Goal: Task Accomplishment & Management: Manage account settings

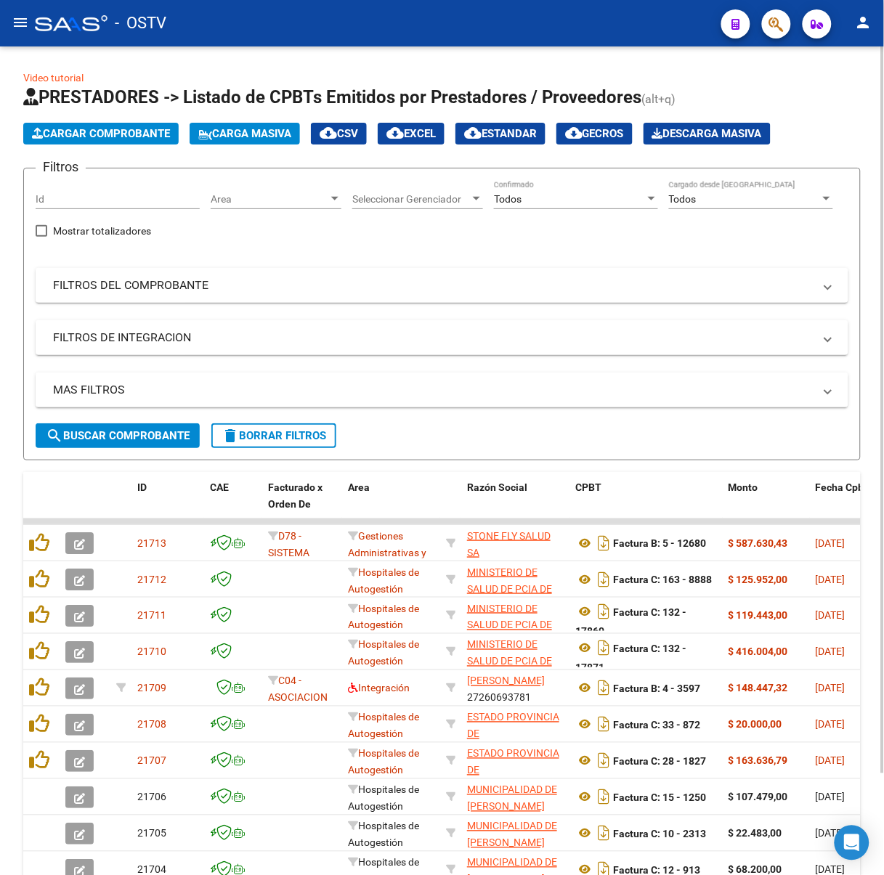
click at [127, 437] on span "search Buscar Comprobante" at bounding box center [118, 435] width 144 height 13
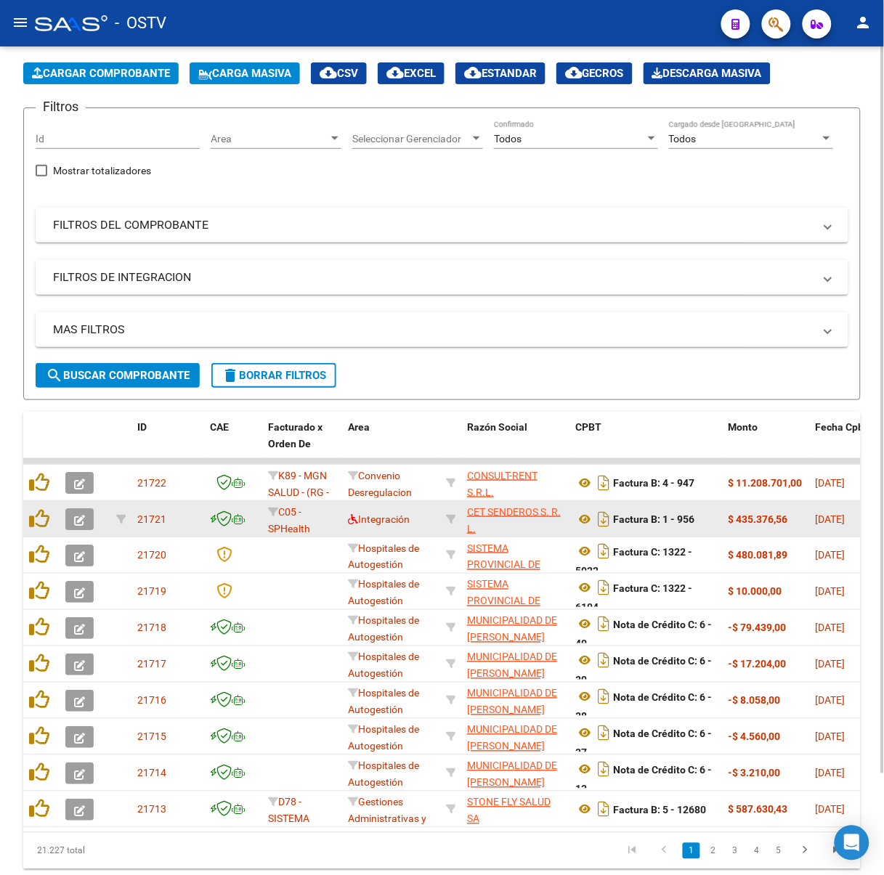
scroll to position [115, 0]
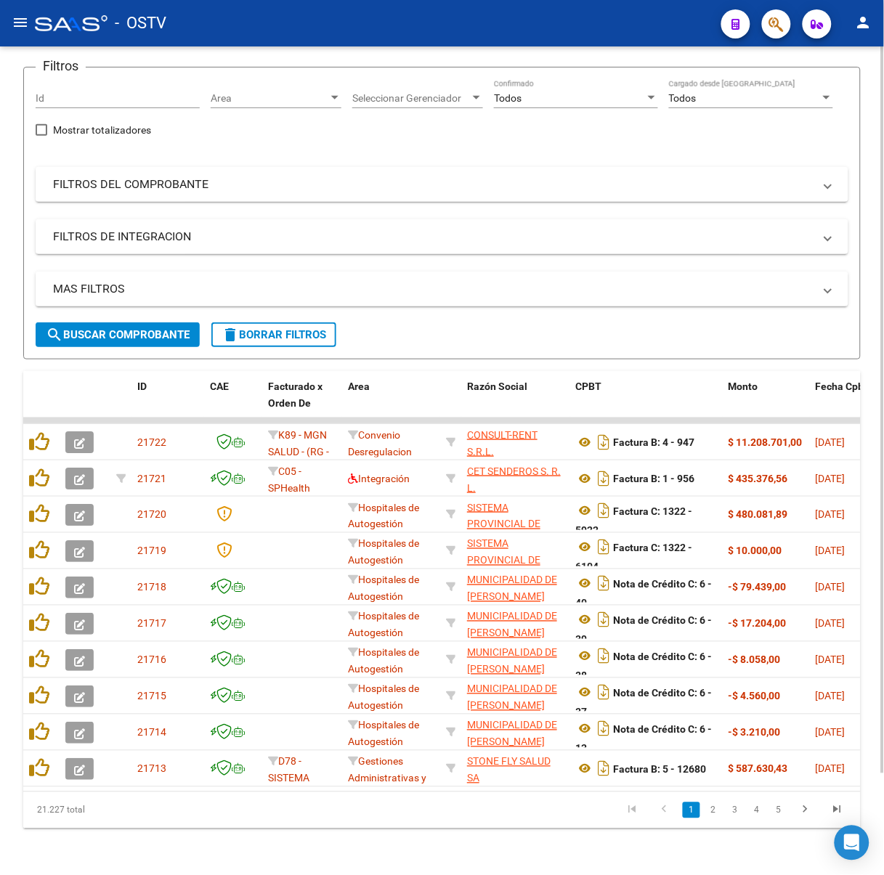
click at [709, 810] on link "2" at bounding box center [713, 811] width 17 height 16
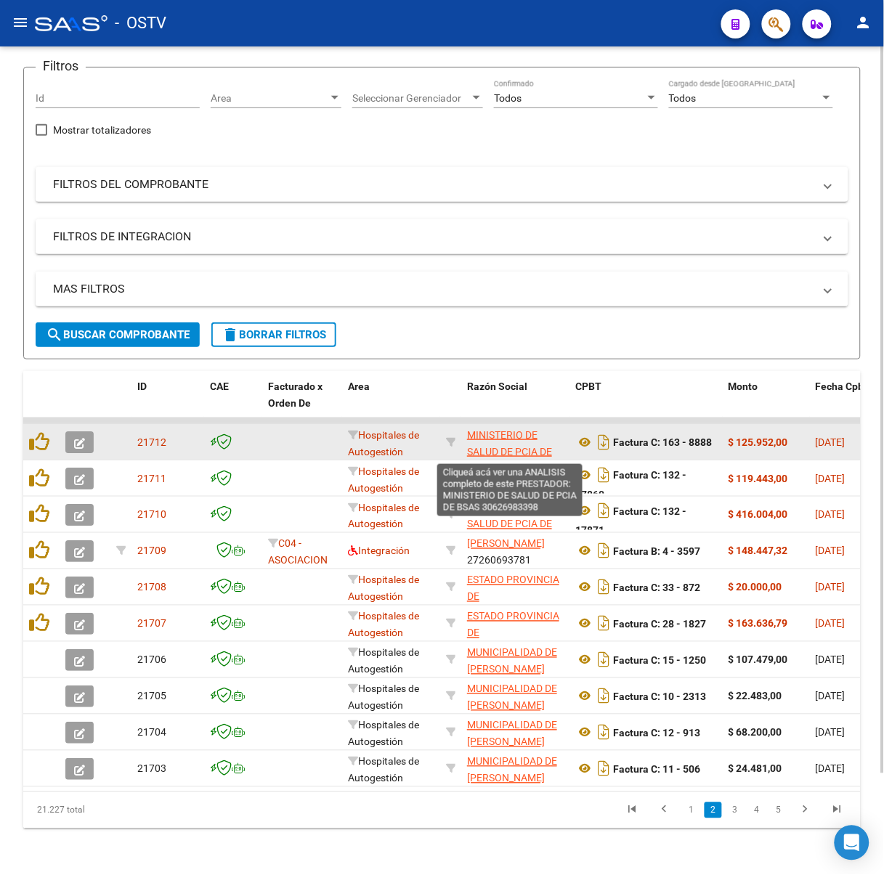
click at [504, 439] on span "MINISTERIO DE SALUD DE PCIA DE BSAS" at bounding box center [509, 451] width 85 height 45
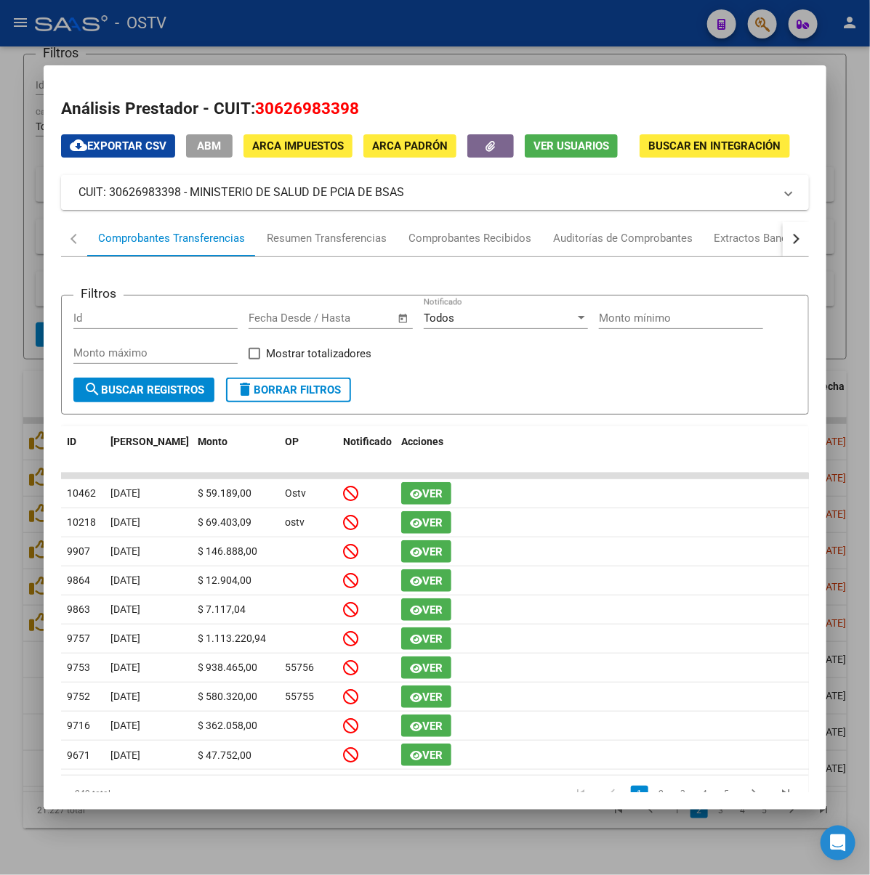
drag, startPoint x: 312, startPoint y: 198, endPoint x: 147, endPoint y: 198, distance: 164.9
click at [147, 198] on mat-panel-title "CUIT: 30626983398 - MINISTERIO DE SALUD DE PCIA DE BSAS" at bounding box center [425, 192] width 695 height 17
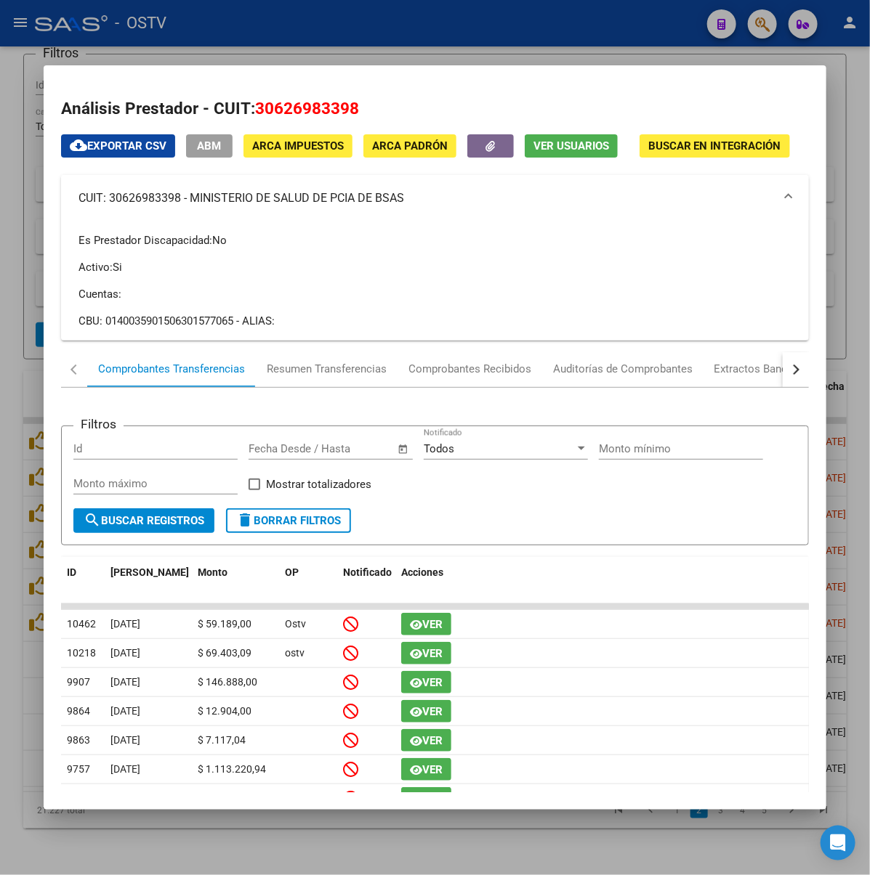
copy mat-panel-title "MINISTERIO DE SALUD DE PCIA DE BSAS"
click at [484, 27] on div at bounding box center [435, 437] width 870 height 875
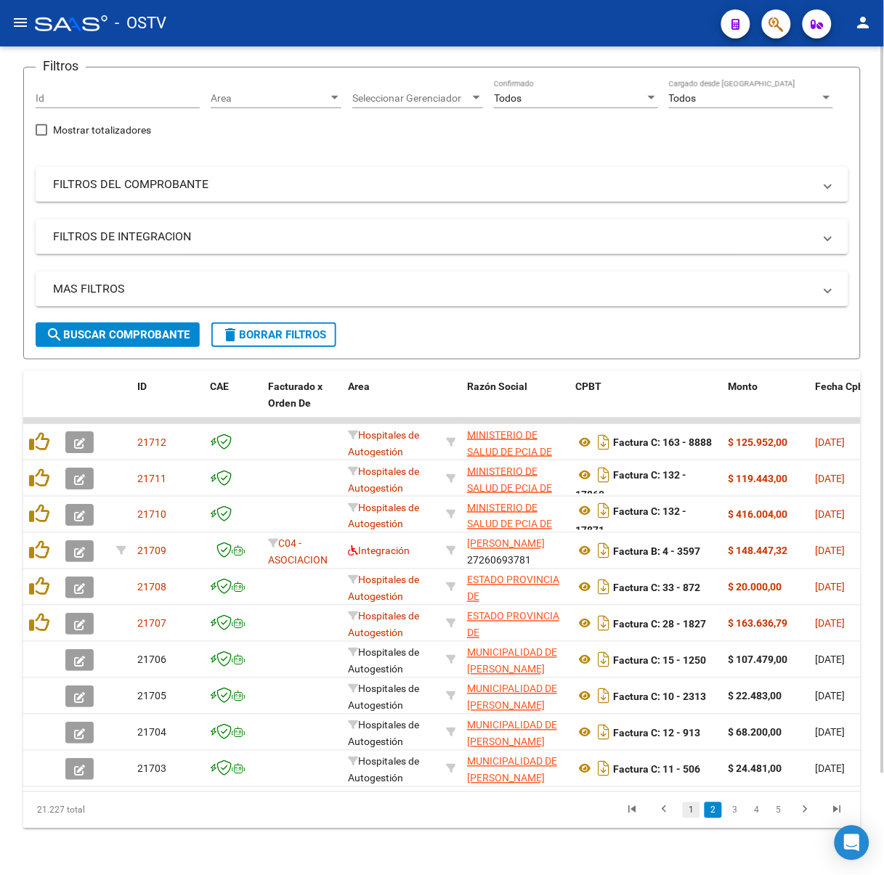
click at [693, 816] on link "1" at bounding box center [691, 811] width 17 height 16
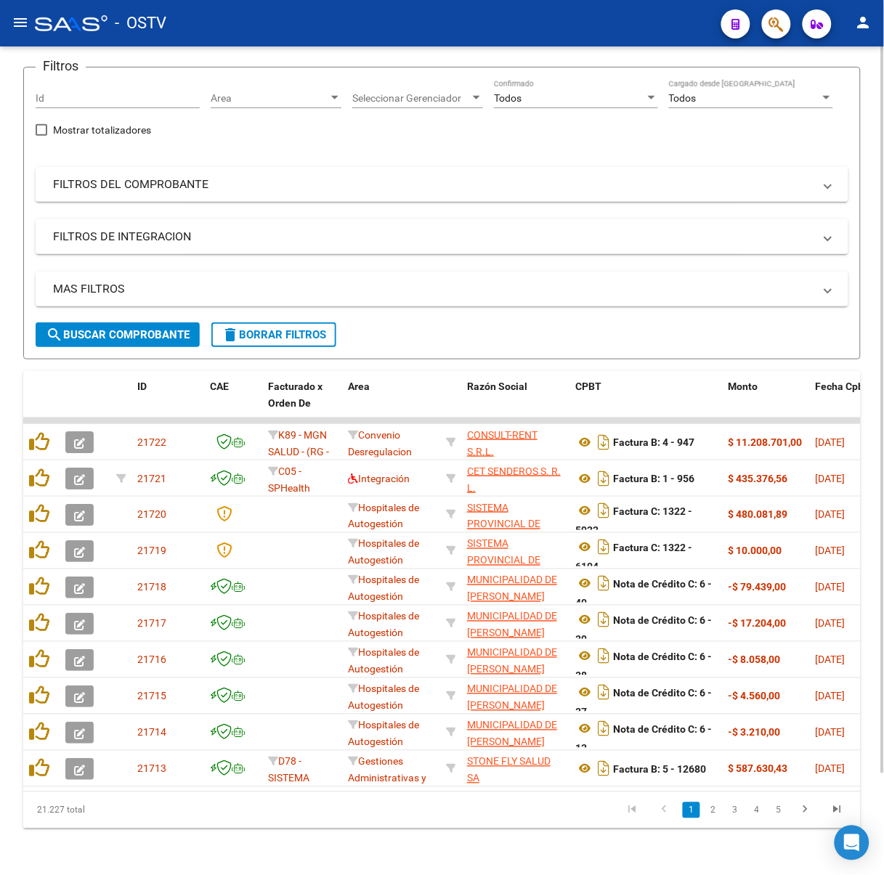
click at [716, 813] on link "2" at bounding box center [713, 811] width 17 height 16
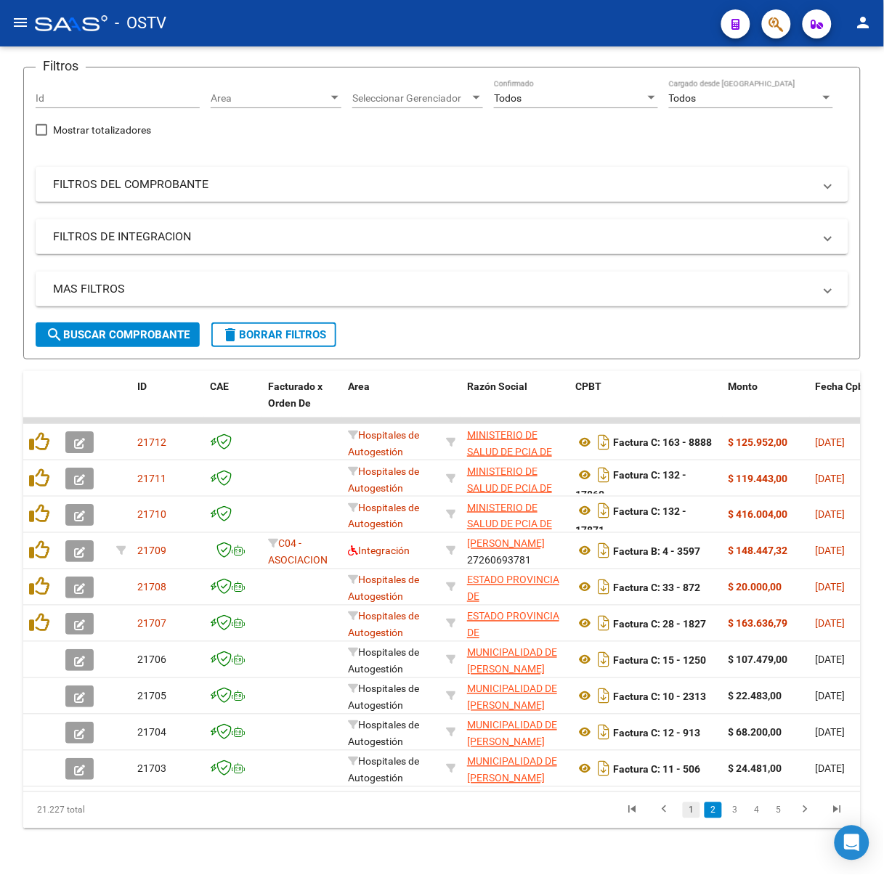
click at [688, 806] on link "1" at bounding box center [691, 811] width 17 height 16
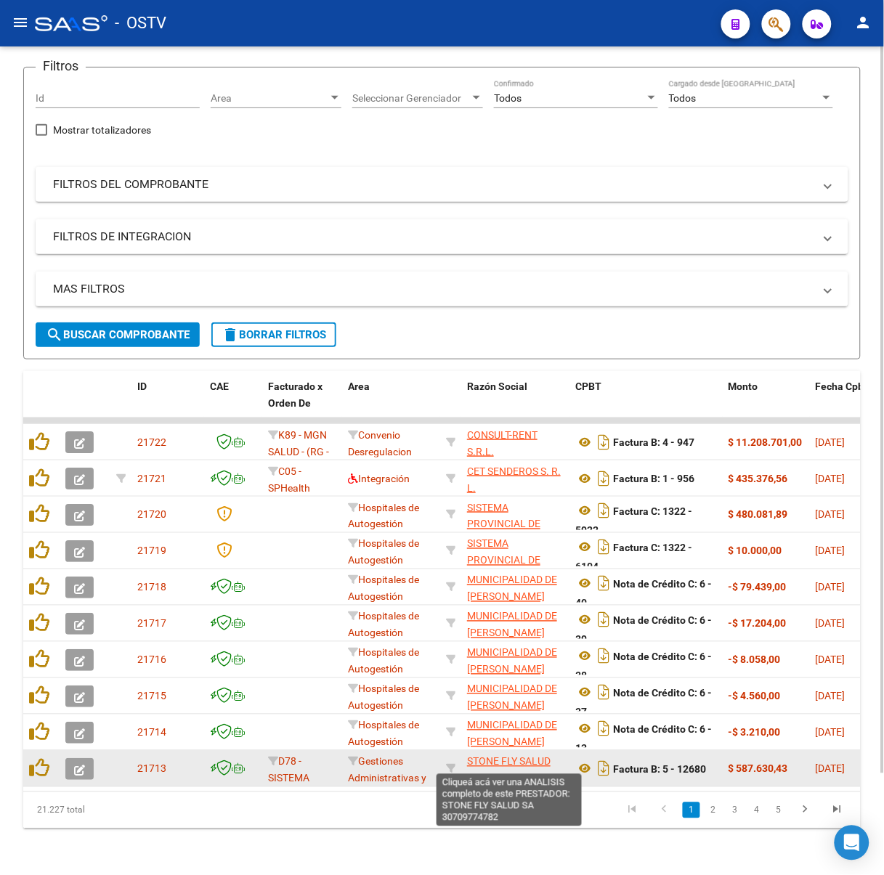
click at [487, 756] on span "STONE FLY SALUD SA" at bounding box center [509, 770] width 84 height 28
type textarea "30709774782"
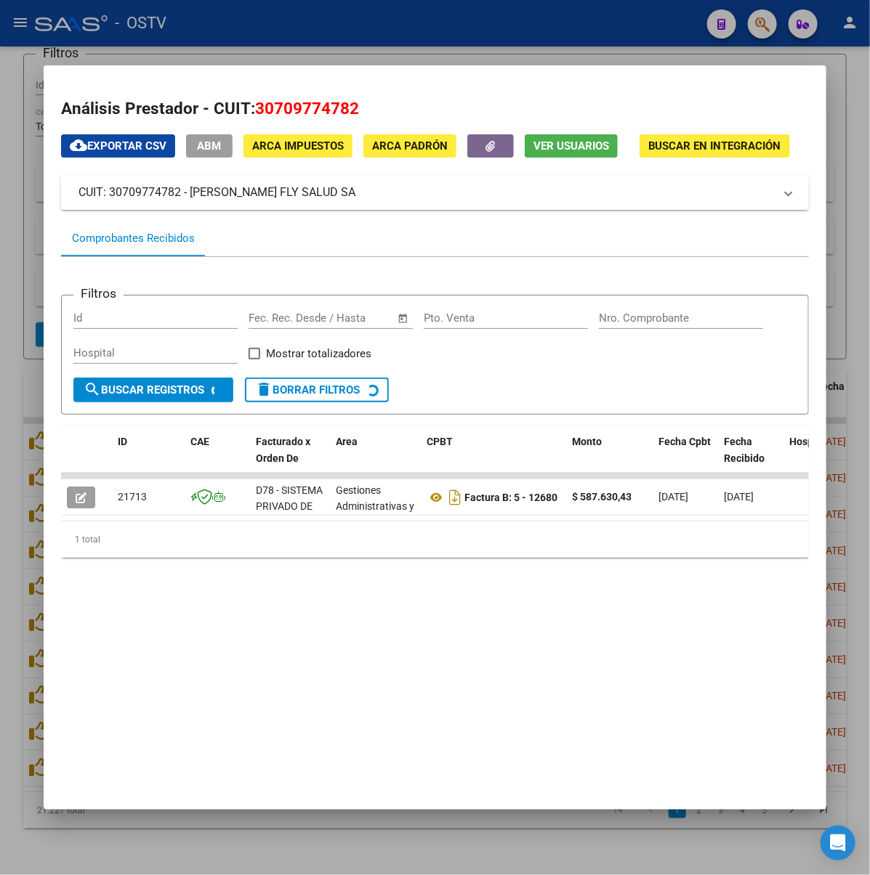
drag, startPoint x: 284, startPoint y: 197, endPoint x: 145, endPoint y: 188, distance: 139.8
click at [145, 188] on mat-panel-title "CUIT: 30709774782 - [PERSON_NAME] FLY SALUD SA" at bounding box center [425, 192] width 695 height 17
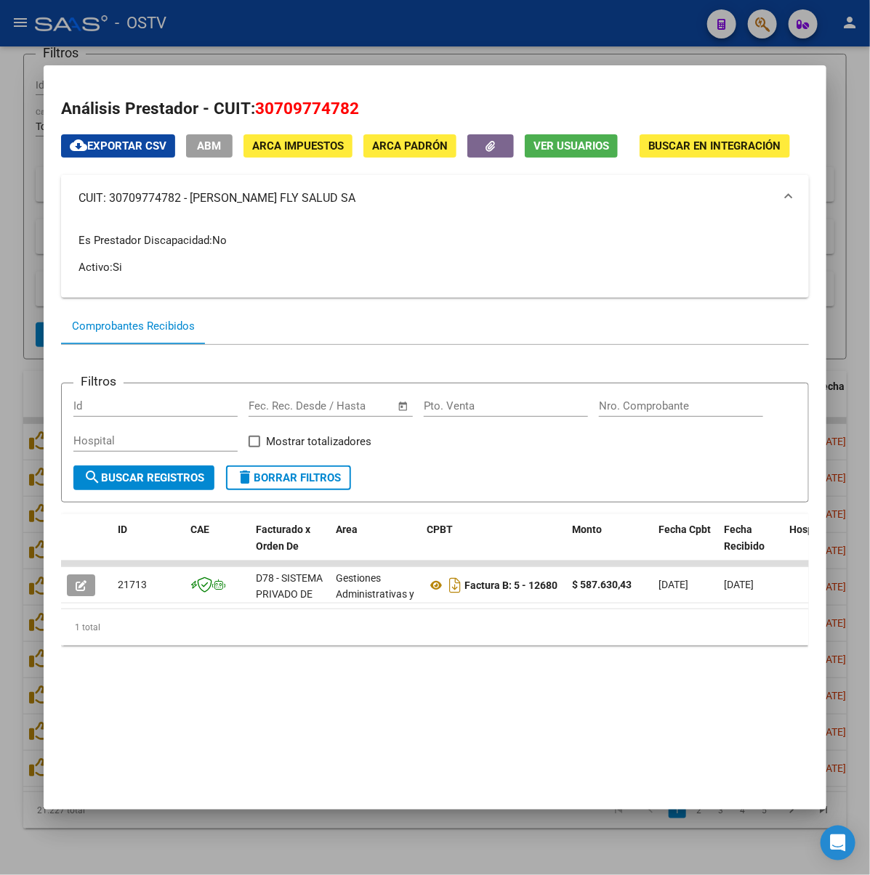
copy mat-panel-title "STONE FLY SALUD SA"
click at [449, 49] on div at bounding box center [435, 437] width 870 height 875
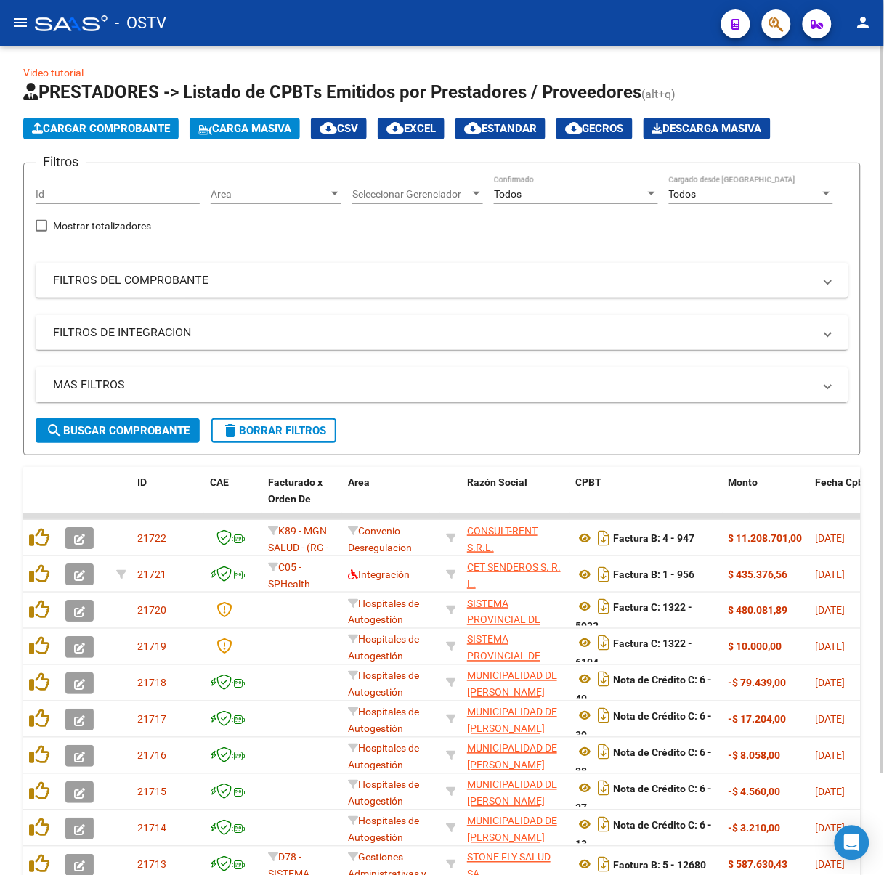
scroll to position [0, 0]
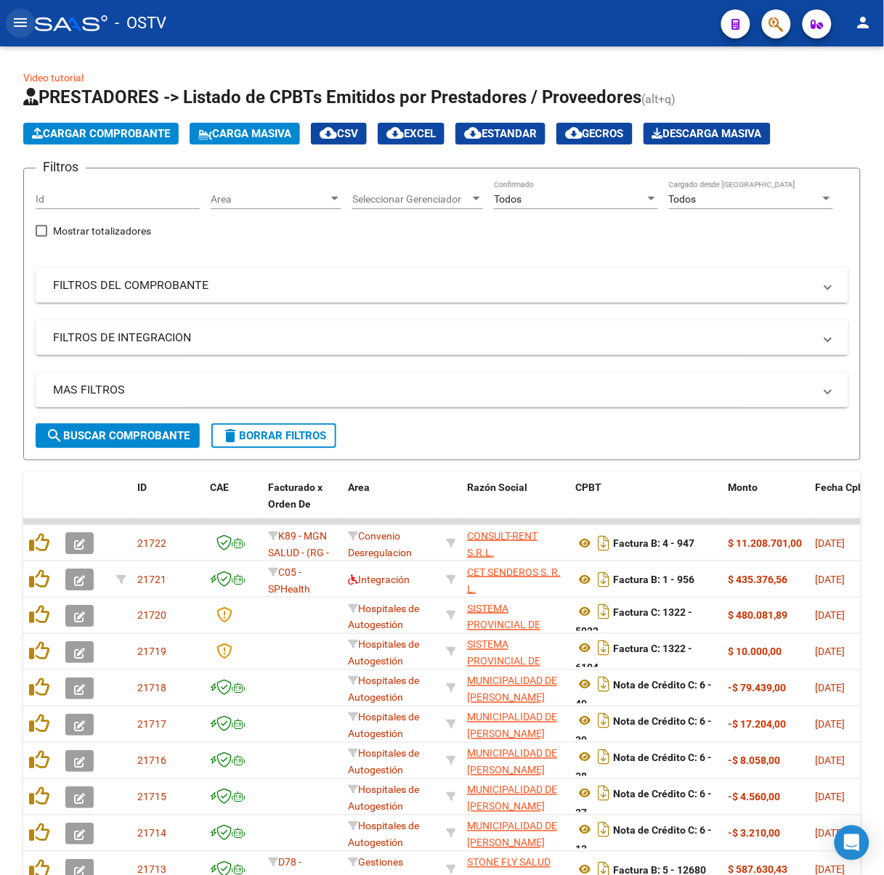
click at [24, 24] on mat-icon "menu" at bounding box center [20, 22] width 17 height 17
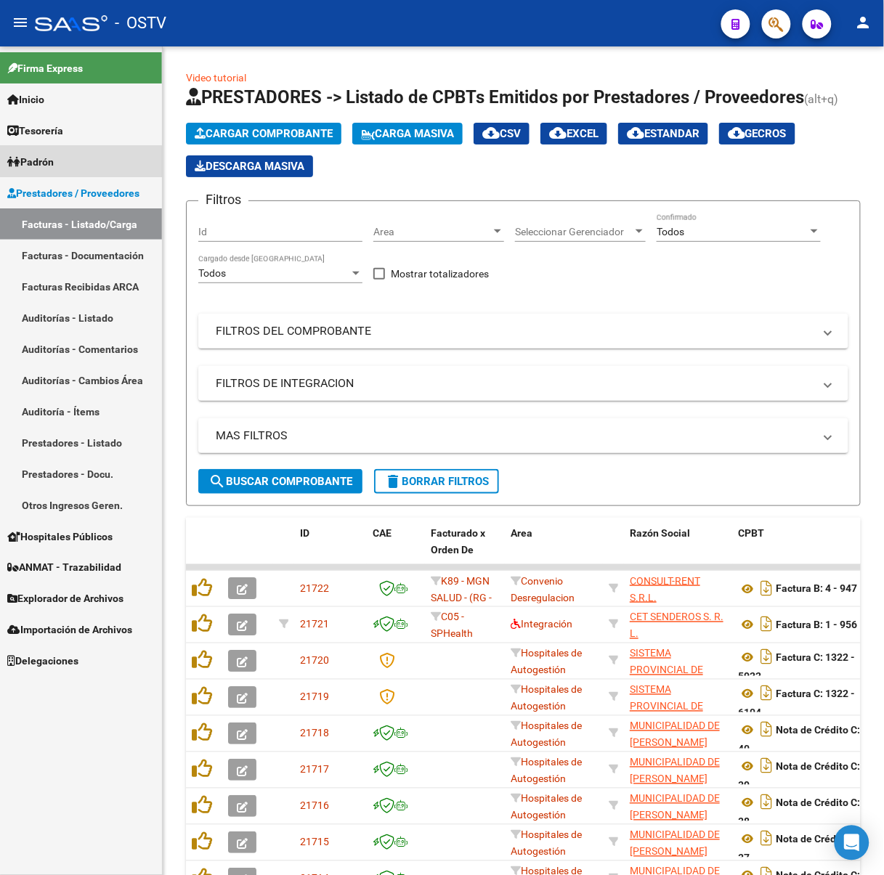
click at [69, 162] on link "Padrón" at bounding box center [81, 161] width 162 height 31
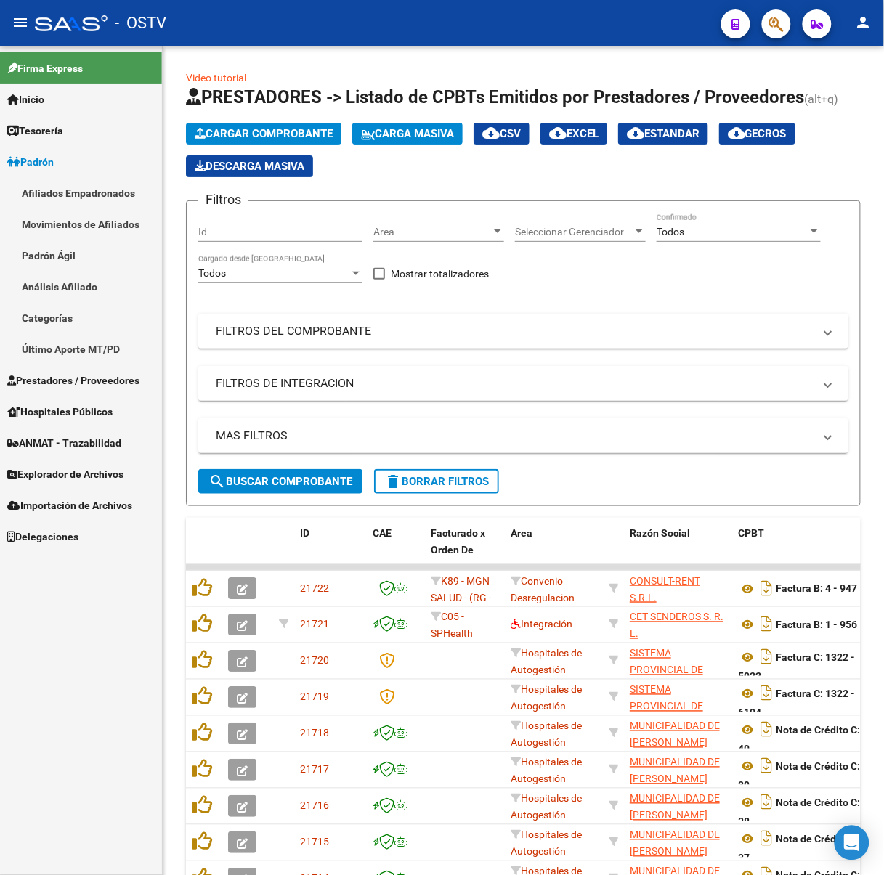
click at [59, 112] on link "Inicio" at bounding box center [81, 99] width 162 height 31
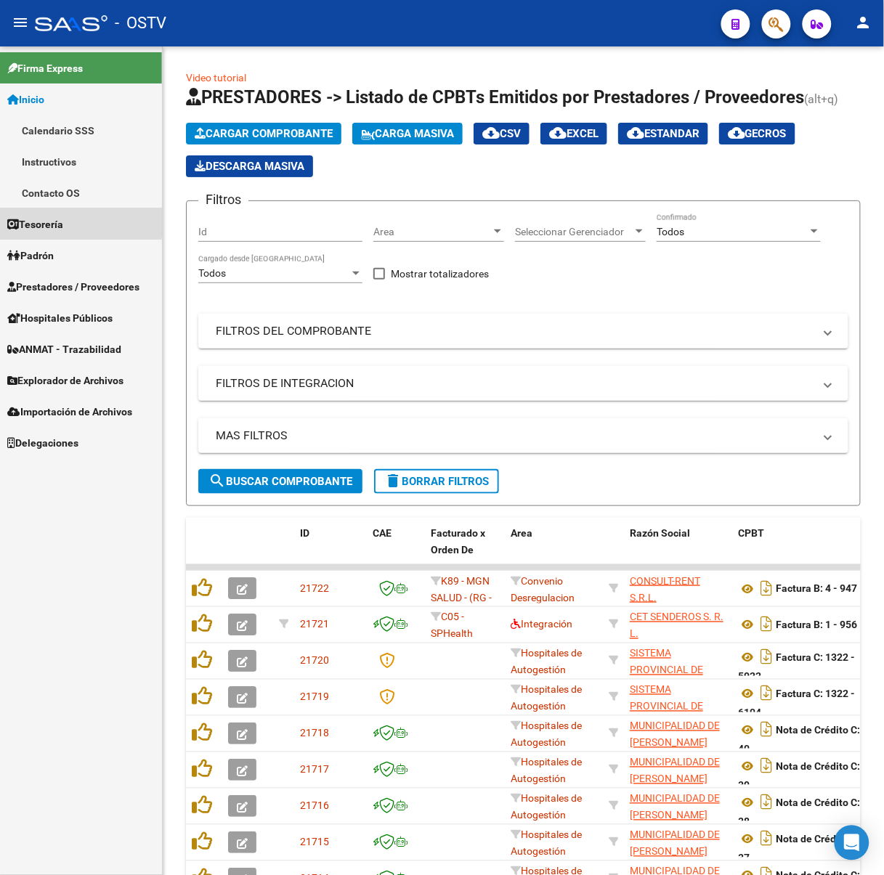
click at [57, 220] on span "Tesorería" at bounding box center [35, 224] width 56 height 16
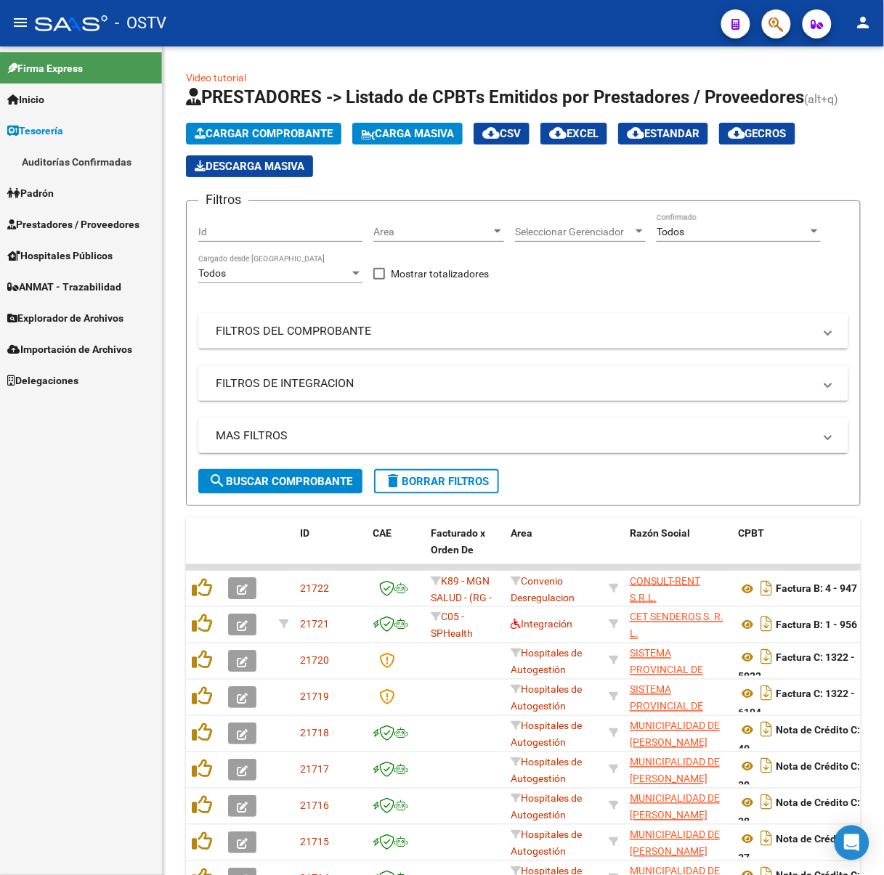
click at [80, 164] on link "Auditorías Confirmadas" at bounding box center [81, 161] width 162 height 31
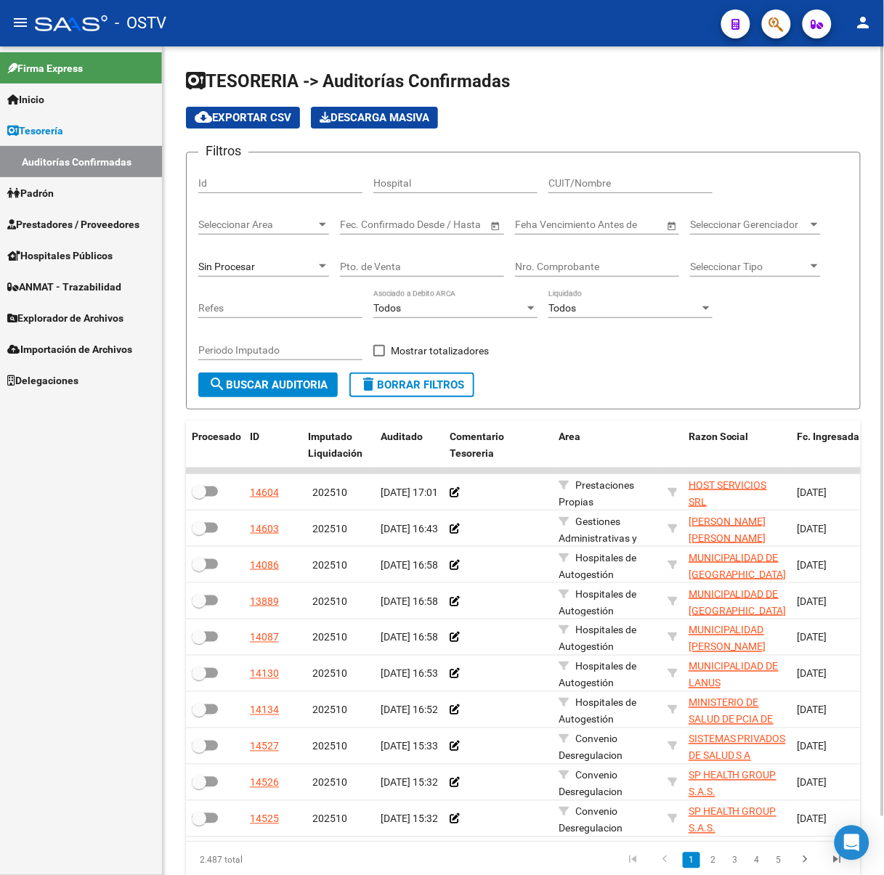
click at [291, 262] on div "Sin Procesar" at bounding box center [257, 267] width 118 height 12
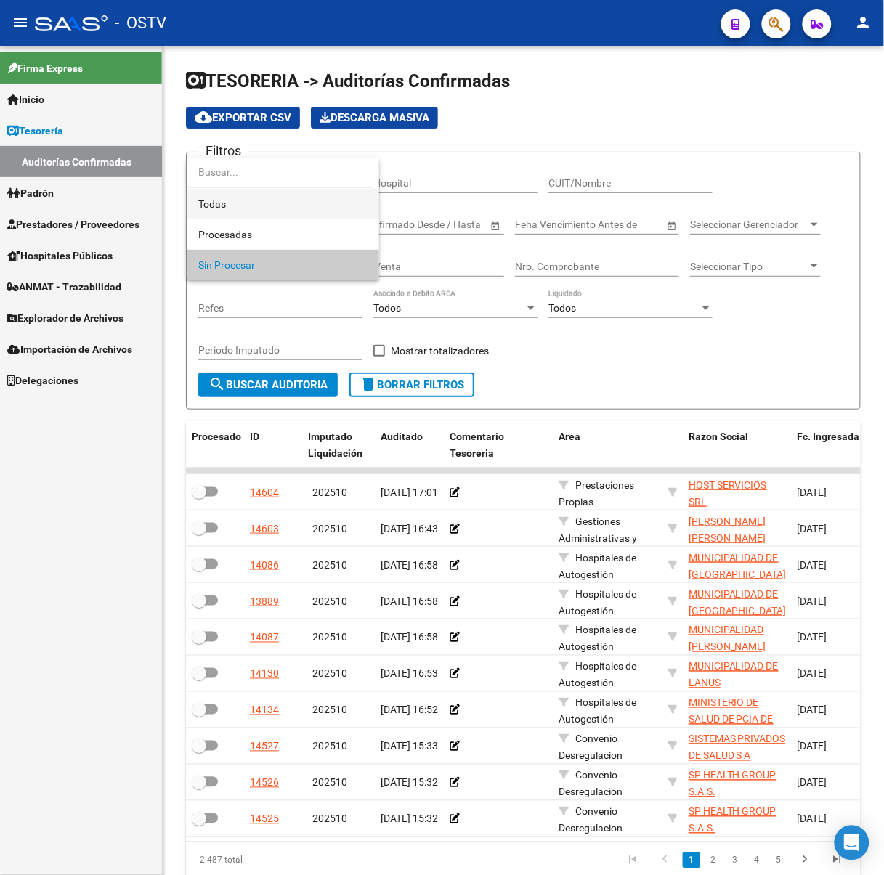
click at [267, 197] on span "Todas" at bounding box center [282, 204] width 169 height 31
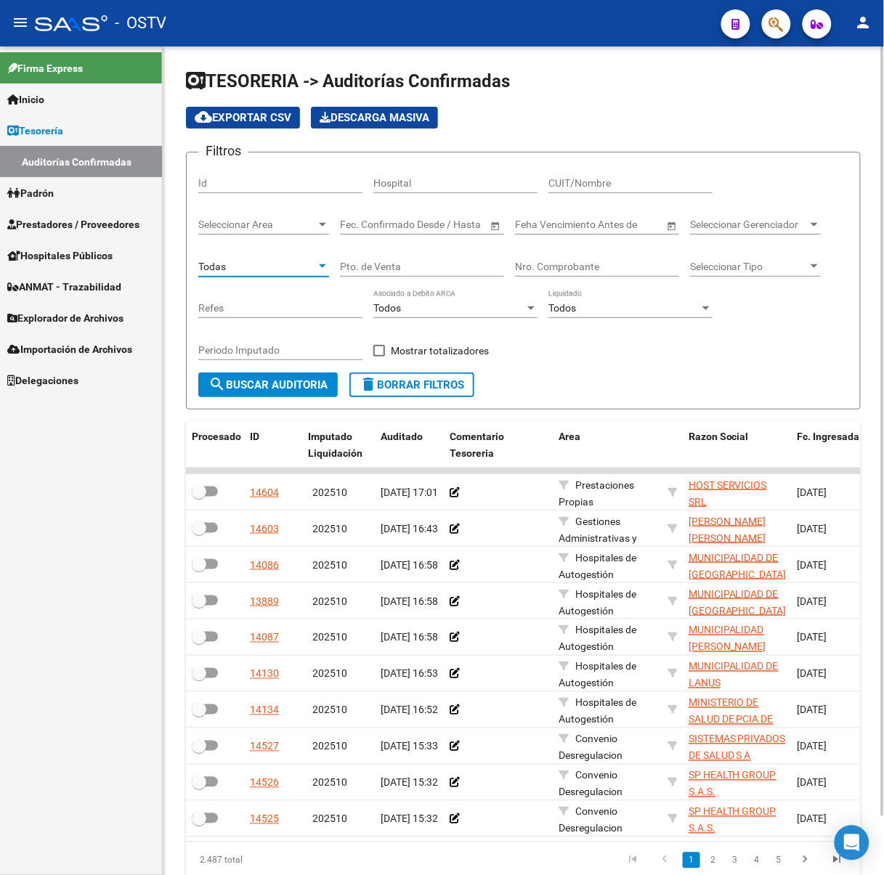
click at [375, 262] on input "Pto. de Venta" at bounding box center [422, 267] width 164 height 12
click at [524, 261] on input "Nro. Comprobante" at bounding box center [597, 267] width 164 height 12
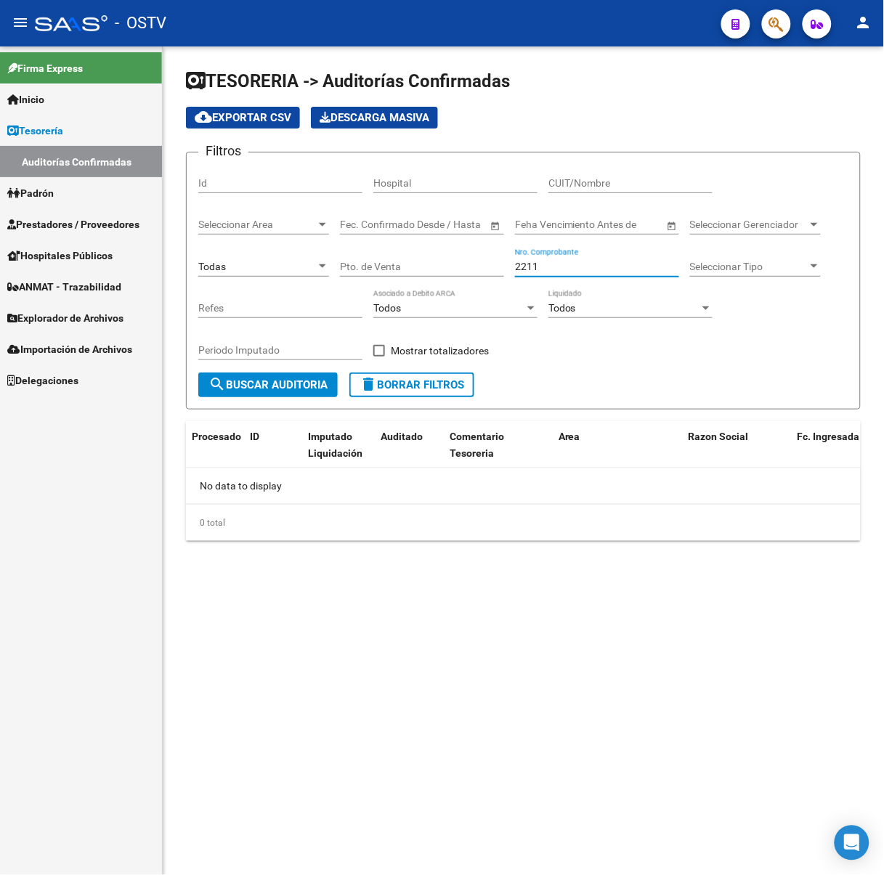
type input "2211"
click at [29, 224] on span "Prestadores / Proveedores" at bounding box center [73, 224] width 132 height 16
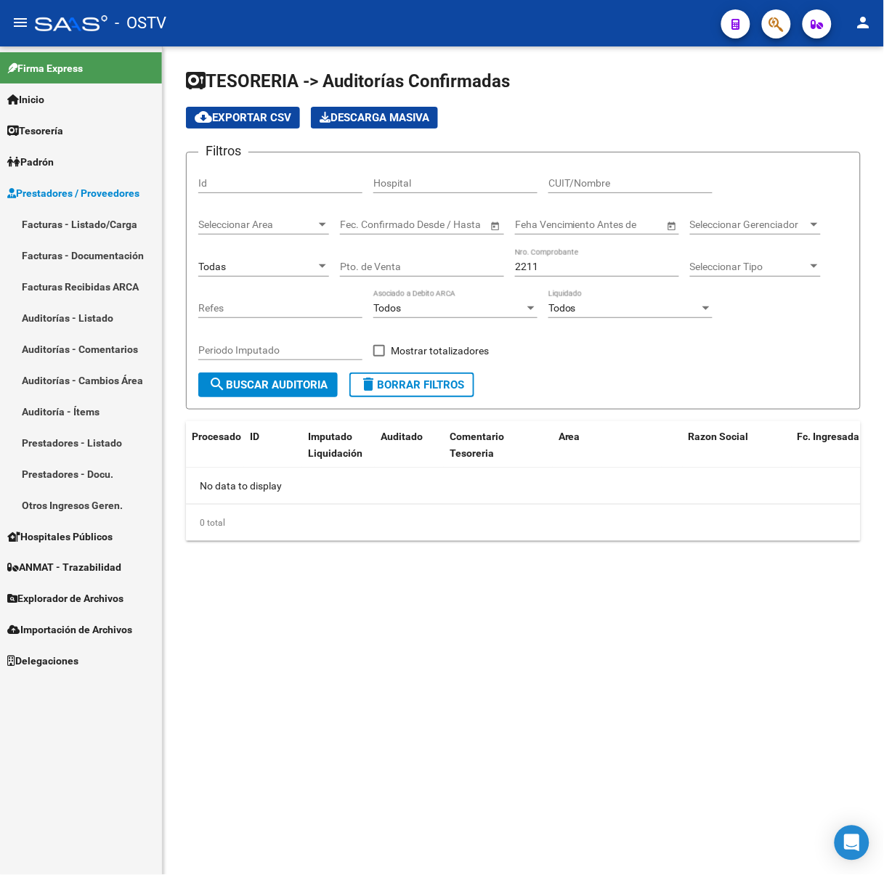
click at [33, 170] on span "Padrón" at bounding box center [30, 162] width 46 height 16
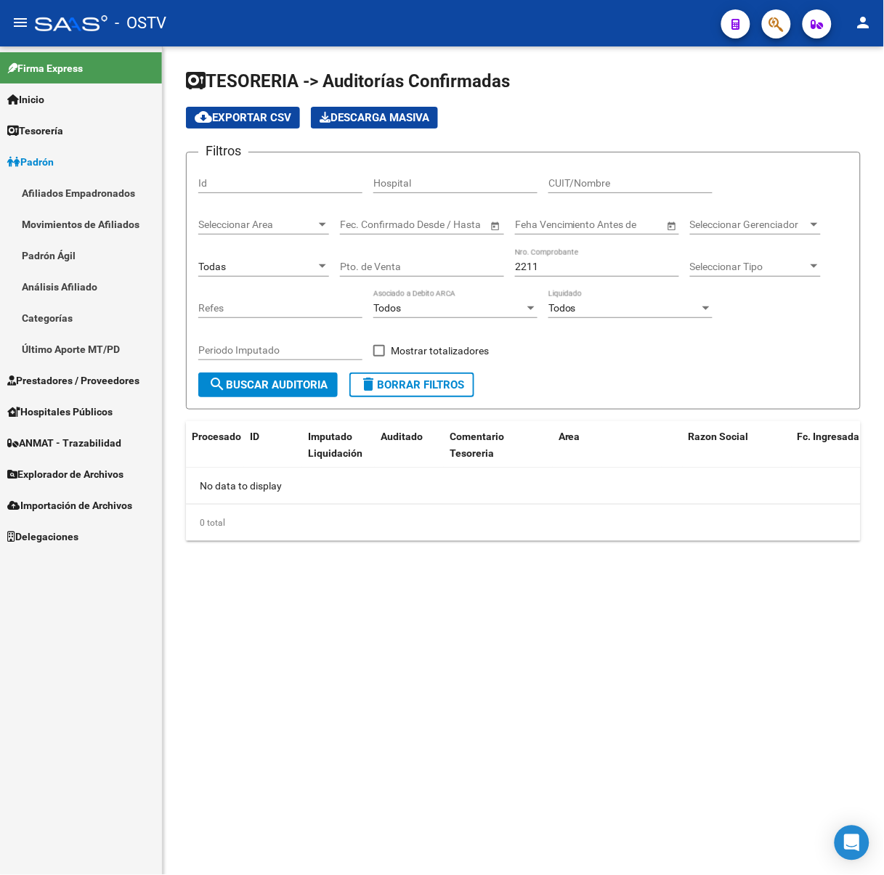
click at [70, 172] on link "Padrón" at bounding box center [81, 161] width 162 height 31
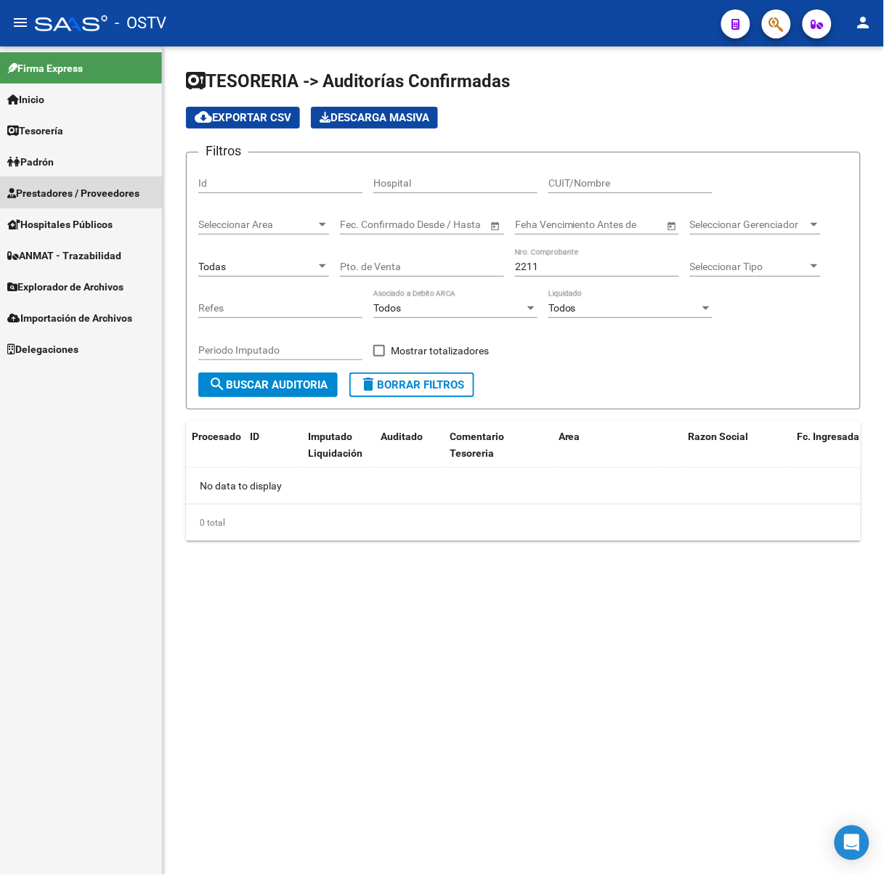
click at [107, 203] on link "Prestadores / Proveedores" at bounding box center [81, 192] width 162 height 31
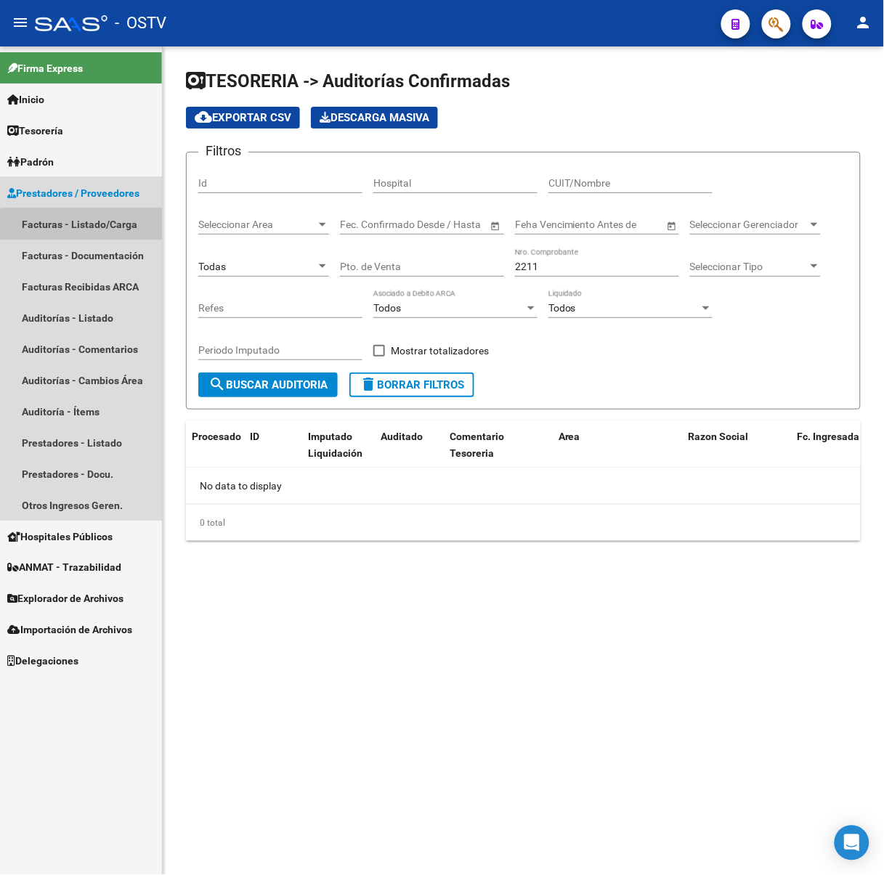
click at [132, 230] on link "Facturas - Listado/Carga" at bounding box center [81, 224] width 162 height 31
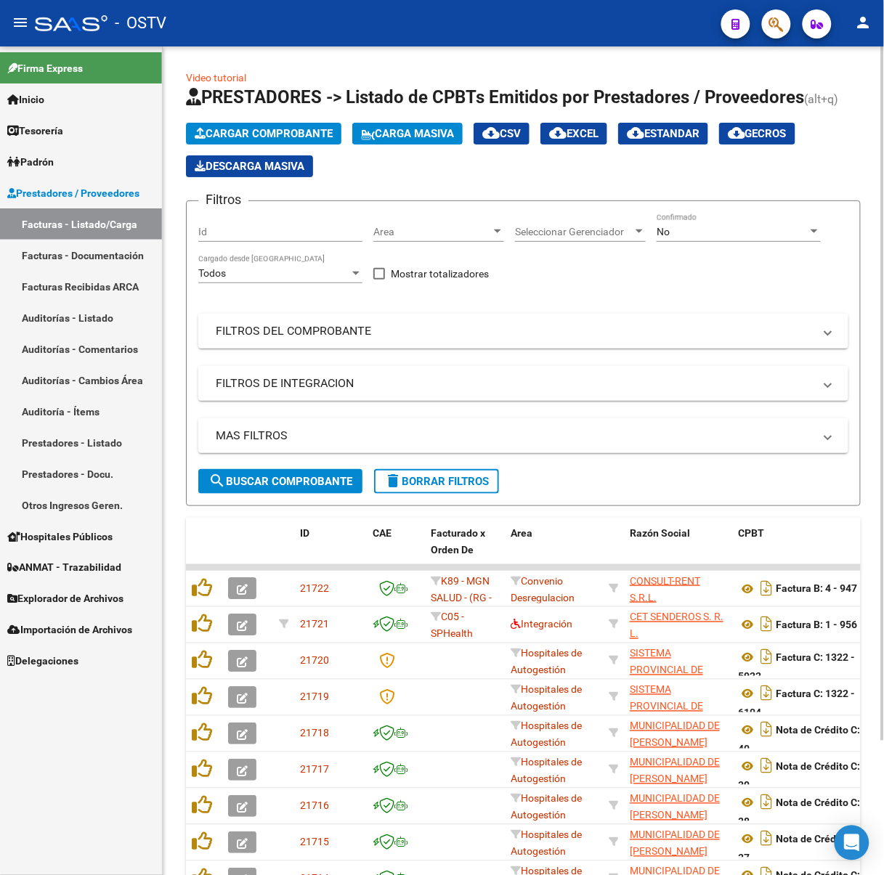
click at [673, 229] on div "No" at bounding box center [732, 232] width 151 height 12
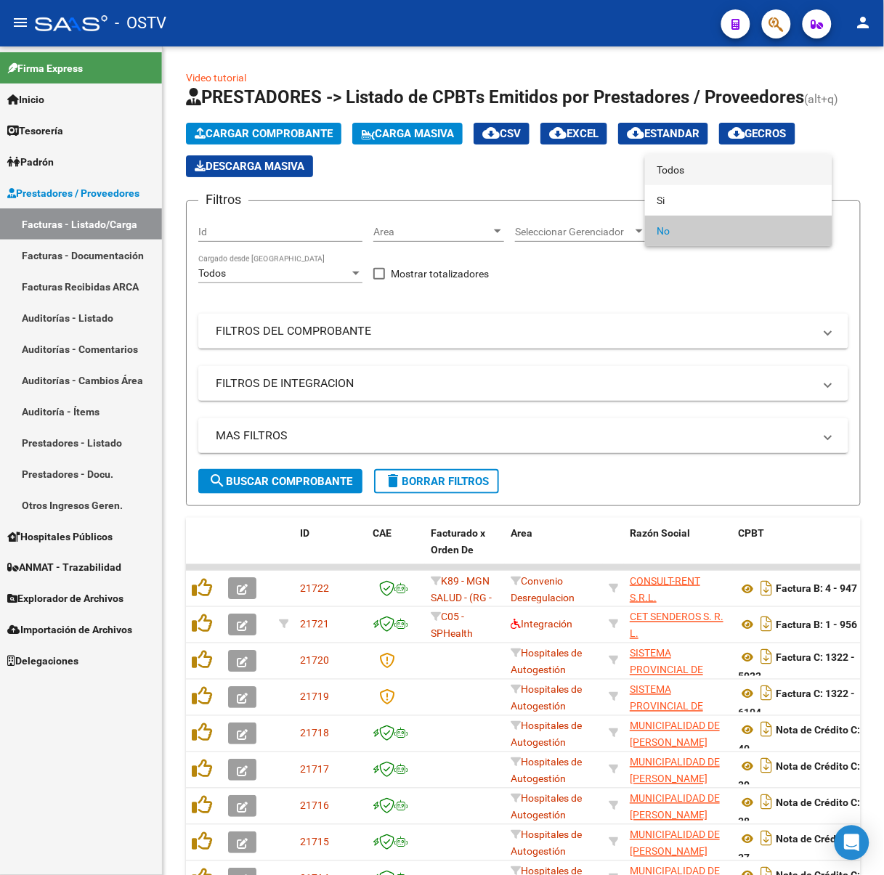
click at [689, 172] on span "Todos" at bounding box center [739, 170] width 164 height 31
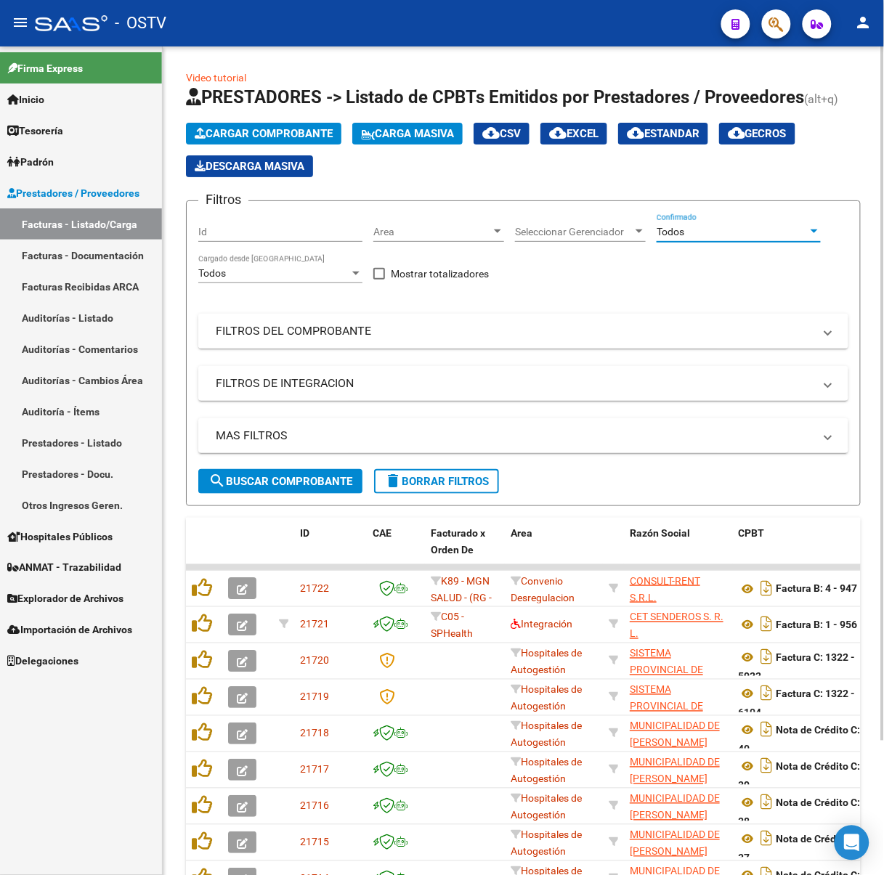
click at [371, 342] on mat-expansion-panel-header "FILTROS DEL COMPROBANTE" at bounding box center [523, 331] width 650 height 35
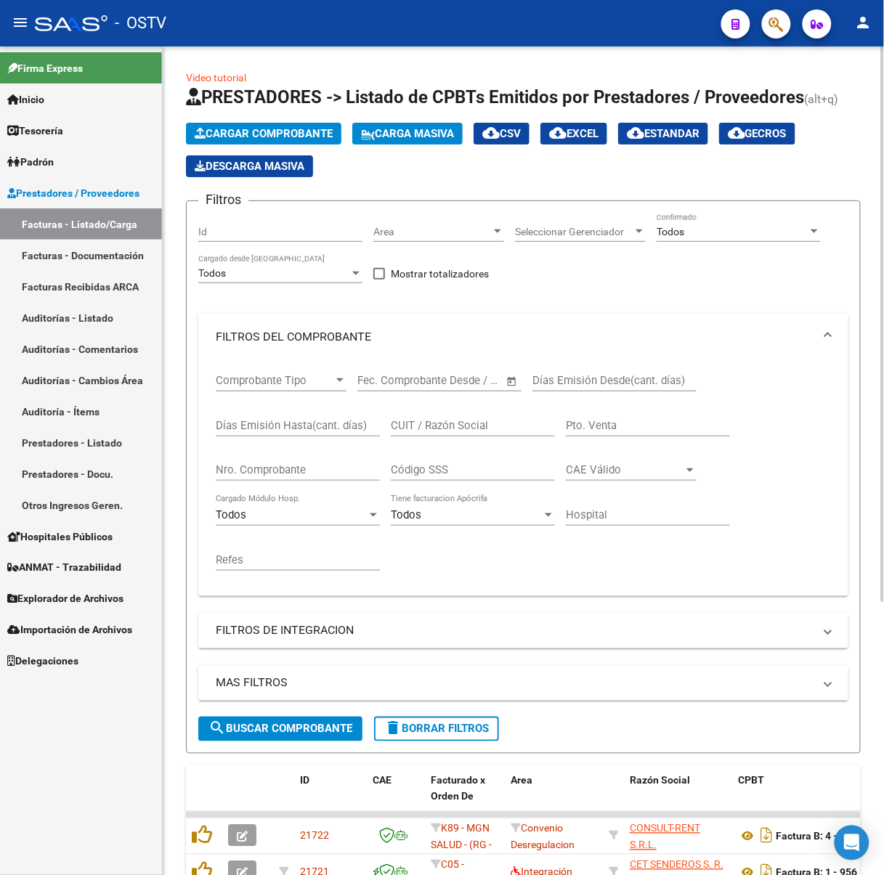
click at [305, 457] on div "Nro. Comprobante" at bounding box center [298, 465] width 164 height 31
click at [306, 458] on div "Nro. Comprobante" at bounding box center [298, 465] width 164 height 31
click at [306, 464] on input "Nro. Comprobante" at bounding box center [298, 470] width 164 height 13
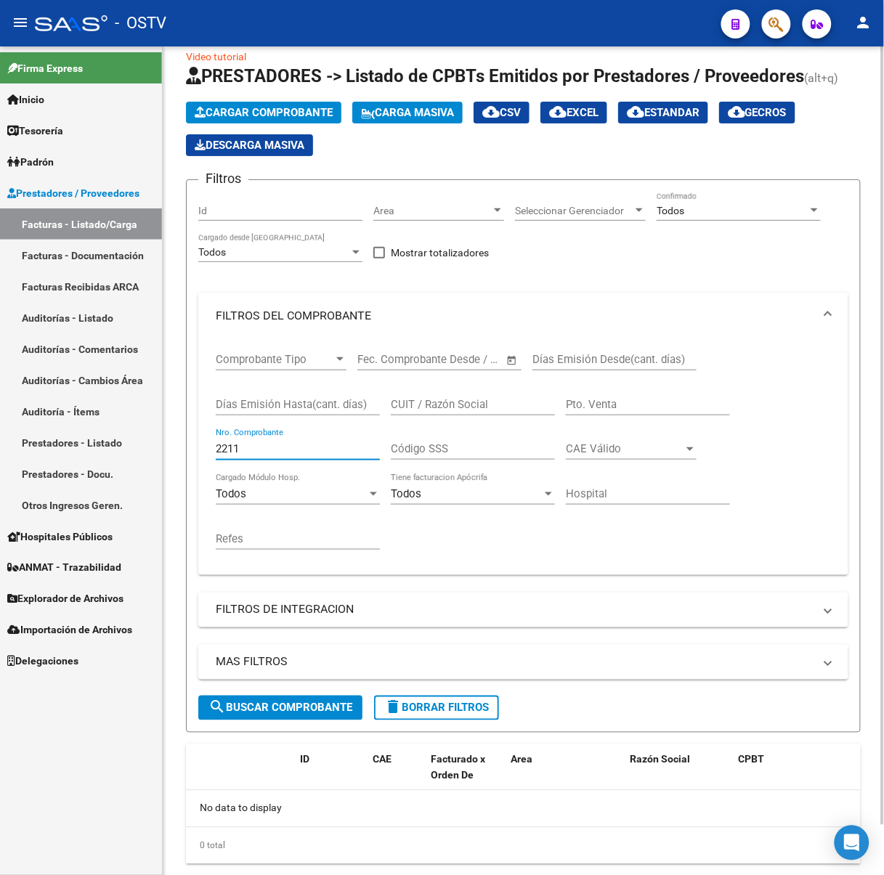
scroll to position [53, 0]
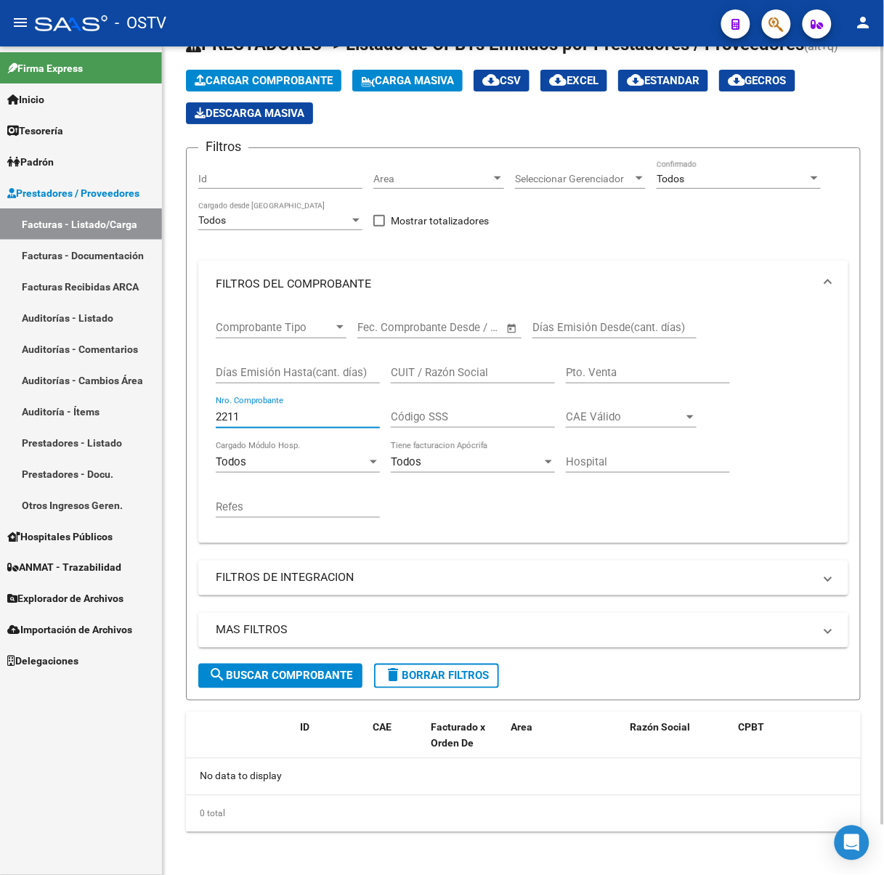
click at [323, 419] on input "2211" at bounding box center [298, 416] width 164 height 13
type input "2"
click at [607, 379] on div "Pto. Venta" at bounding box center [648, 367] width 164 height 31
click at [609, 376] on div "Pto. Venta" at bounding box center [648, 367] width 164 height 31
type input "3"
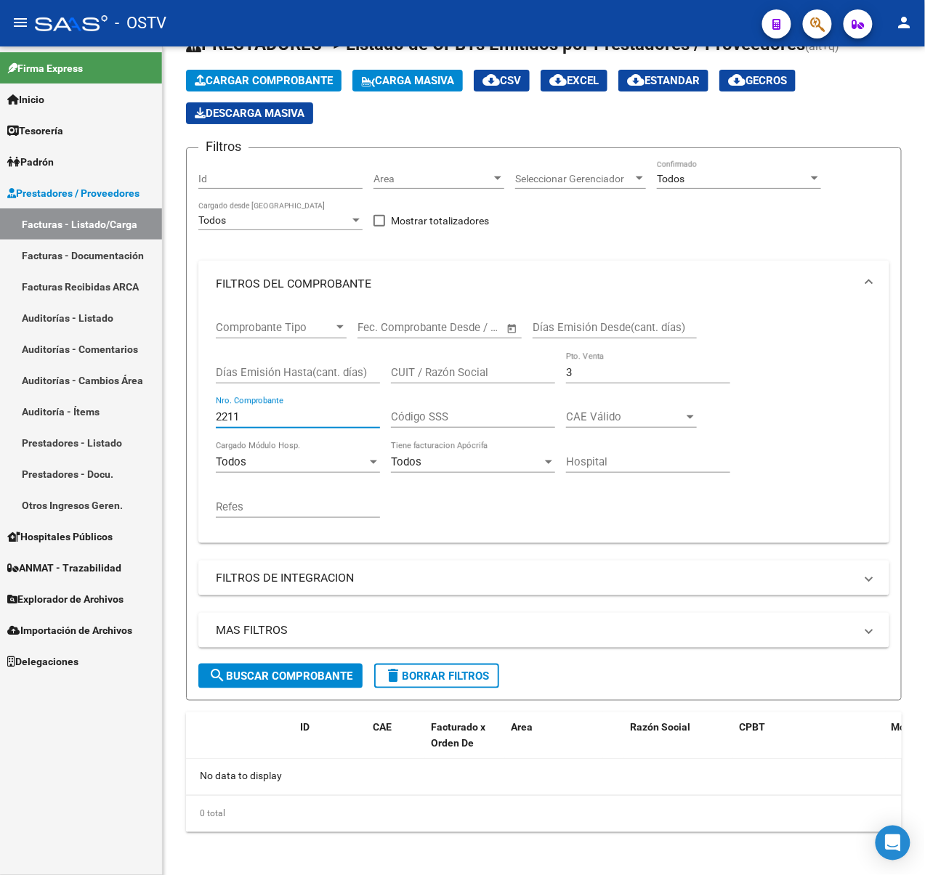
type input "2211"
drag, startPoint x: 270, startPoint y: 419, endPoint x: -9, endPoint y: 429, distance: 279.9
click at [0, 429] on html "menu - OSTV person Firma Express Inicio Calendario SSS Instructivos Contacto OS…" at bounding box center [462, 437] width 925 height 875
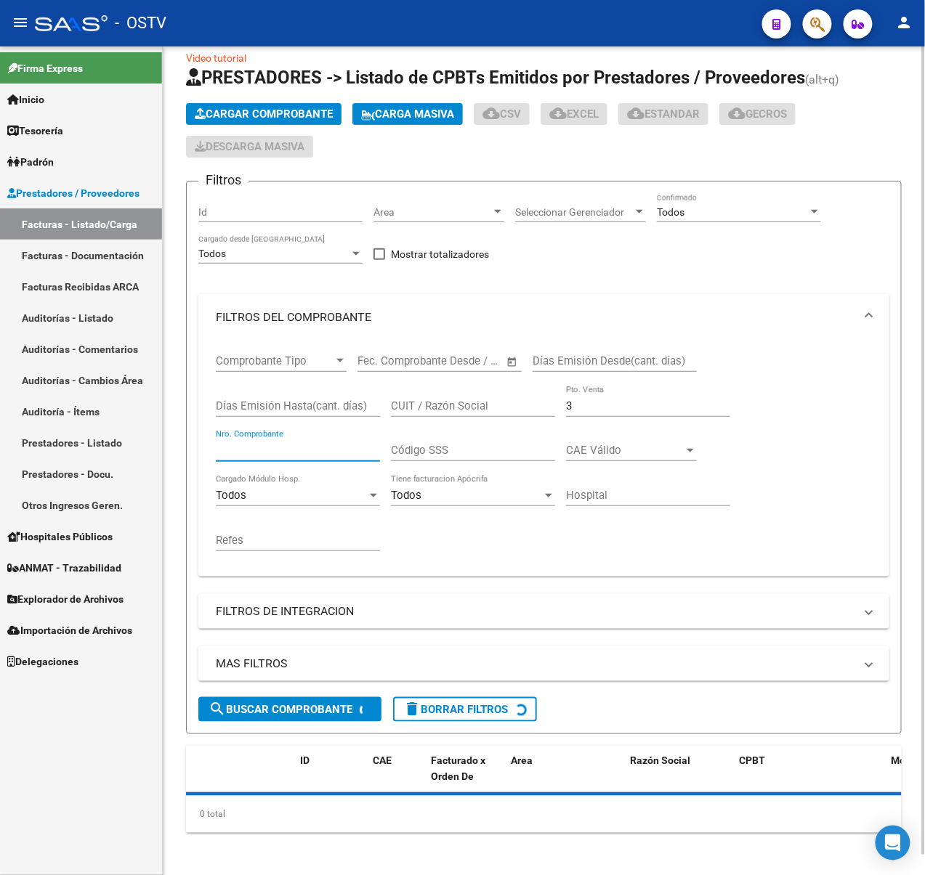
click at [600, 430] on div "CAE Válido CAE Válido" at bounding box center [631, 445] width 131 height 31
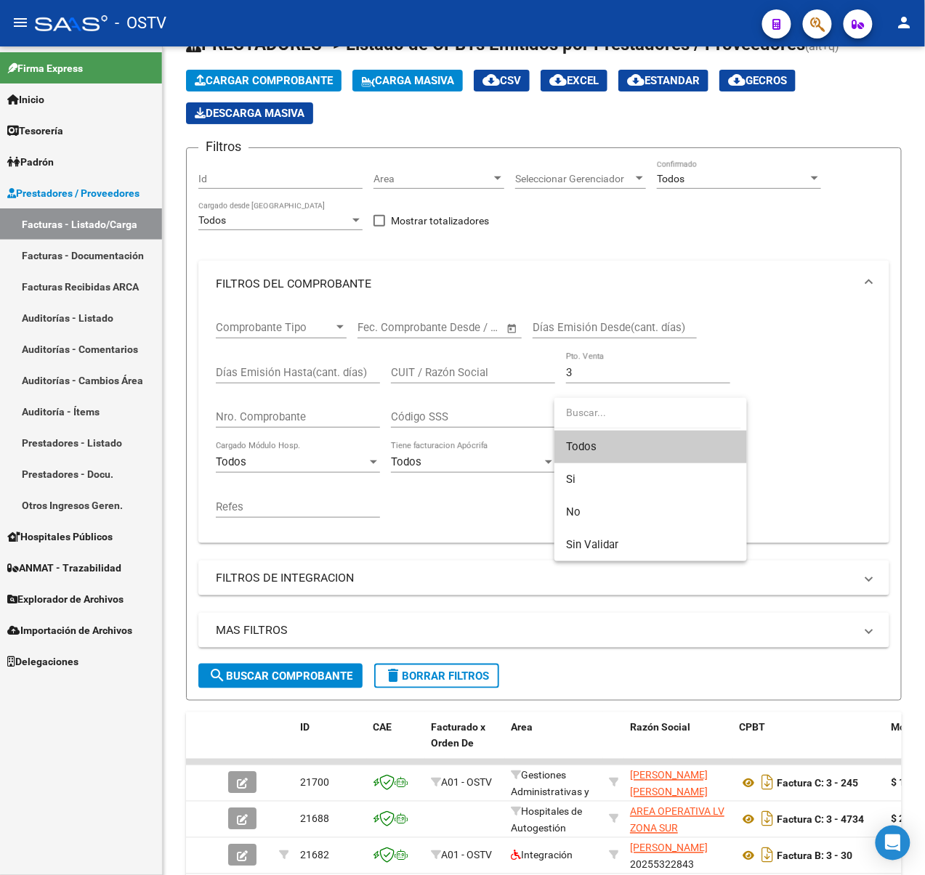
click at [594, 365] on div at bounding box center [462, 437] width 925 height 875
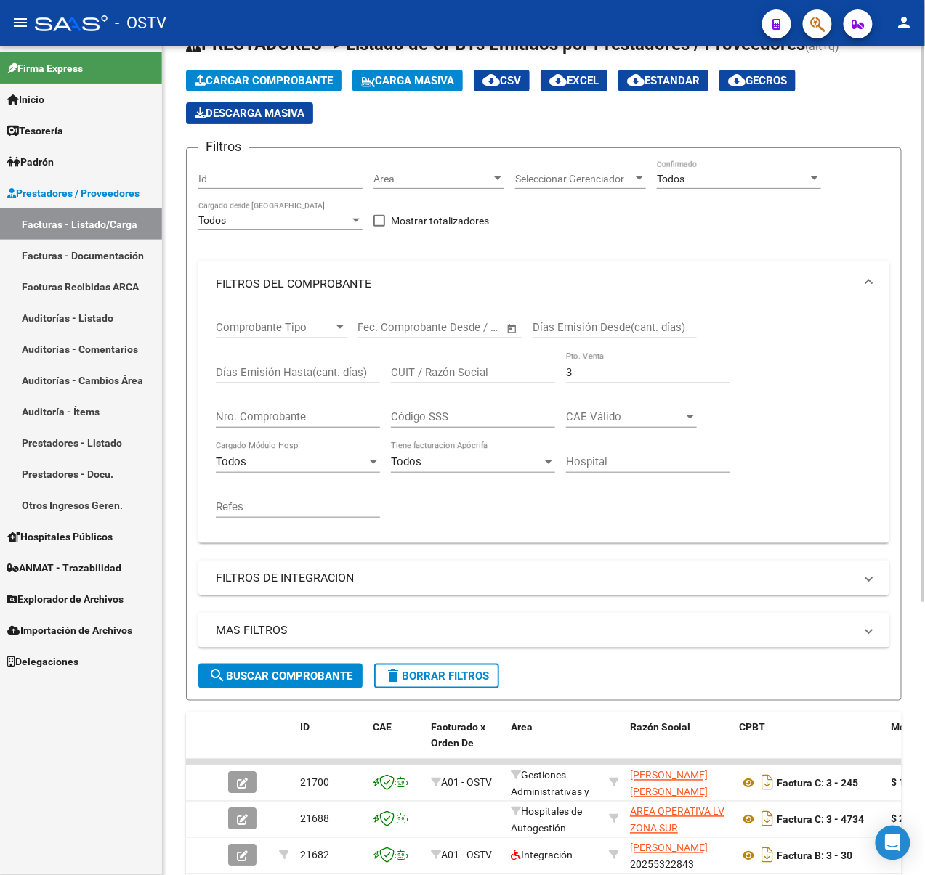
click at [592, 366] on input "3" at bounding box center [648, 372] width 164 height 13
click at [272, 670] on span "search Buscar Comprobante" at bounding box center [281, 676] width 144 height 13
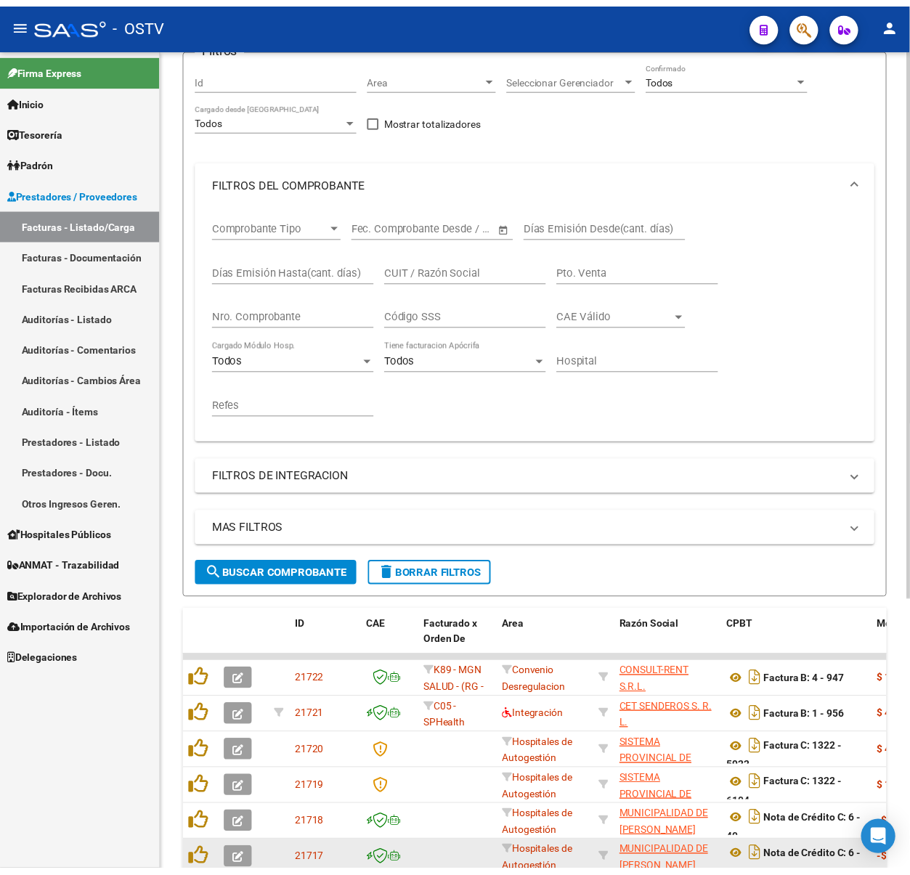
scroll to position [407, 0]
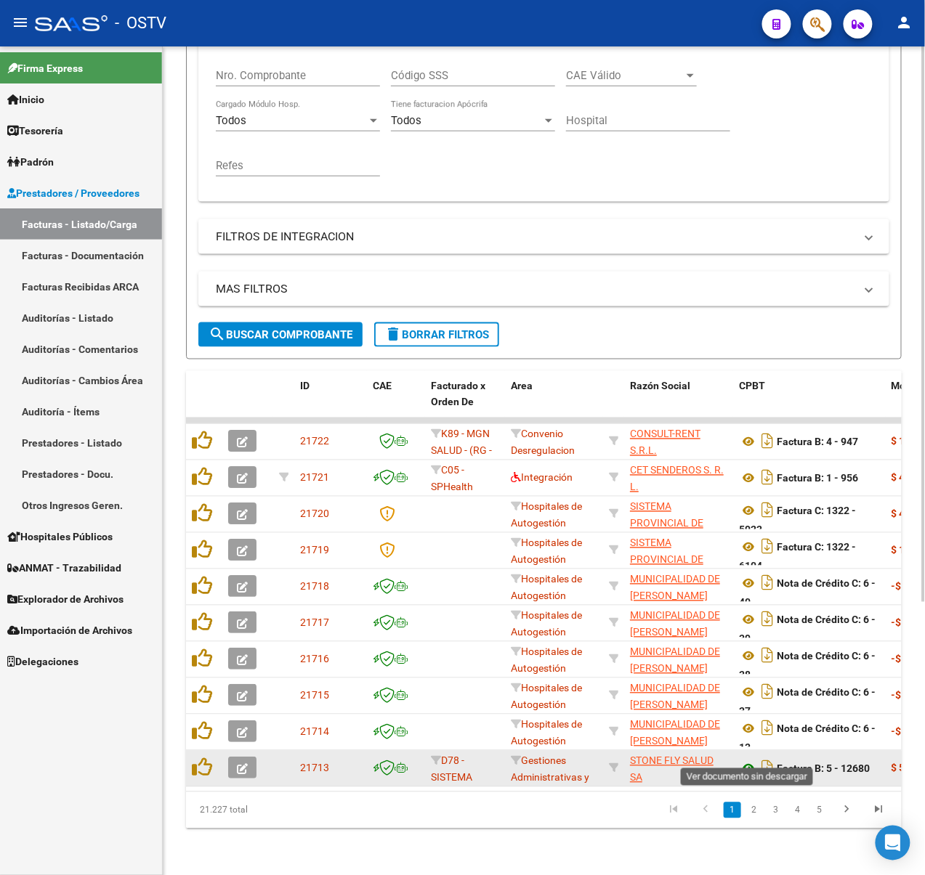
click at [742, 761] on icon at bounding box center [748, 769] width 19 height 17
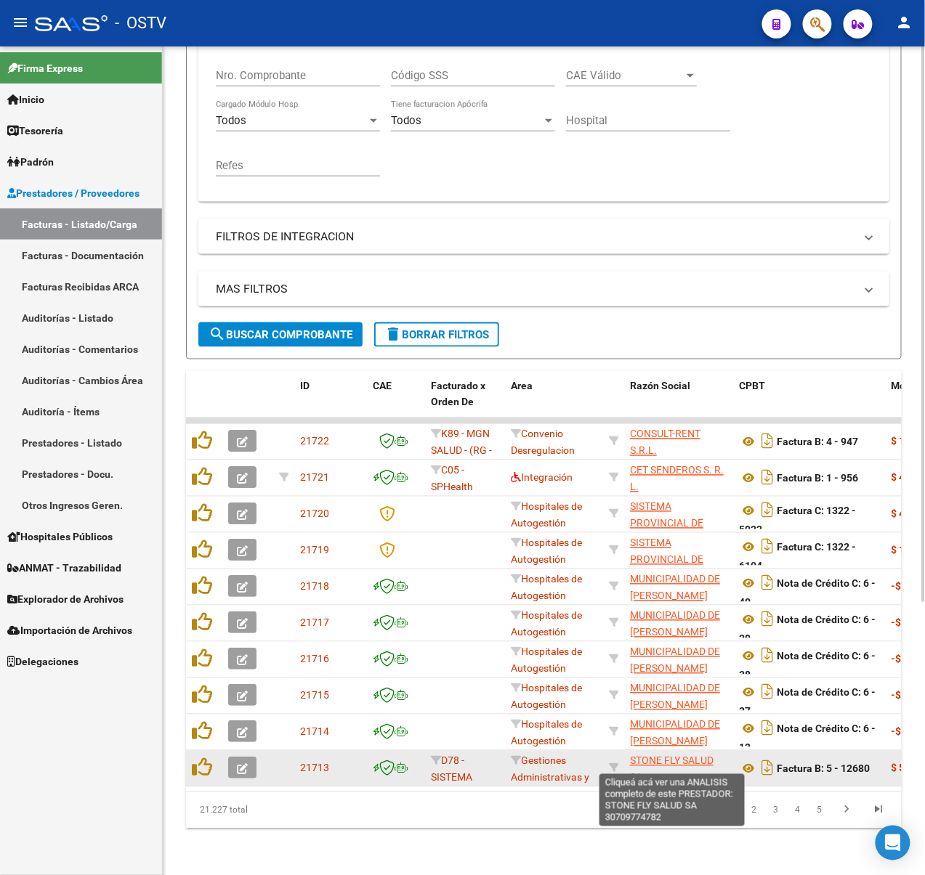
click at [684, 756] on span "STONE FLY SALUD SA" at bounding box center [672, 770] width 84 height 28
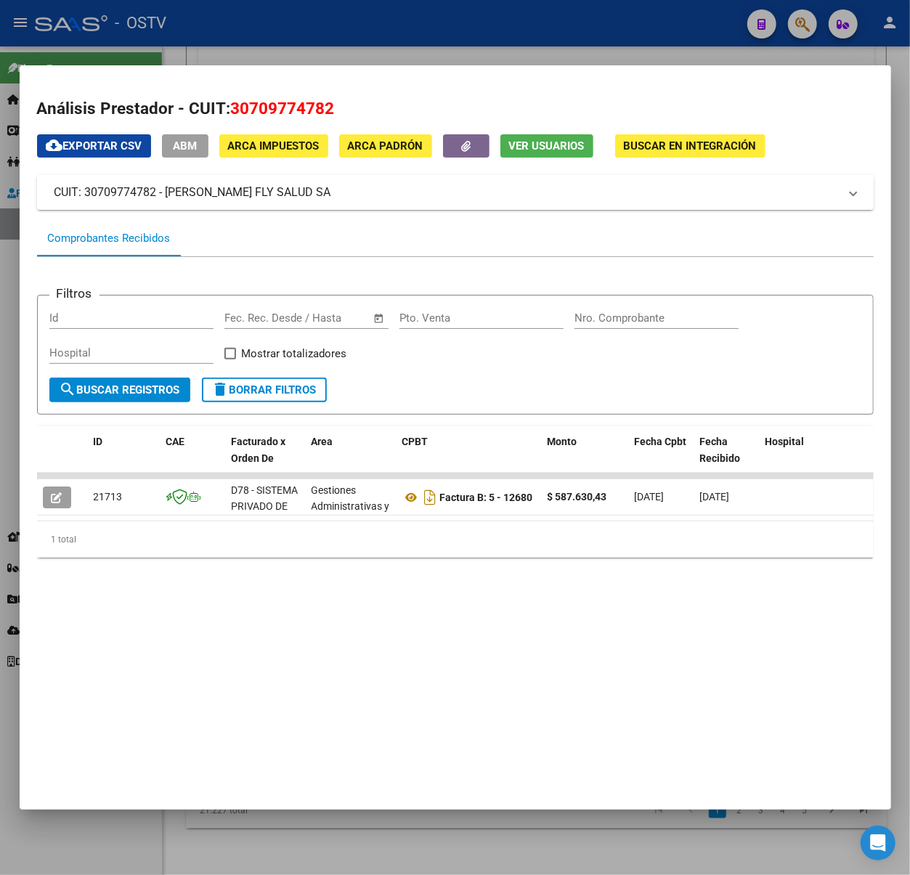
drag, startPoint x: 316, startPoint y: 190, endPoint x: 168, endPoint y: 193, distance: 148.2
click at [168, 193] on mat-panel-title "CUIT: 30709774782 - [PERSON_NAME] FLY SALUD SA" at bounding box center [446, 192] width 785 height 17
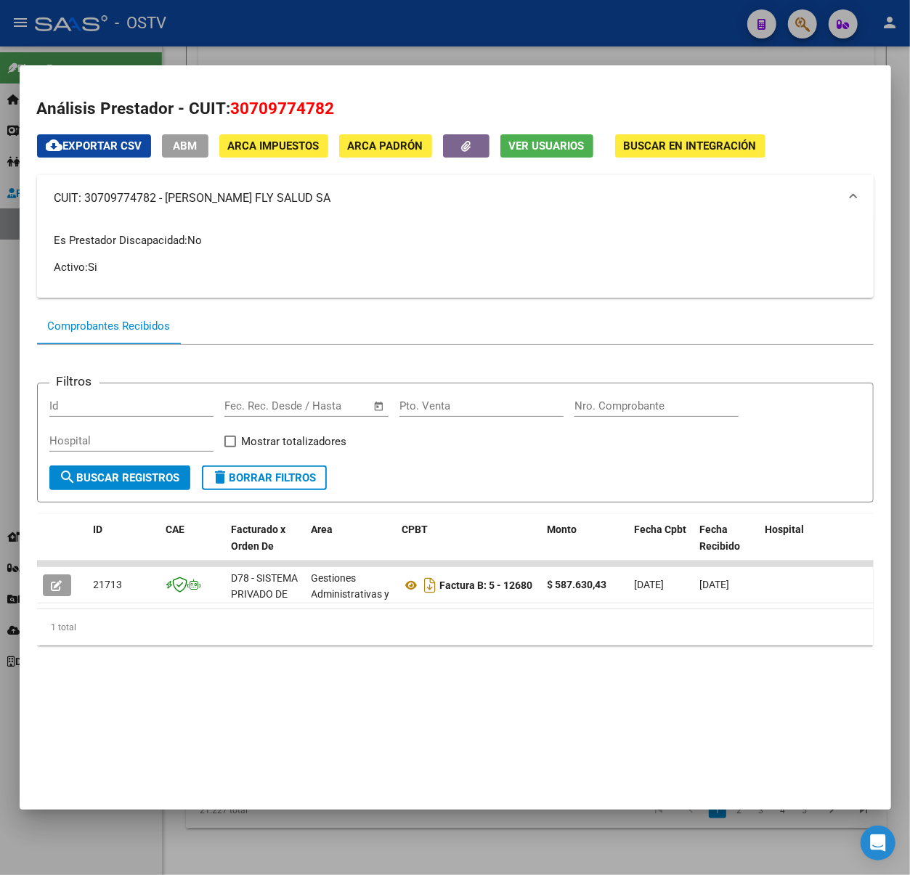
copy mat-panel-title "STONE FLY SALUD SA"
click at [349, 27] on div at bounding box center [455, 437] width 910 height 875
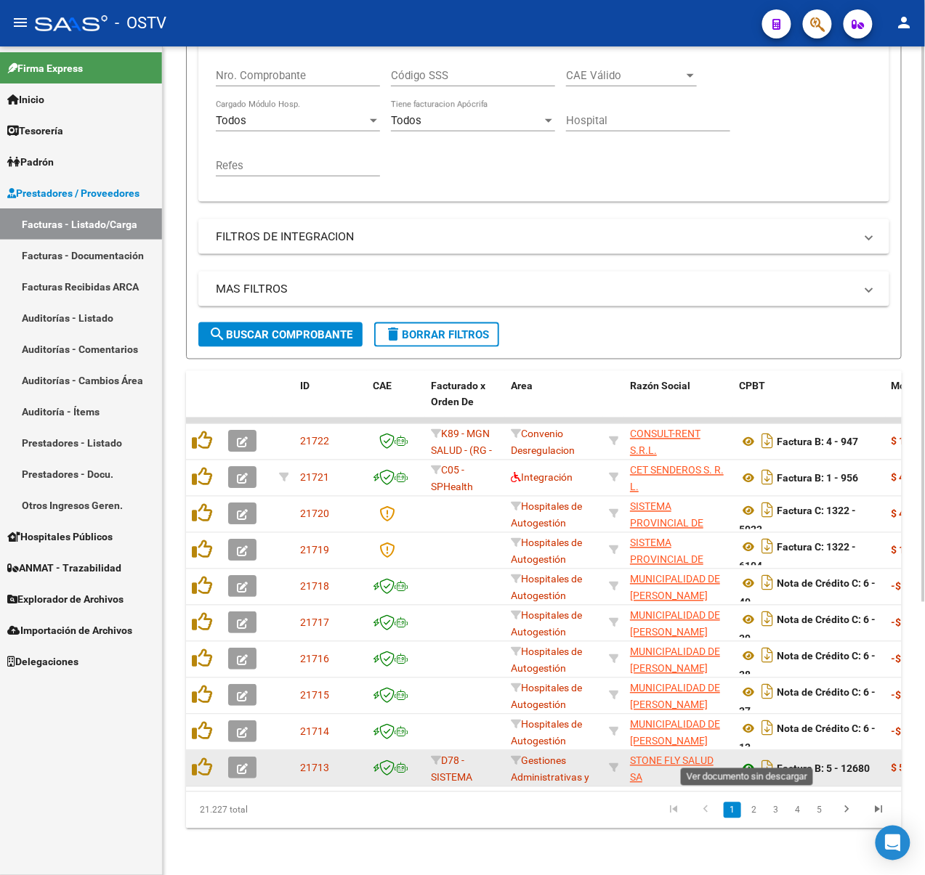
click at [747, 761] on icon at bounding box center [748, 769] width 19 height 17
click at [238, 764] on icon "button" at bounding box center [242, 769] width 11 height 11
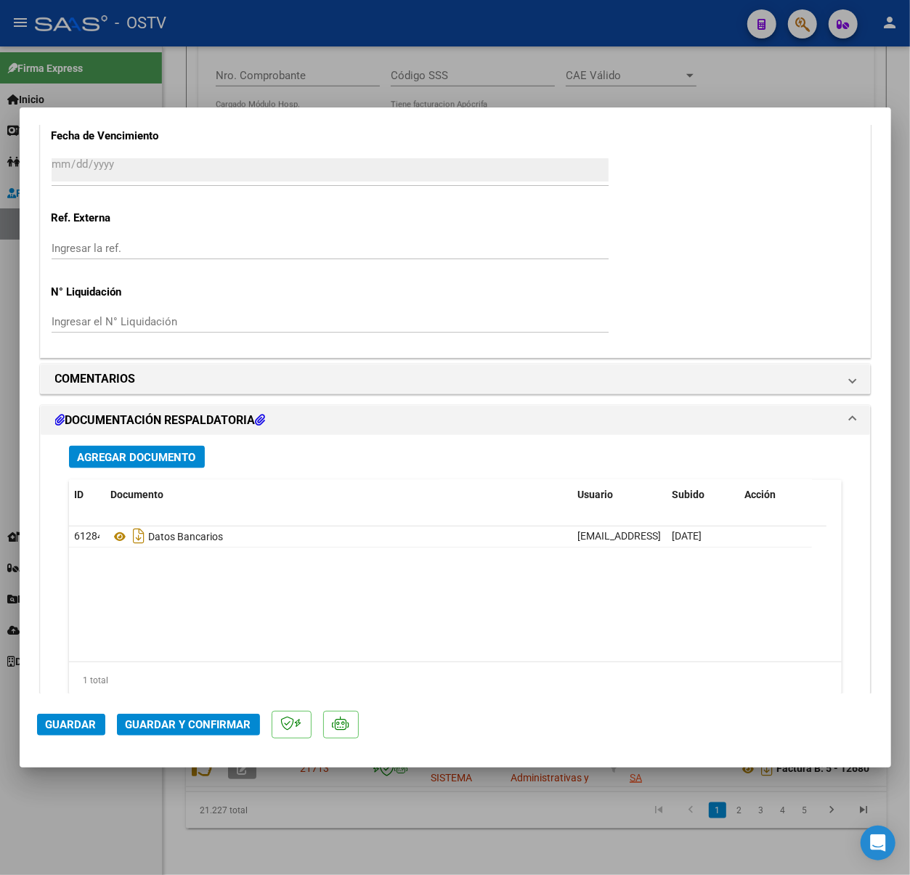
scroll to position [1076, 0]
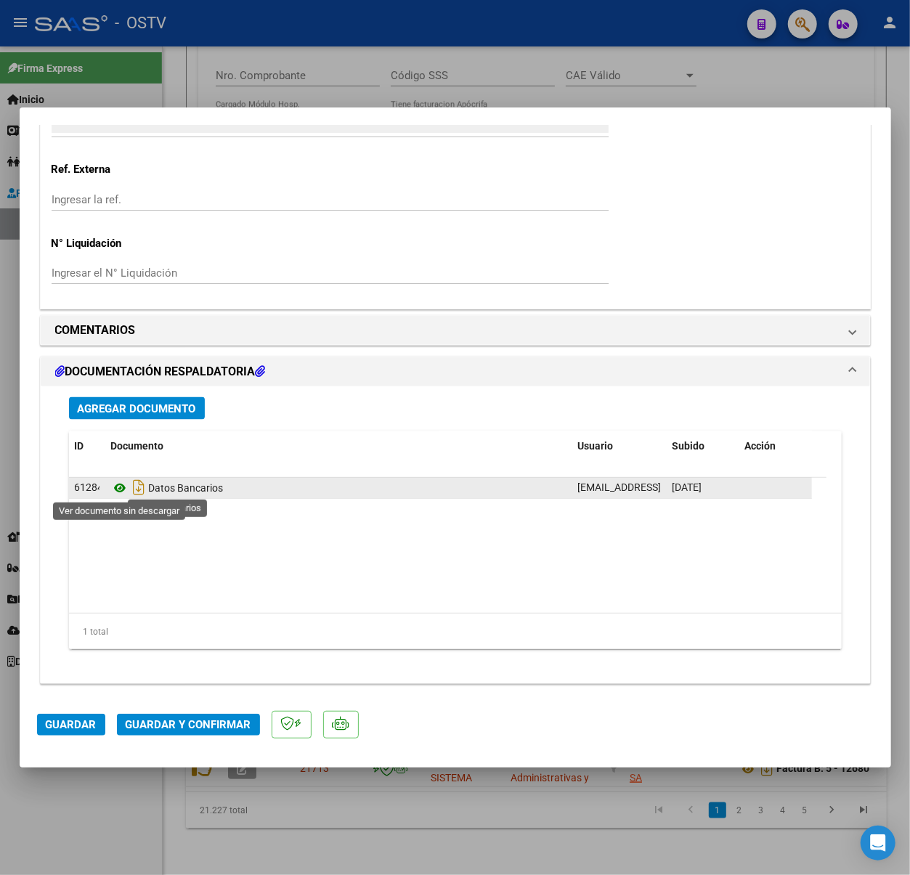
click at [120, 480] on icon at bounding box center [120, 488] width 19 height 17
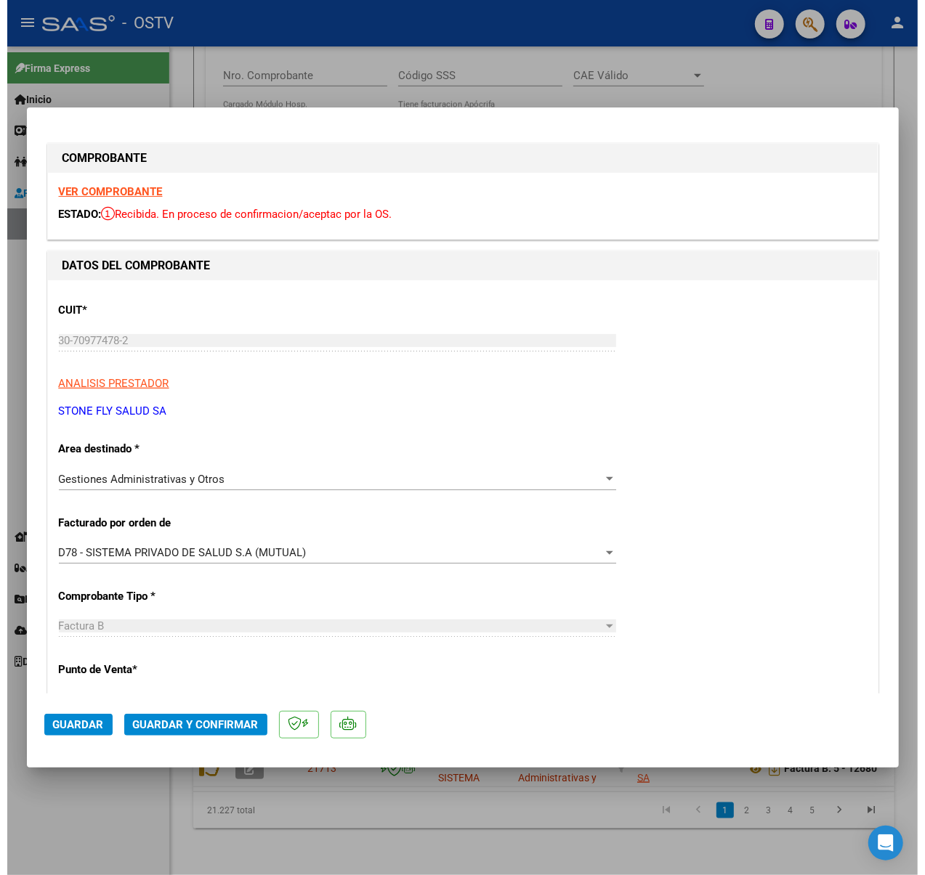
scroll to position [0, 0]
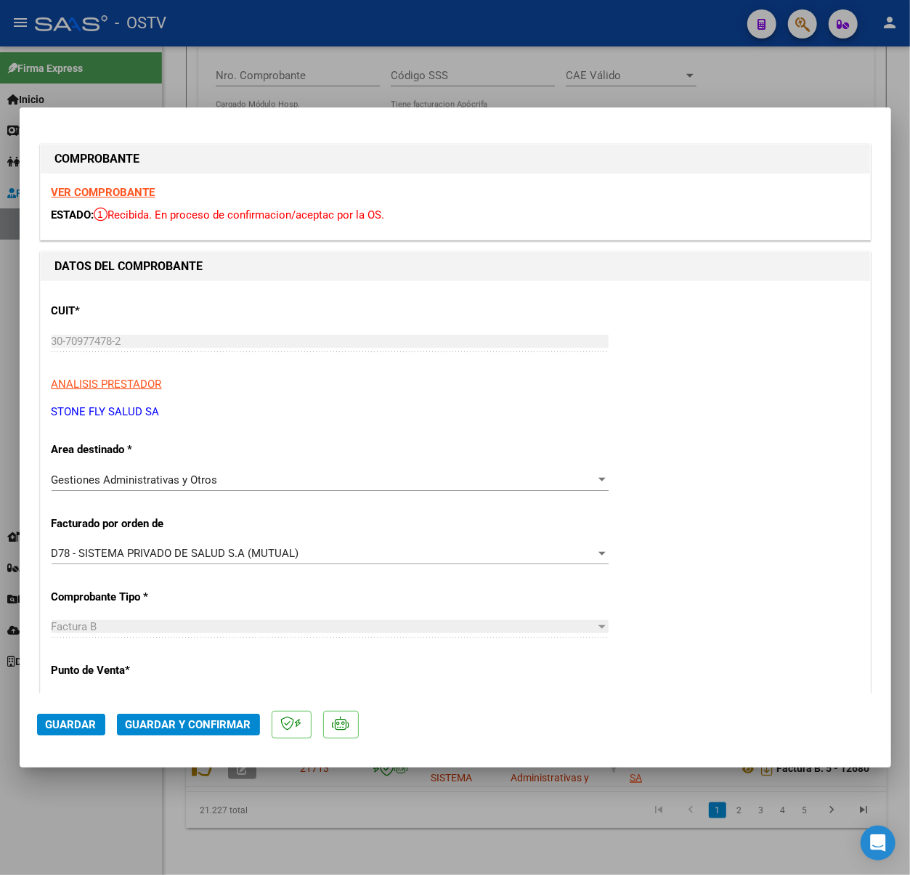
click at [554, 92] on div at bounding box center [455, 437] width 910 height 875
type input "$ 0,00"
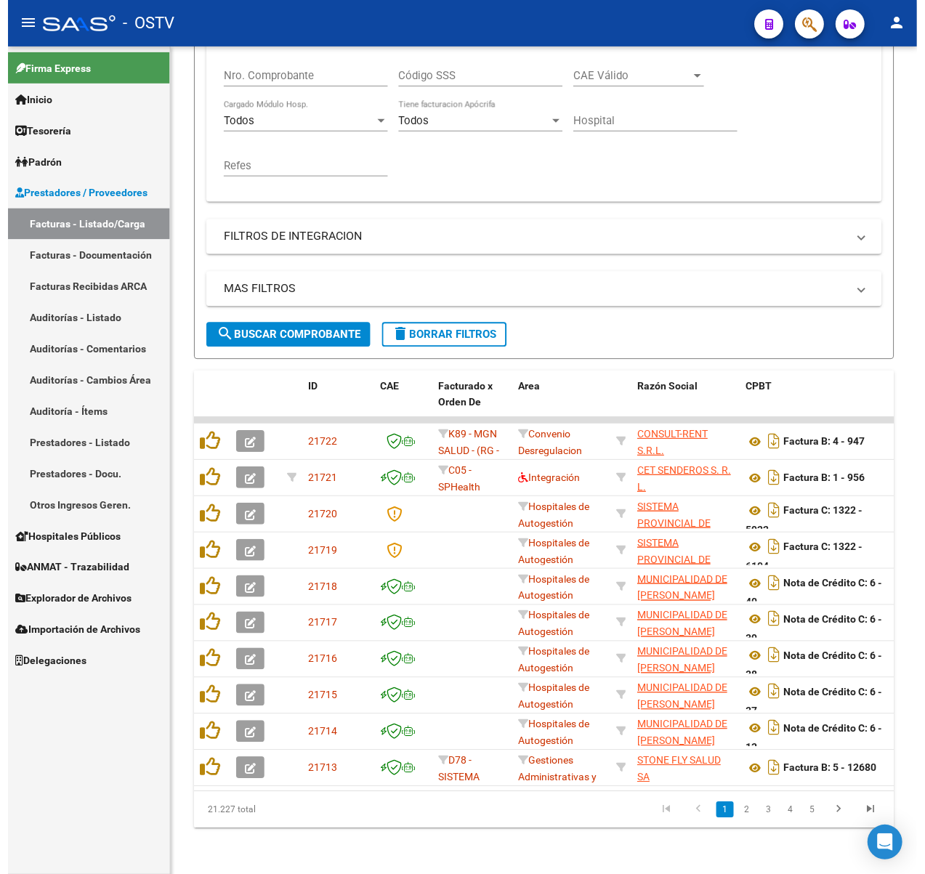
scroll to position [407, 0]
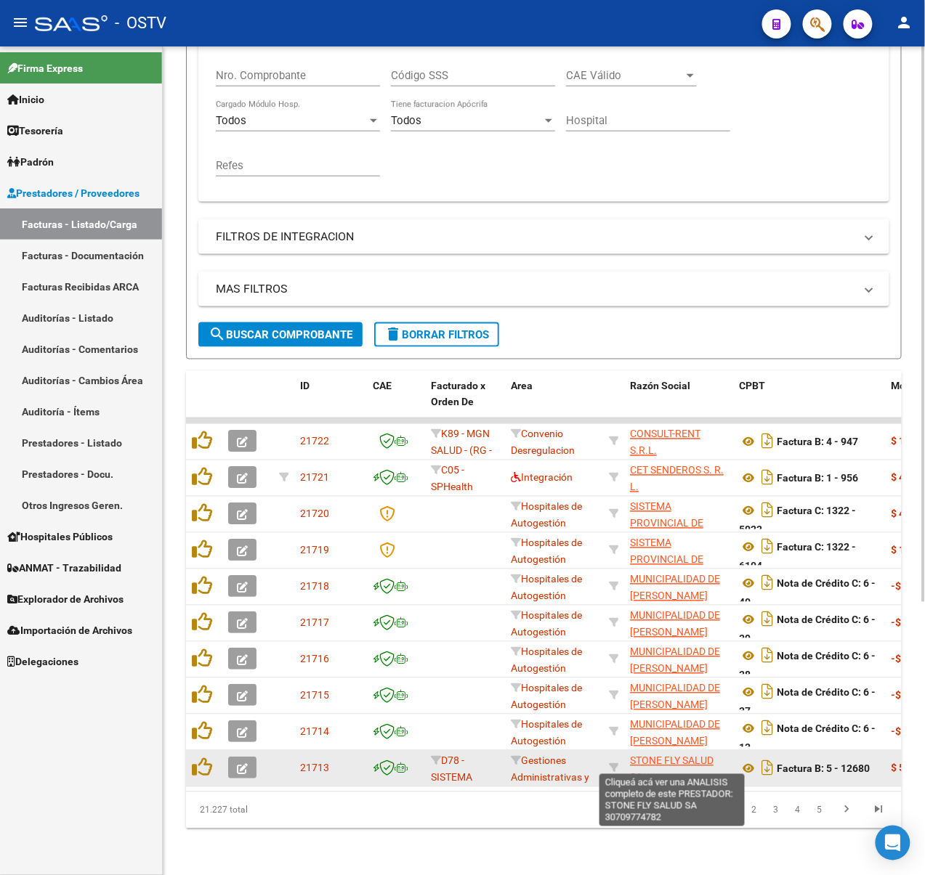
click at [688, 756] on span "STONE FLY SALUD SA" at bounding box center [672, 770] width 84 height 28
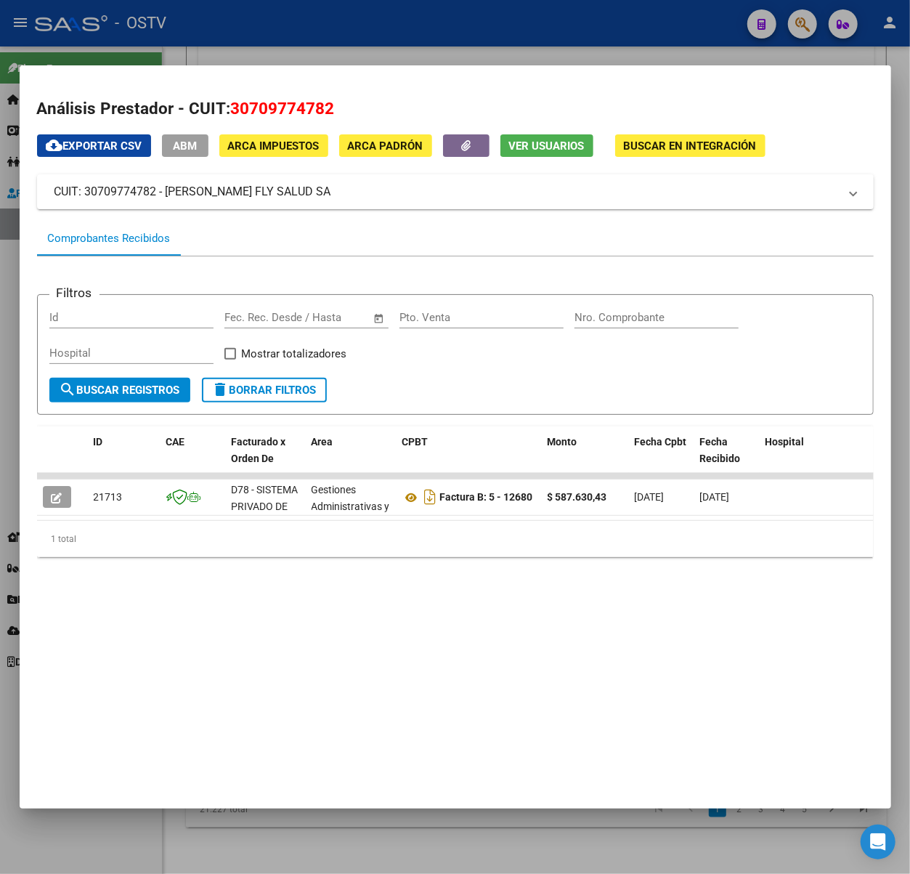
click at [373, 36] on div at bounding box center [455, 437] width 910 height 874
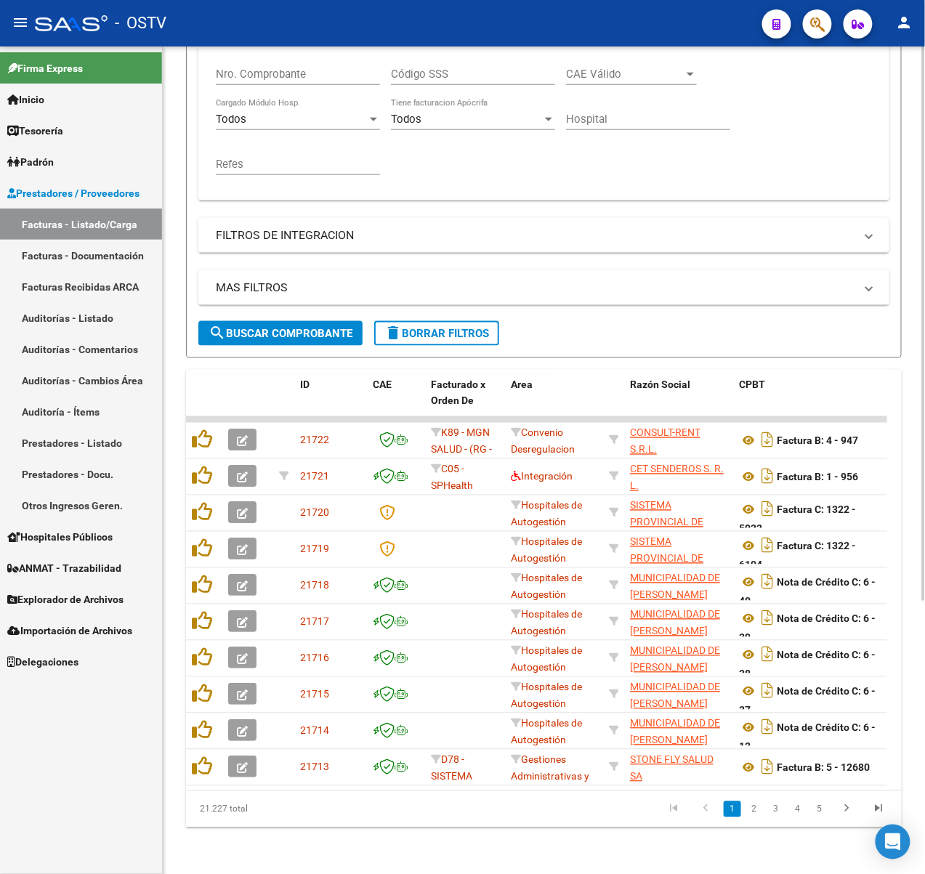
click at [310, 327] on span "search Buscar Comprobante" at bounding box center [281, 333] width 144 height 13
click at [24, 9] on button "menu" at bounding box center [20, 23] width 29 height 29
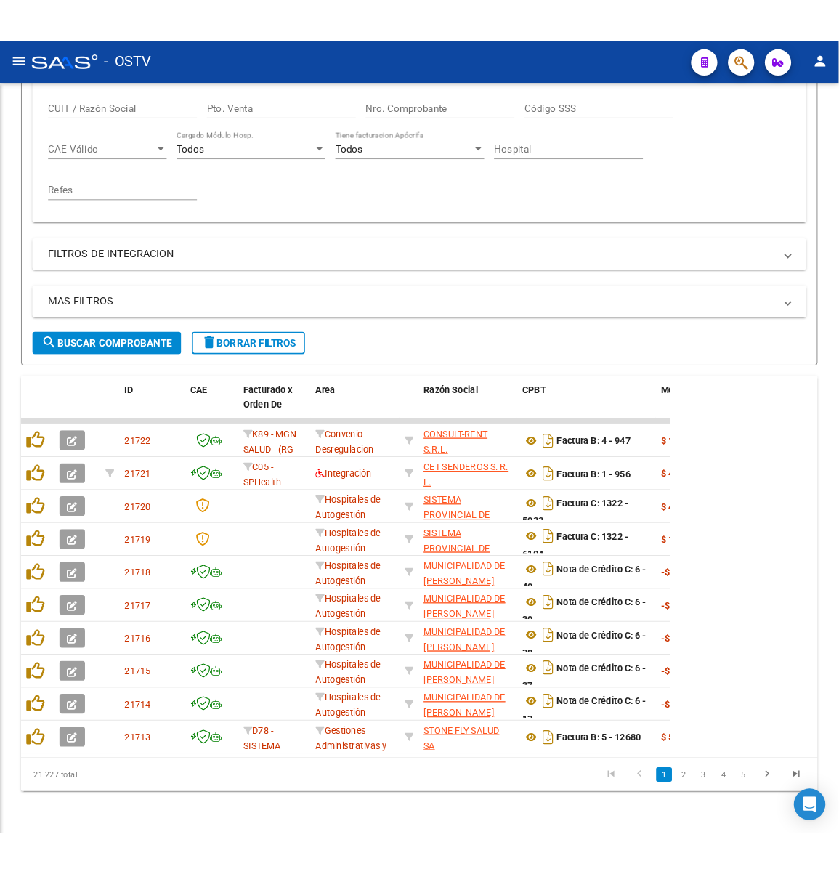
scroll to position [316, 0]
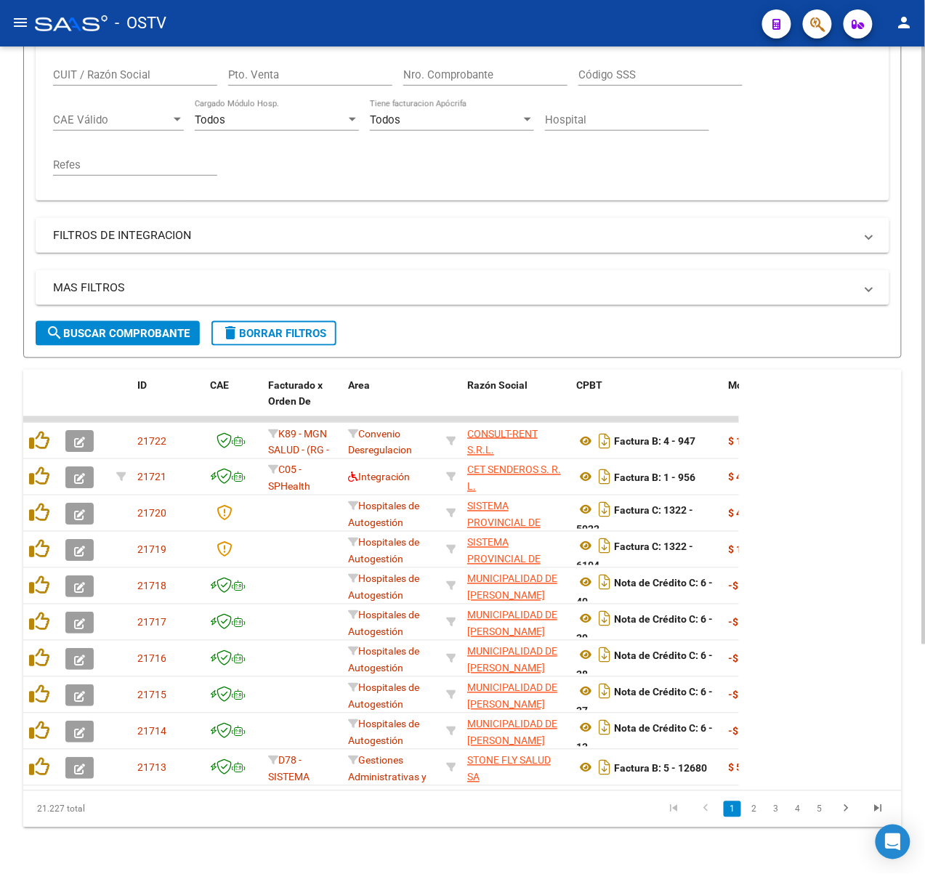
click at [162, 299] on div "MAS FILTROS Todos Con Doc. Respaldatoria Todos Con Trazabilidad Todos Asociado …" at bounding box center [463, 295] width 854 height 51
click at [162, 321] on button "search Buscar Comprobante" at bounding box center [118, 333] width 164 height 25
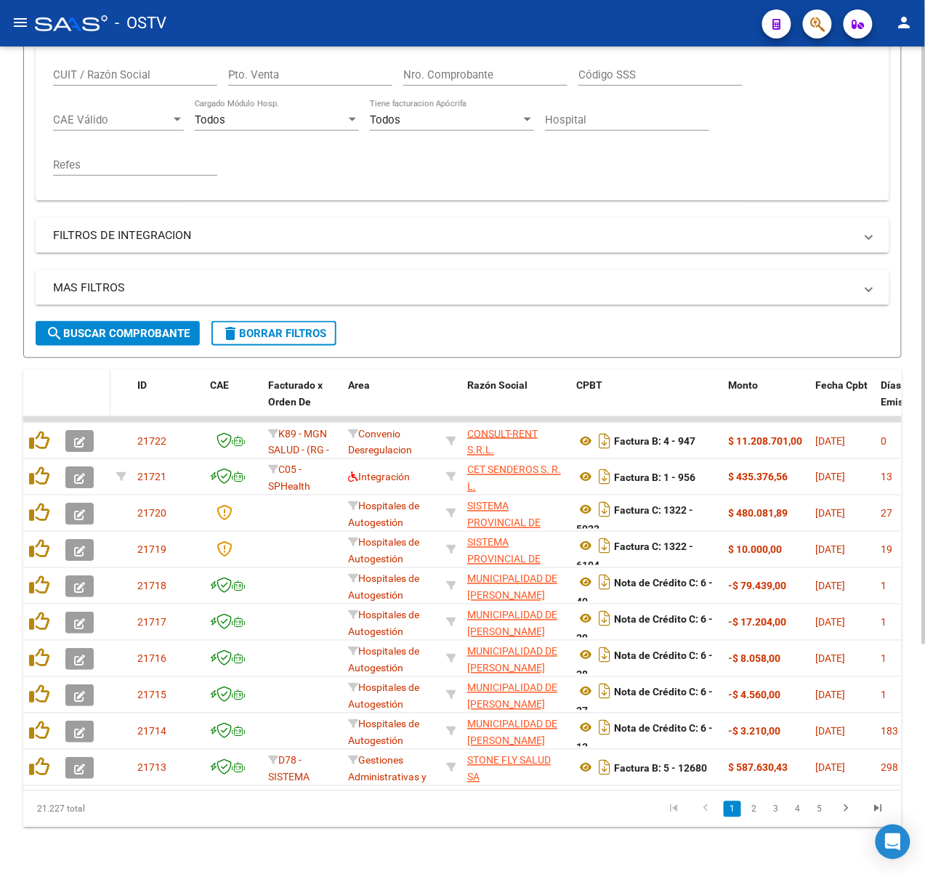
click at [83, 370] on datatable-header-cell at bounding box center [85, 402] width 51 height 64
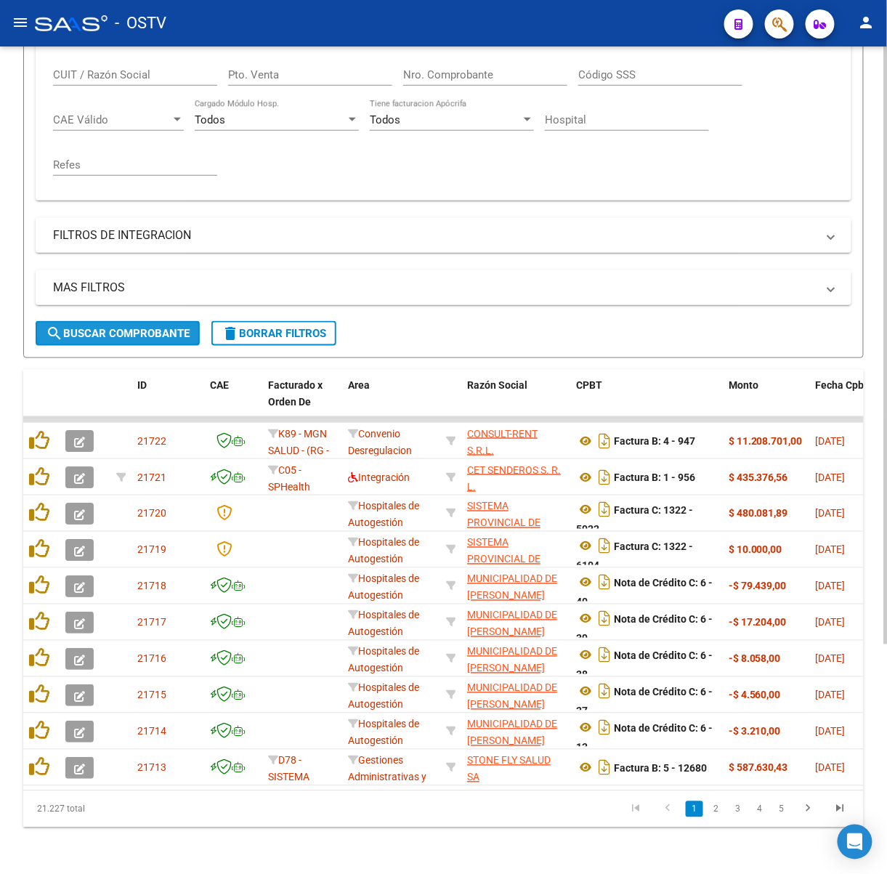
click at [159, 327] on span "search Buscar Comprobante" at bounding box center [118, 333] width 144 height 13
click at [723, 810] on link "2" at bounding box center [716, 809] width 17 height 16
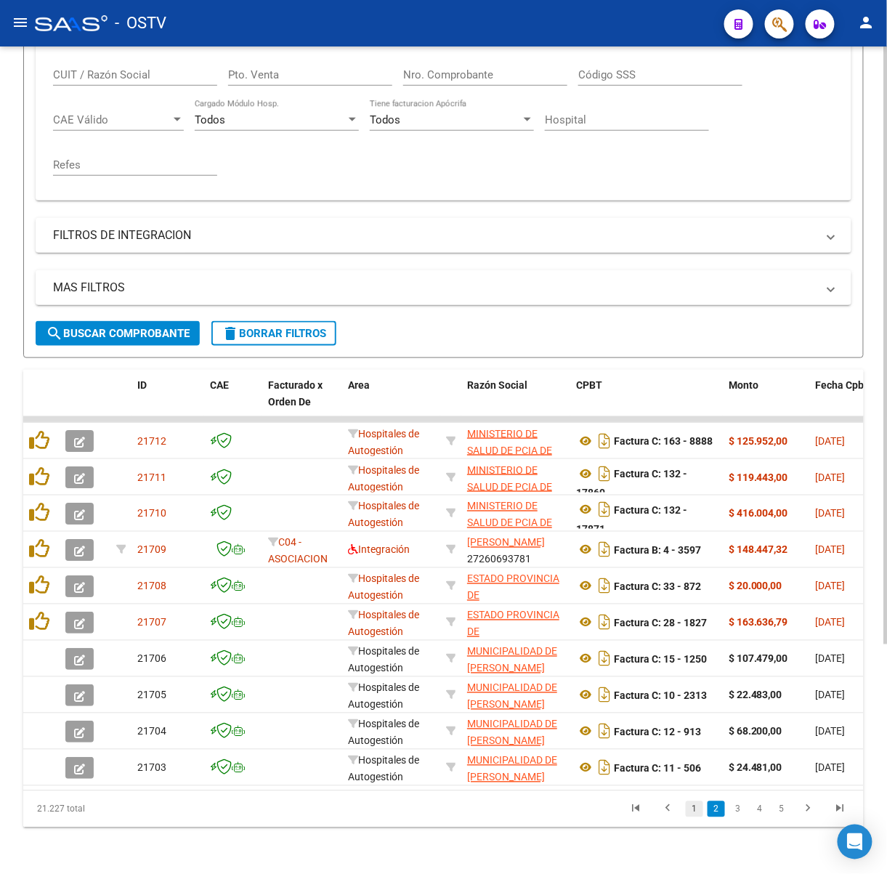
click at [692, 812] on link "1" at bounding box center [694, 809] width 17 height 16
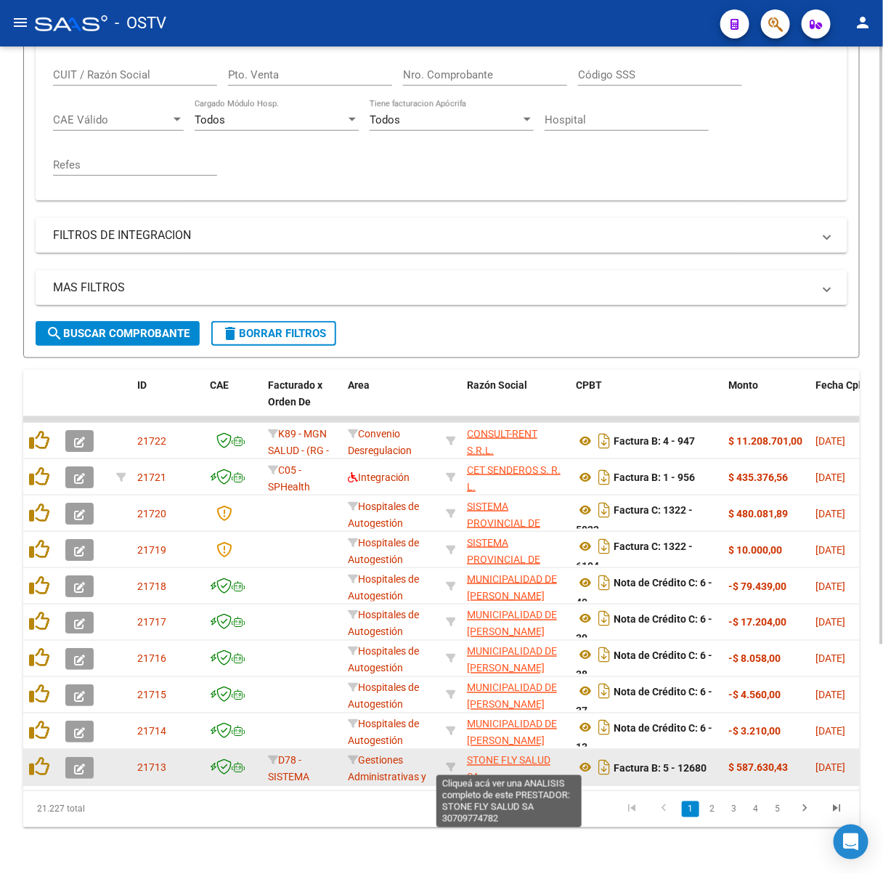
click at [511, 755] on span "STONE FLY SALUD SA" at bounding box center [509, 769] width 84 height 28
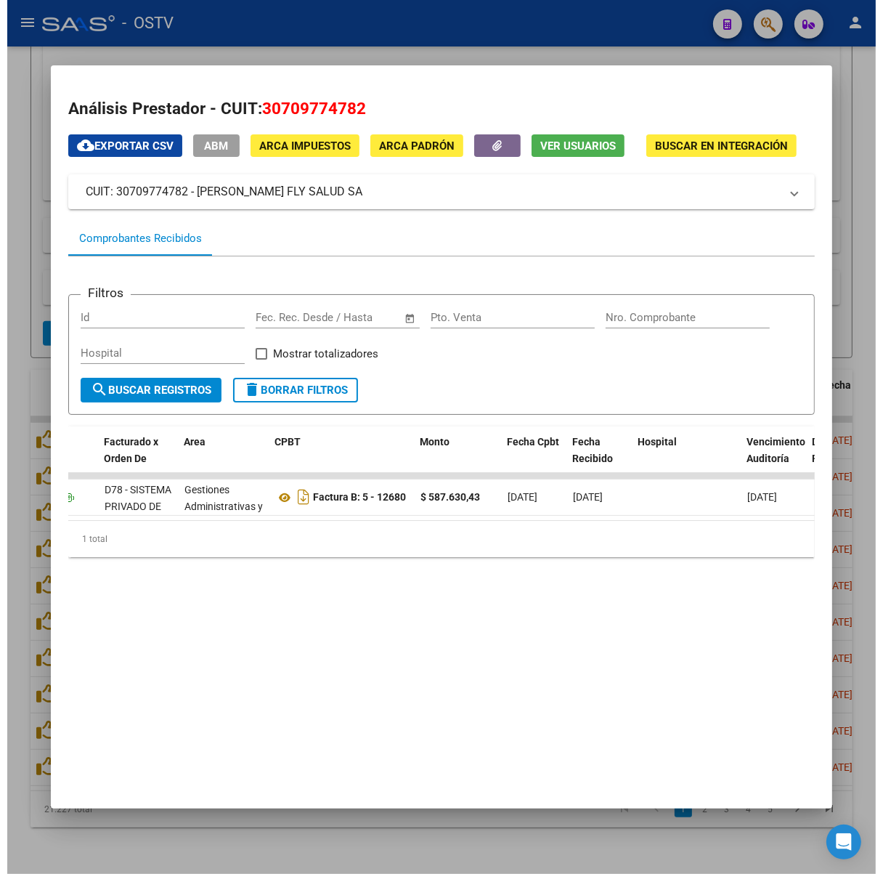
scroll to position [0, 0]
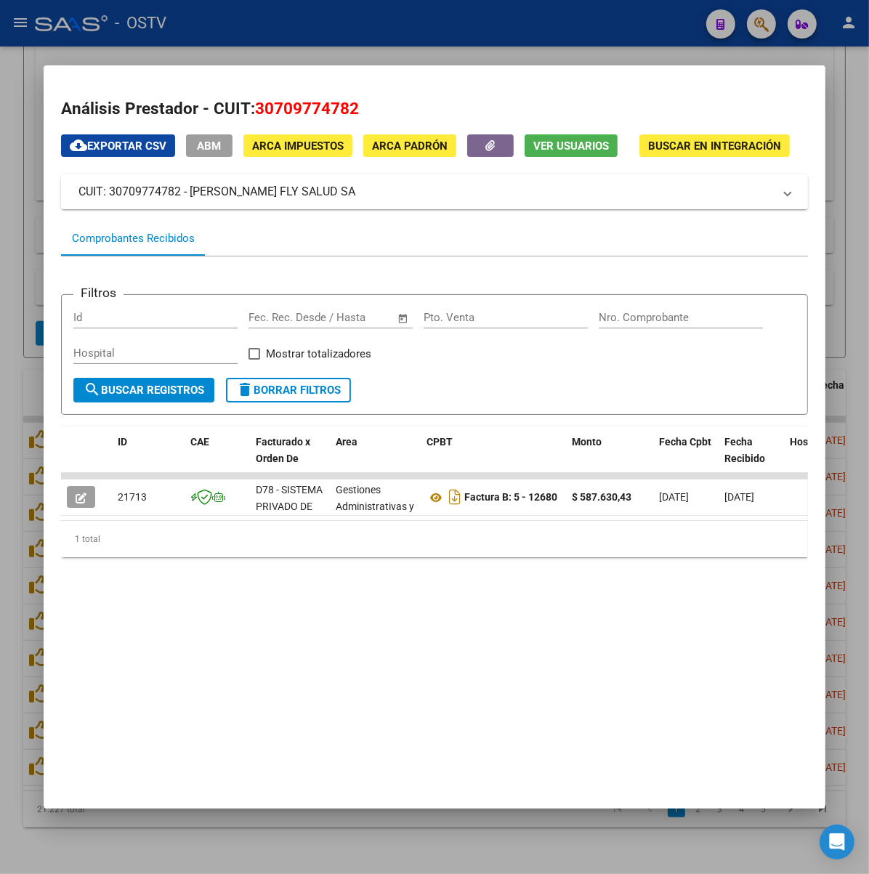
click at [339, 835] on div at bounding box center [434, 437] width 869 height 874
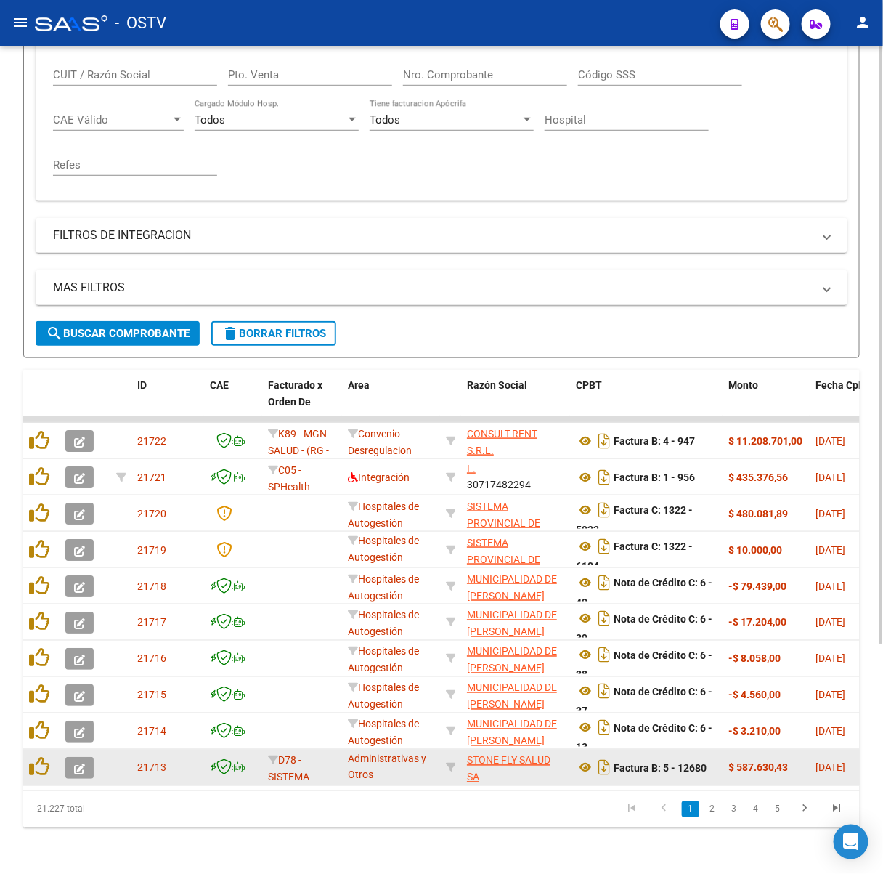
click at [68, 762] on button "button" at bounding box center [79, 768] width 28 height 22
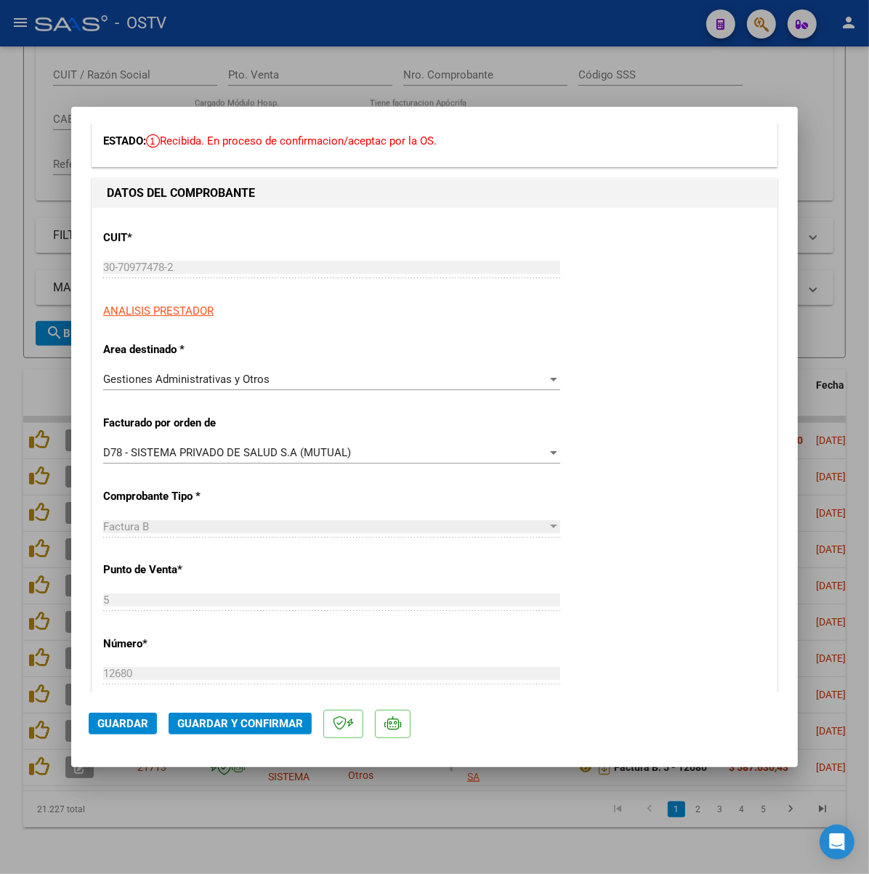
scroll to position [193, 0]
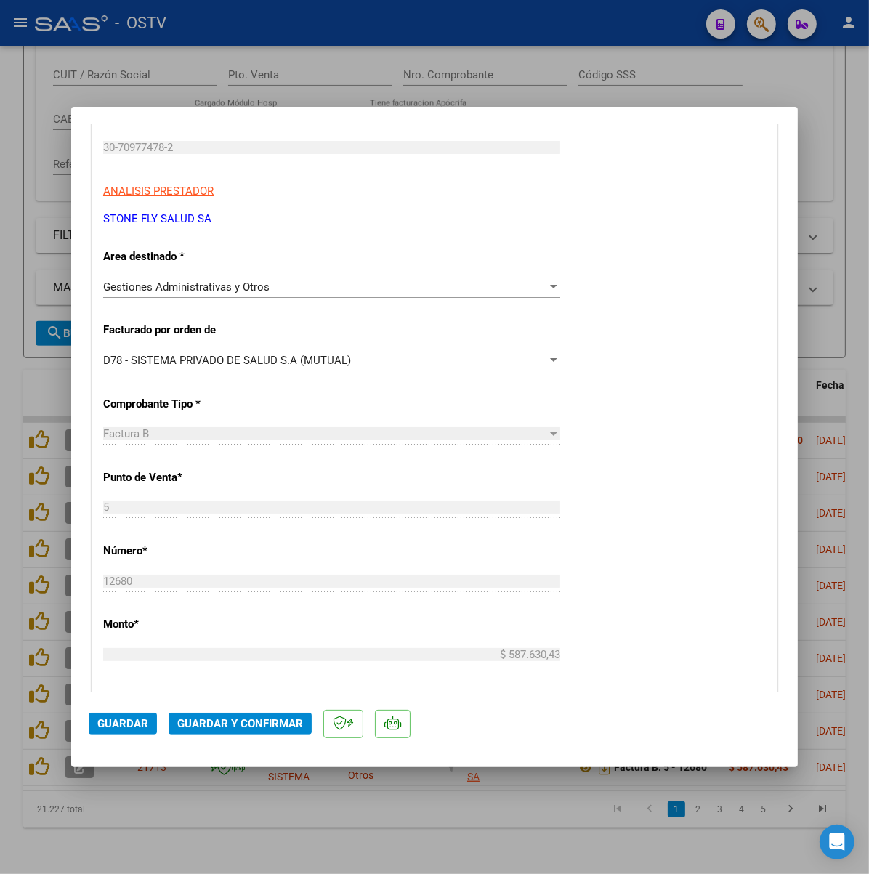
click at [219, 287] on div "Gestiones Administrativas y Otros" at bounding box center [325, 286] width 444 height 13
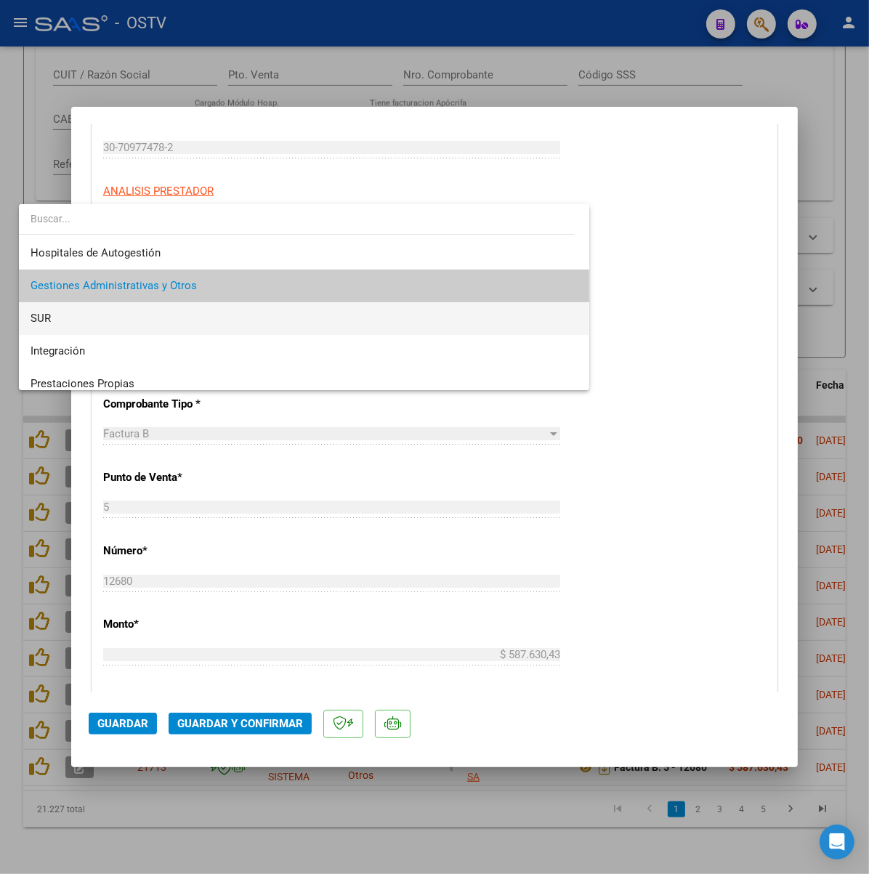
click at [213, 311] on span "SUR" at bounding box center [304, 318] width 547 height 33
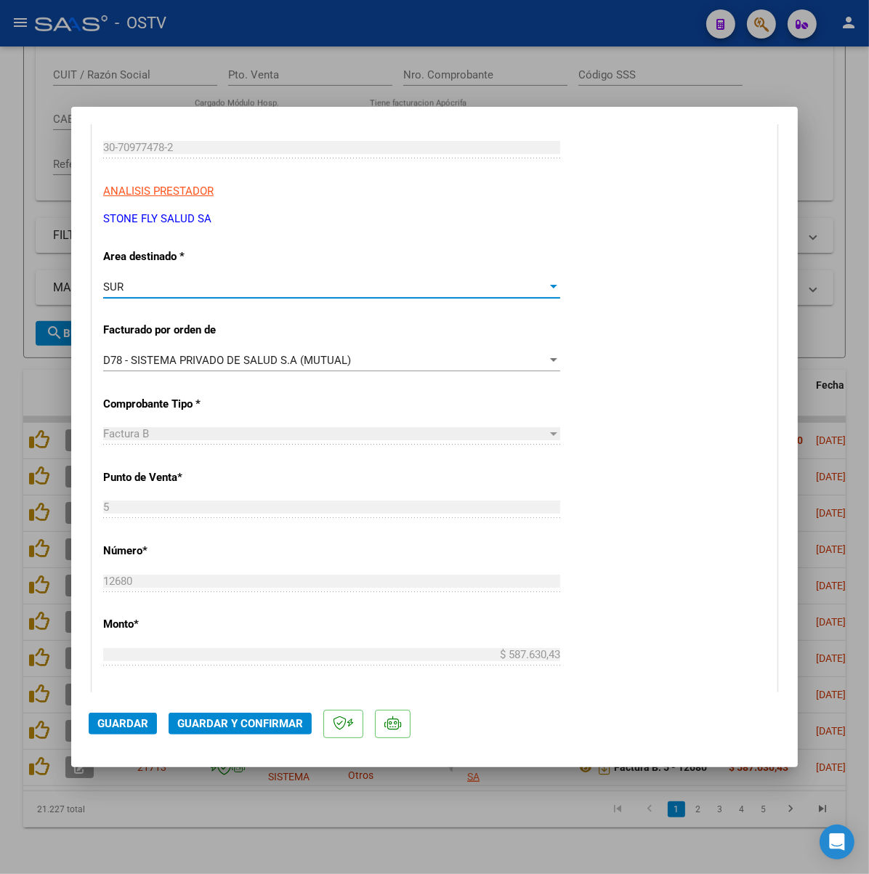
click at [177, 729] on span "Guardar y Confirmar" at bounding box center [240, 723] width 126 height 13
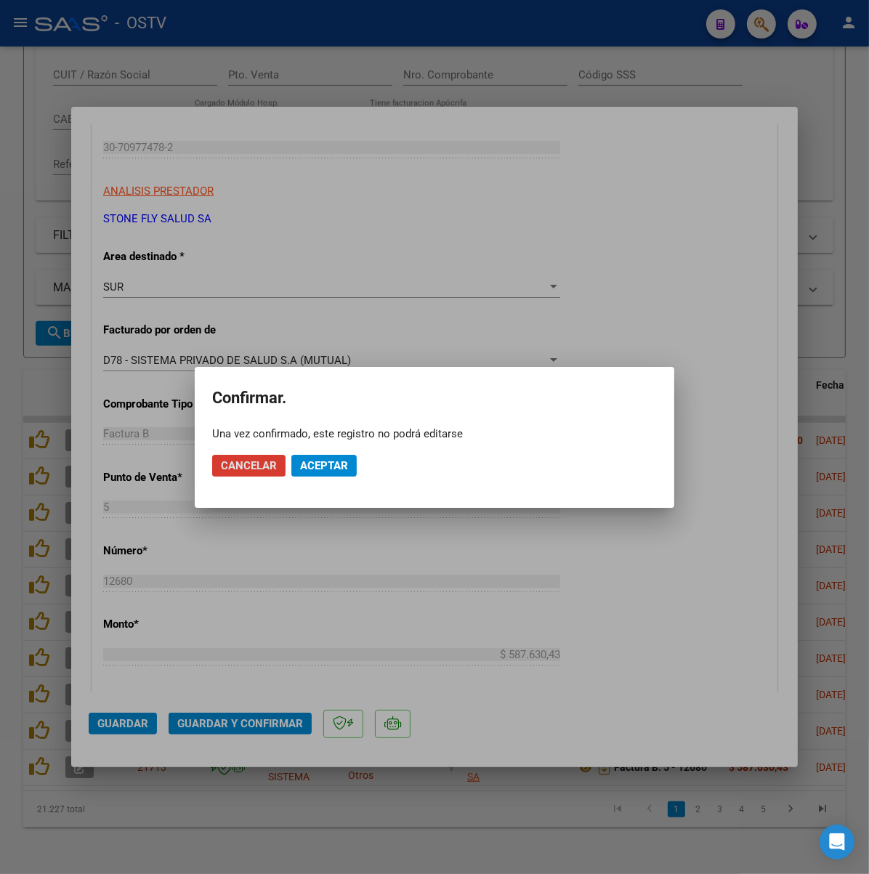
click at [349, 458] on button "Aceptar" at bounding box center [323, 466] width 65 height 22
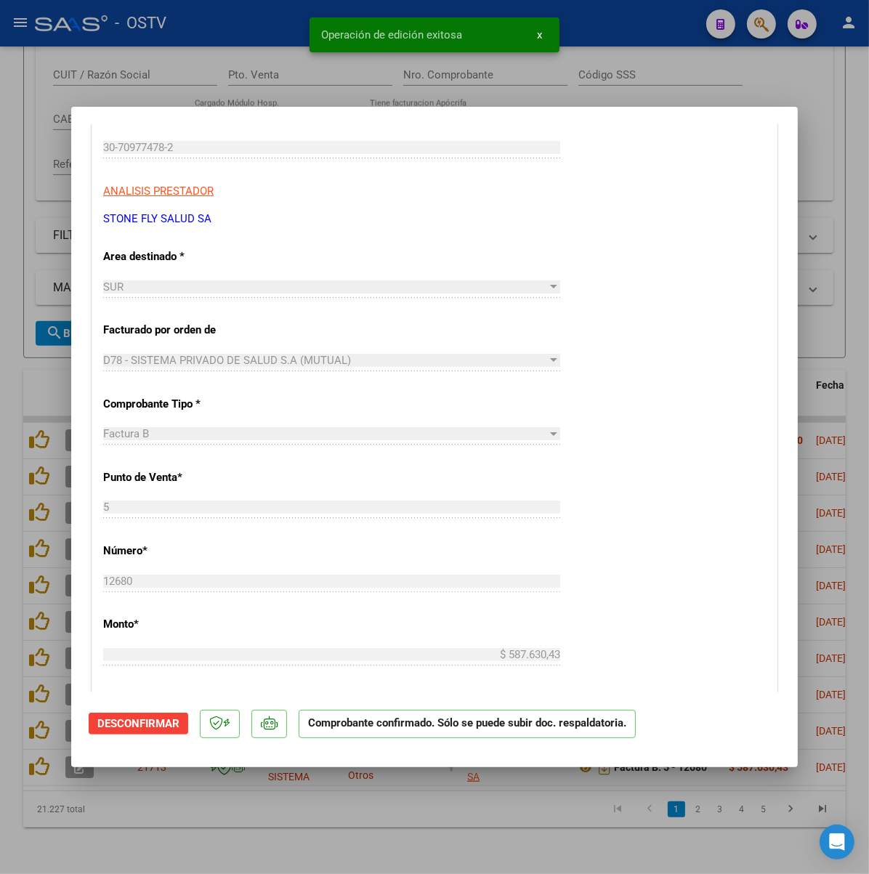
click at [199, 77] on div at bounding box center [434, 437] width 869 height 874
type input "$ 0,00"
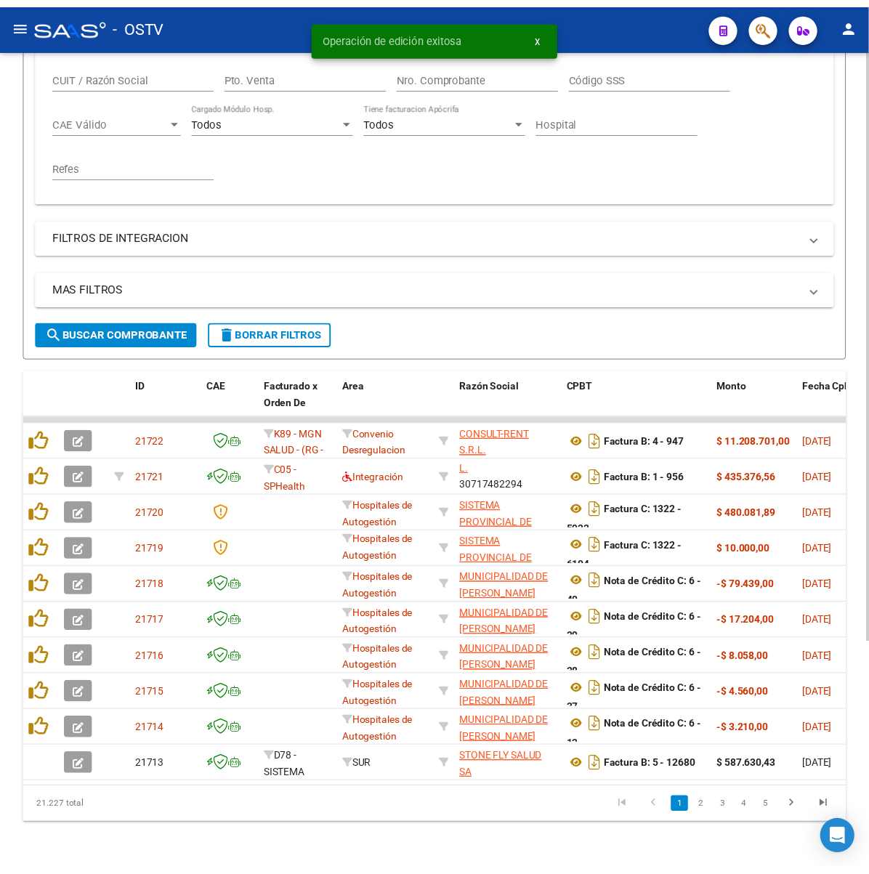
scroll to position [0, 0]
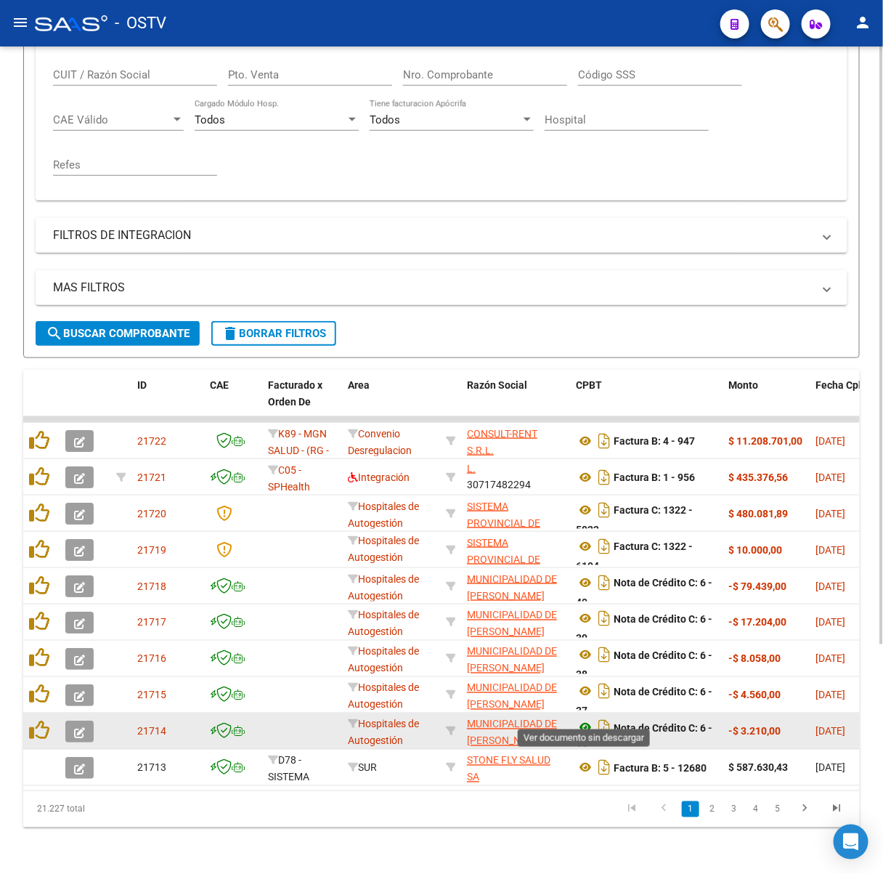
click at [586, 719] on icon at bounding box center [585, 727] width 19 height 17
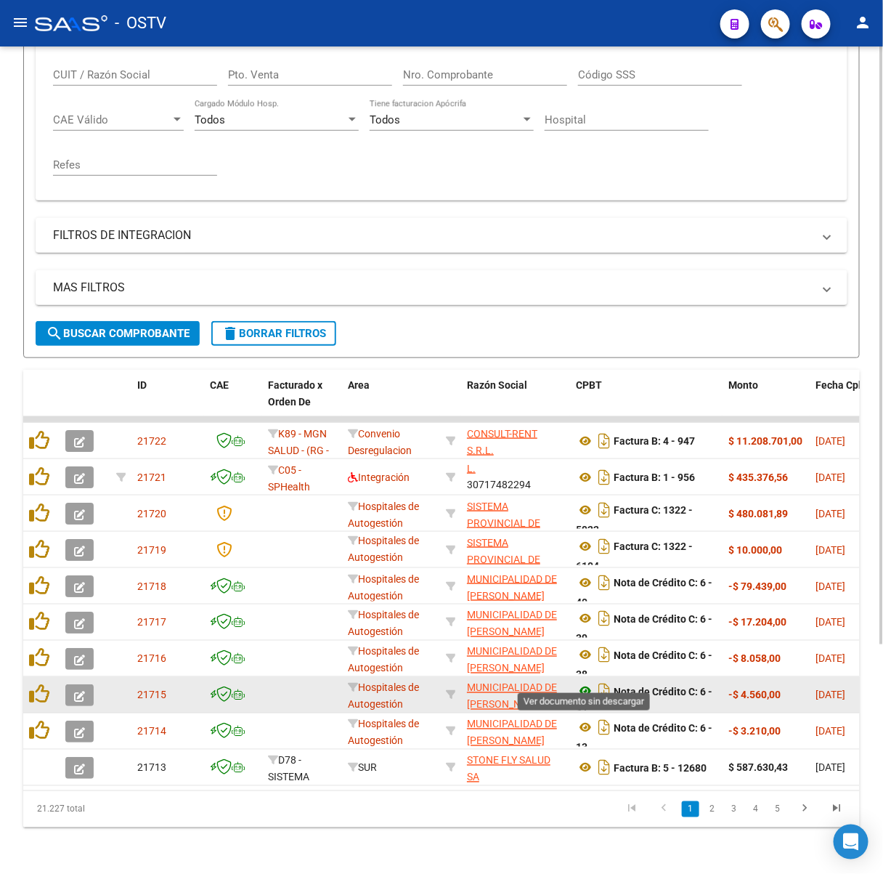
click at [583, 683] on icon at bounding box center [585, 691] width 19 height 17
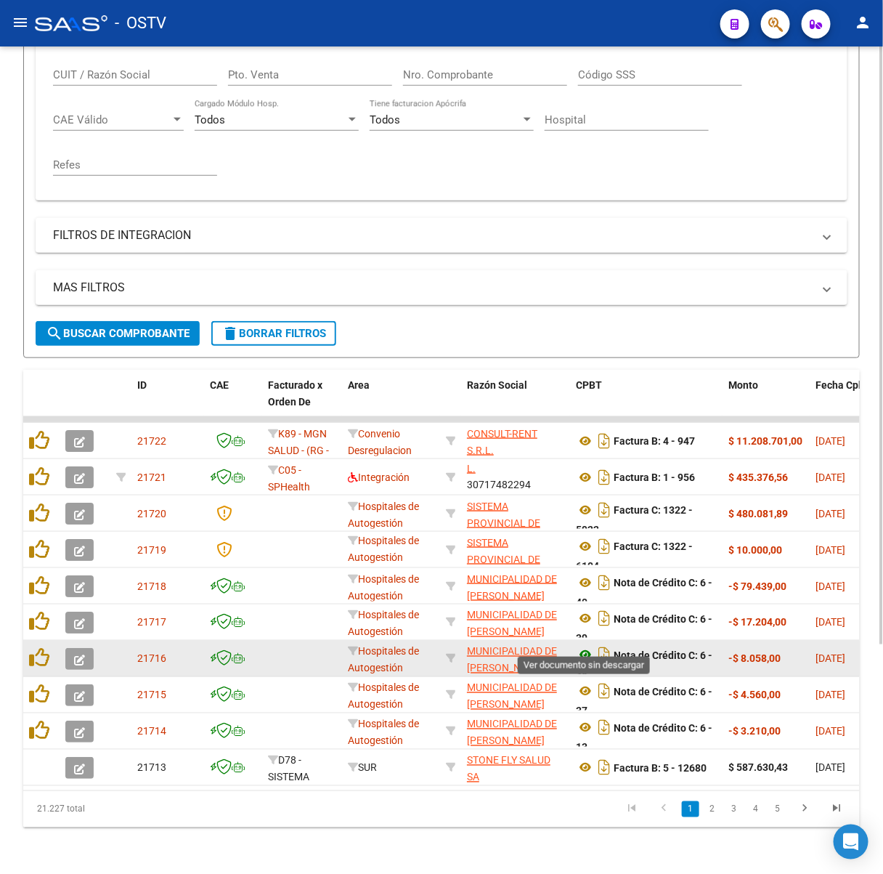
click at [583, 647] on icon at bounding box center [585, 655] width 19 height 17
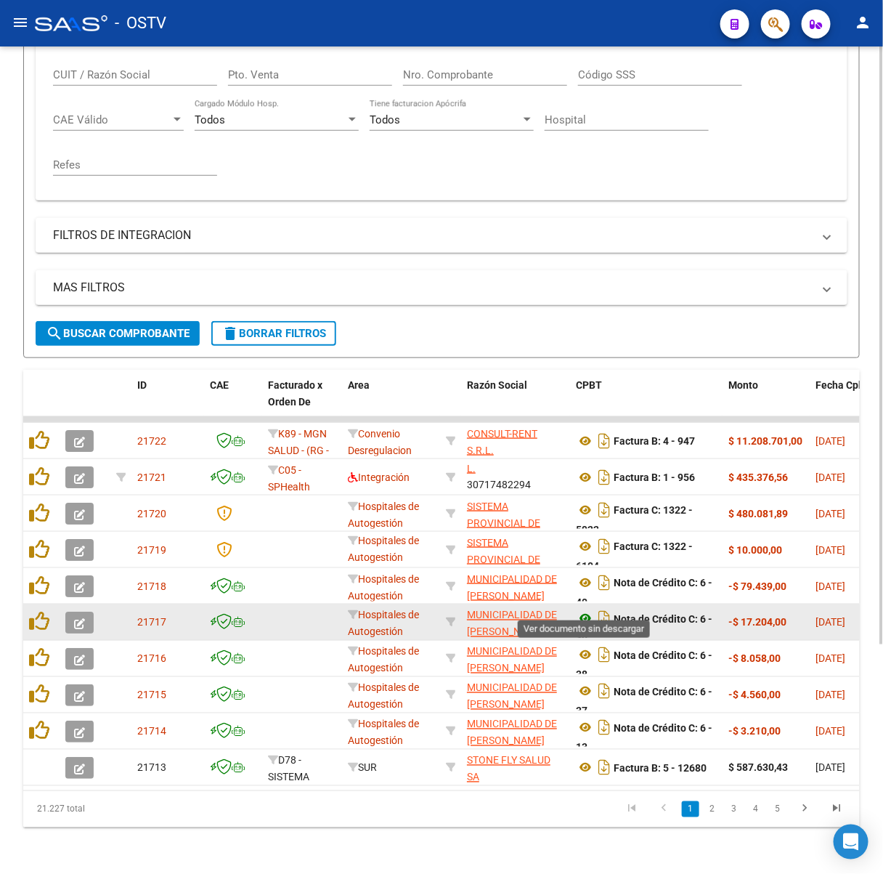
click at [580, 610] on icon at bounding box center [585, 618] width 19 height 17
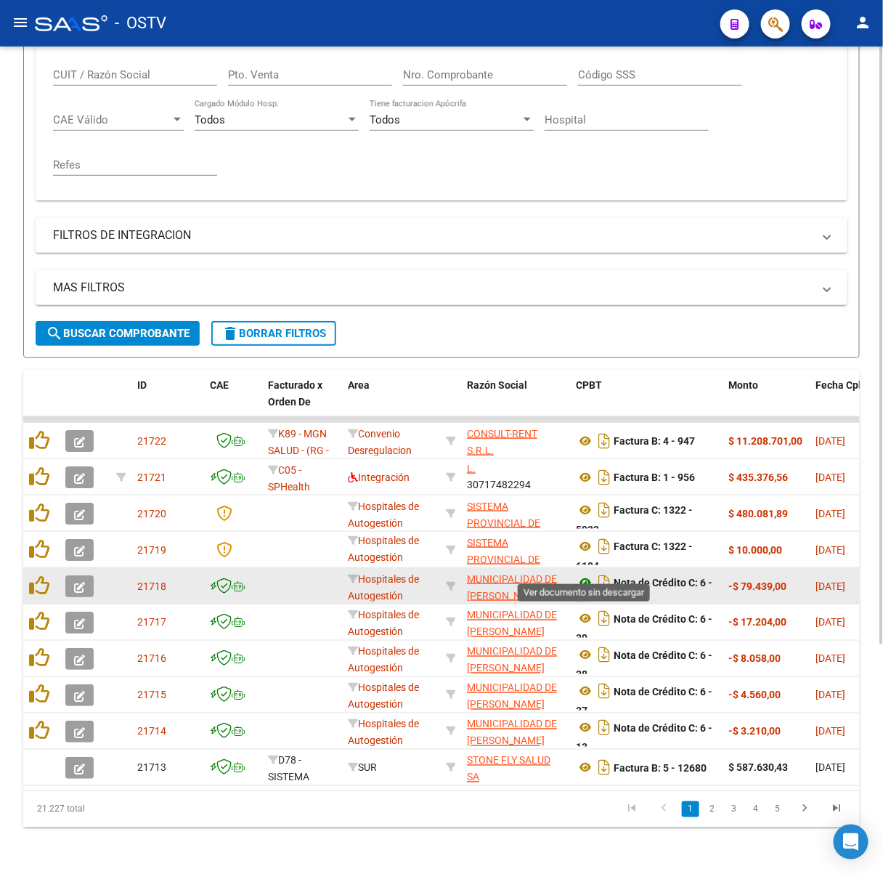
click at [588, 574] on icon at bounding box center [585, 582] width 19 height 17
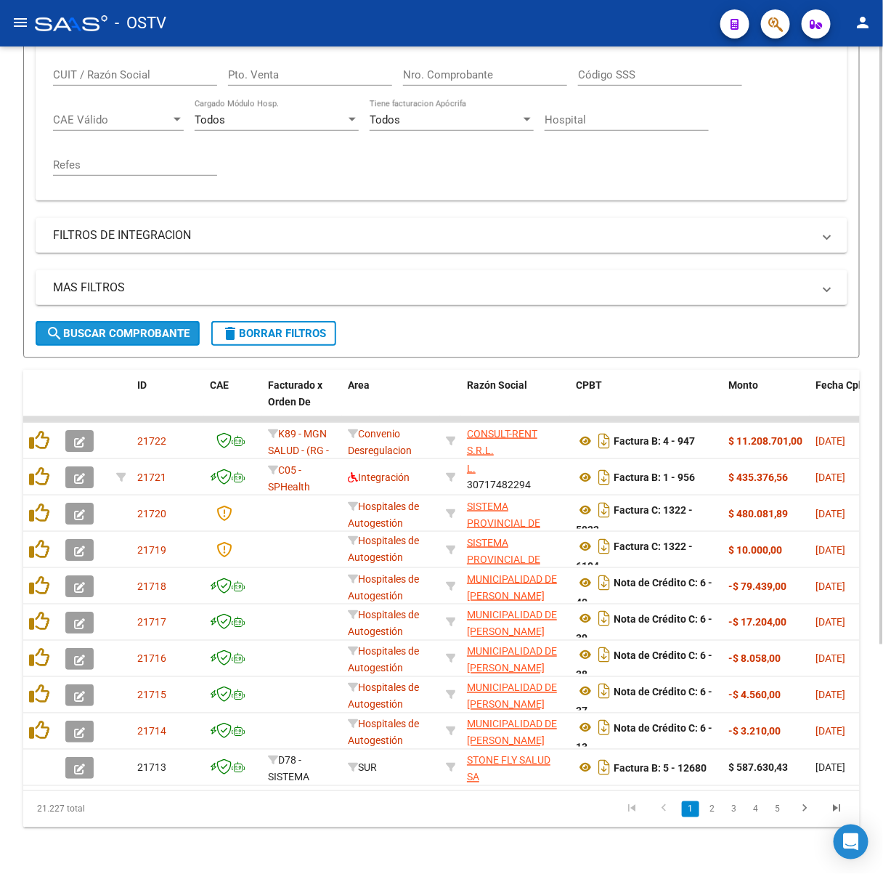
click at [148, 327] on span "search Buscar Comprobante" at bounding box center [118, 333] width 144 height 13
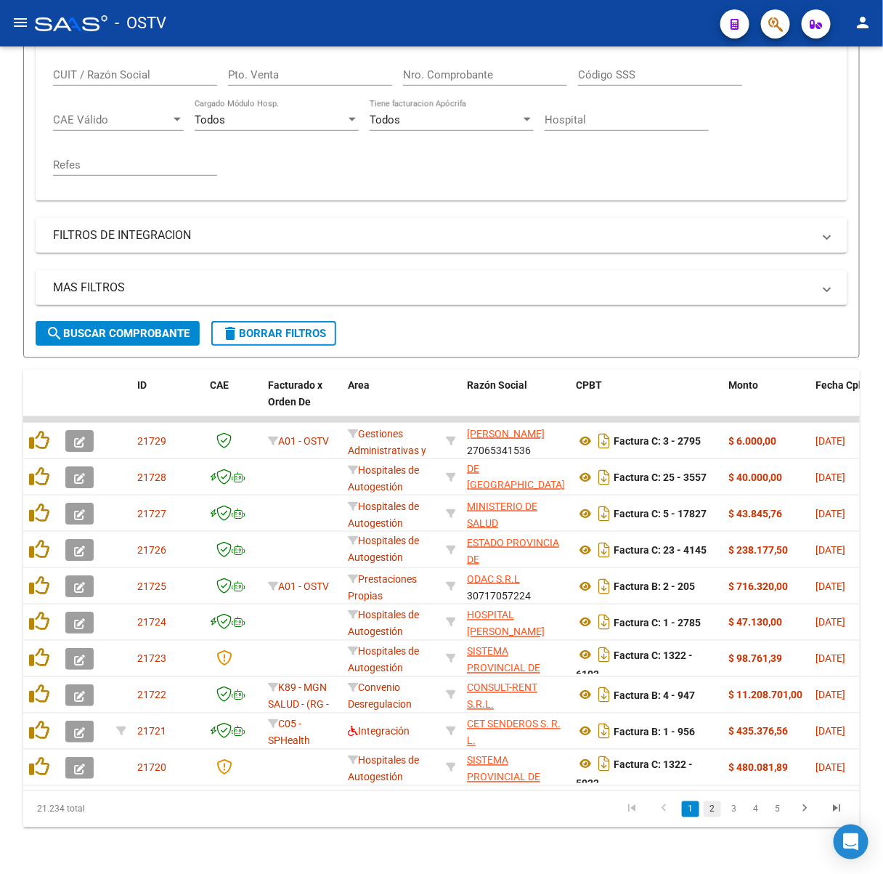
click at [716, 813] on link "2" at bounding box center [712, 809] width 17 height 16
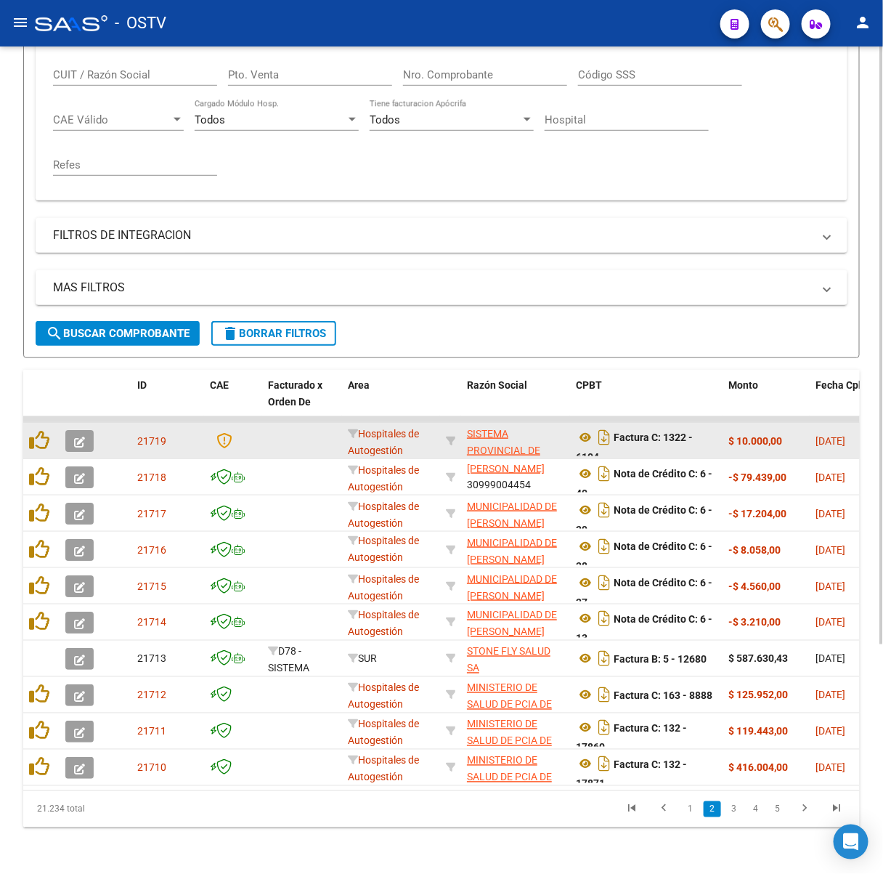
click at [517, 427] on app-link-go-to "SISTEMA PROVINCIAL DE SALUD" at bounding box center [515, 450] width 97 height 49
click at [505, 428] on span "SISTEMA PROVINCIAL DE SALUD" at bounding box center [503, 450] width 73 height 45
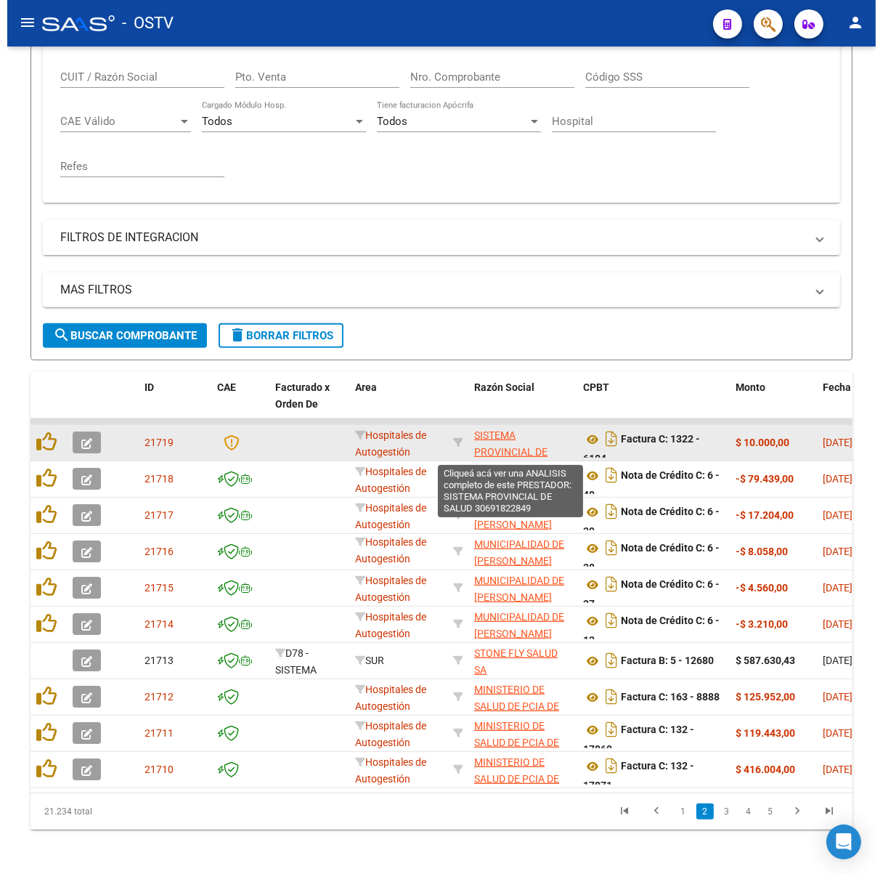
scroll to position [329, 0]
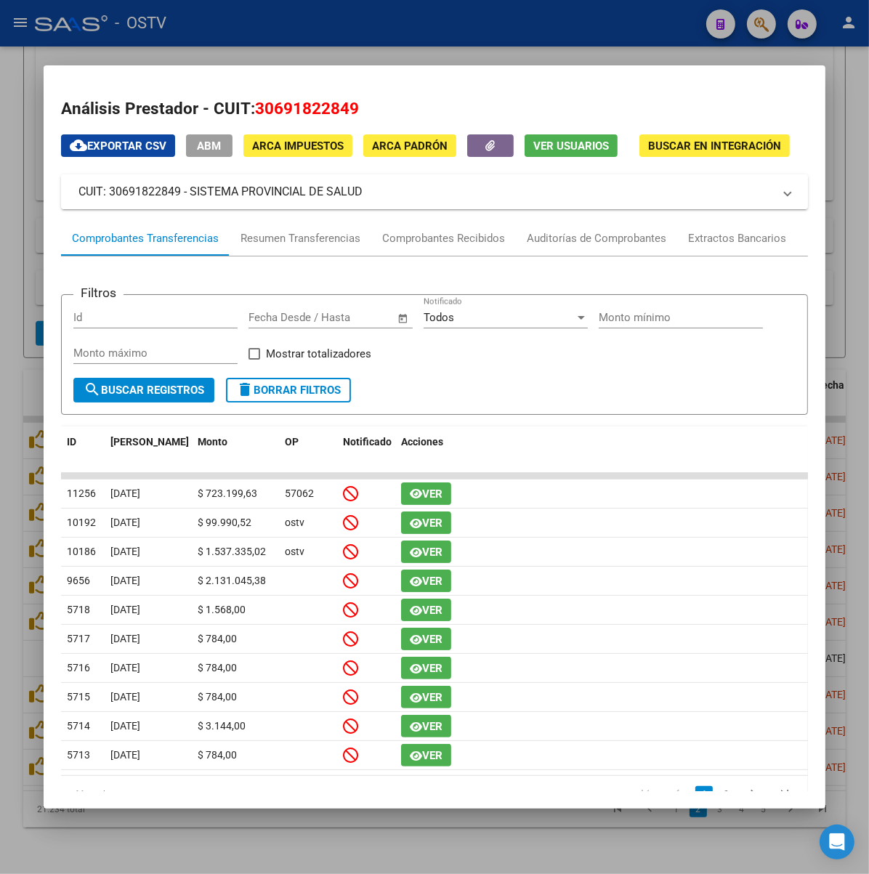
drag, startPoint x: 347, startPoint y: 190, endPoint x: 146, endPoint y: 195, distance: 200.6
click at [146, 195] on mat-panel-title "CUIT: 30691822849 - SISTEMA PROVINCIAL DE SALUD" at bounding box center [425, 191] width 695 height 17
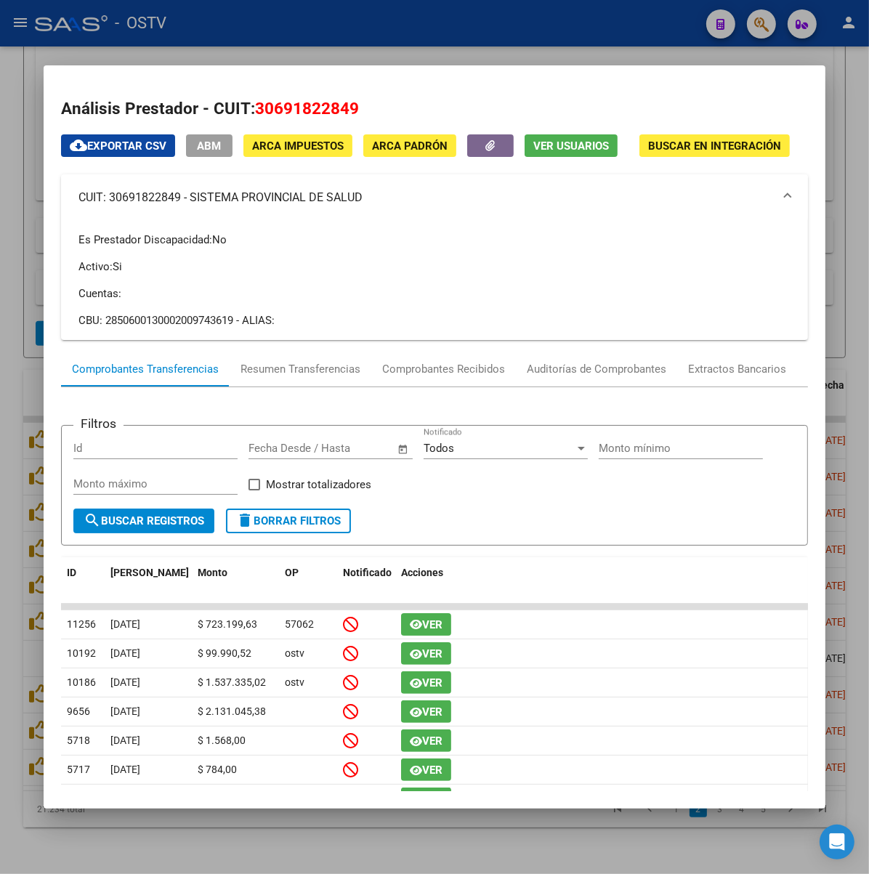
copy mat-panel-title "SISTEMA PROVINCIAL DE SALUD"
click at [336, 50] on div at bounding box center [434, 437] width 869 height 874
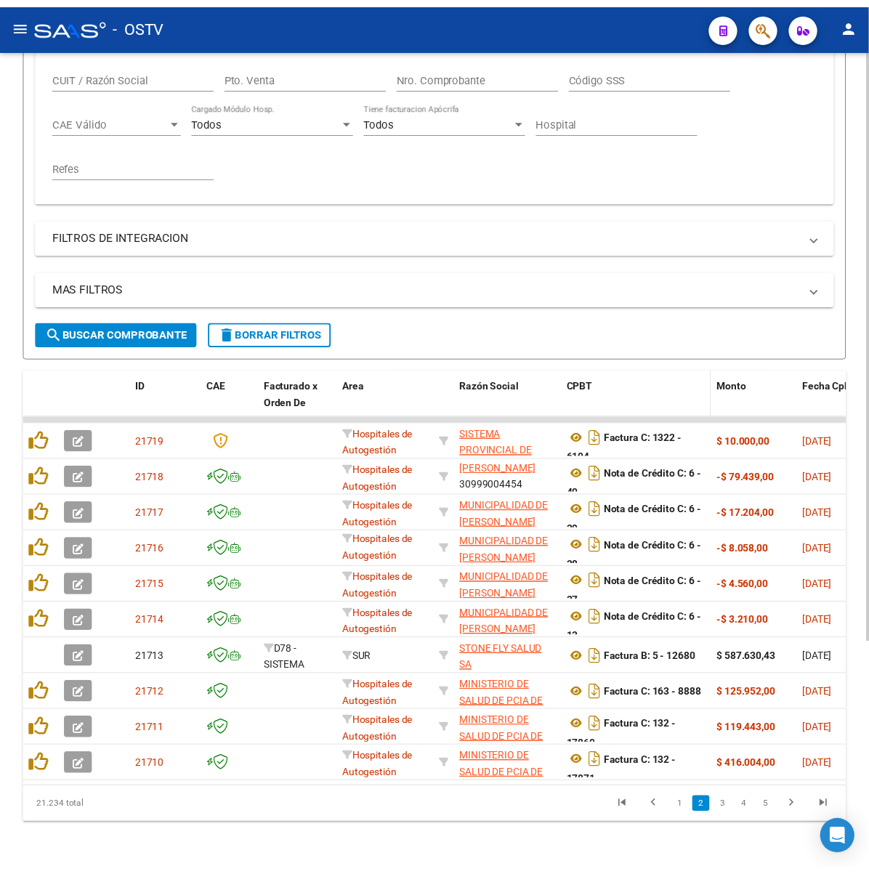
scroll to position [316, 0]
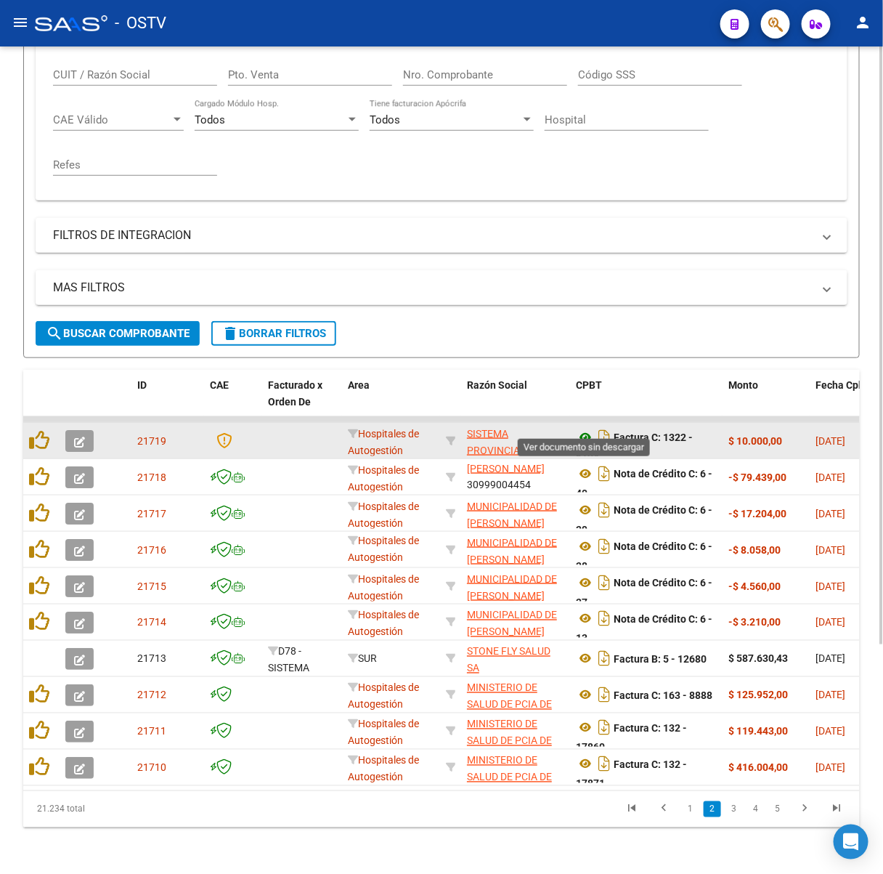
click at [589, 429] on icon at bounding box center [585, 437] width 19 height 17
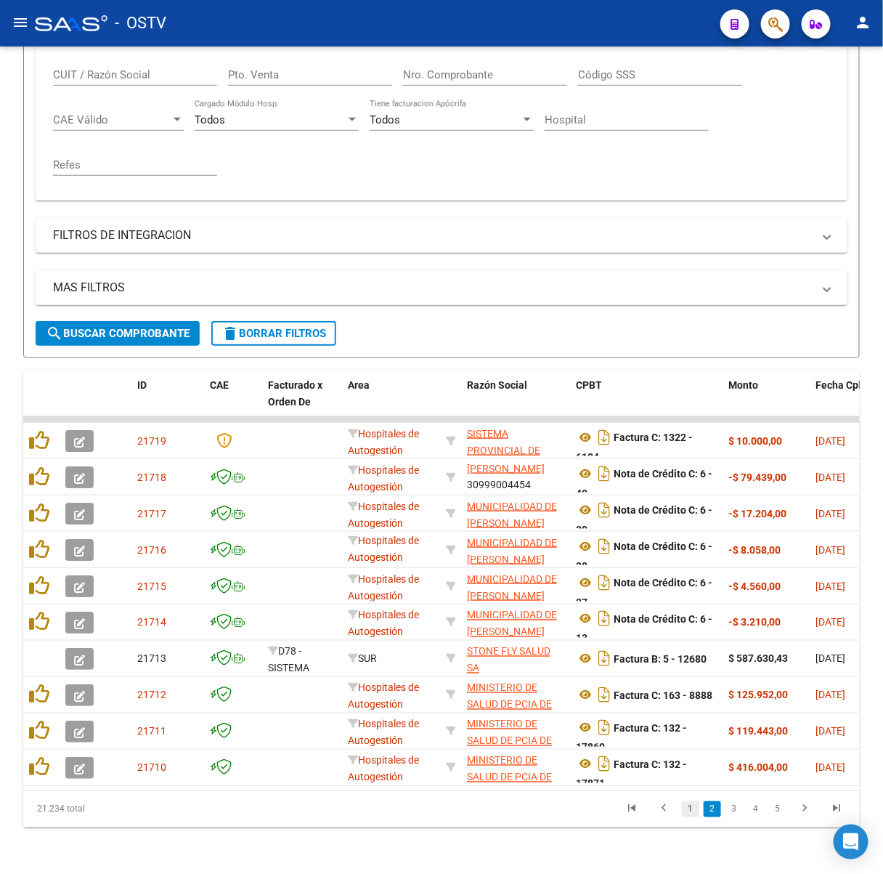
click at [695, 813] on link "1" at bounding box center [690, 809] width 17 height 16
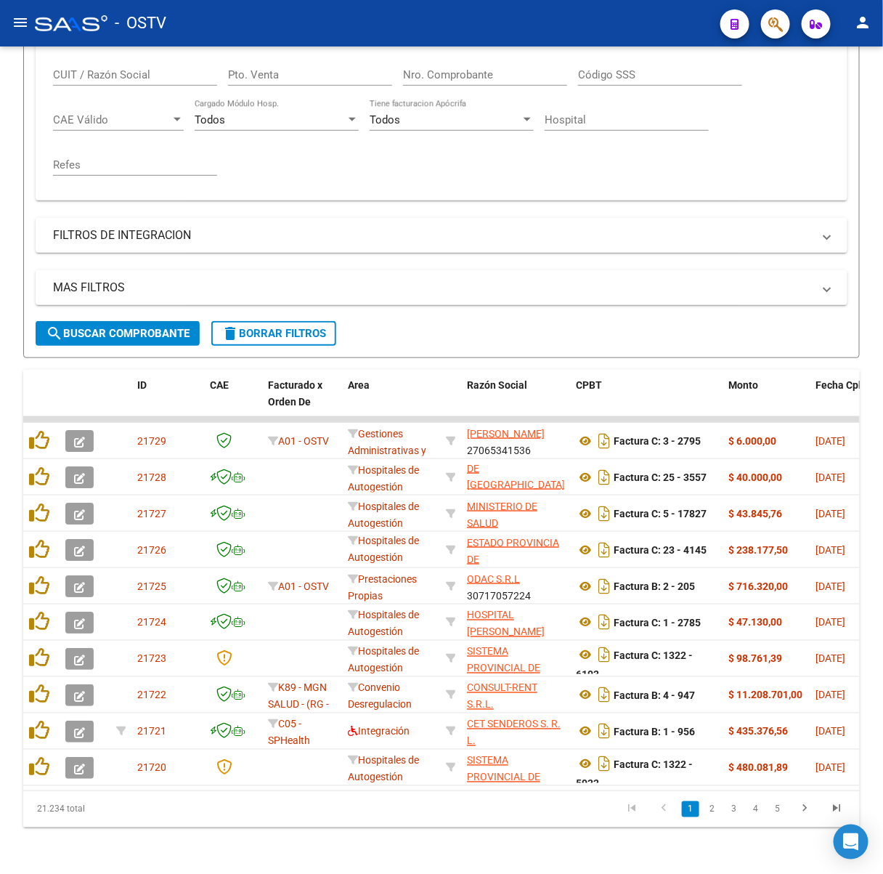
click at [716, 813] on link "2" at bounding box center [712, 809] width 17 height 16
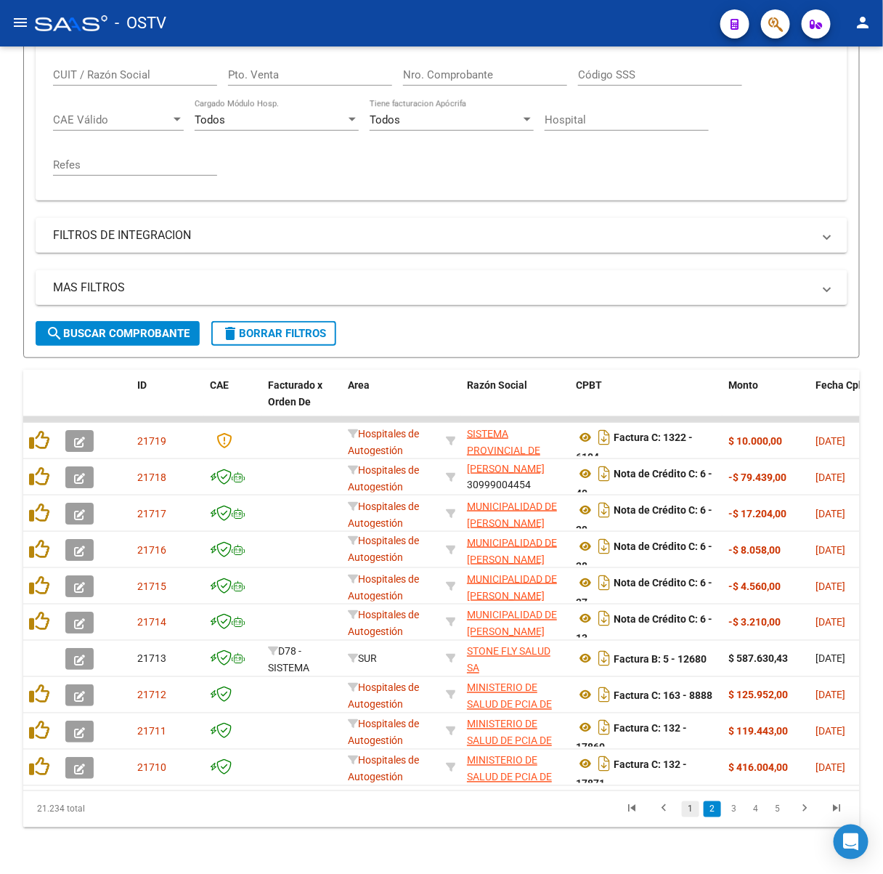
click at [691, 809] on link "1" at bounding box center [690, 809] width 17 height 16
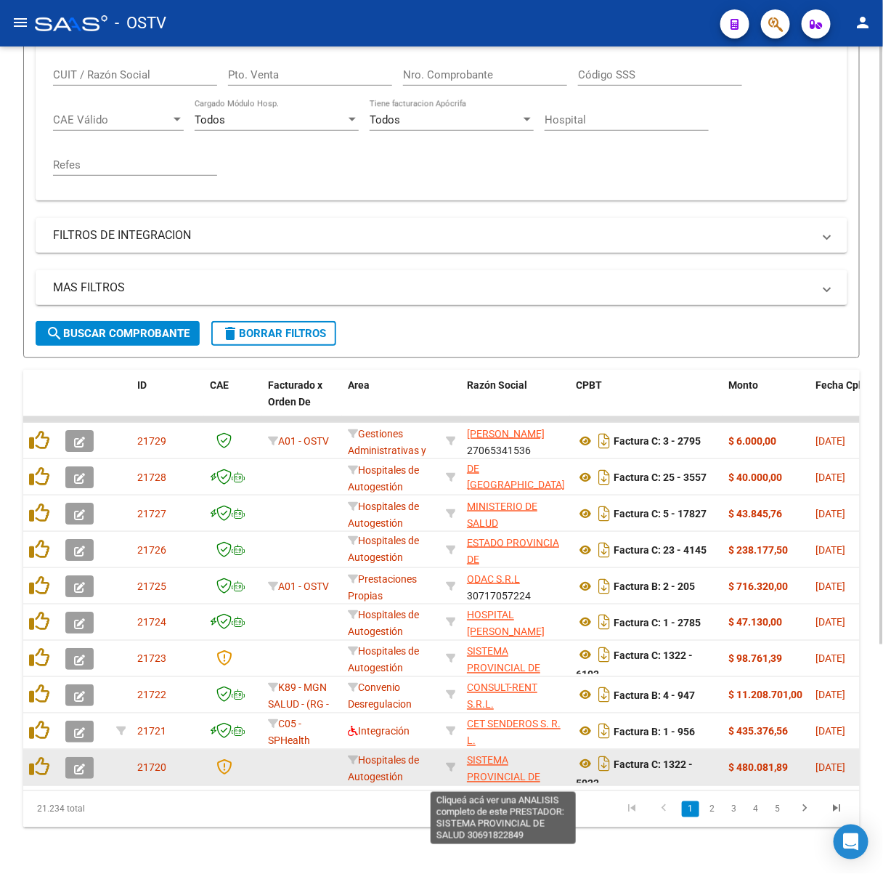
click at [496, 761] on span "SISTEMA PROVINCIAL DE SALUD" at bounding box center [503, 777] width 73 height 45
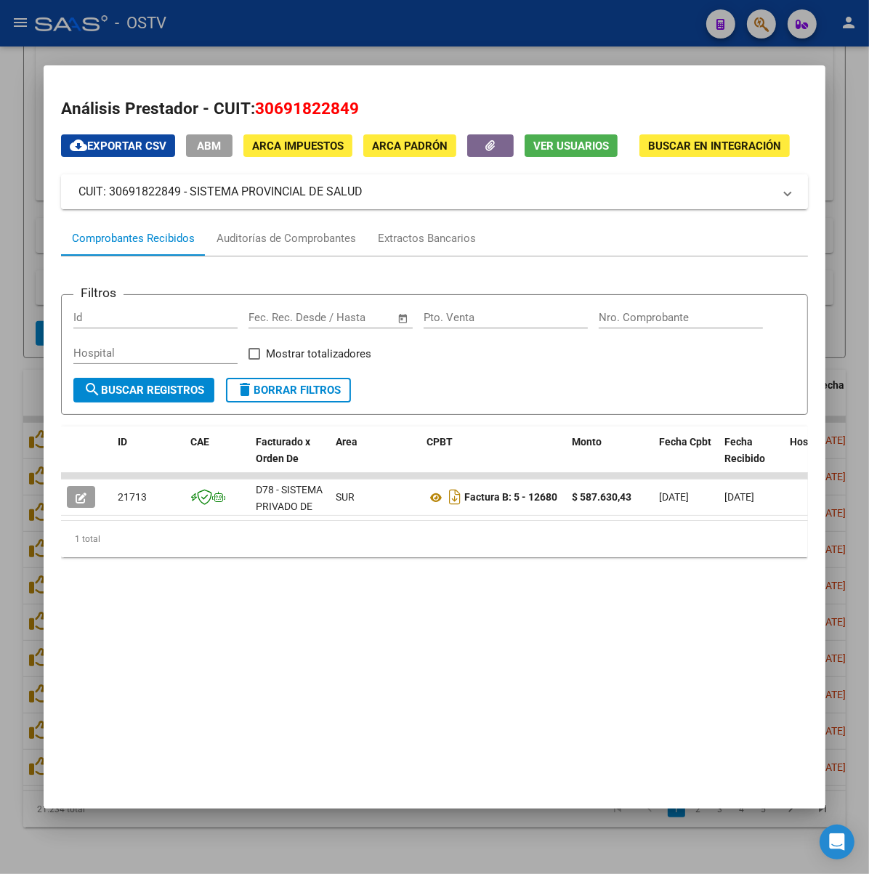
drag, startPoint x: 323, startPoint y: 196, endPoint x: 145, endPoint y: 186, distance: 179.0
click at [145, 186] on mat-panel-title "CUIT: 30691822849 - SISTEMA PROVINCIAL DE SALUD" at bounding box center [425, 191] width 695 height 17
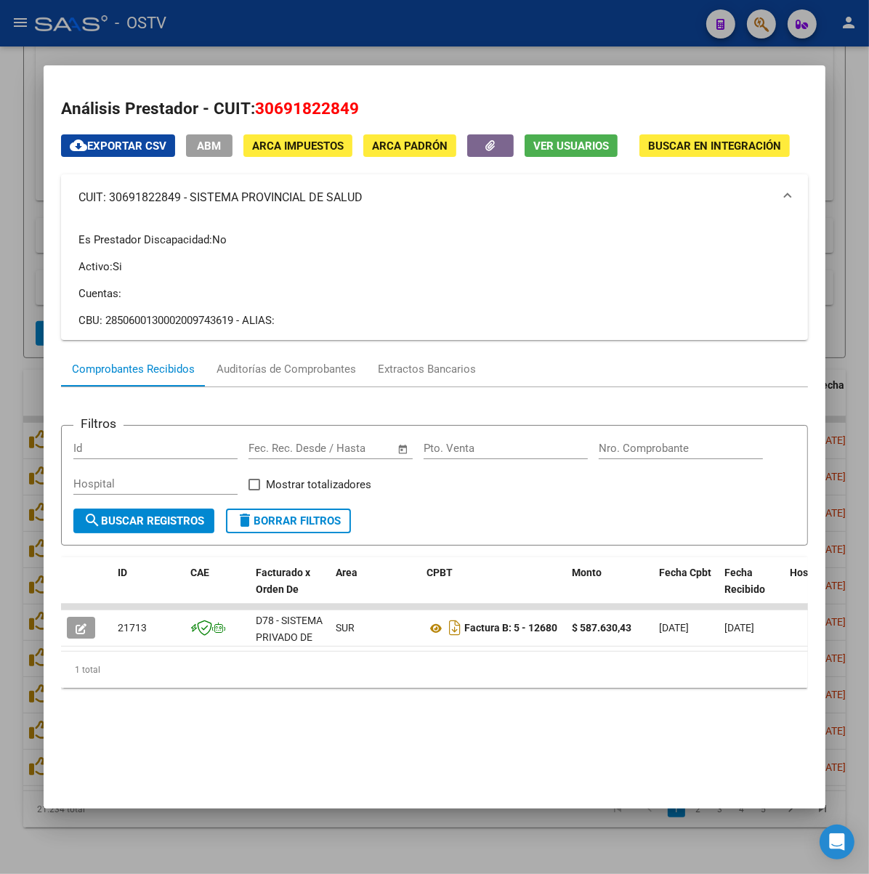
copy mat-panel-title "SISTEMA PROVINCIAL DE SALUD"
click at [373, 22] on div at bounding box center [434, 437] width 869 height 874
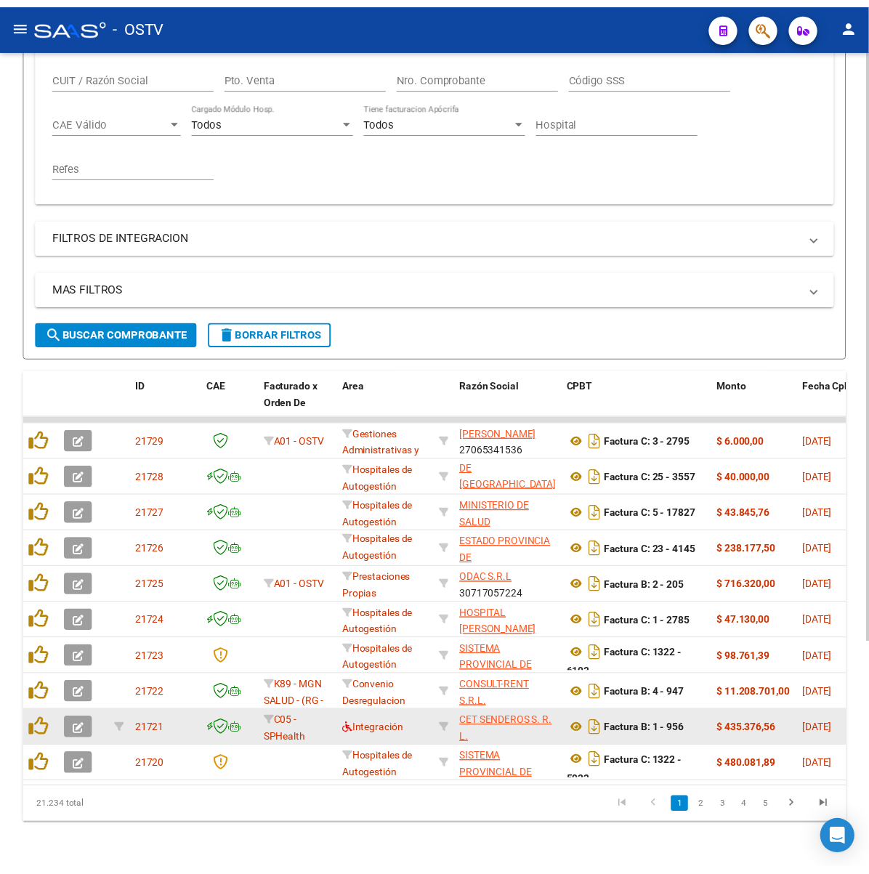
scroll to position [316, 0]
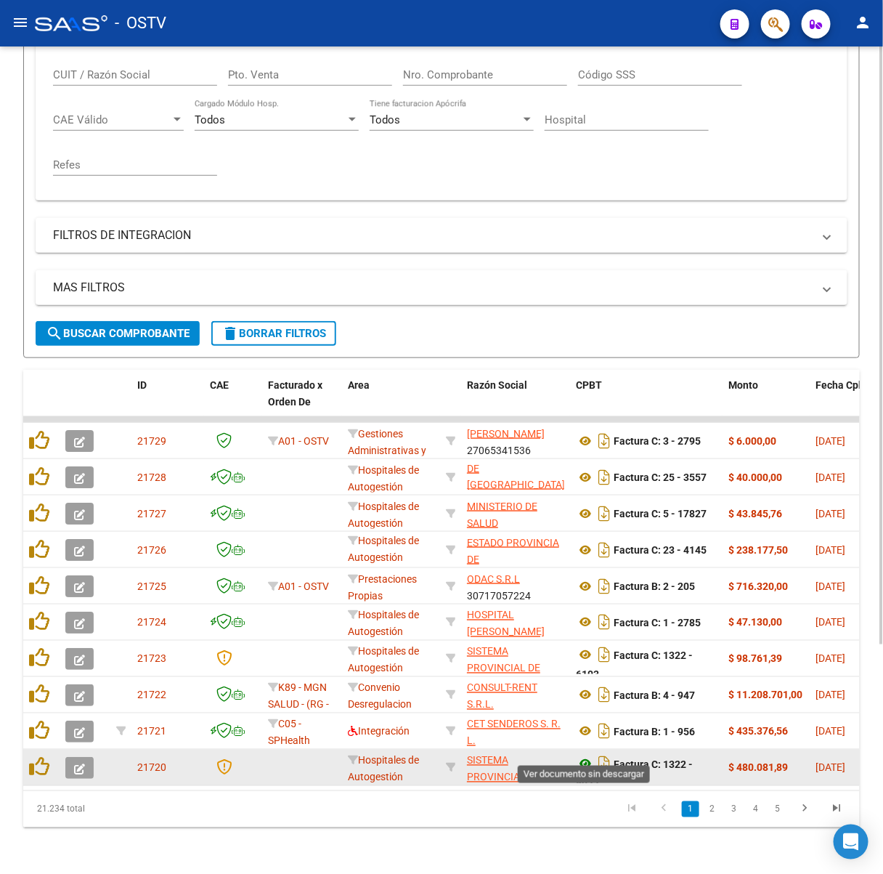
click at [583, 756] on icon at bounding box center [585, 764] width 19 height 17
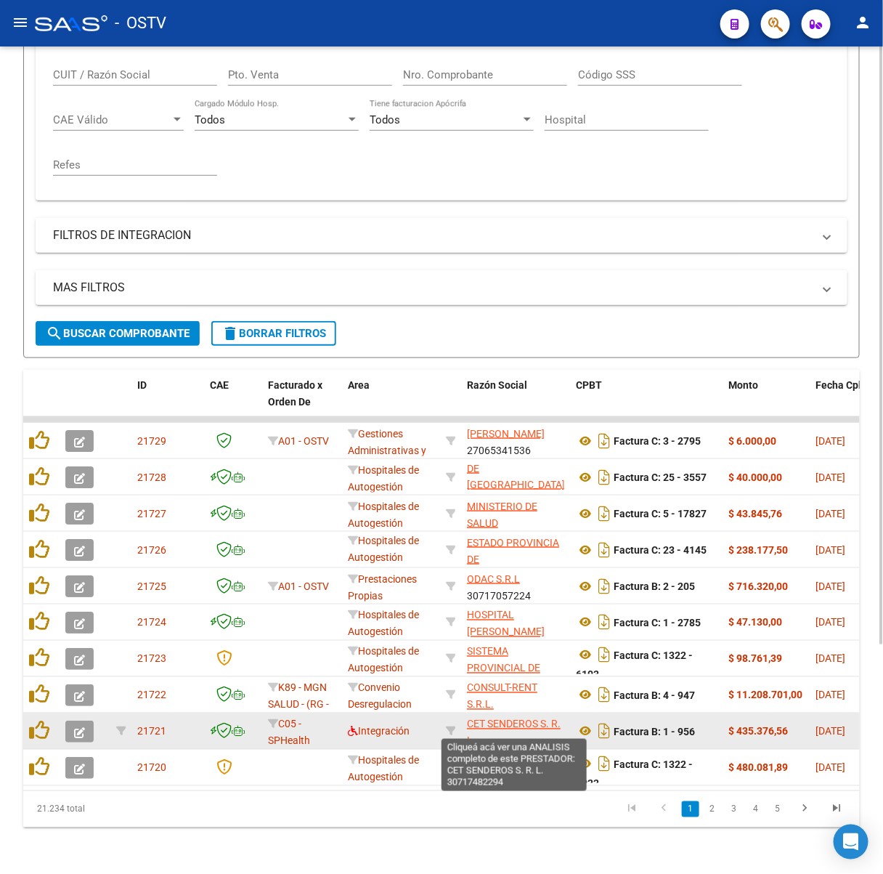
click at [544, 719] on span "CET SENDEROS S. R. L." at bounding box center [514, 733] width 94 height 28
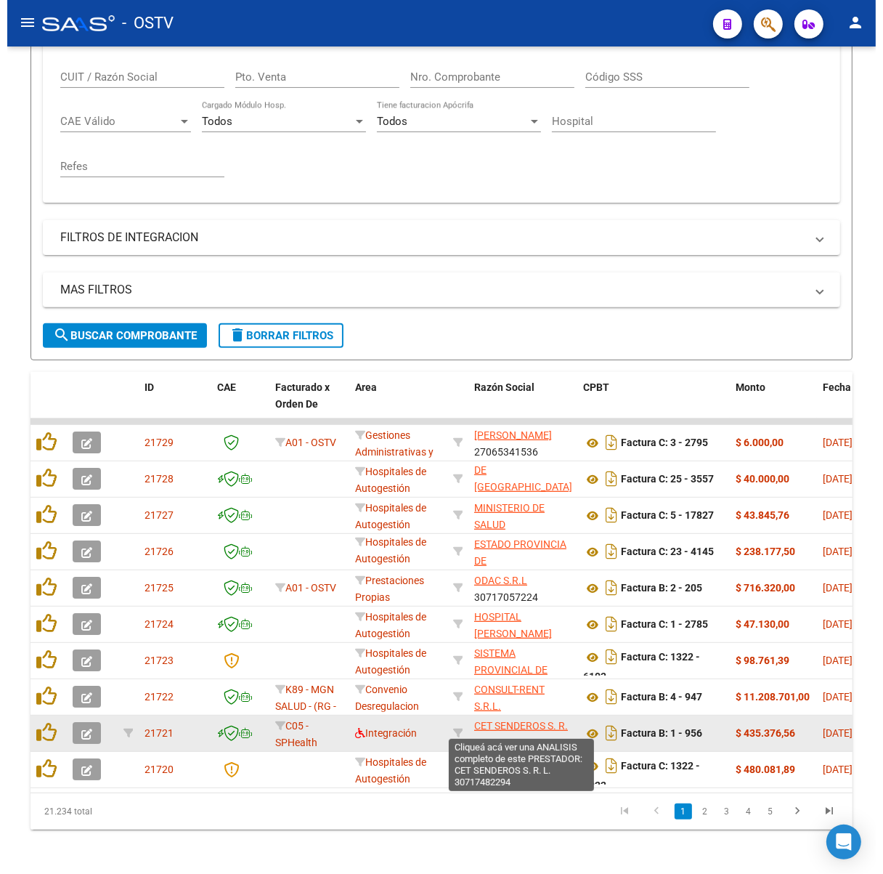
scroll to position [329, 0]
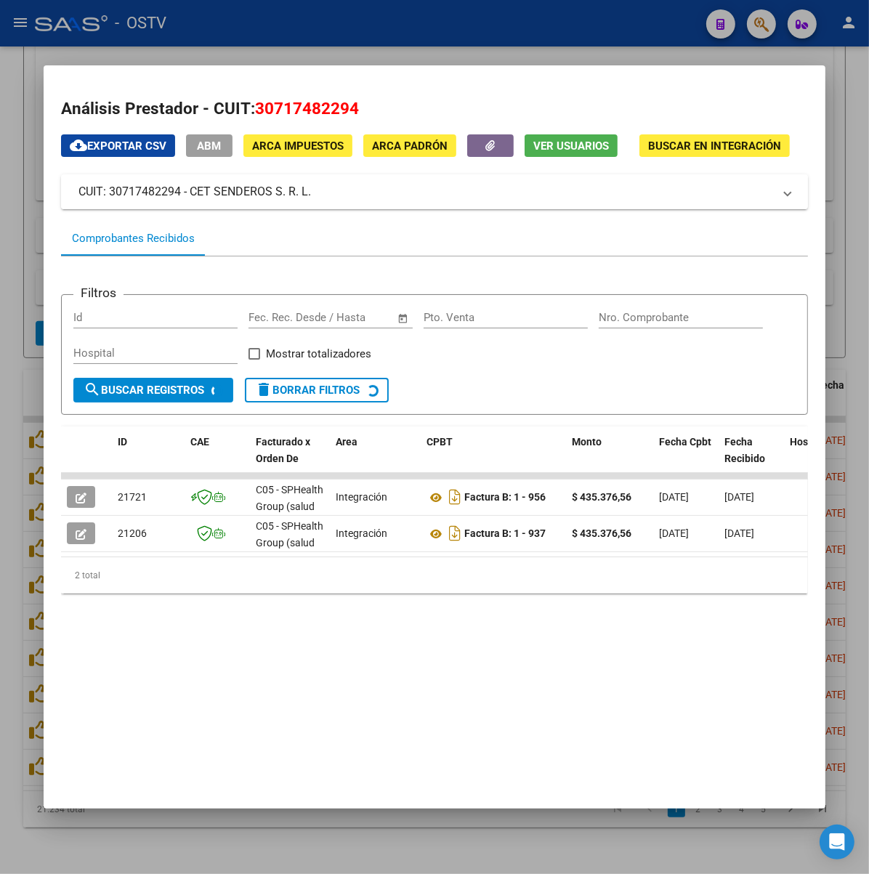
drag, startPoint x: 276, startPoint y: 192, endPoint x: 149, endPoint y: 195, distance: 127.2
click at [149, 195] on mat-panel-title "CUIT: 30717482294 - CET SENDEROS S. R. L." at bounding box center [425, 191] width 695 height 17
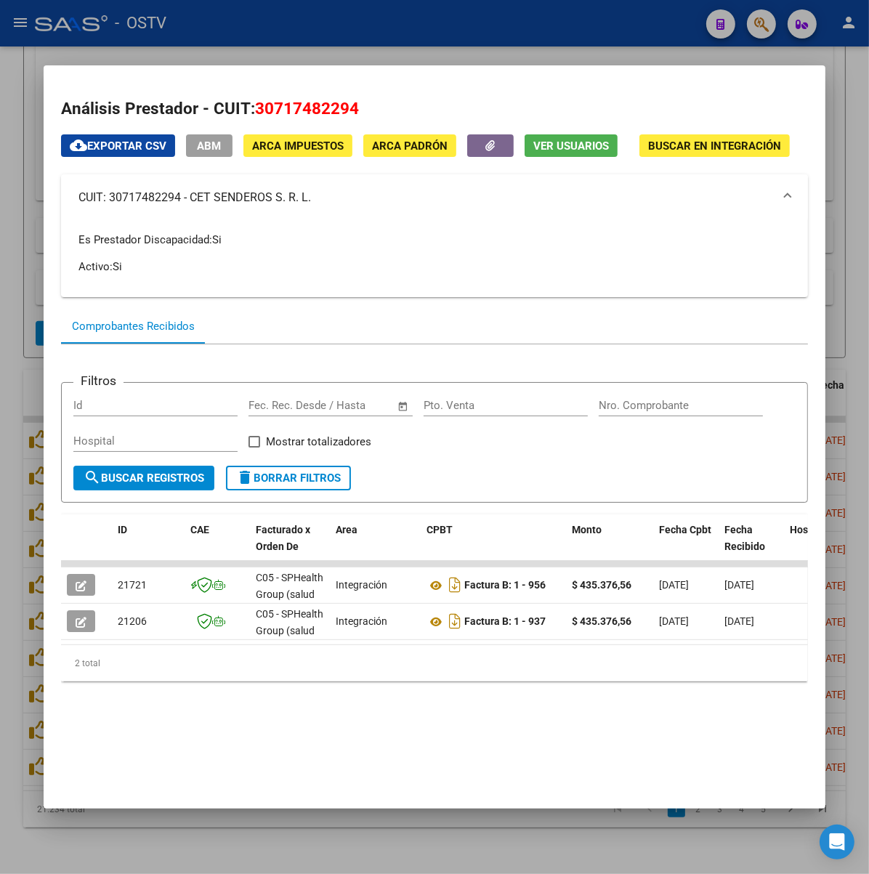
drag, startPoint x: 149, startPoint y: 195, endPoint x: 259, endPoint y: 201, distance: 109.9
click at [267, 201] on mat-panel-title "CUIT: 30717482294 - CET SENDEROS S. R. L." at bounding box center [425, 197] width 695 height 17
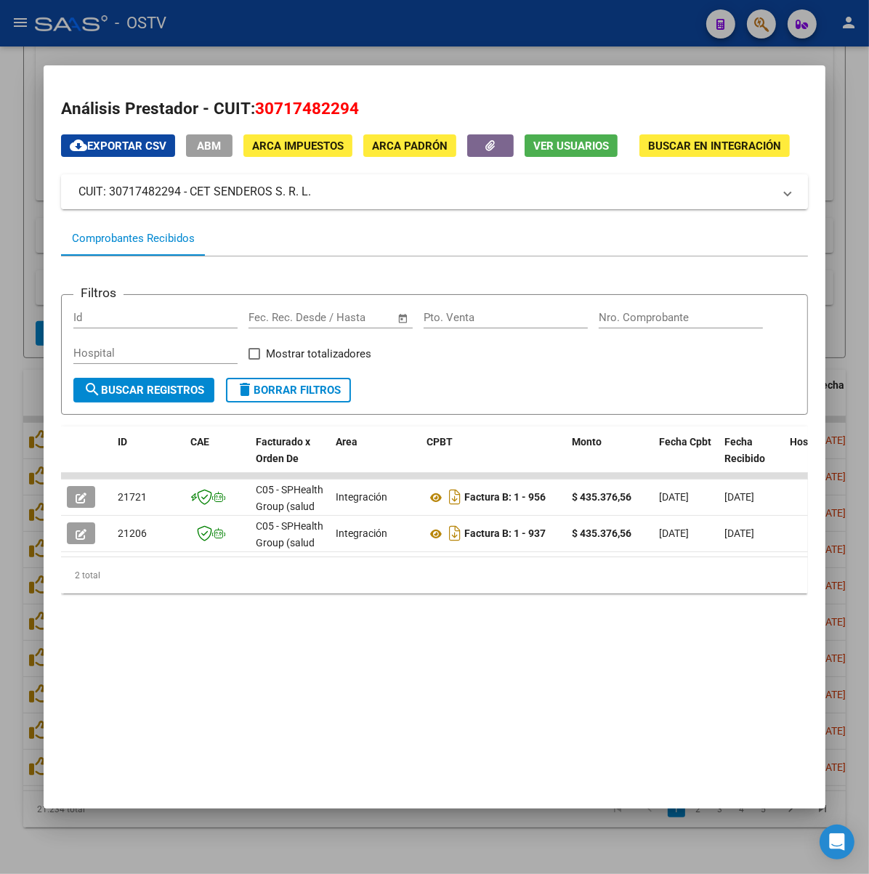
copy mat-panel-title "CET SENDEROS S. R. L."
click at [344, 39] on div at bounding box center [434, 437] width 869 height 874
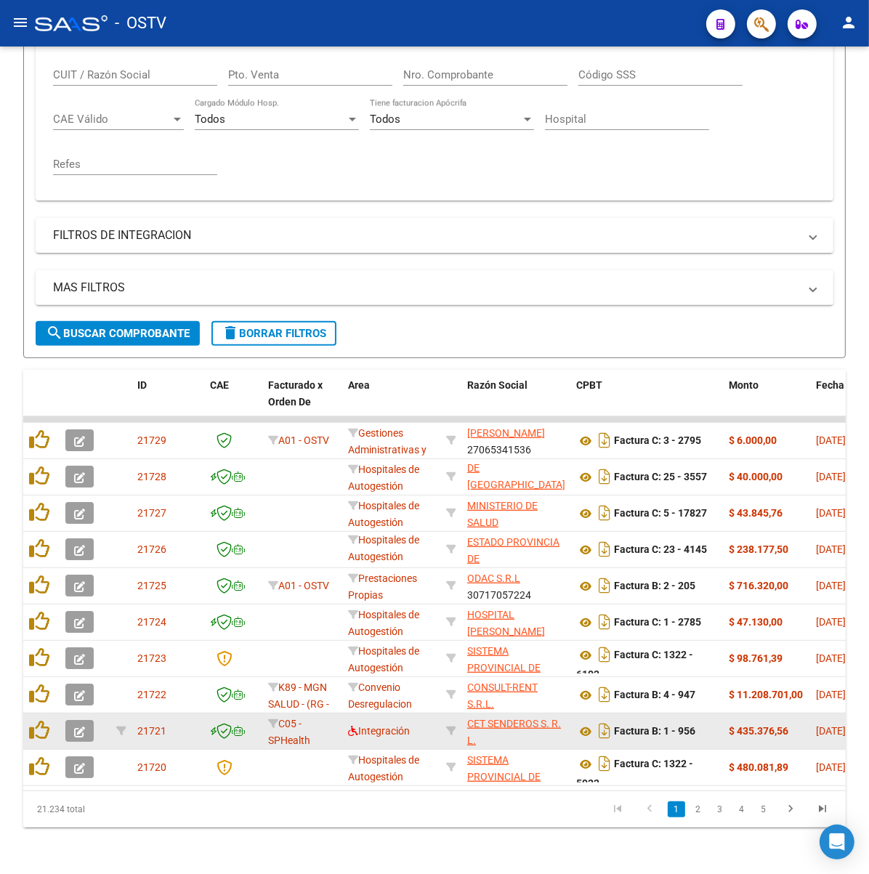
scroll to position [316, 0]
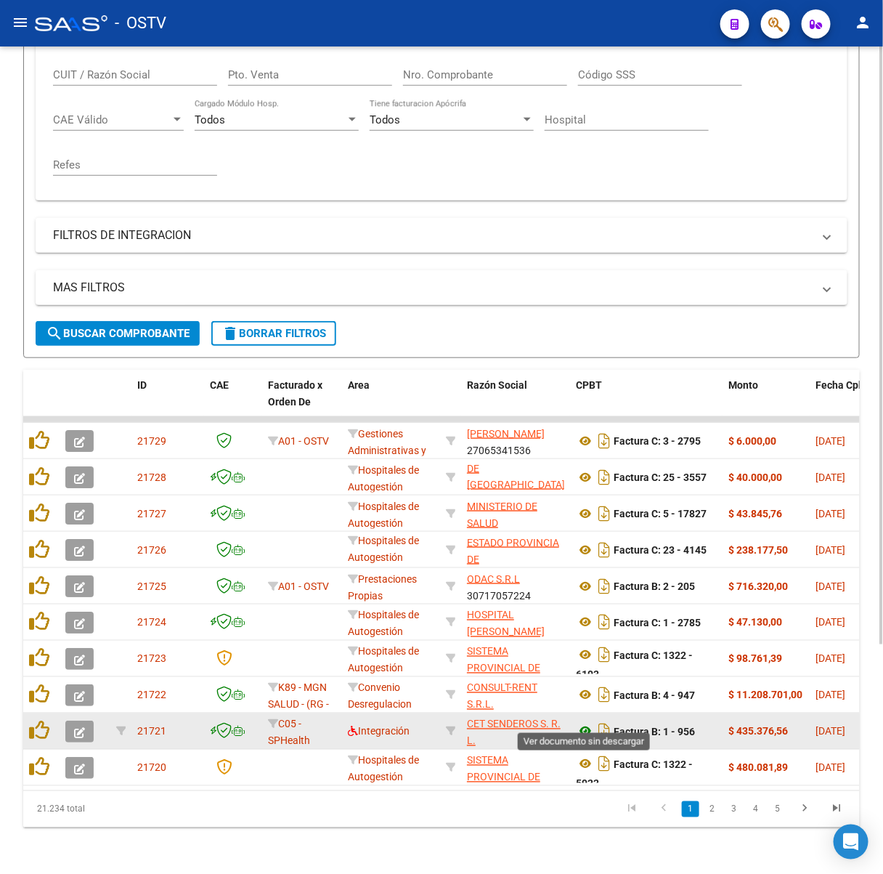
click at [586, 723] on icon at bounding box center [585, 731] width 19 height 17
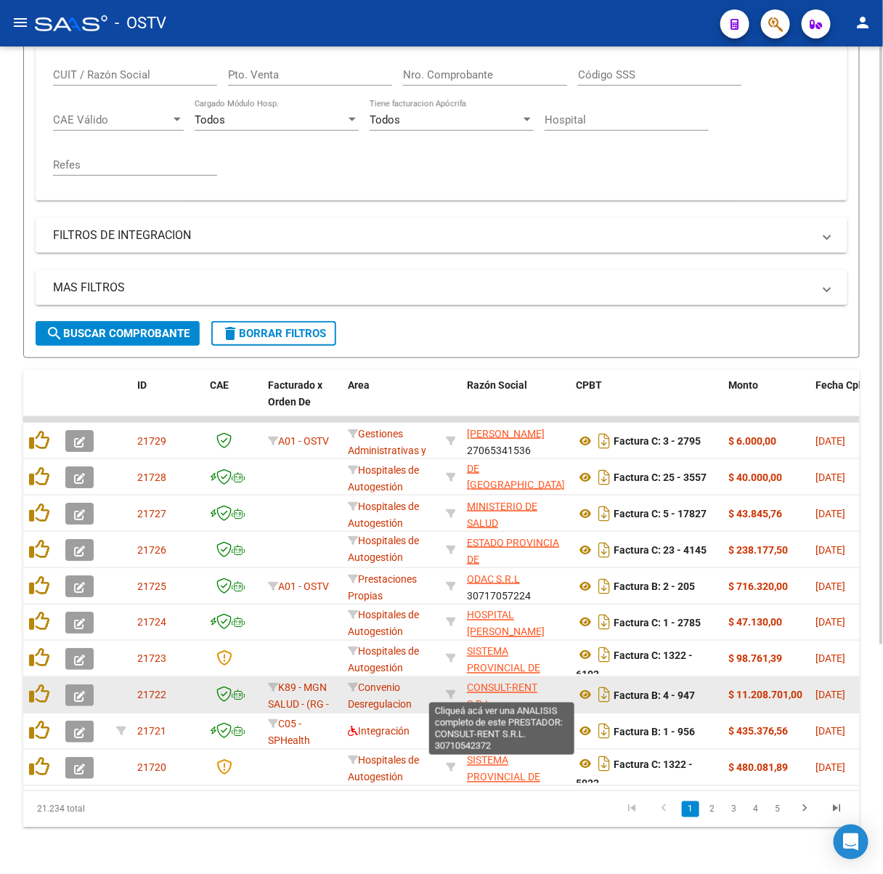
click at [515, 682] on span "CONSULT-RENT S.R.L." at bounding box center [502, 696] width 70 height 28
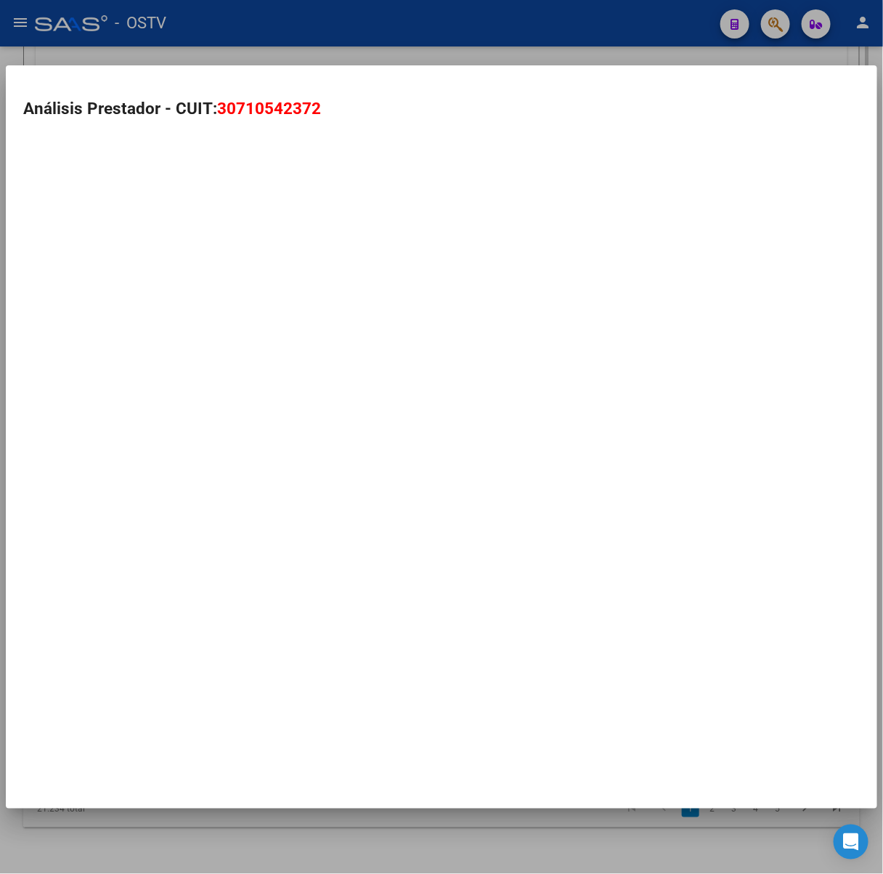
scroll to position [329, 0]
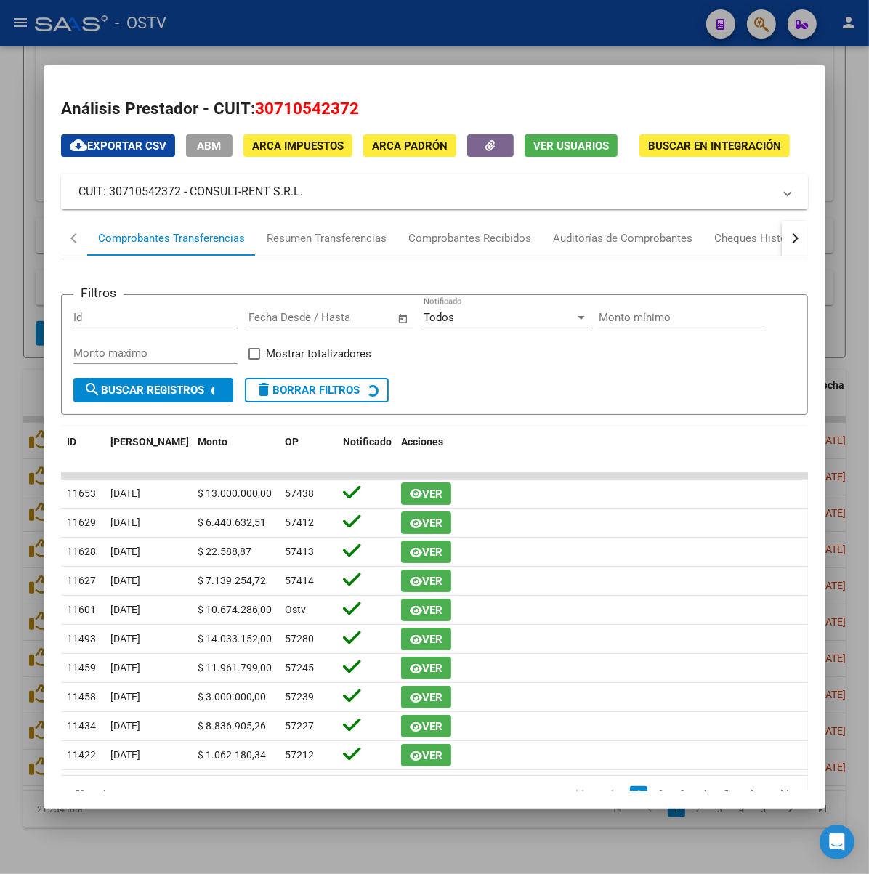
drag, startPoint x: 295, startPoint y: 188, endPoint x: 145, endPoint y: 195, distance: 149.8
click at [145, 195] on mat-panel-title "CUIT: 30710542372 - CONSULT-RENT S.R.L." at bounding box center [425, 191] width 695 height 17
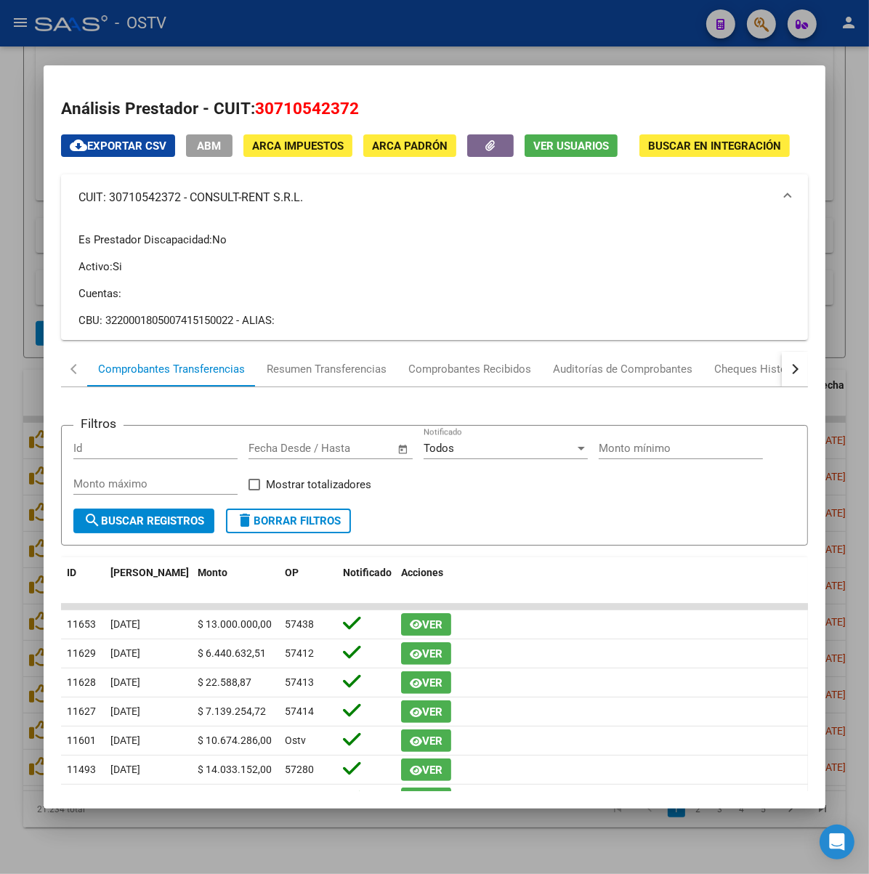
copy mat-panel-title "CONSULT-RENT S.R.L."
click at [323, 44] on div at bounding box center [434, 437] width 869 height 874
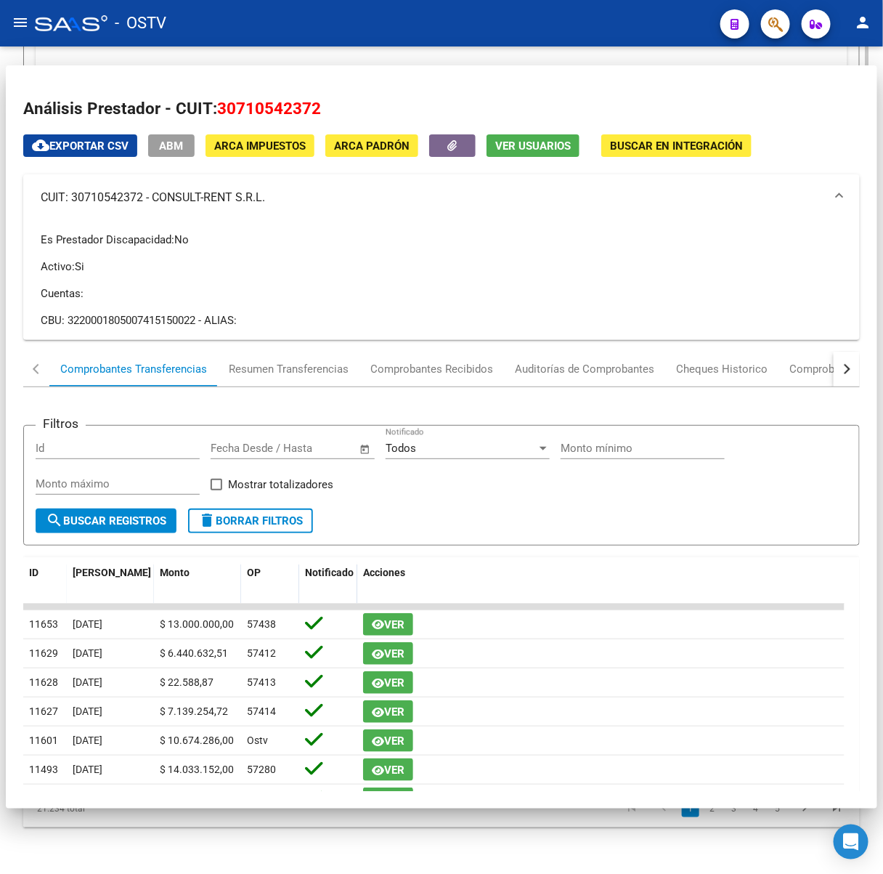
scroll to position [316, 0]
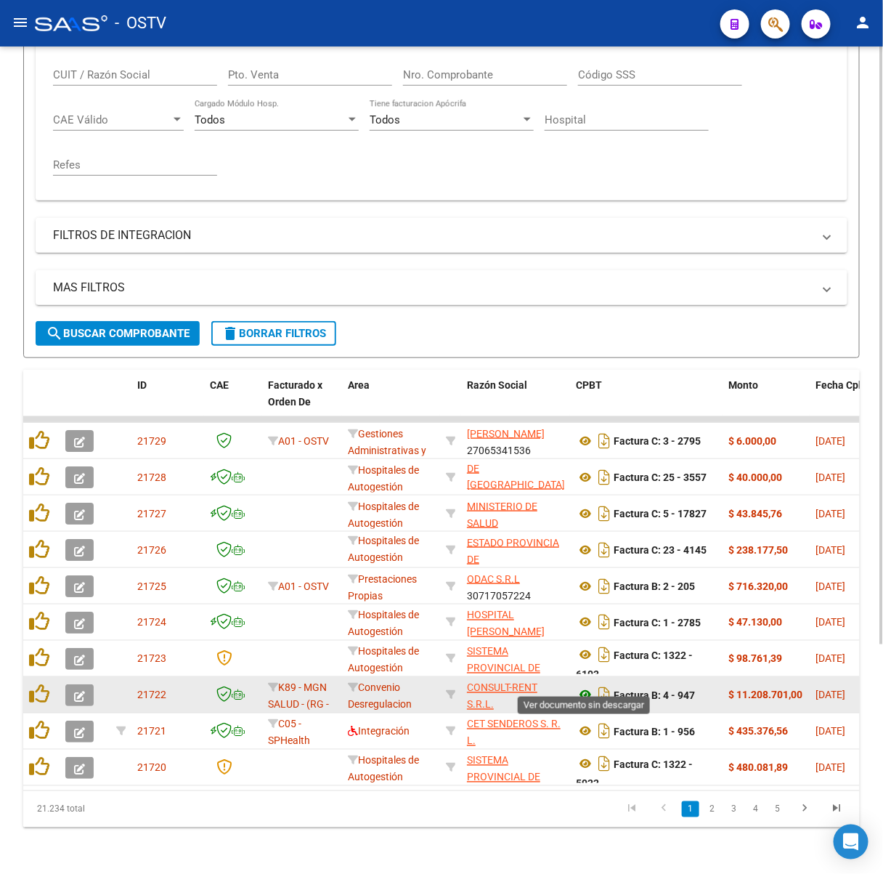
click at [586, 687] on icon at bounding box center [585, 695] width 19 height 17
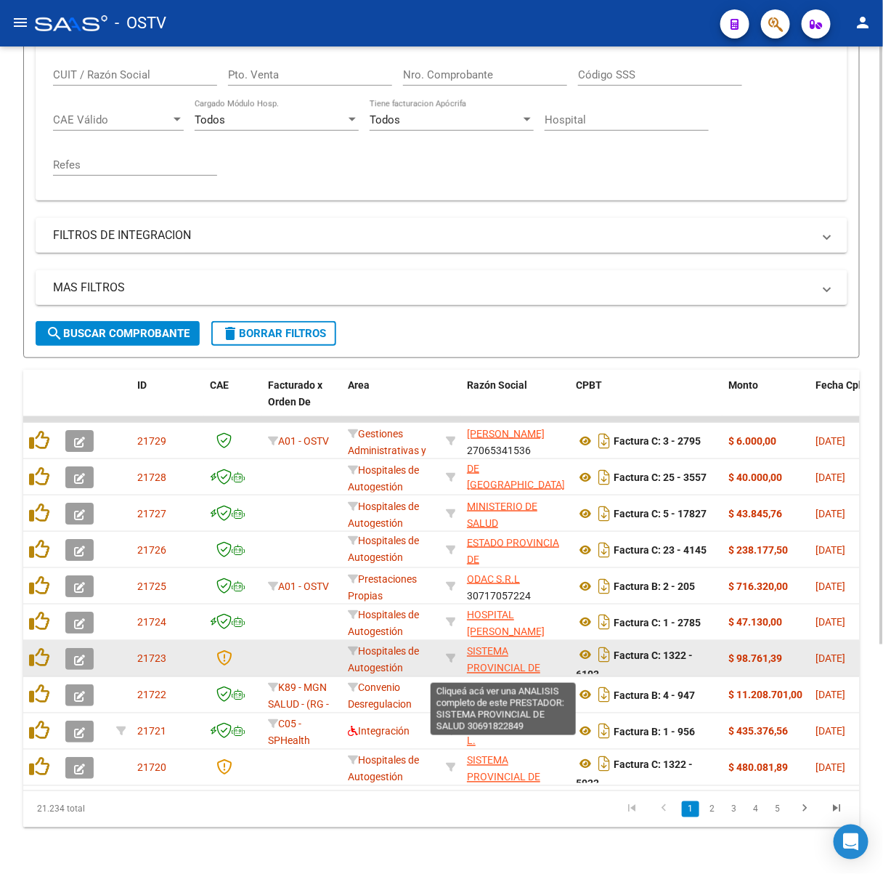
click at [498, 649] on span "SISTEMA PROVINCIAL DE SALUD" at bounding box center [503, 668] width 73 height 45
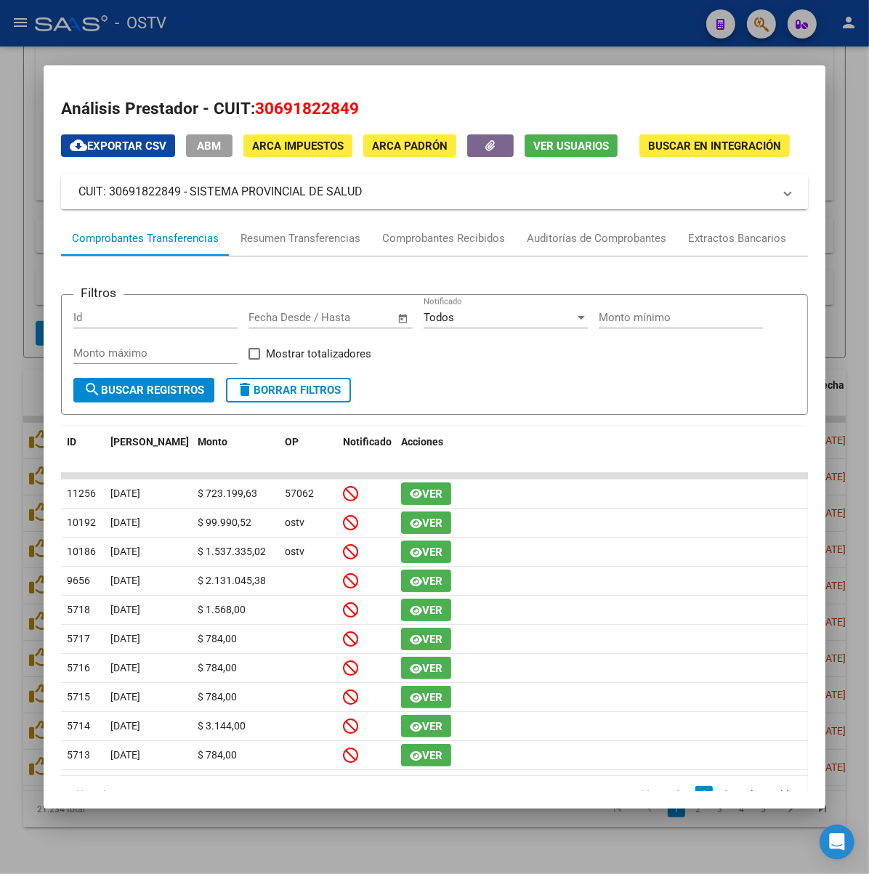
drag, startPoint x: 333, startPoint y: 192, endPoint x: 147, endPoint y: 198, distance: 185.4
click at [147, 198] on mat-panel-title "CUIT: 30691822849 - SISTEMA PROVINCIAL DE SALUD" at bounding box center [425, 191] width 695 height 17
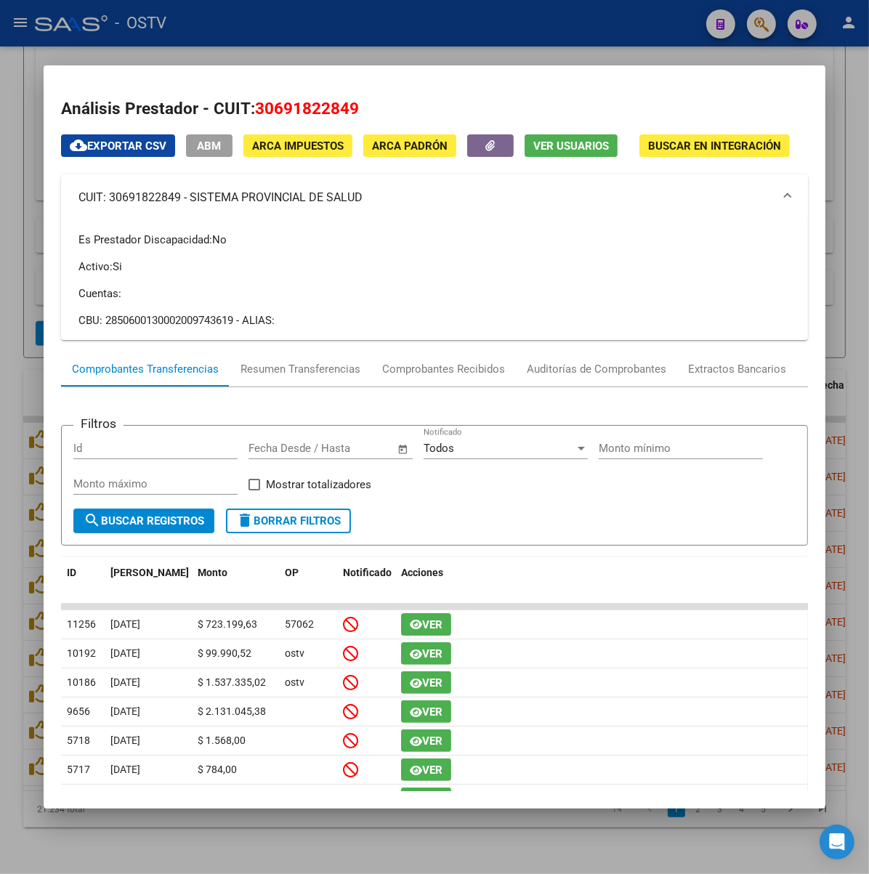
copy mat-panel-title "SISTEMA PROVINCIAL DE SALUD"
click at [285, 41] on div at bounding box center [434, 437] width 869 height 874
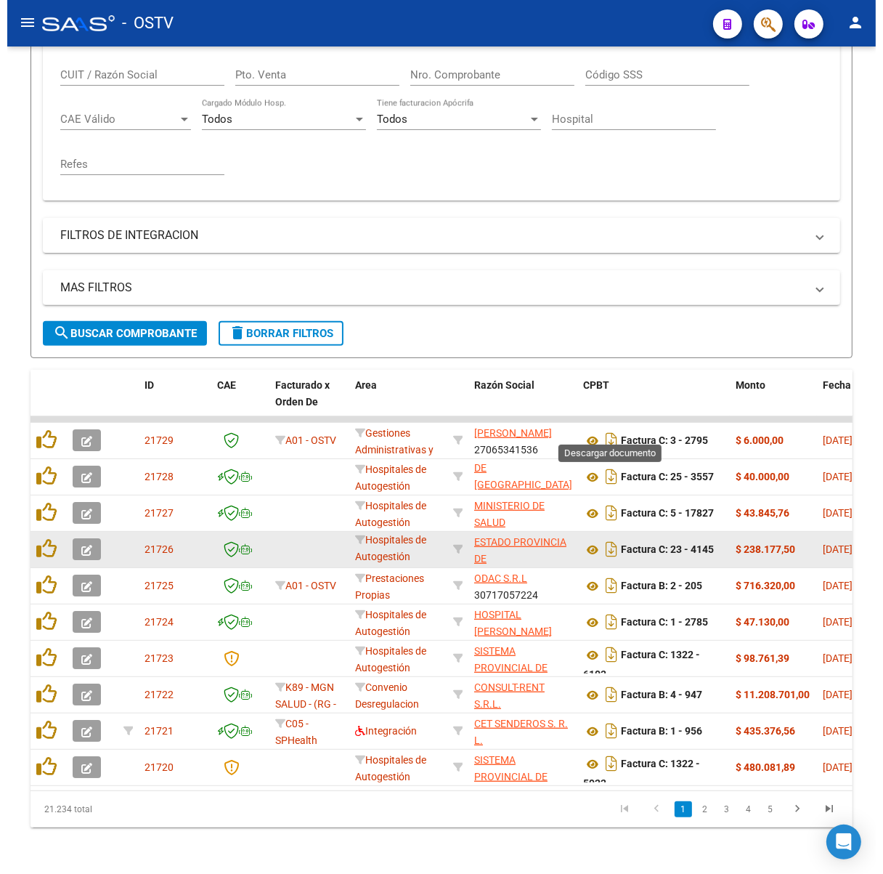
scroll to position [316, 0]
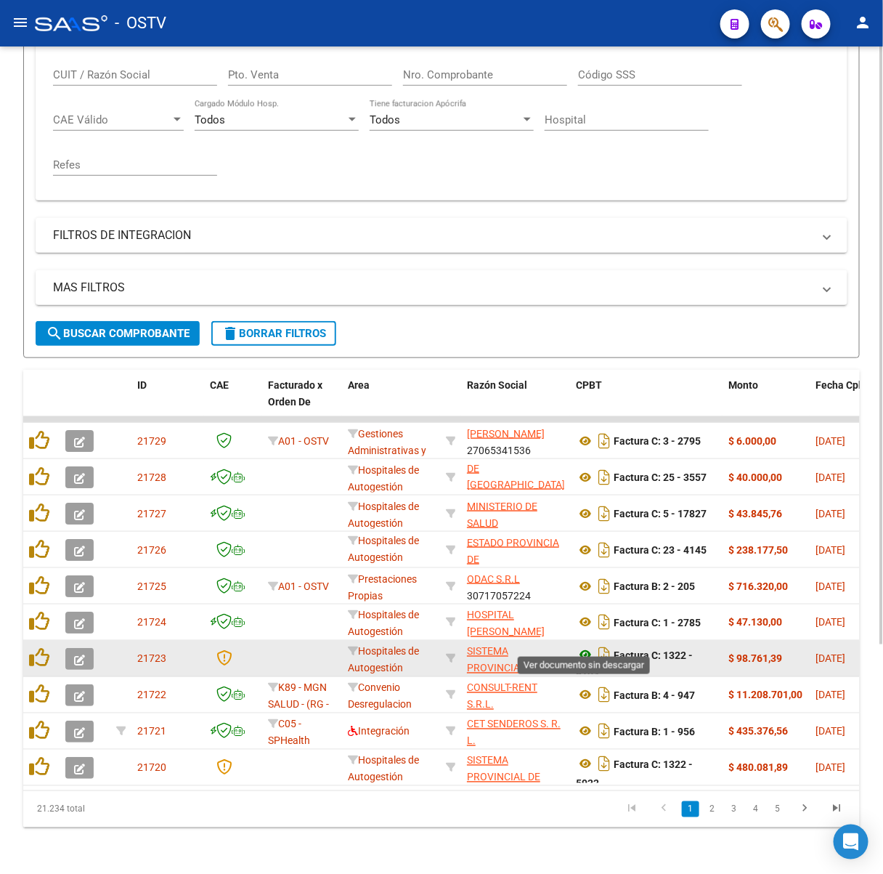
click at [582, 648] on icon at bounding box center [585, 655] width 19 height 17
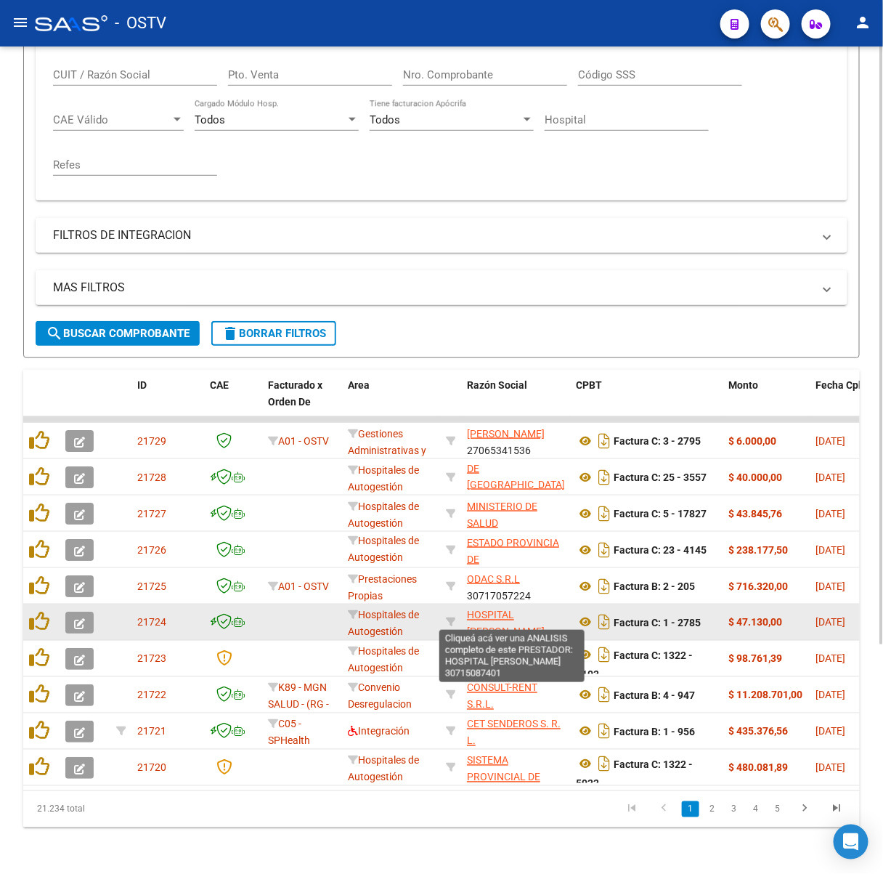
click at [498, 615] on span "HOSPITAL [PERSON_NAME]" at bounding box center [506, 624] width 78 height 28
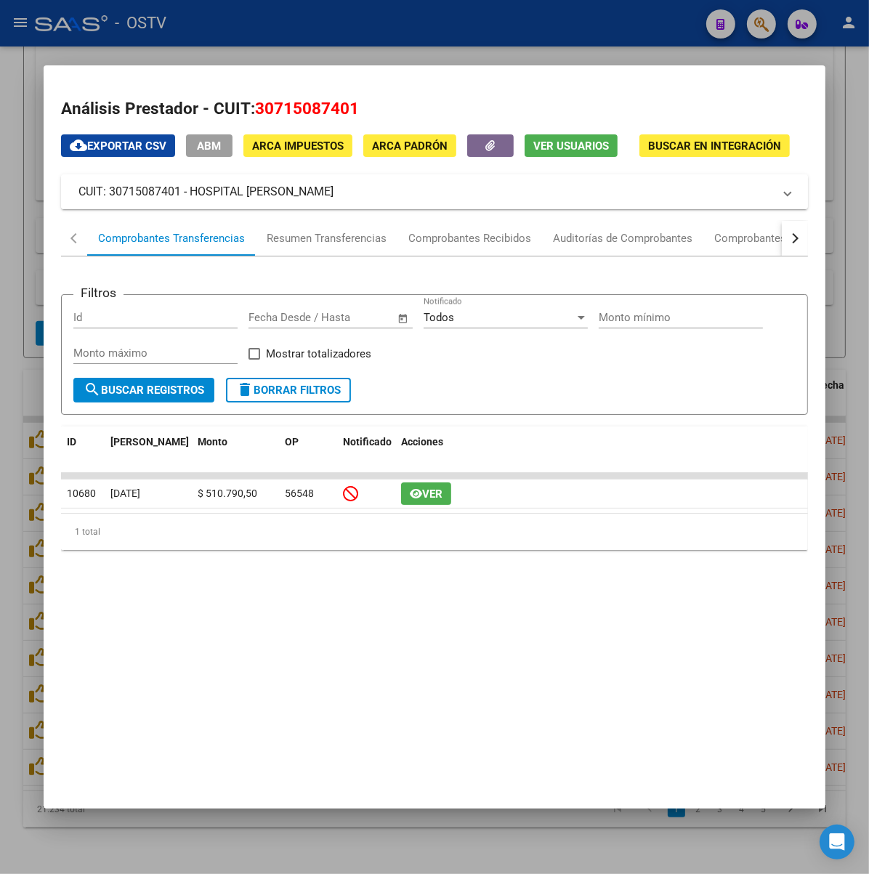
drag, startPoint x: 370, startPoint y: 187, endPoint x: 146, endPoint y: 197, distance: 224.0
click at [146, 197] on mat-panel-title "CUIT: 30715087401 - HOSPITAL [PERSON_NAME]" at bounding box center [425, 191] width 695 height 17
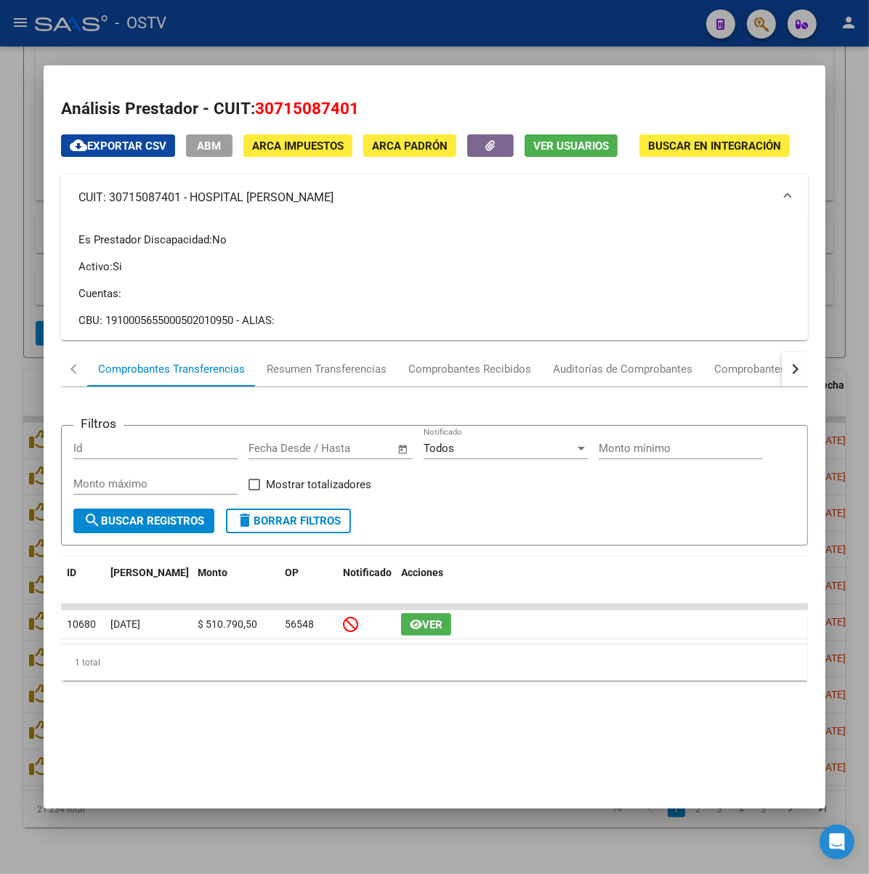
copy mat-panel-title "HOSPITAL [PERSON_NAME]"
click at [295, 43] on div at bounding box center [434, 437] width 869 height 874
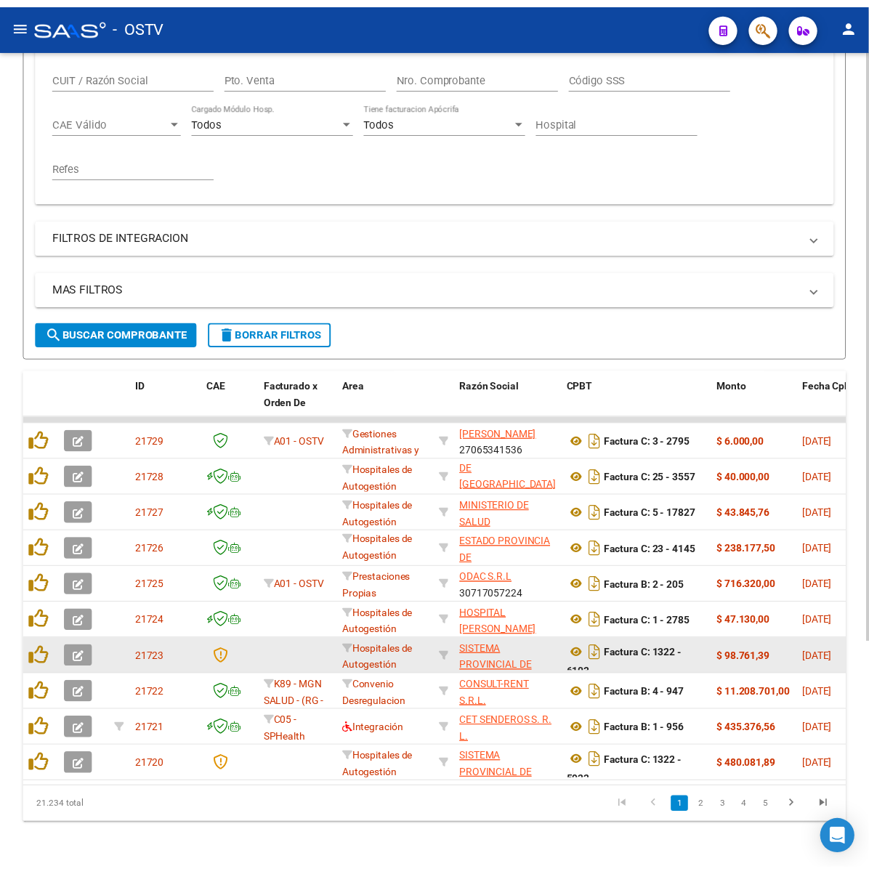
scroll to position [316, 0]
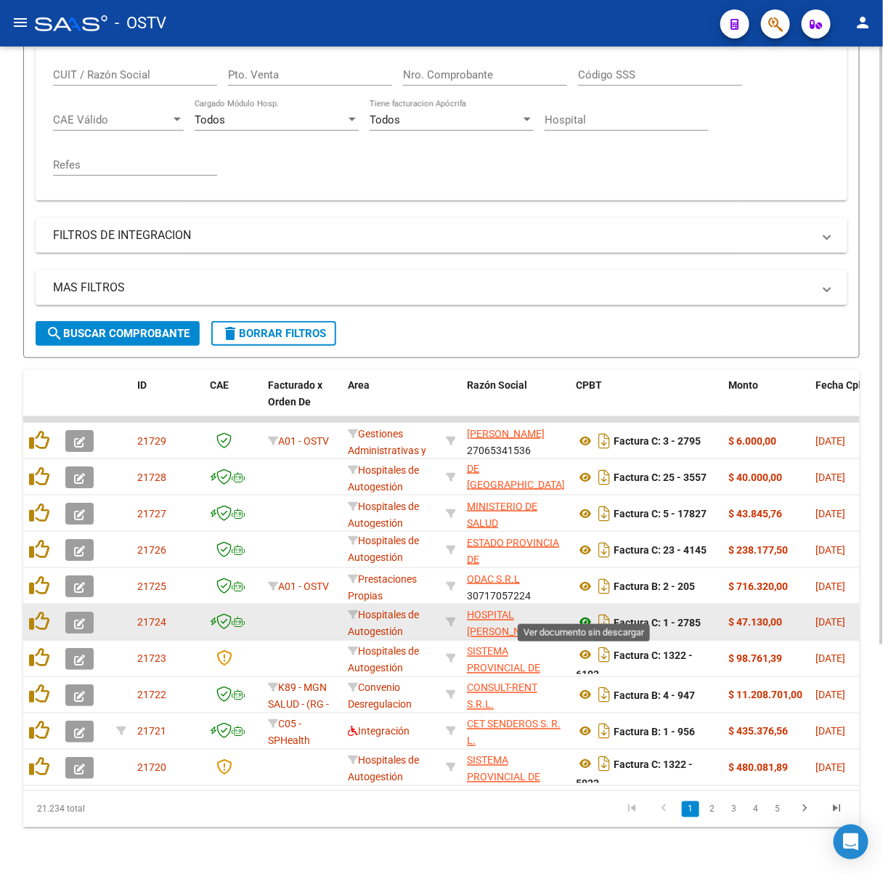
click at [588, 614] on icon at bounding box center [585, 622] width 19 height 17
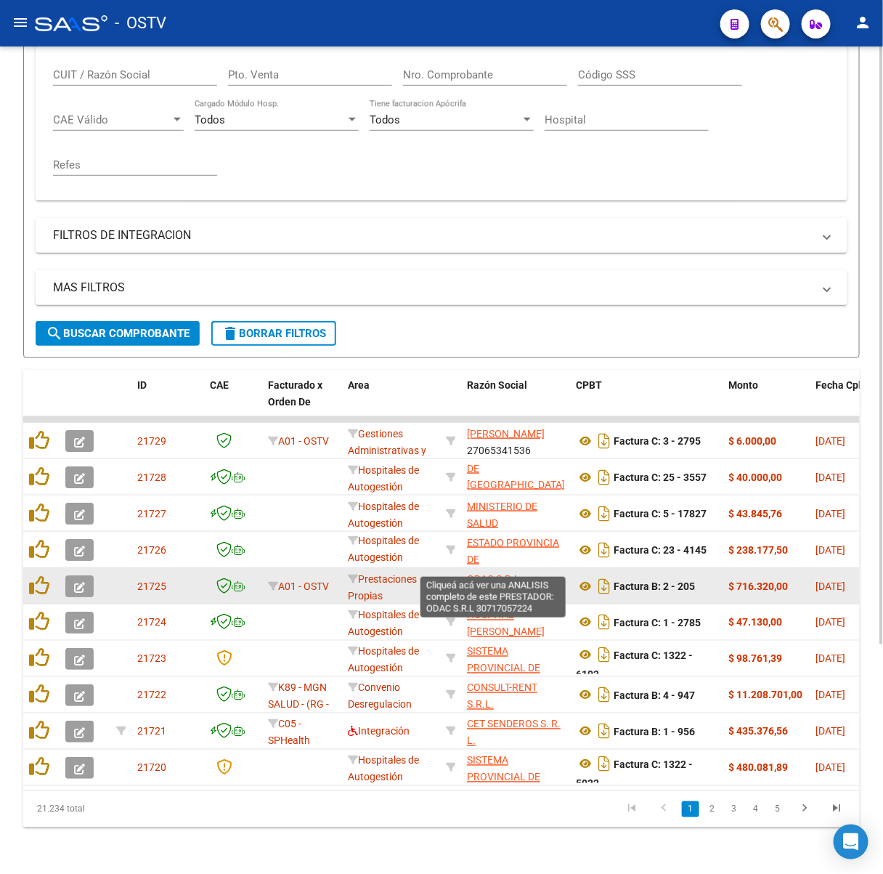
click at [503, 573] on span "ODAC S.R.L" at bounding box center [493, 579] width 53 height 12
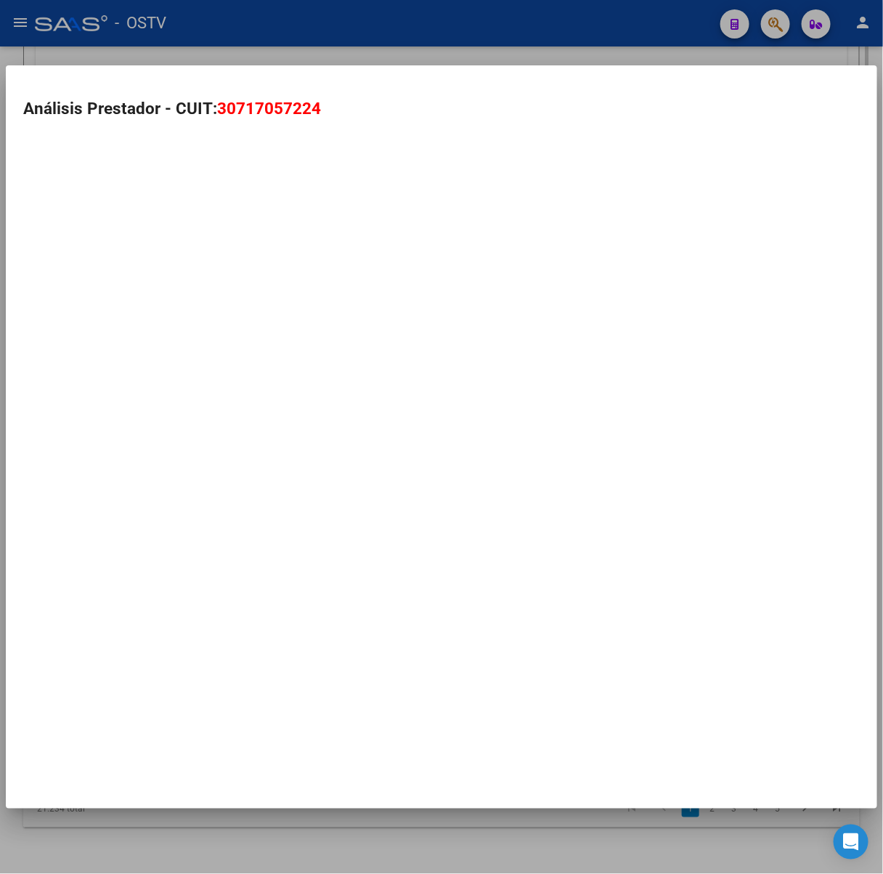
scroll to position [329, 0]
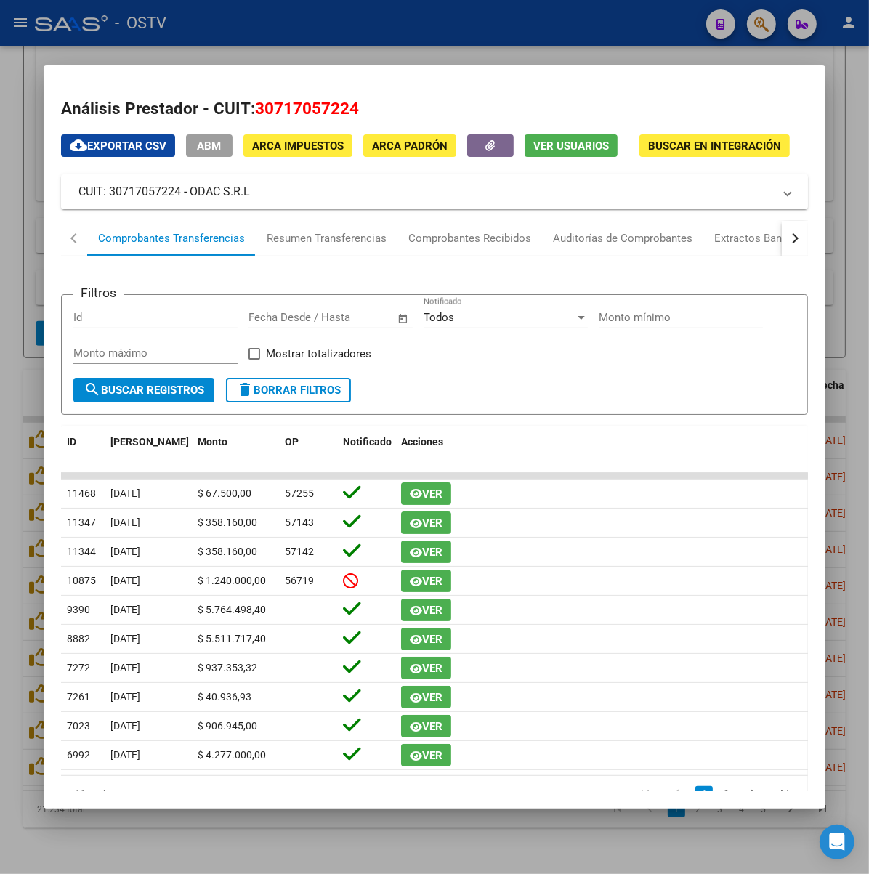
drag, startPoint x: 246, startPoint y: 193, endPoint x: 145, endPoint y: 200, distance: 101.2
click at [145, 200] on mat-panel-title "CUIT: 30717057224 - ODAC S.R.L" at bounding box center [425, 191] width 695 height 17
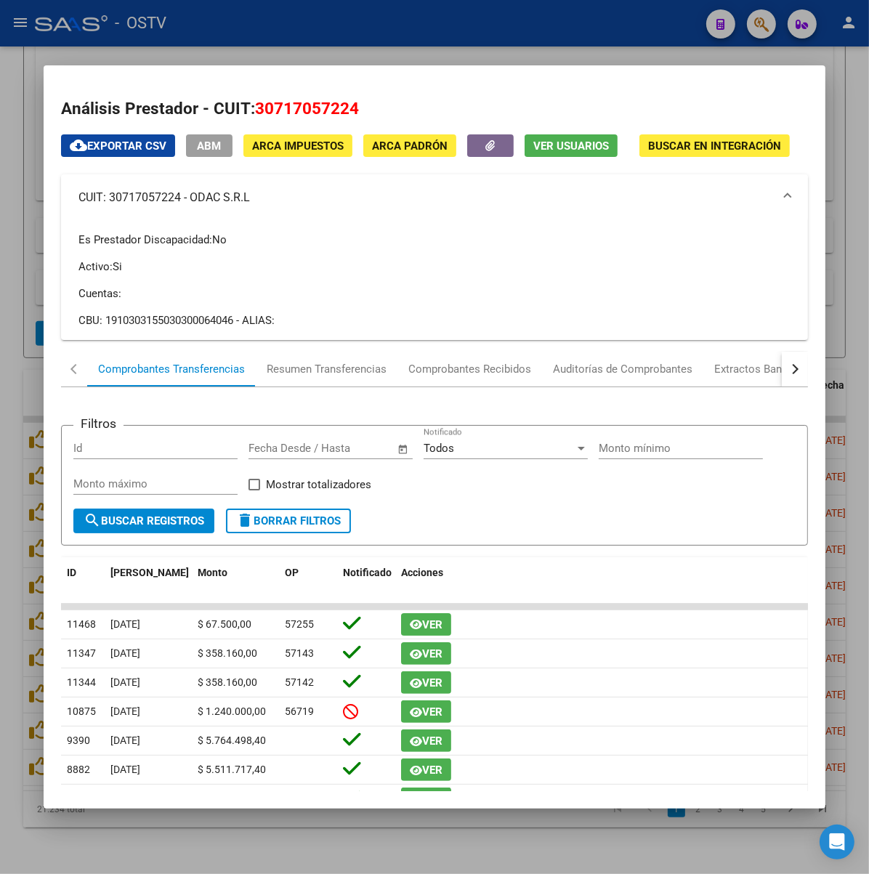
copy mat-panel-title "ODAC S.R.L"
click at [265, 26] on div at bounding box center [434, 437] width 869 height 874
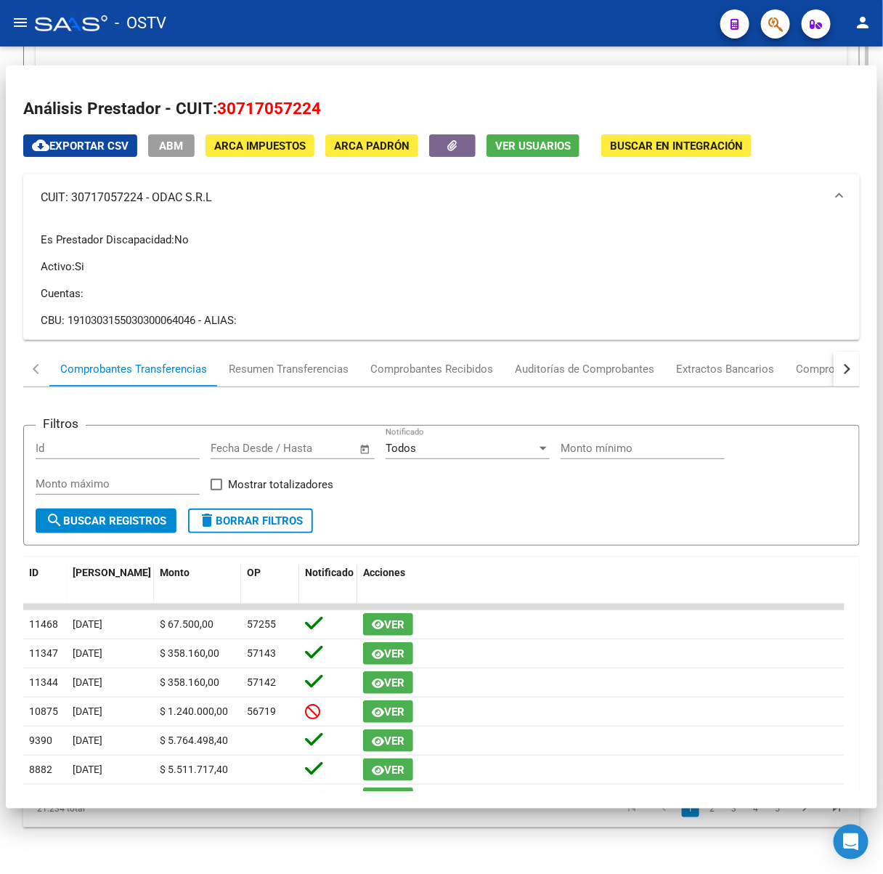
scroll to position [316, 0]
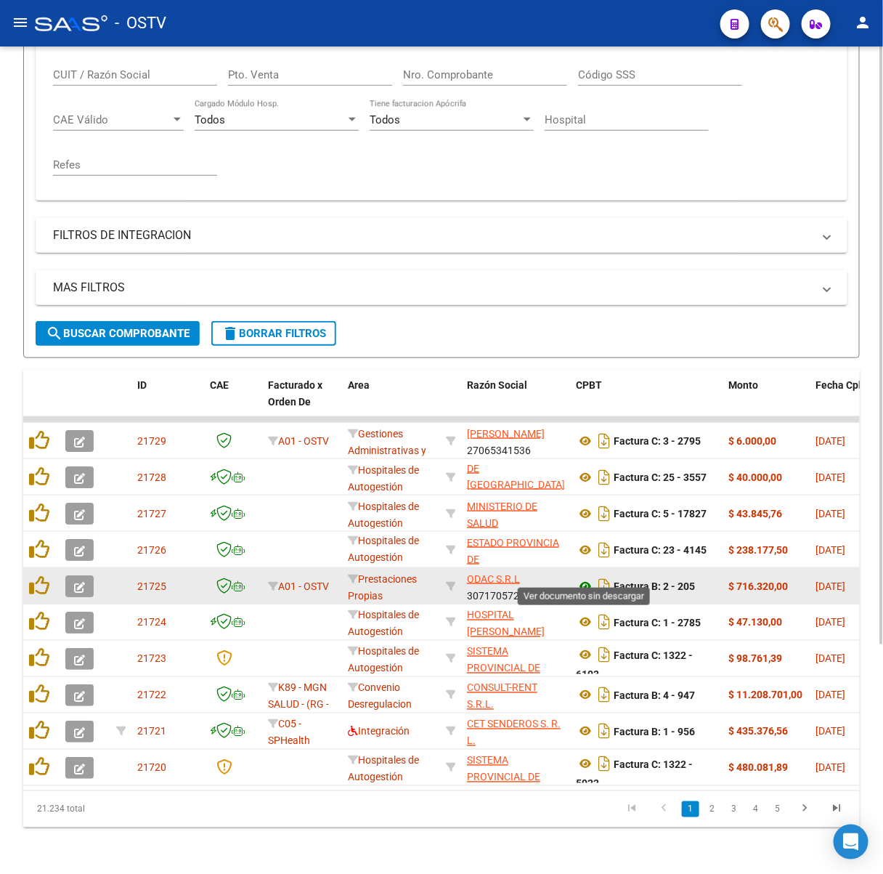
click at [582, 578] on icon at bounding box center [585, 586] width 19 height 17
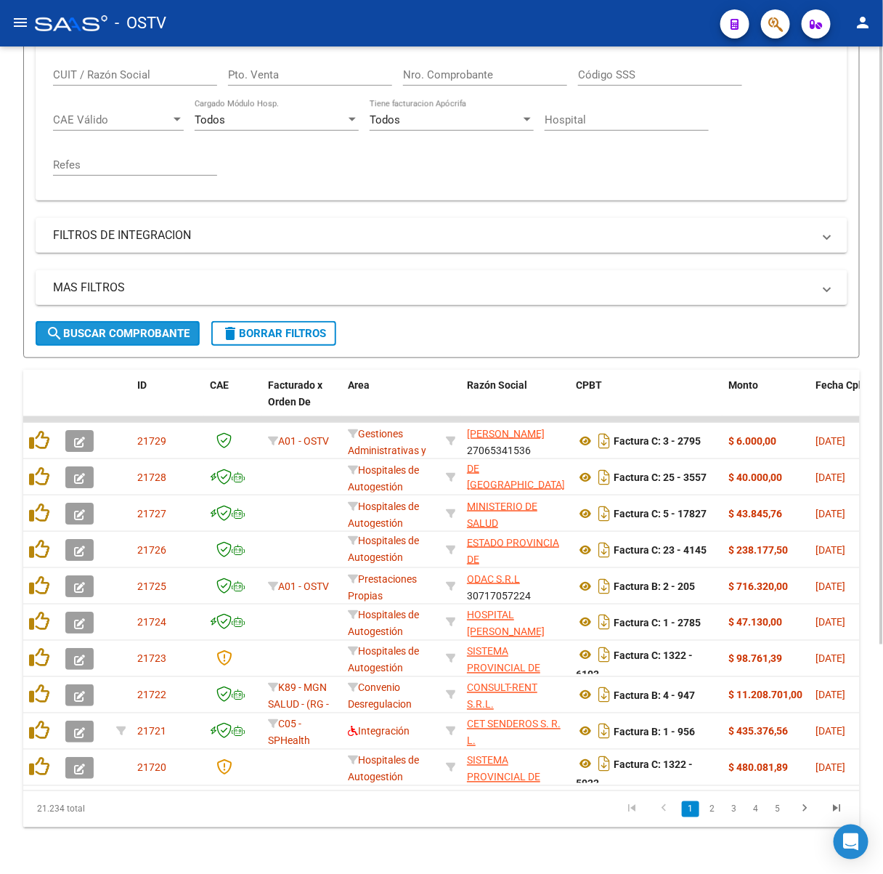
click at [160, 331] on button "search Buscar Comprobante" at bounding box center [118, 333] width 164 height 25
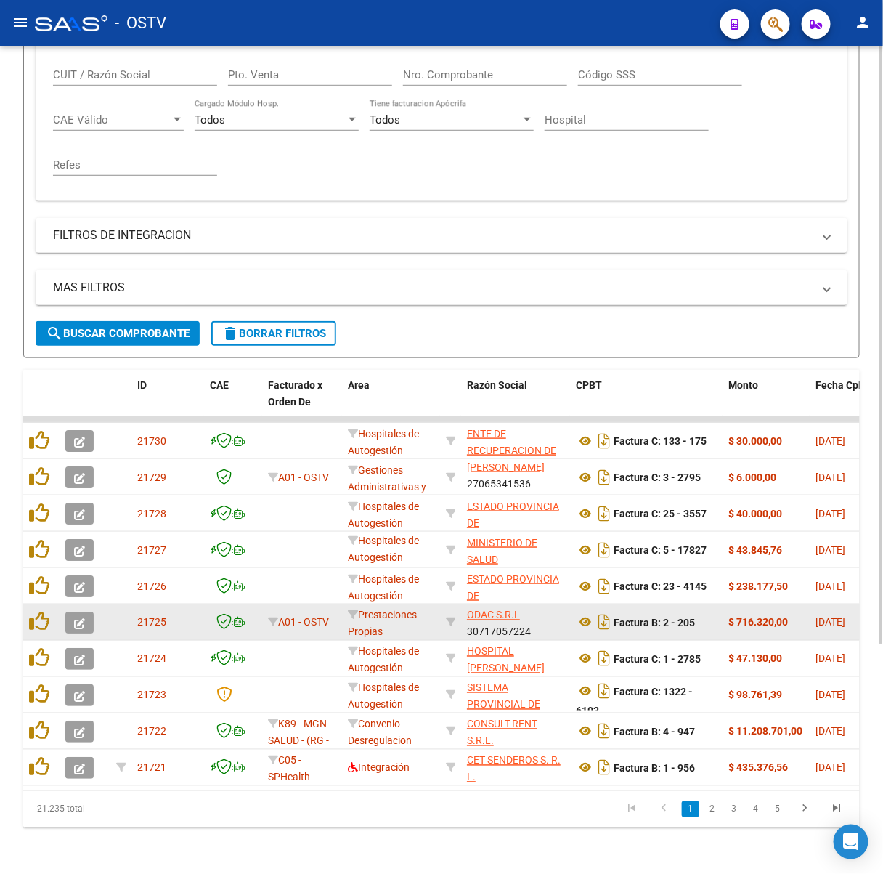
scroll to position [2, 0]
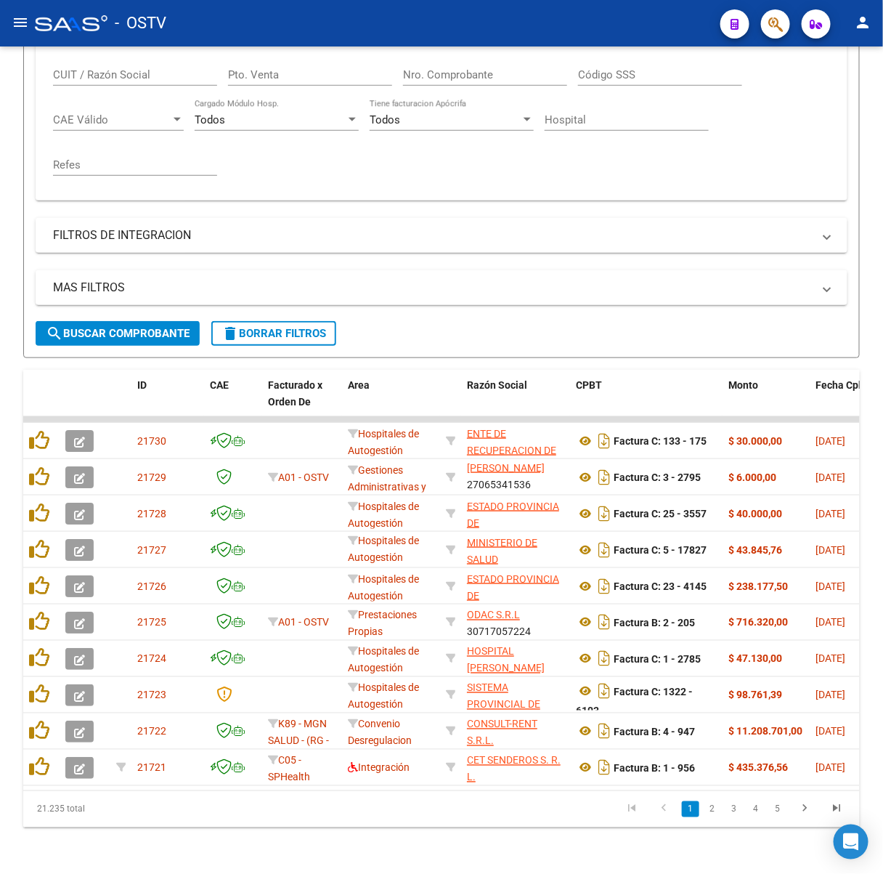
click at [716, 812] on link "2" at bounding box center [712, 809] width 17 height 16
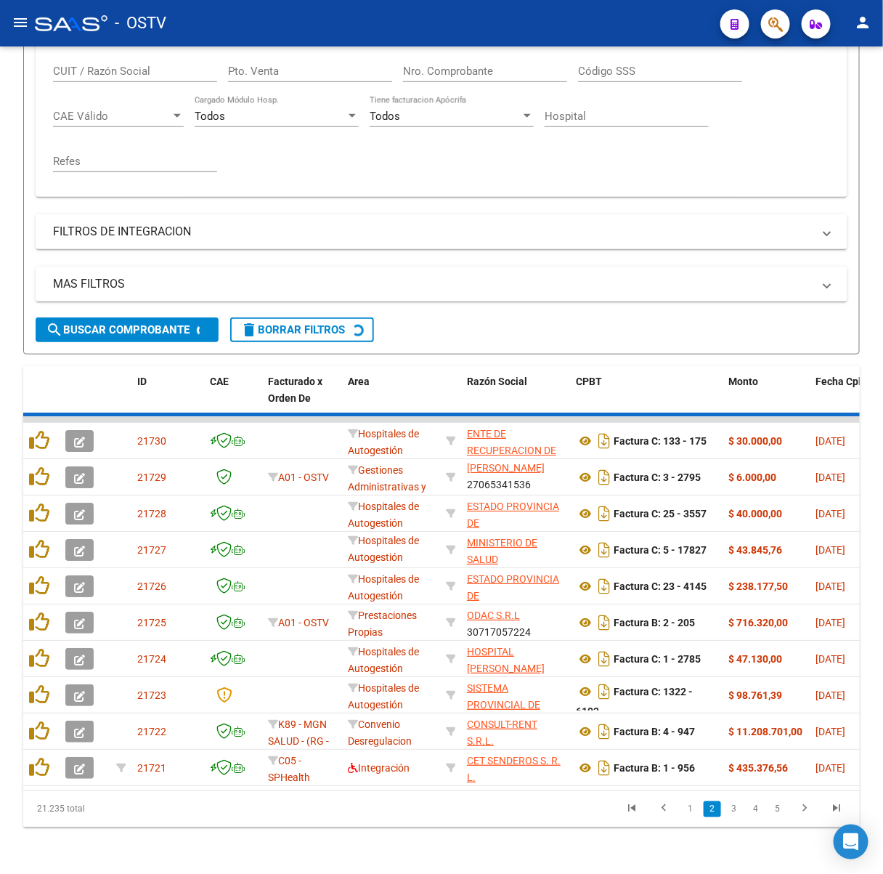
scroll to position [18, 0]
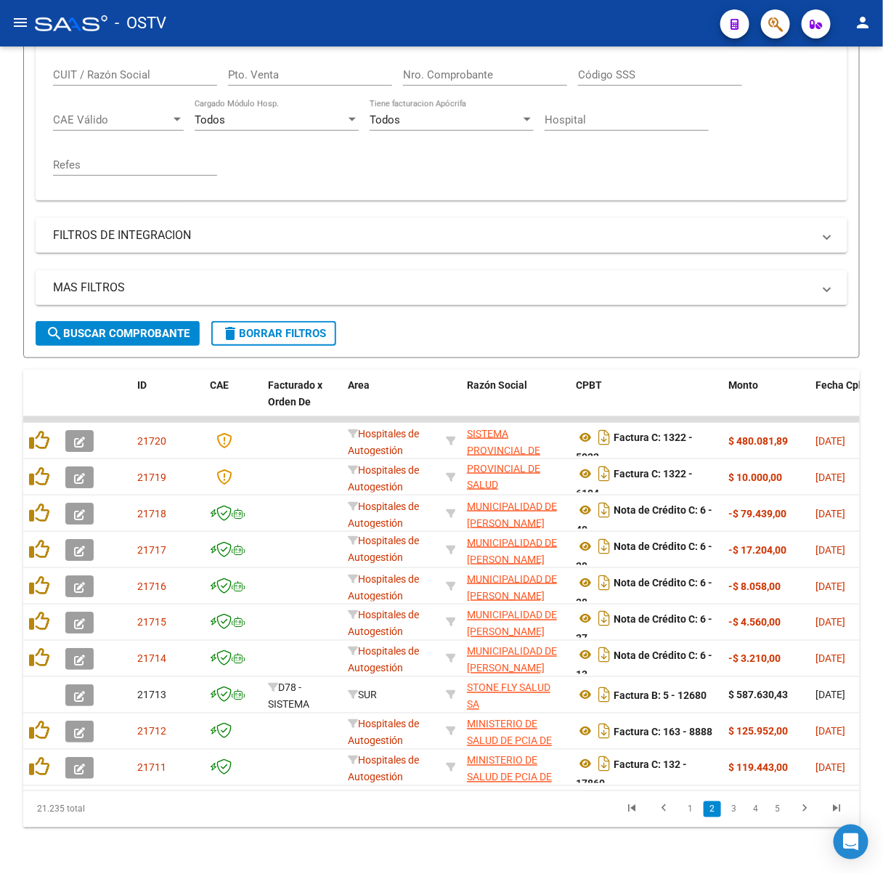
click at [701, 816] on li "1" at bounding box center [691, 809] width 22 height 25
click at [695, 809] on link "1" at bounding box center [690, 809] width 17 height 16
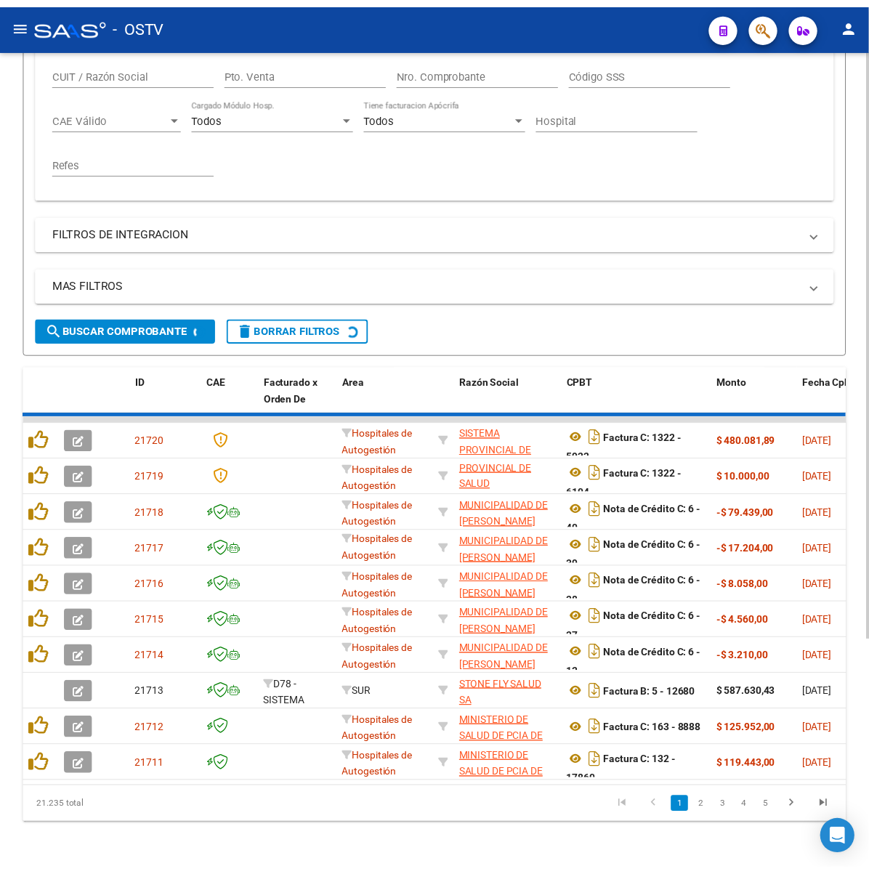
scroll to position [2, 0]
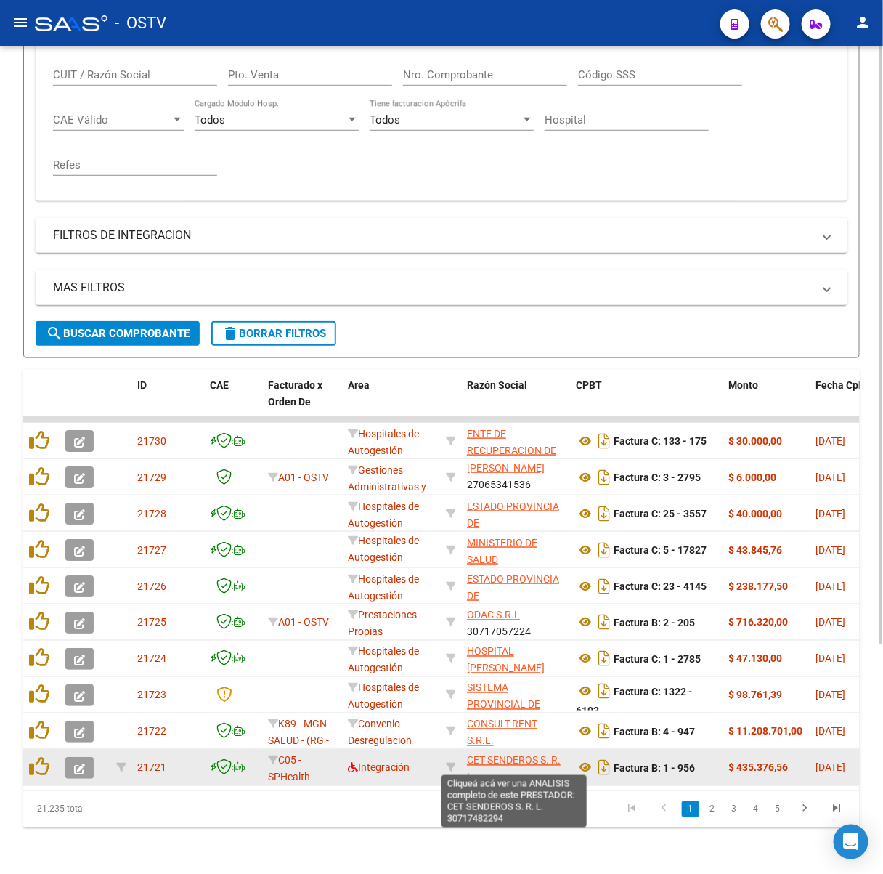
click at [514, 755] on span "CET SENDEROS S. R. L." at bounding box center [514, 769] width 94 height 28
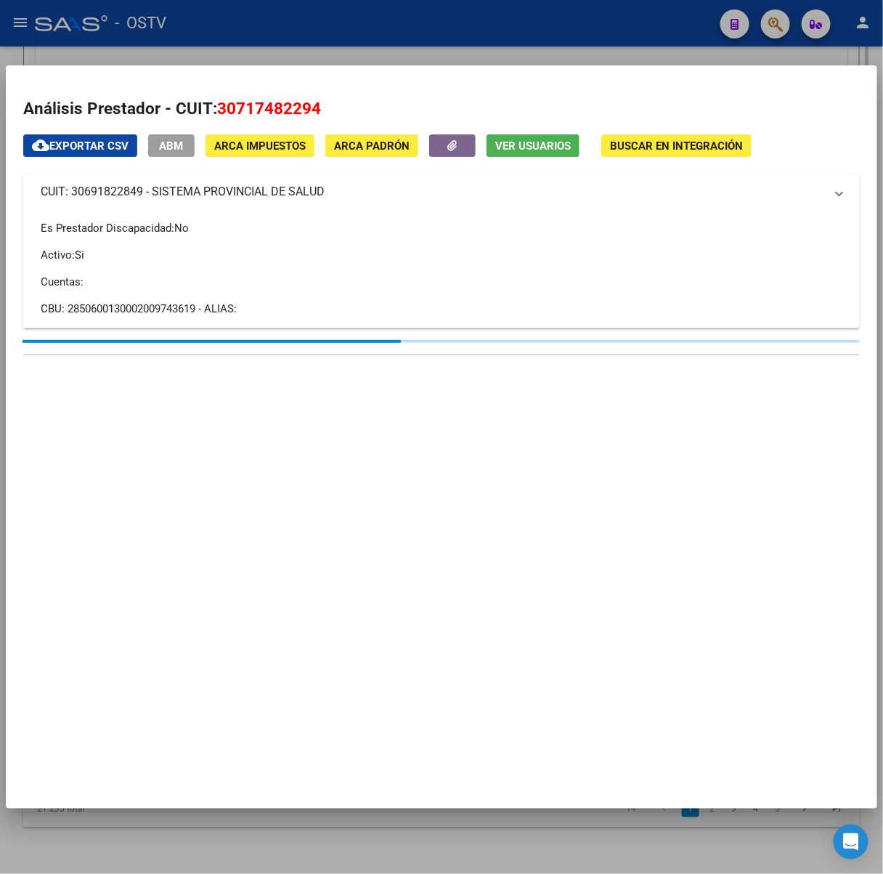
scroll to position [329, 0]
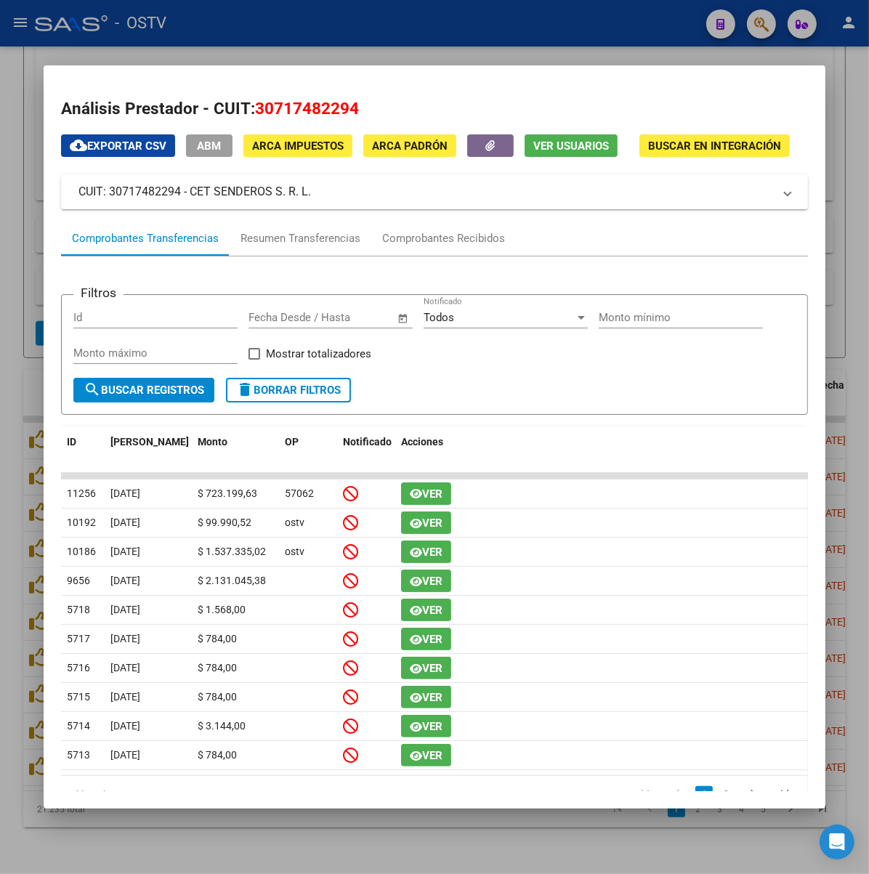
click at [343, 61] on div at bounding box center [434, 437] width 869 height 874
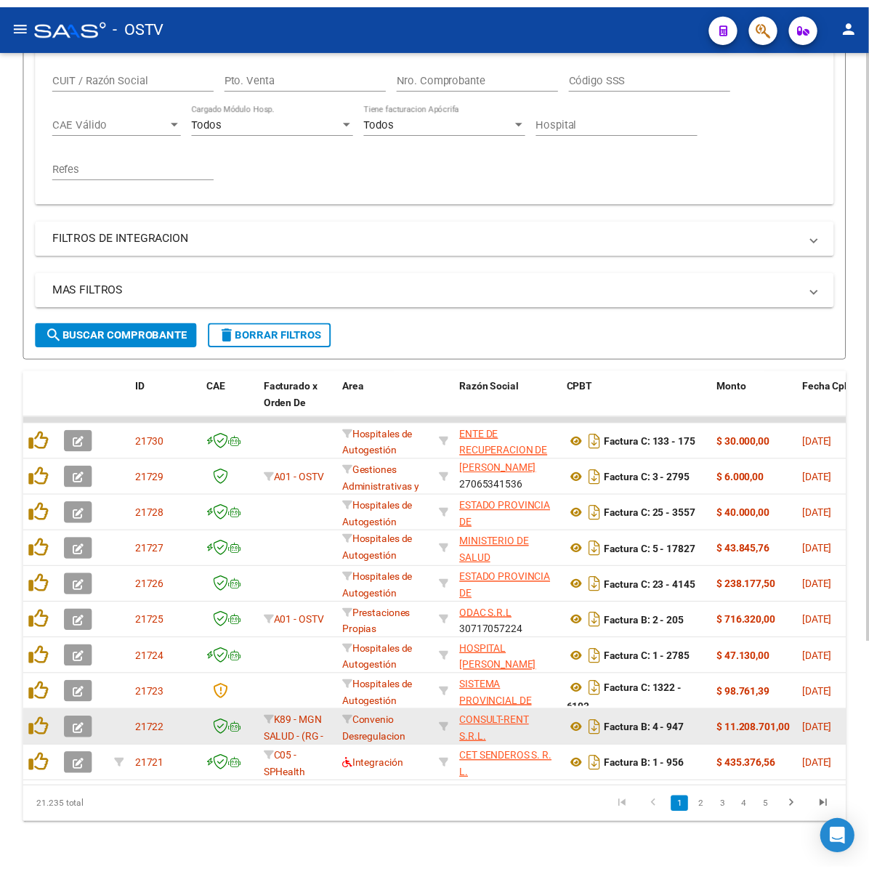
scroll to position [316, 0]
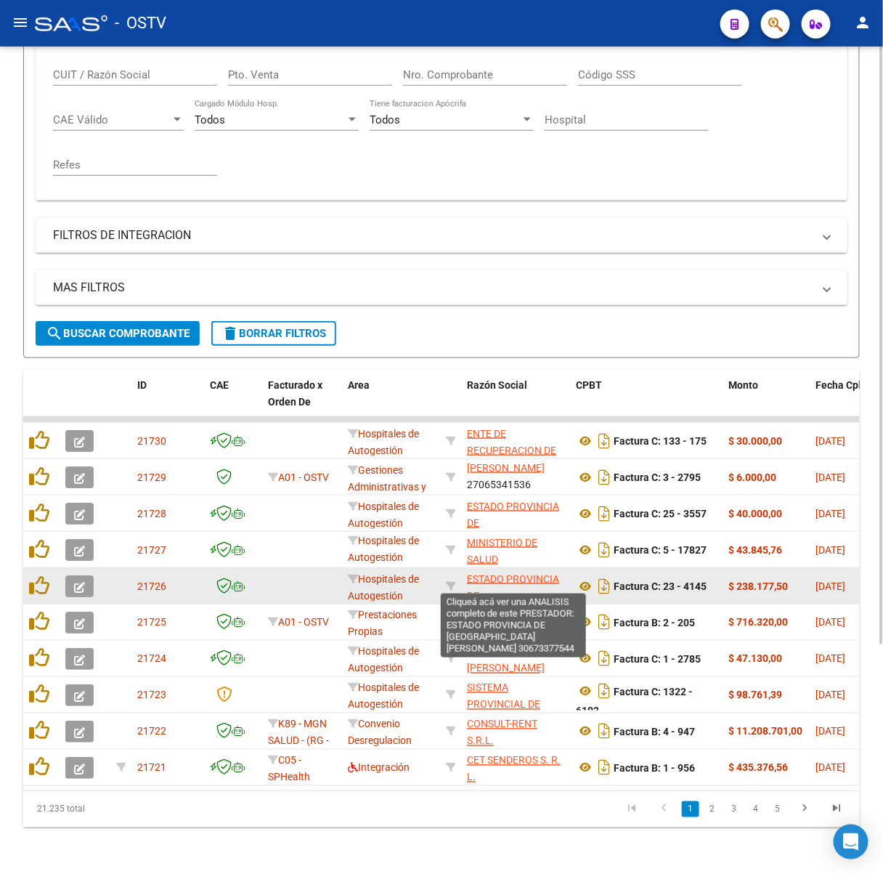
click at [505, 573] on span "ESTADO PROVINCIA DE [GEOGRAPHIC_DATA][PERSON_NAME]" at bounding box center [516, 603] width 98 height 61
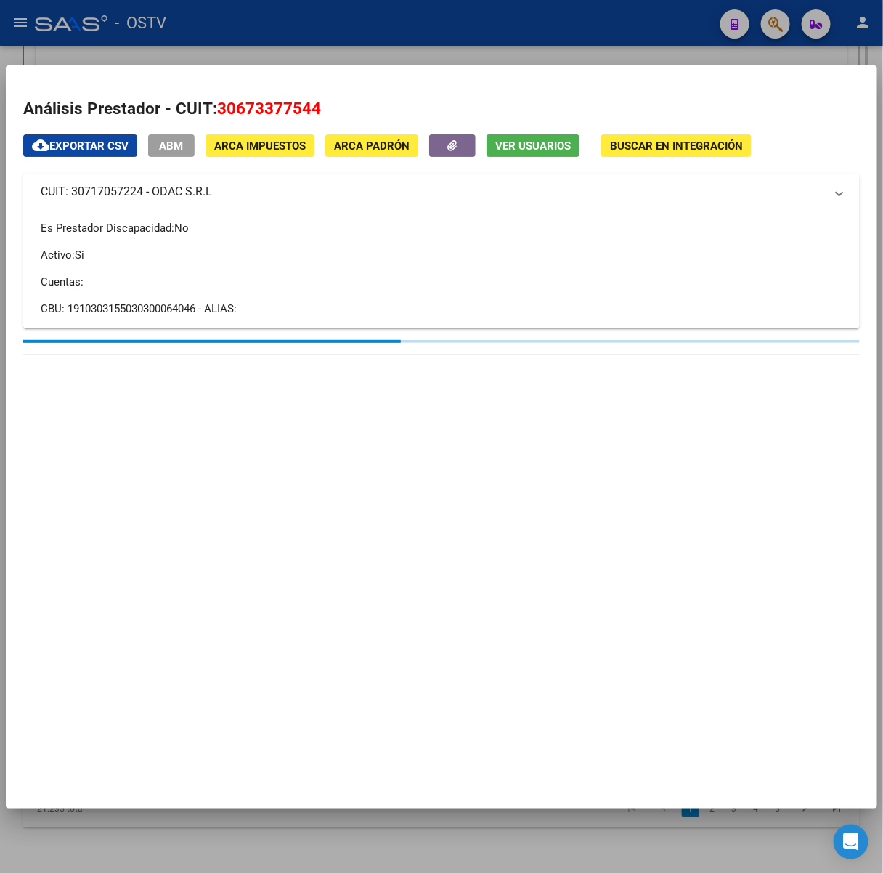
scroll to position [329, 0]
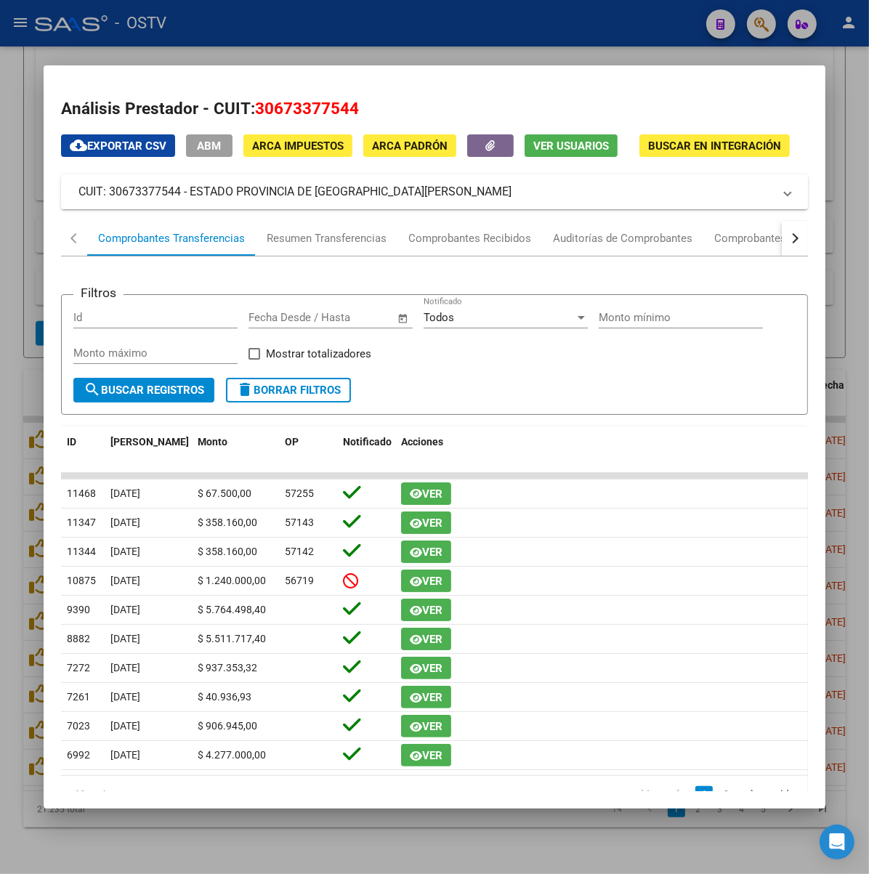
drag, startPoint x: 374, startPoint y: 194, endPoint x: 146, endPoint y: 196, distance: 228.1
click at [146, 196] on mat-panel-title "CUIT: 30673377544 - ESTADO PROVINCIA DE [GEOGRAPHIC_DATA][PERSON_NAME]" at bounding box center [425, 191] width 695 height 17
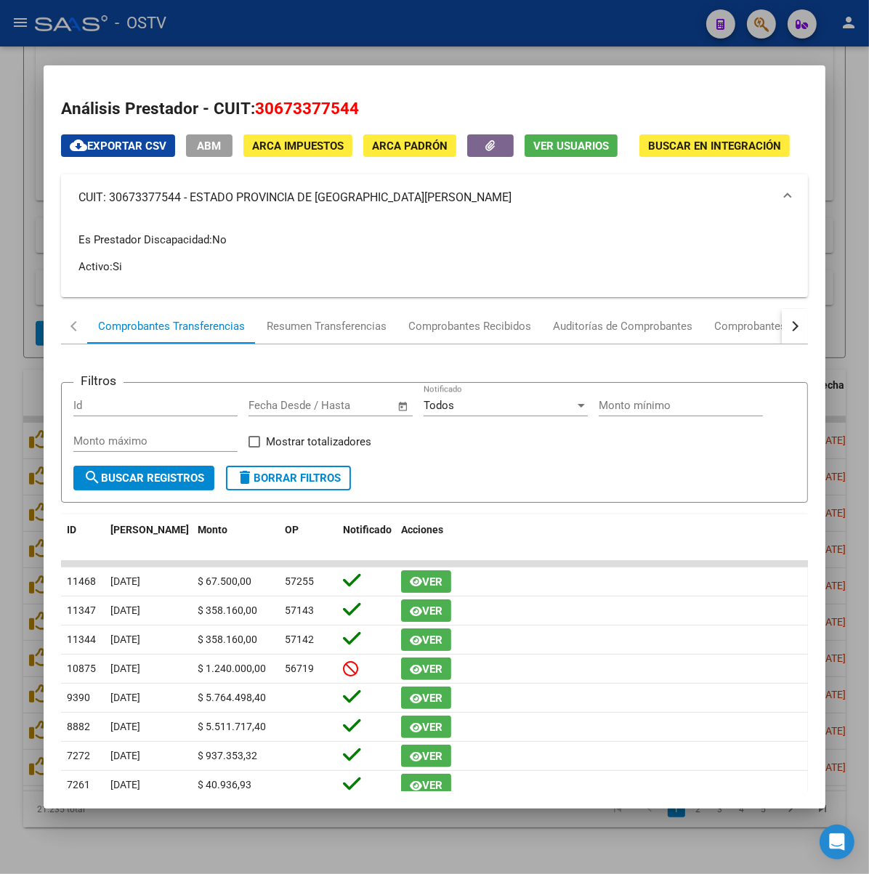
click at [331, 27] on div at bounding box center [434, 437] width 869 height 874
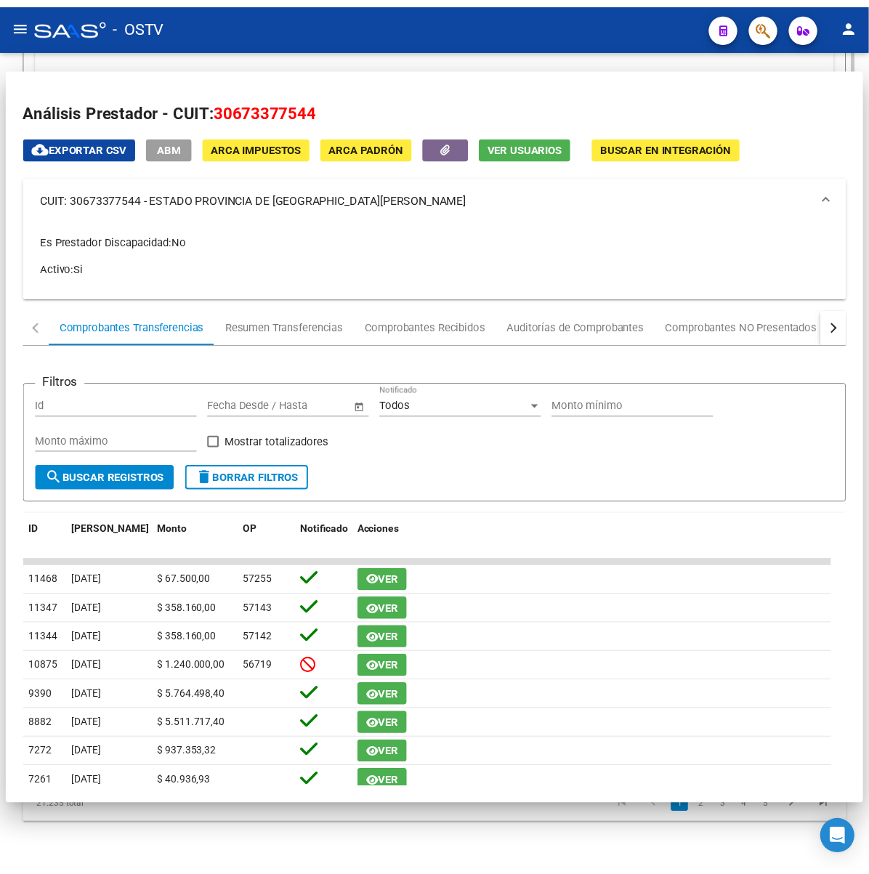
scroll to position [316, 0]
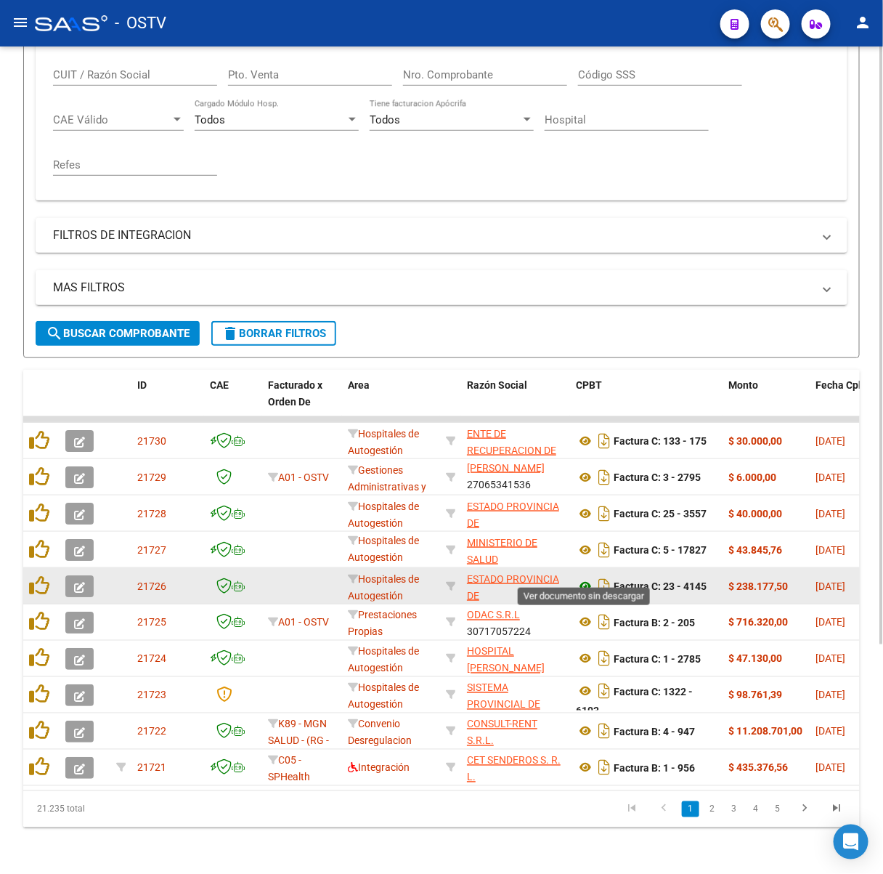
click at [591, 579] on icon at bounding box center [585, 586] width 19 height 17
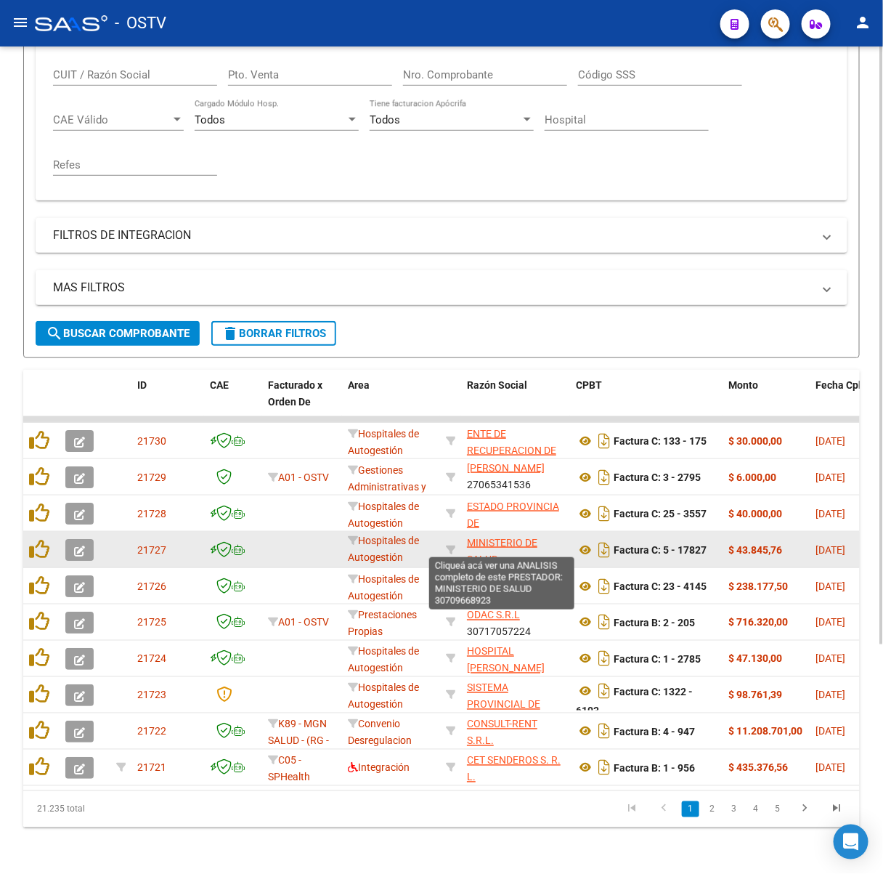
click at [489, 537] on span "MINISTERIO DE SALUD" at bounding box center [502, 551] width 70 height 28
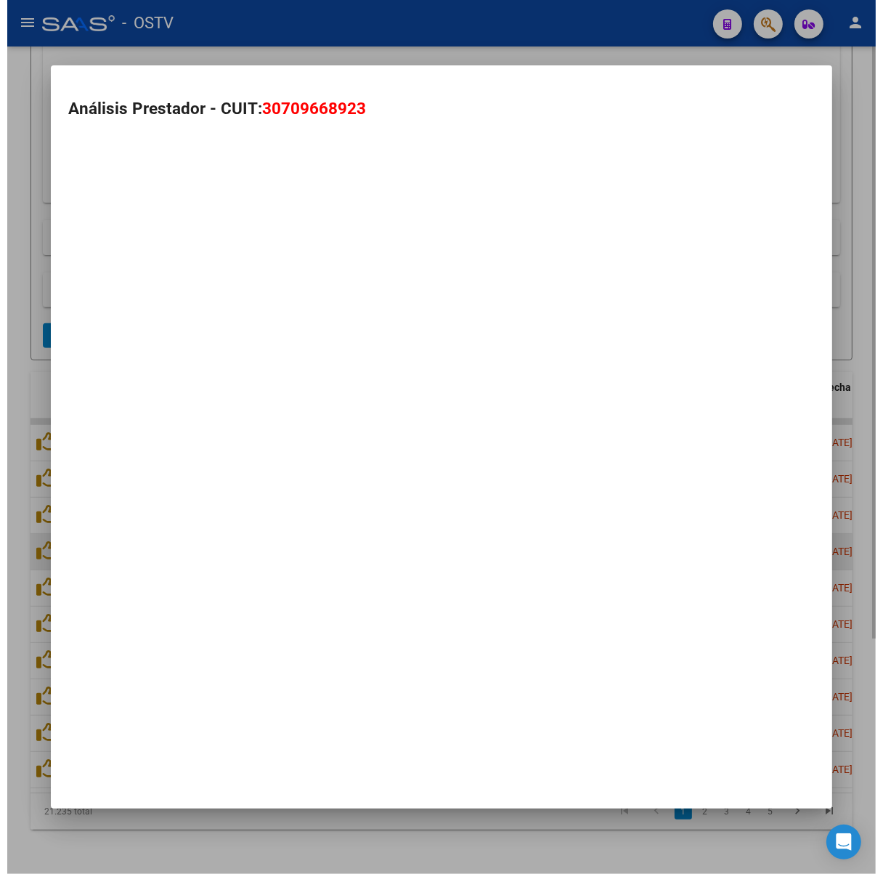
scroll to position [329, 0]
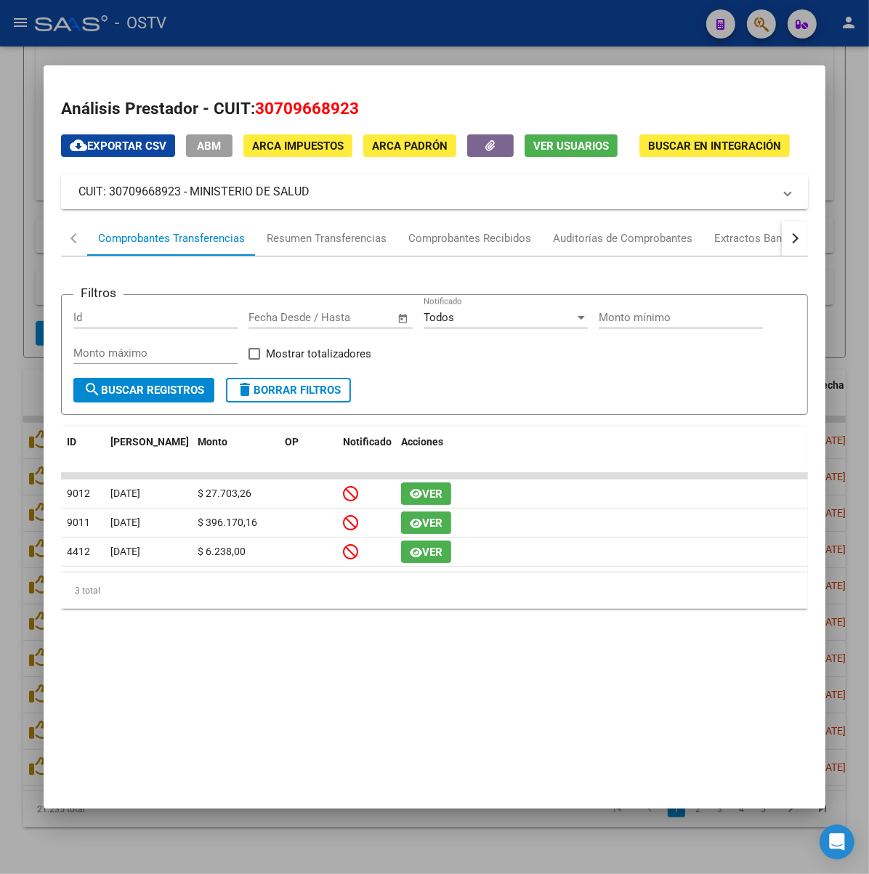
drag, startPoint x: 252, startPoint y: 190, endPoint x: 148, endPoint y: 195, distance: 104.0
click at [148, 195] on mat-panel-title "CUIT: 30709668923 - MINISTERIO DE SALUD" at bounding box center [425, 191] width 695 height 17
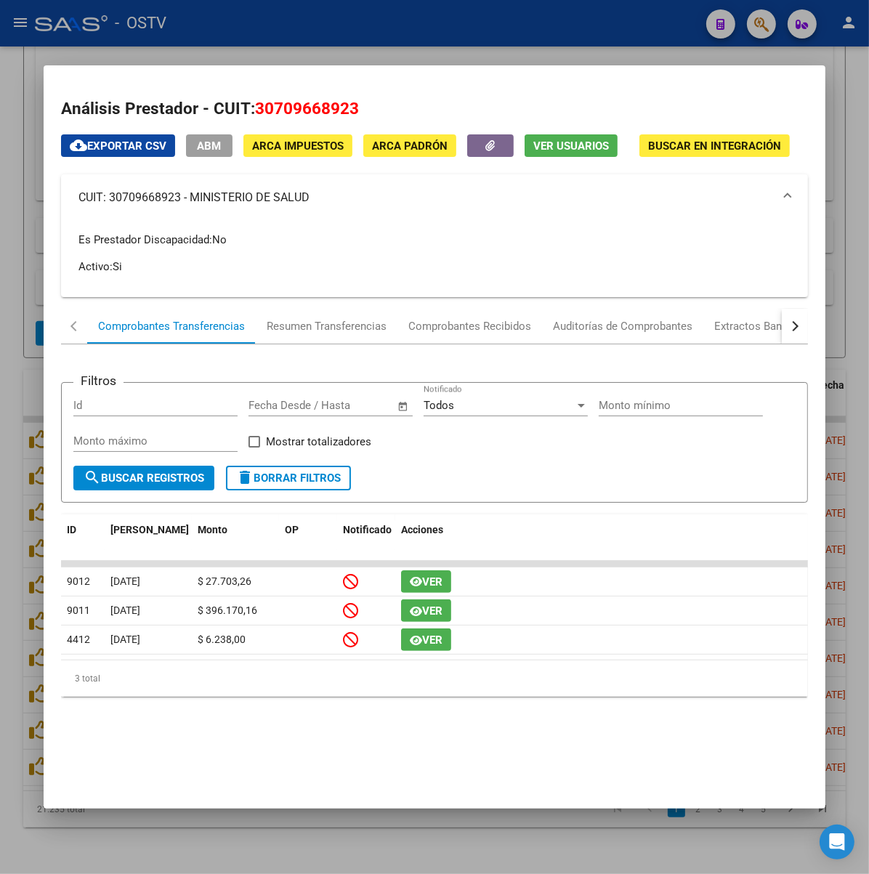
click at [404, 38] on div at bounding box center [434, 437] width 869 height 874
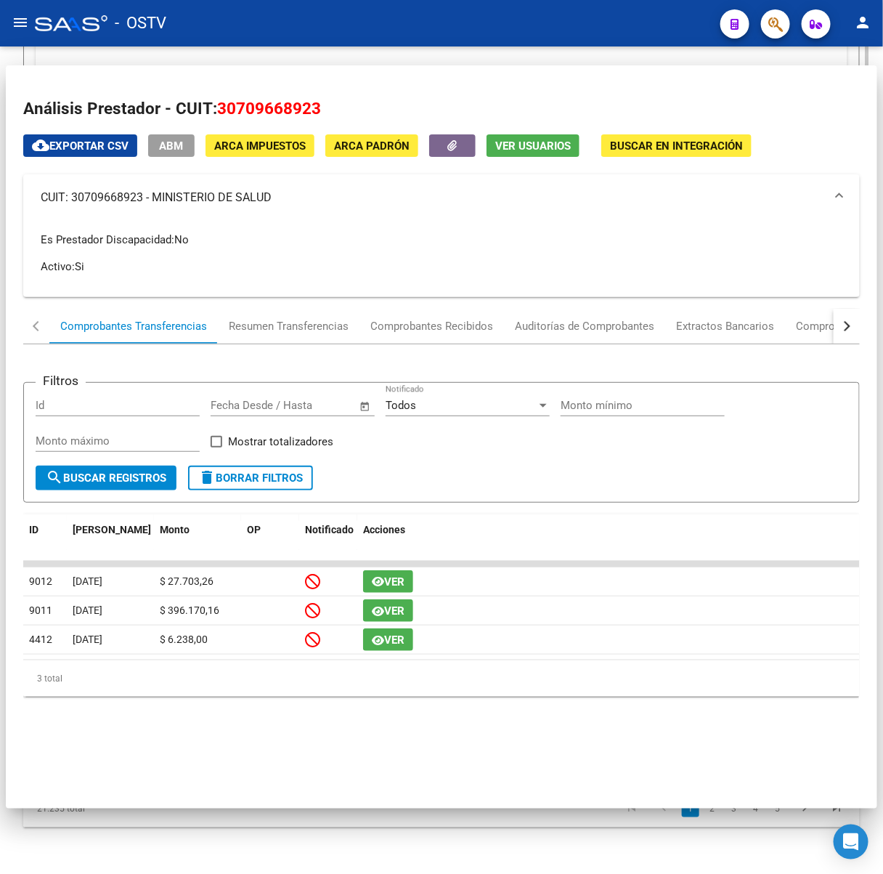
scroll to position [316, 0]
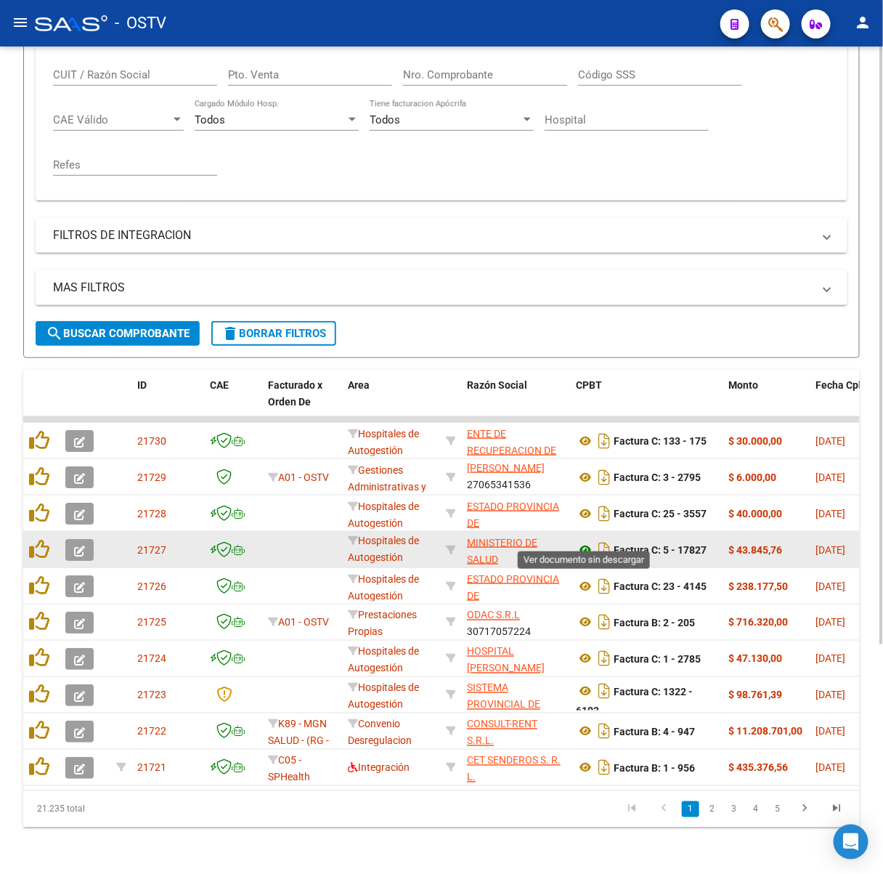
click at [580, 541] on icon at bounding box center [585, 549] width 19 height 17
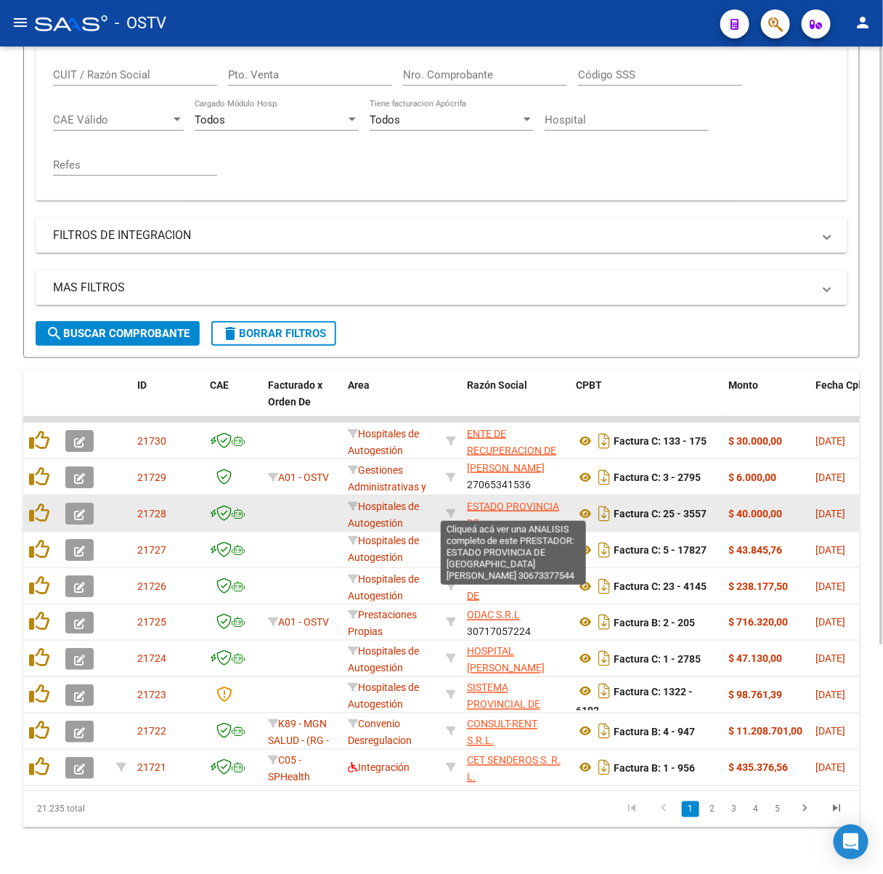
click at [498, 501] on span "ESTADO PROVINCIA DE [GEOGRAPHIC_DATA][PERSON_NAME]" at bounding box center [516, 531] width 98 height 61
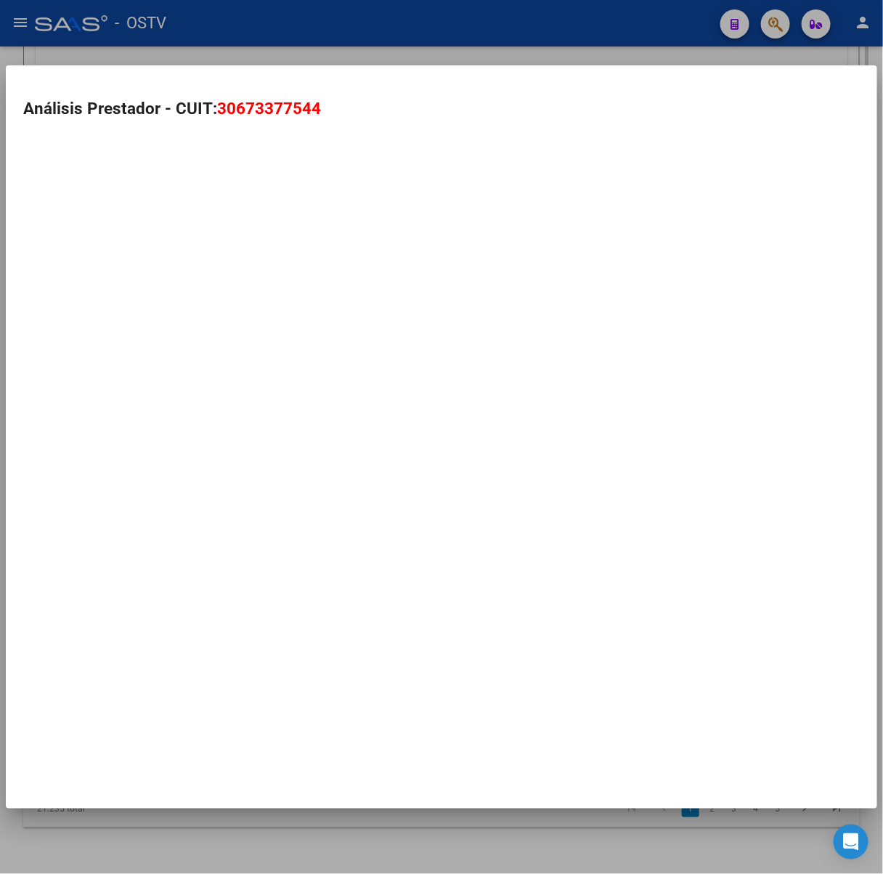
scroll to position [329, 0]
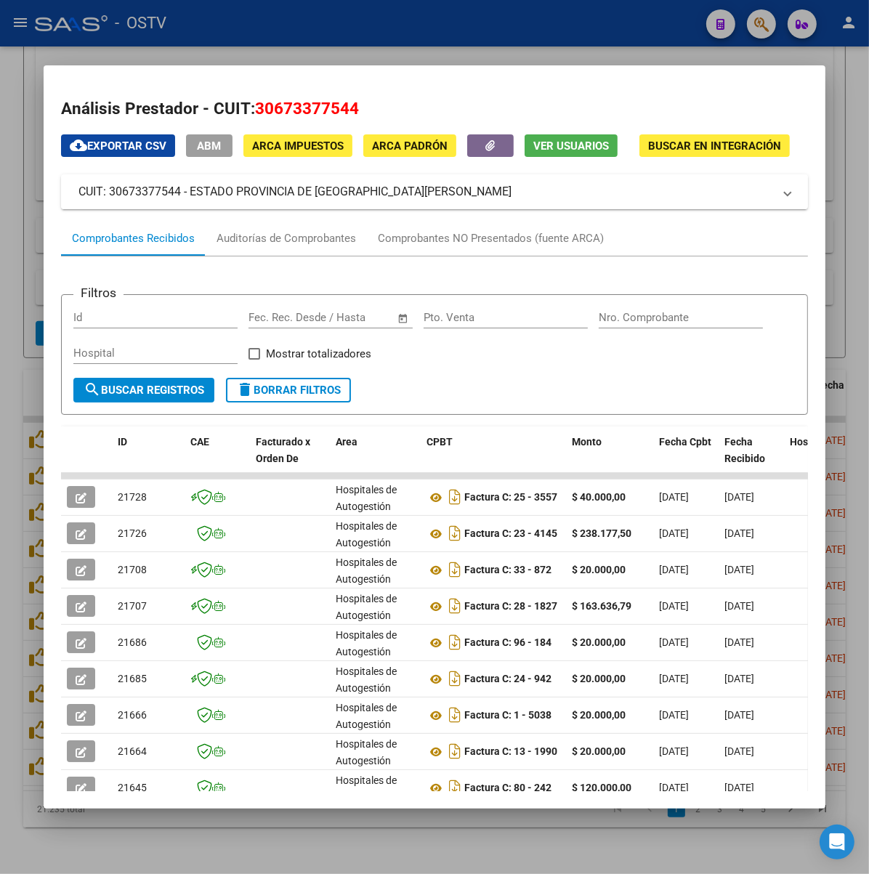
drag, startPoint x: 343, startPoint y: 208, endPoint x: 145, endPoint y: 198, distance: 197.8
click at [145, 198] on mat-expansion-panel-header "CUIT: 30673377544 - ESTADO PROVINCIA DE [GEOGRAPHIC_DATA][PERSON_NAME]" at bounding box center [434, 191] width 747 height 35
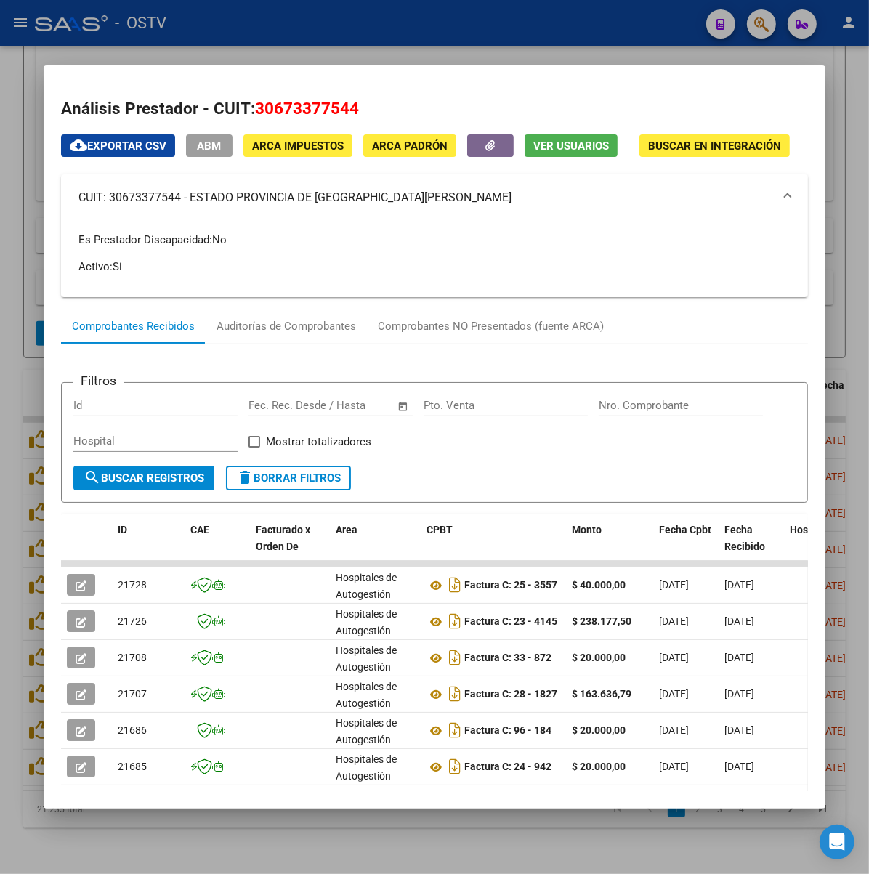
click at [473, 33] on div at bounding box center [434, 437] width 869 height 874
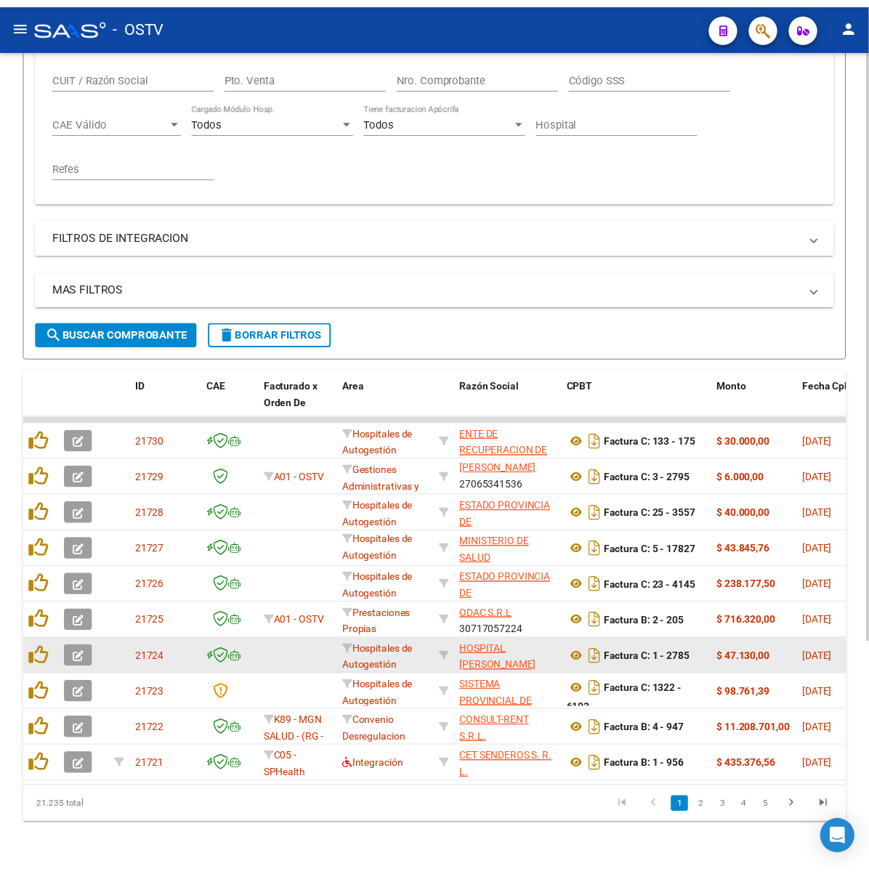
scroll to position [316, 0]
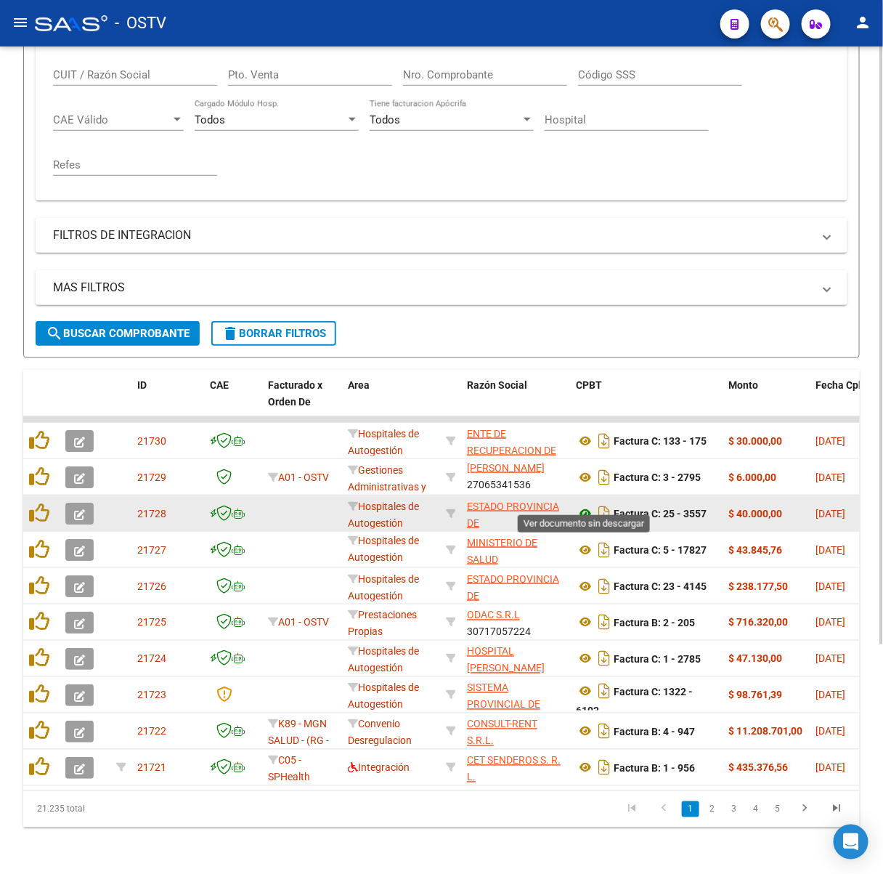
click at [582, 505] on icon at bounding box center [585, 513] width 19 height 17
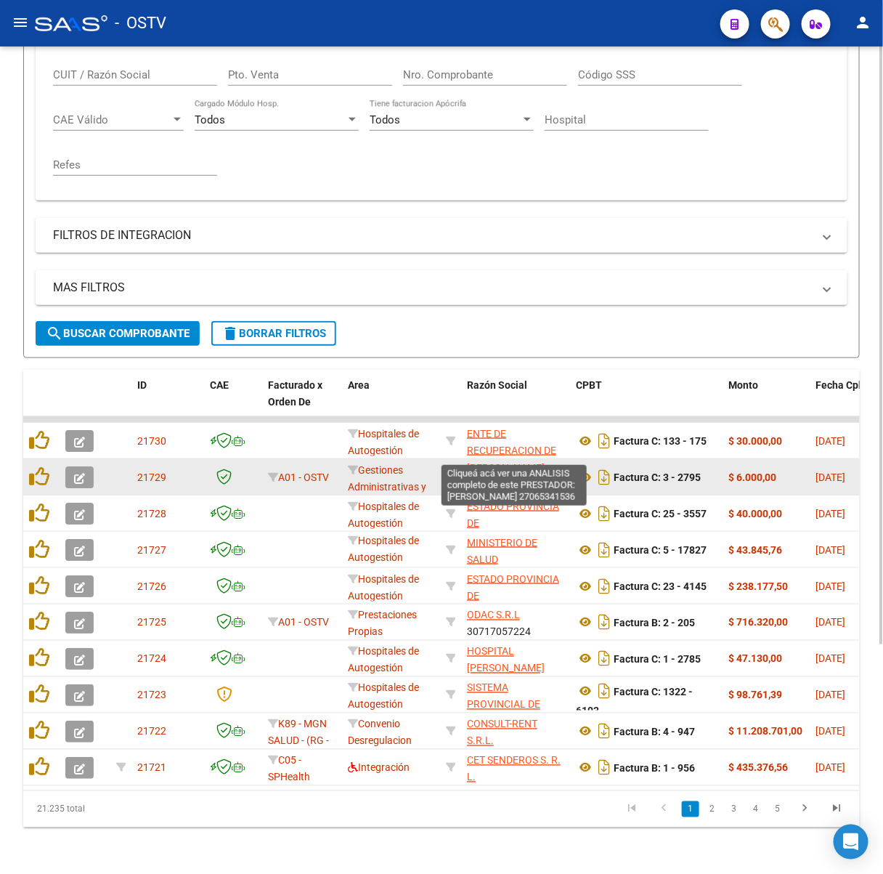
click at [543, 462] on span "[PERSON_NAME]" at bounding box center [506, 468] width 78 height 12
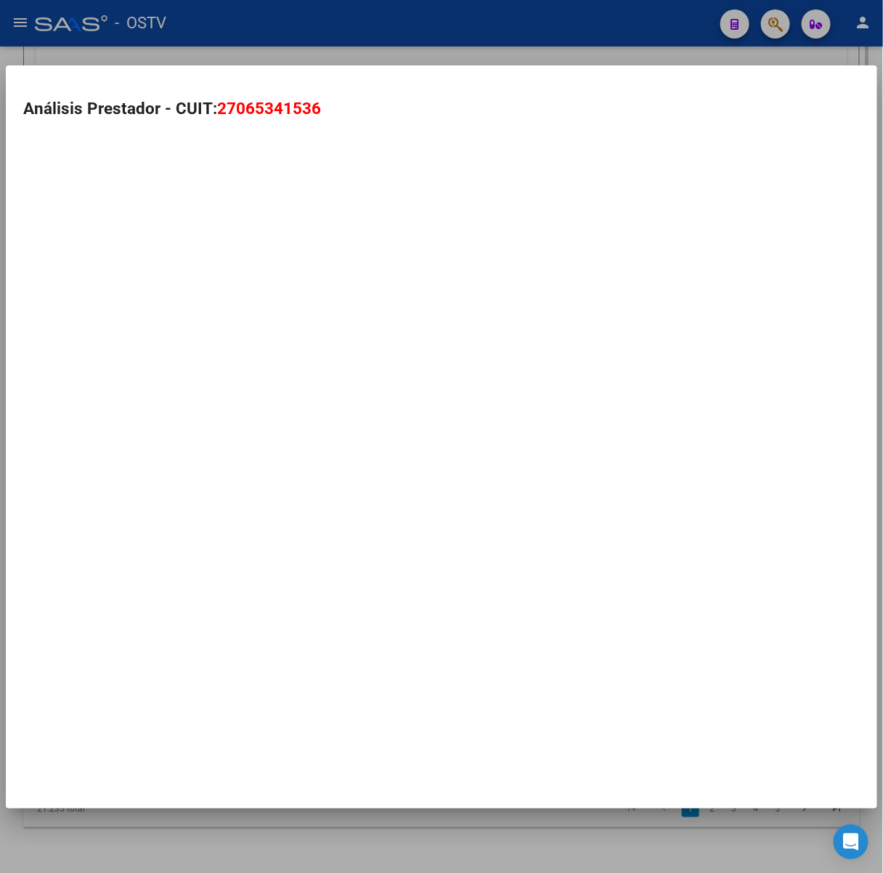
scroll to position [329, 0]
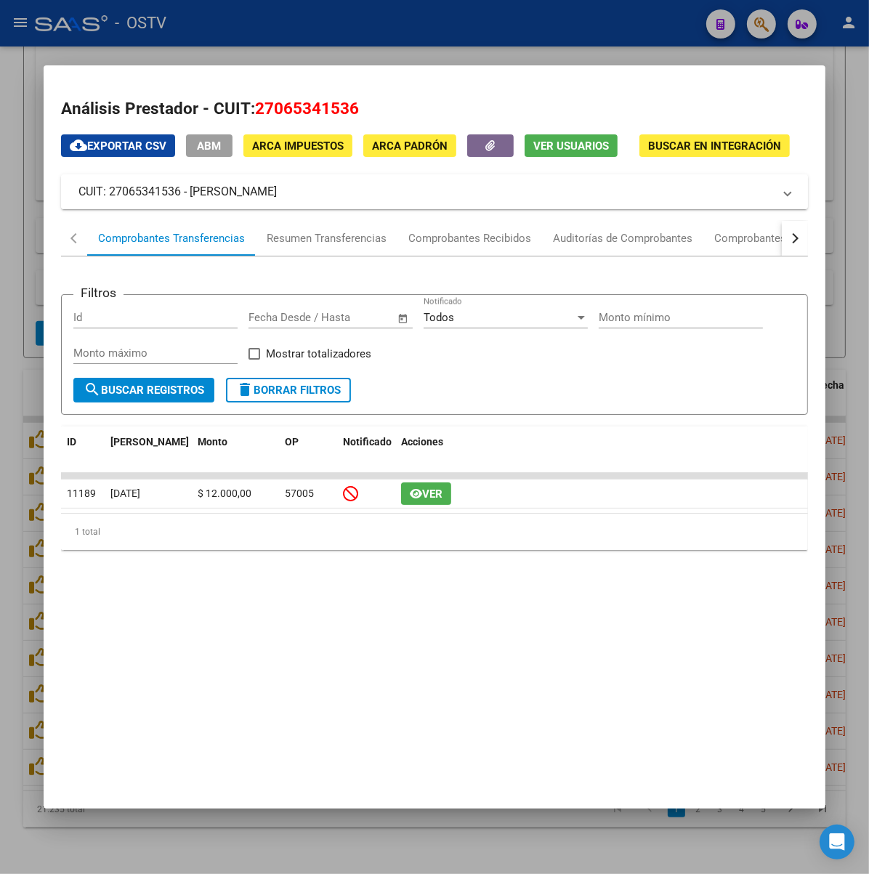
drag, startPoint x: 278, startPoint y: 177, endPoint x: 146, endPoint y: 198, distance: 133.8
click at [146, 198] on mat-expansion-panel-header "CUIT: 27065341536 - [PERSON_NAME]" at bounding box center [434, 191] width 747 height 35
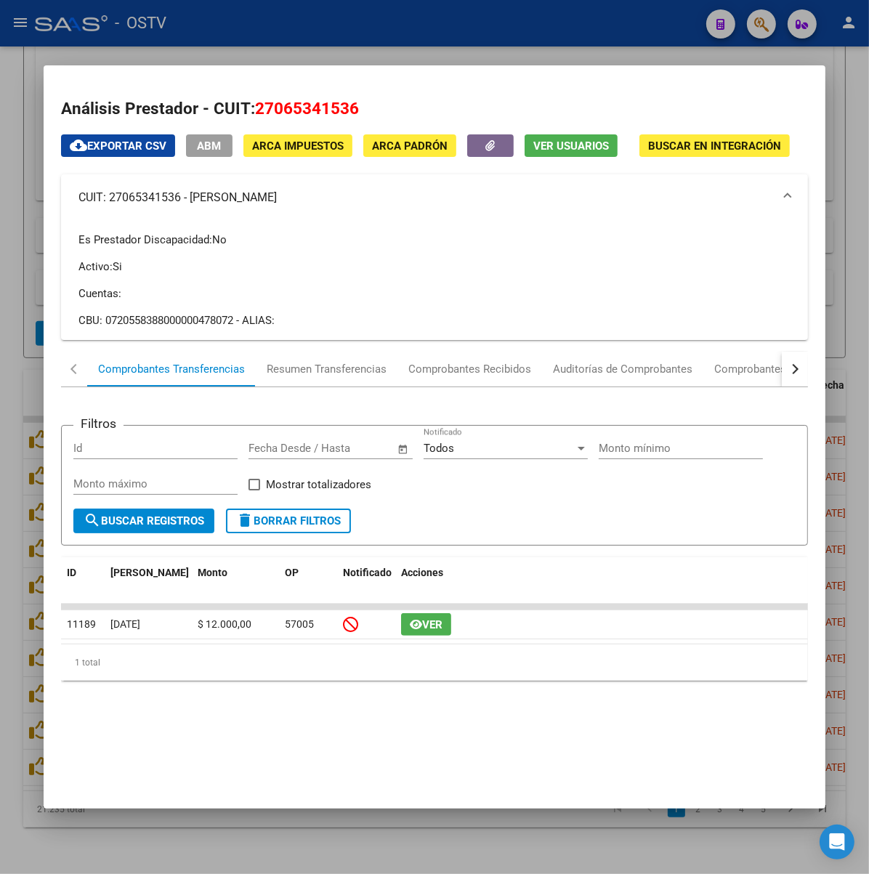
click at [375, 57] on div at bounding box center [434, 437] width 869 height 874
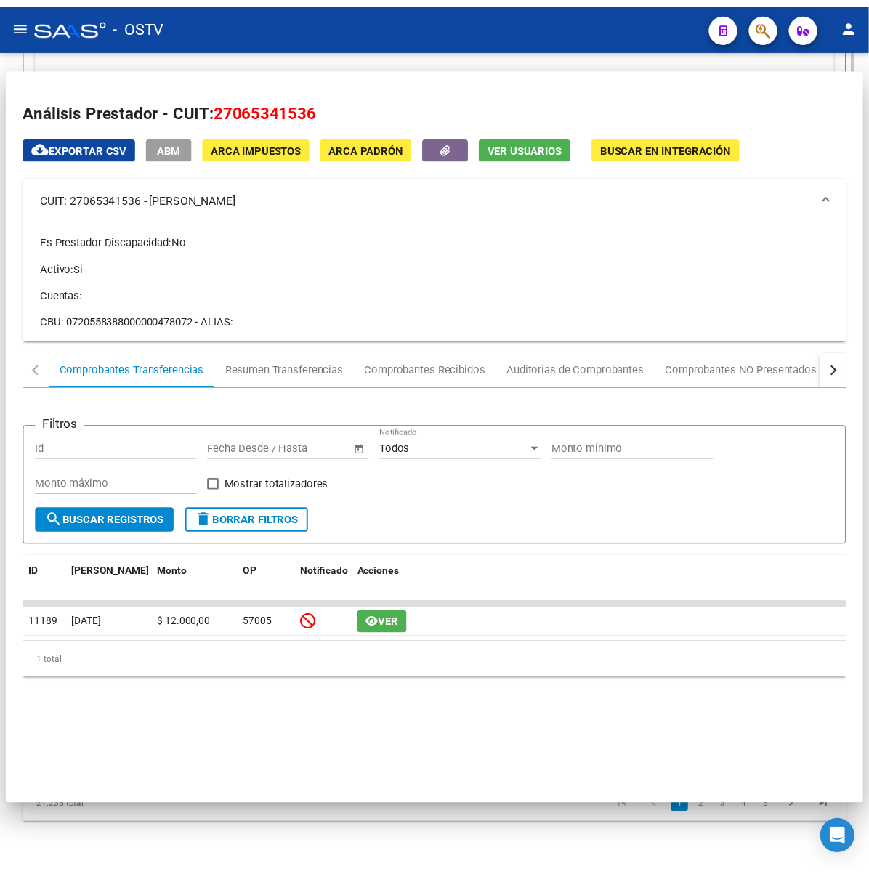
scroll to position [316, 0]
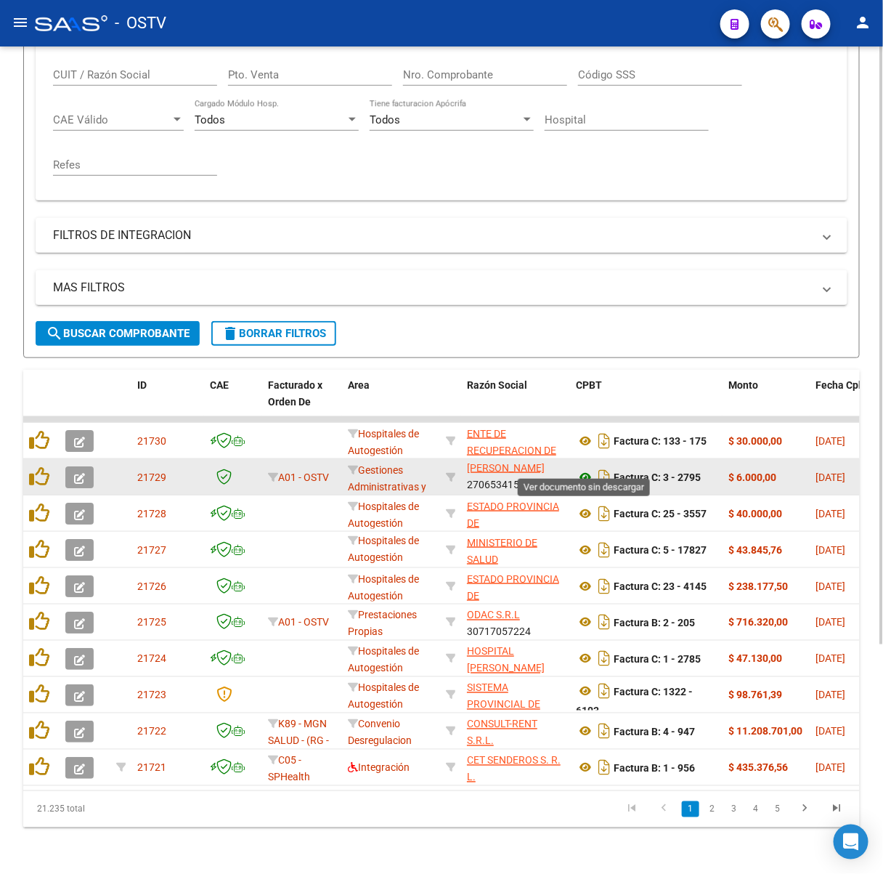
click at [585, 469] on icon at bounding box center [585, 477] width 19 height 17
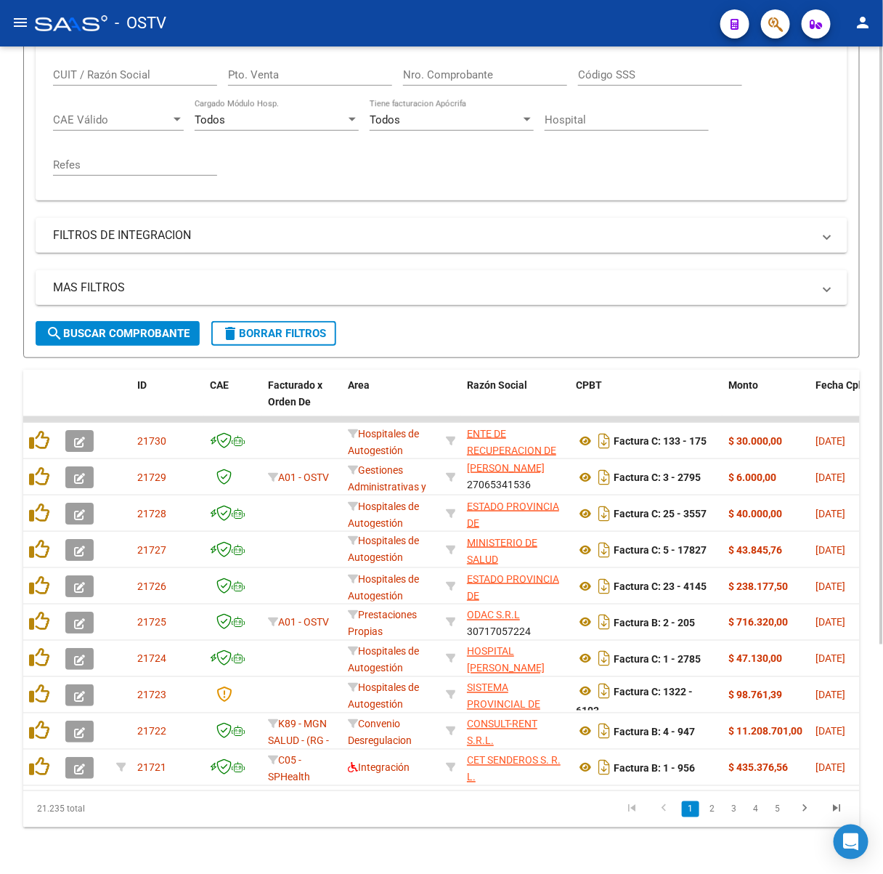
click at [153, 327] on span "search Buscar Comprobante" at bounding box center [118, 333] width 144 height 13
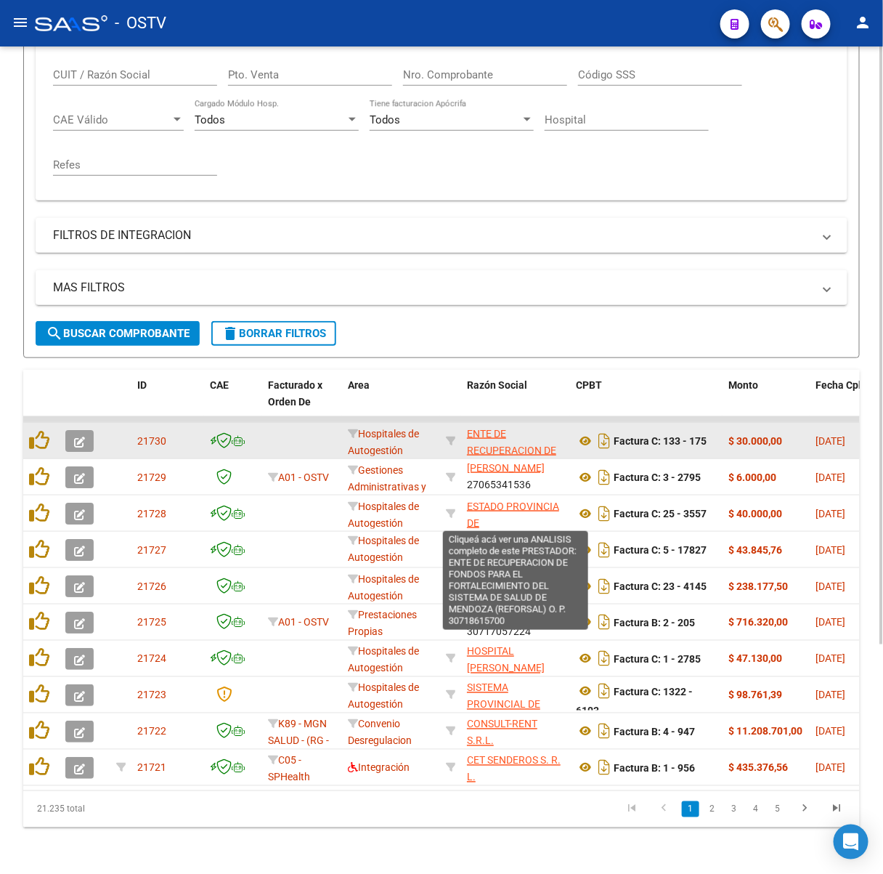
click at [544, 441] on span "ENTE DE RECUPERACION DE FONDOS PARA EL FORTALECIMIENTO DEL SISTEMA DE SALUD DE …" at bounding box center [515, 483] width 96 height 111
type textarea "30718615700"
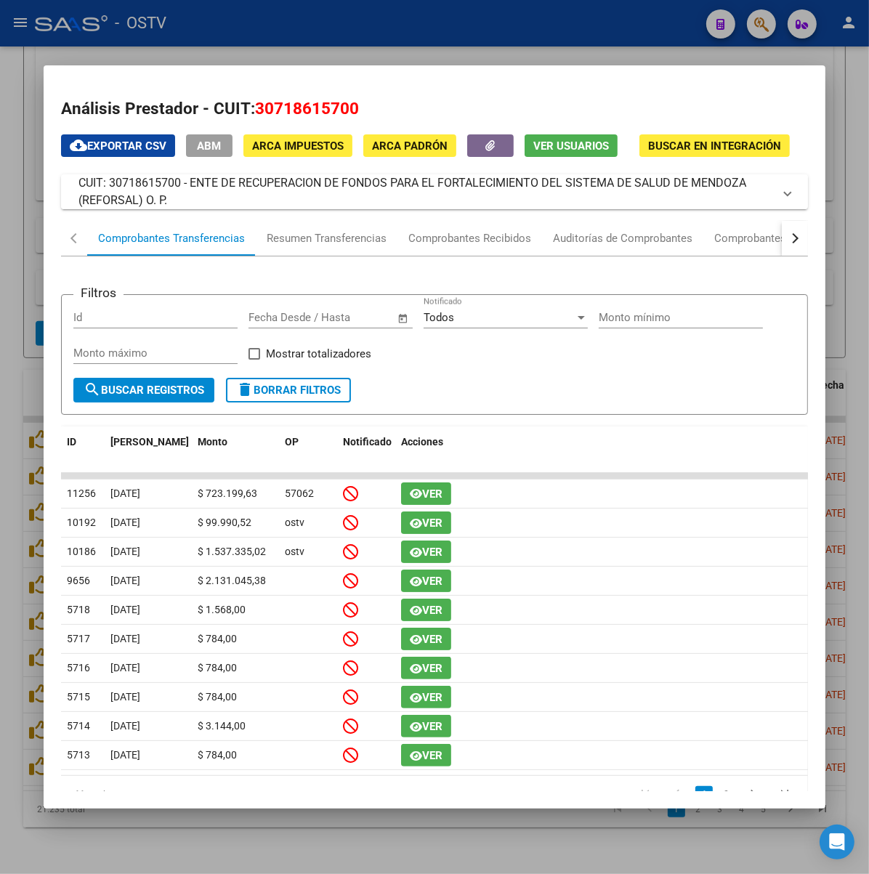
drag, startPoint x: 796, startPoint y: 198, endPoint x: 142, endPoint y: 202, distance: 653.1
click at [142, 202] on mat-expansion-panel-header "CUIT: 30718615700 - ENTE DE RECUPERACION DE FONDOS PARA EL FORTALECIMIENTO DEL …" at bounding box center [434, 191] width 747 height 35
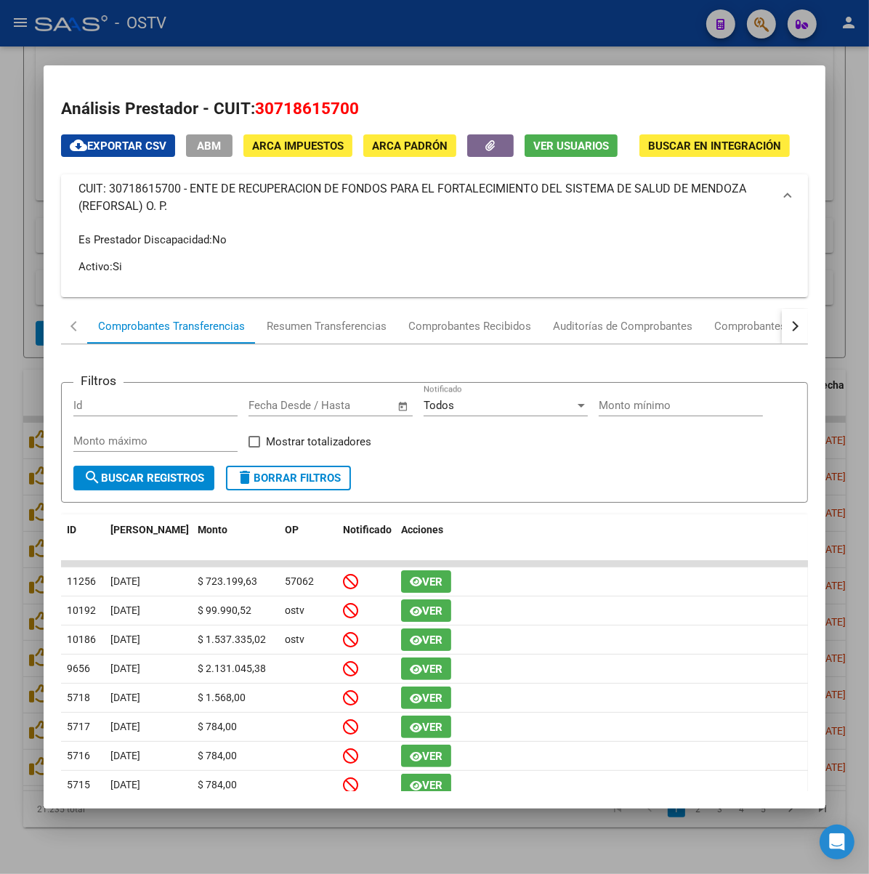
click at [182, 219] on mat-expansion-panel-header "CUIT: 30718615700 - ENTE DE RECUPERACION DE FONDOS PARA EL FORTALECIMIENTO DEL …" at bounding box center [434, 197] width 747 height 46
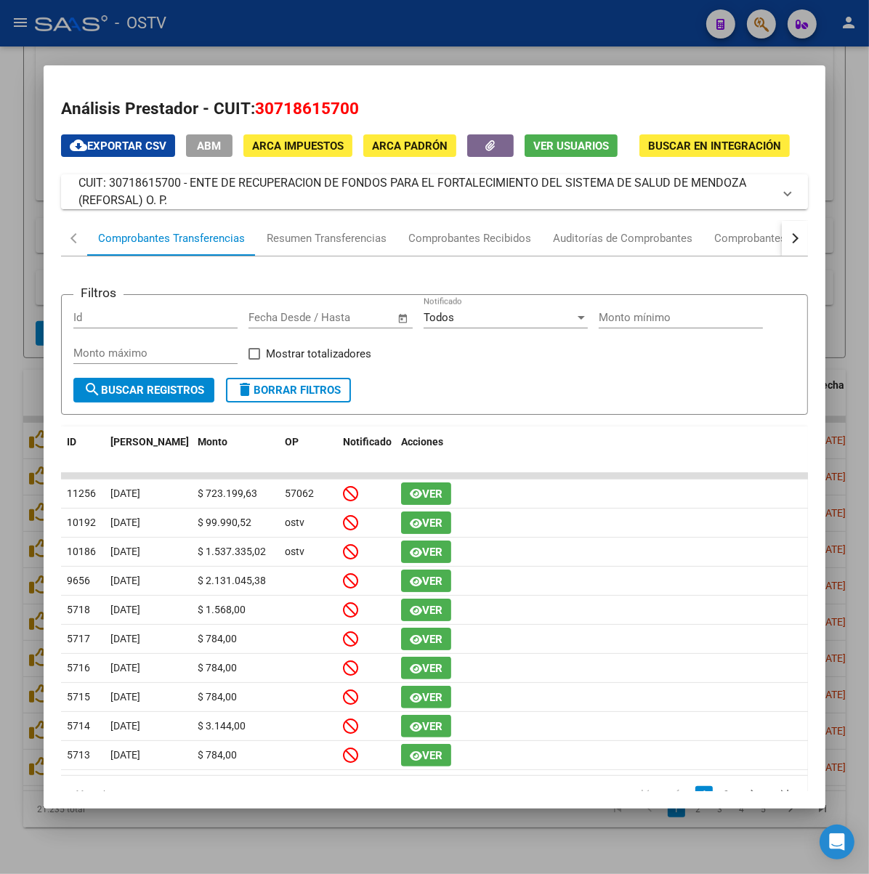
drag, startPoint x: 148, startPoint y: 192, endPoint x: 812, endPoint y: 201, distance: 663.4
click at [808, 201] on mat-expansion-panel-header "CUIT: 30718615700 - ENTE DE RECUPERACION DE FONDOS PARA EL FORTALECIMIENTO DEL …" at bounding box center [434, 191] width 747 height 35
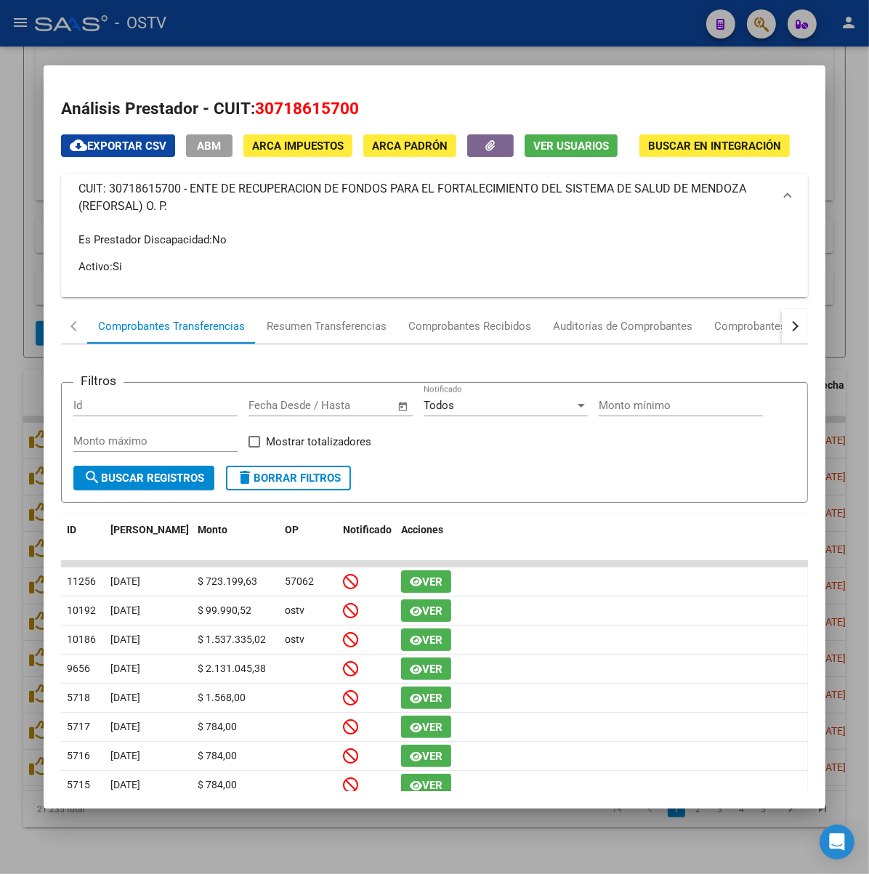
click at [505, 49] on div at bounding box center [434, 437] width 869 height 874
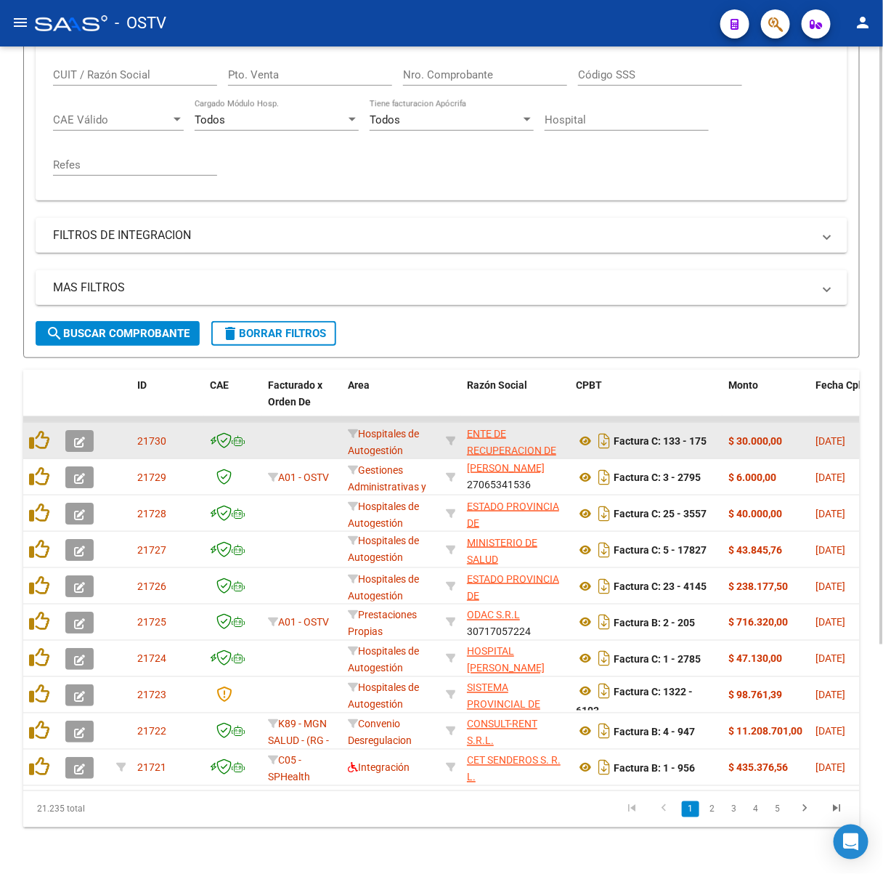
scroll to position [316, 0]
click at [585, 432] on icon at bounding box center [585, 440] width 19 height 17
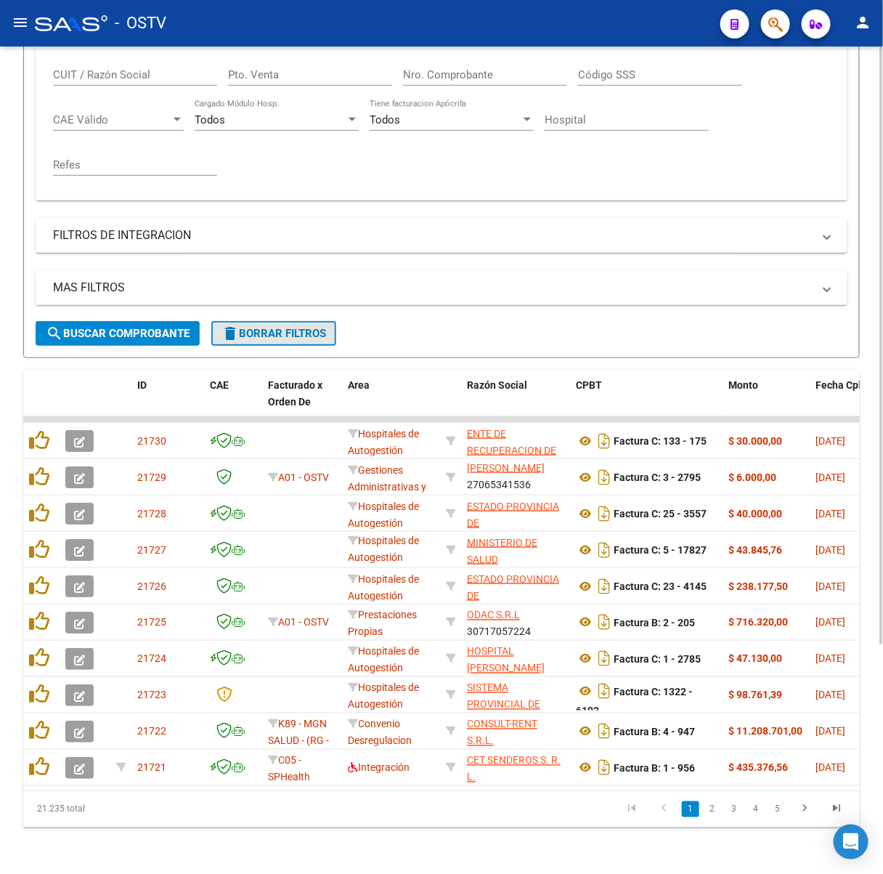
click at [214, 328] on button "delete Borrar Filtros" at bounding box center [273, 333] width 125 height 25
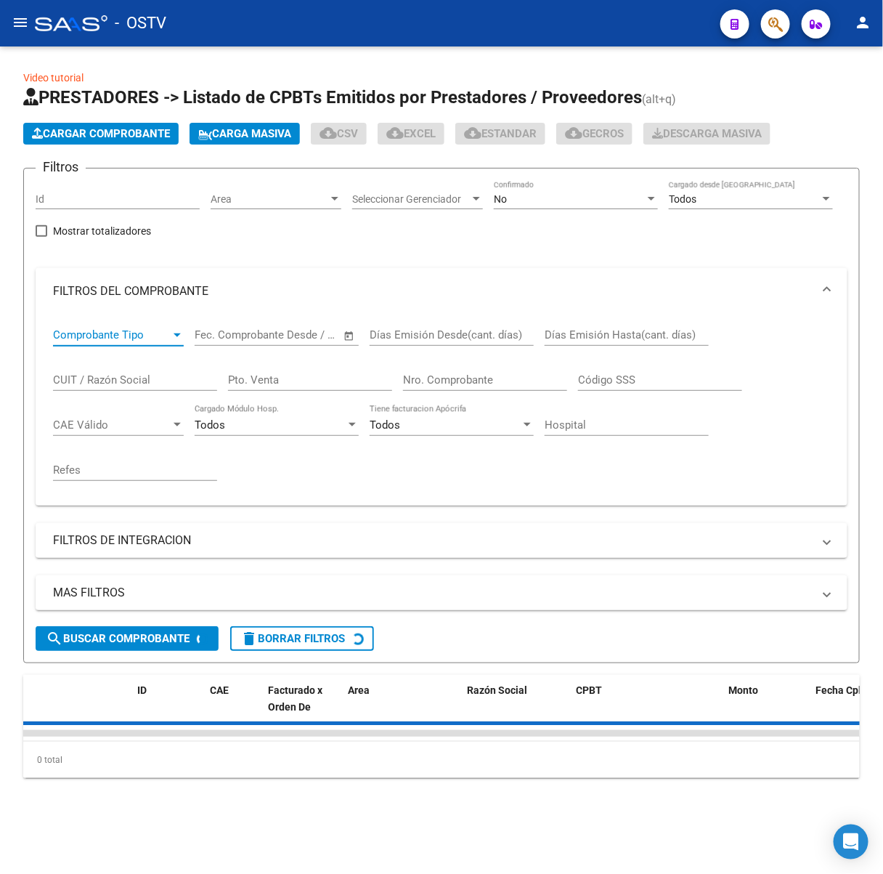
click at [183, 328] on div "Comprobante Tipo" at bounding box center [118, 334] width 131 height 13
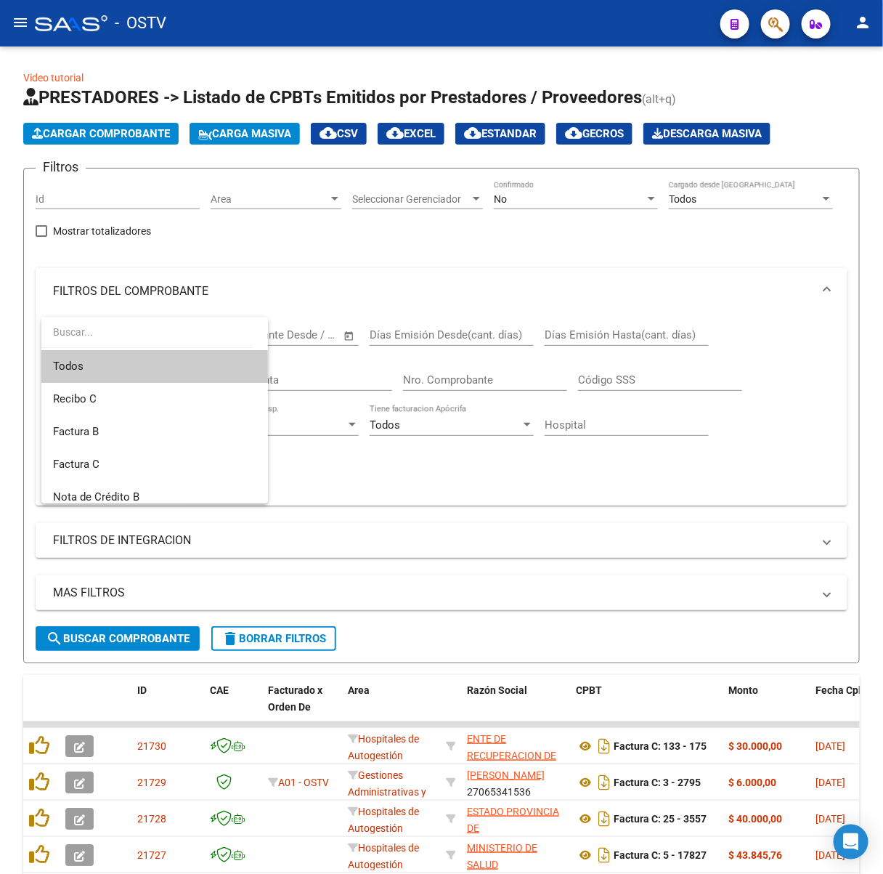
click at [445, 581] on div at bounding box center [441, 437] width 883 height 874
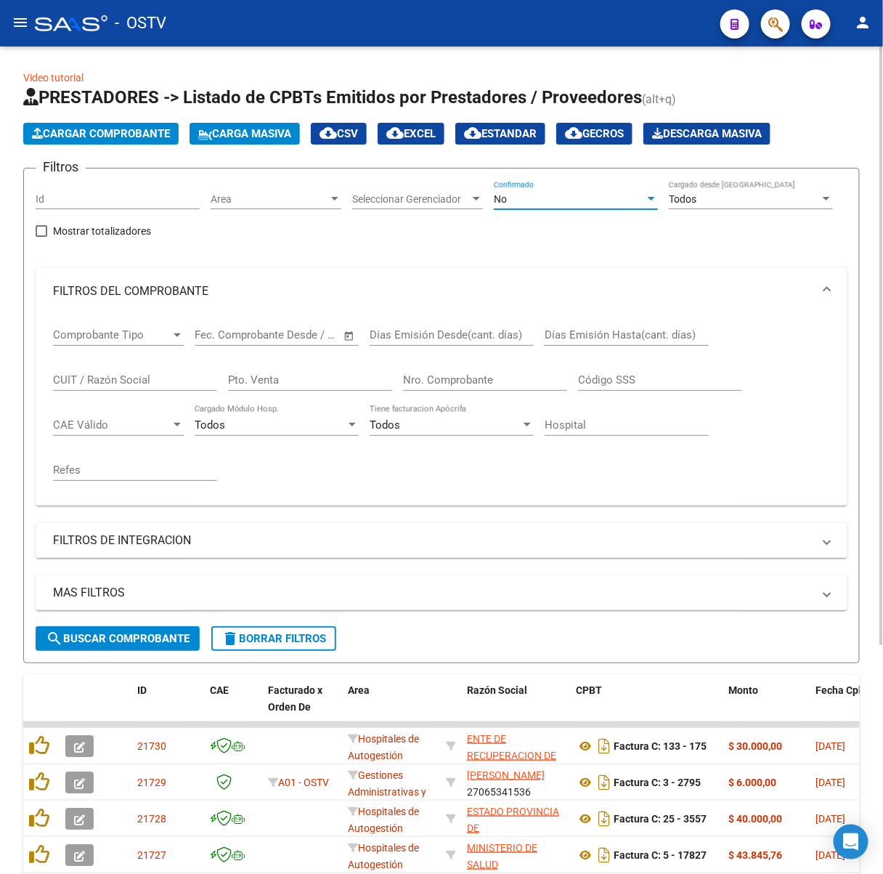
click at [569, 195] on div "No" at bounding box center [569, 199] width 151 height 12
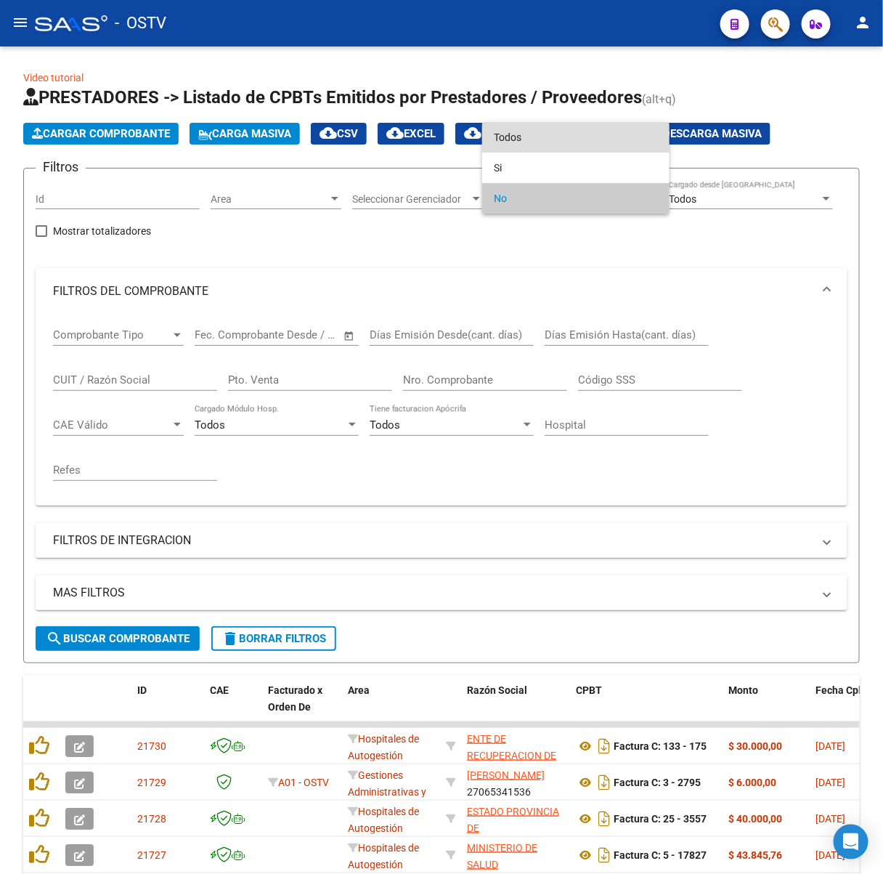
click at [528, 142] on span "Todos" at bounding box center [576, 137] width 164 height 31
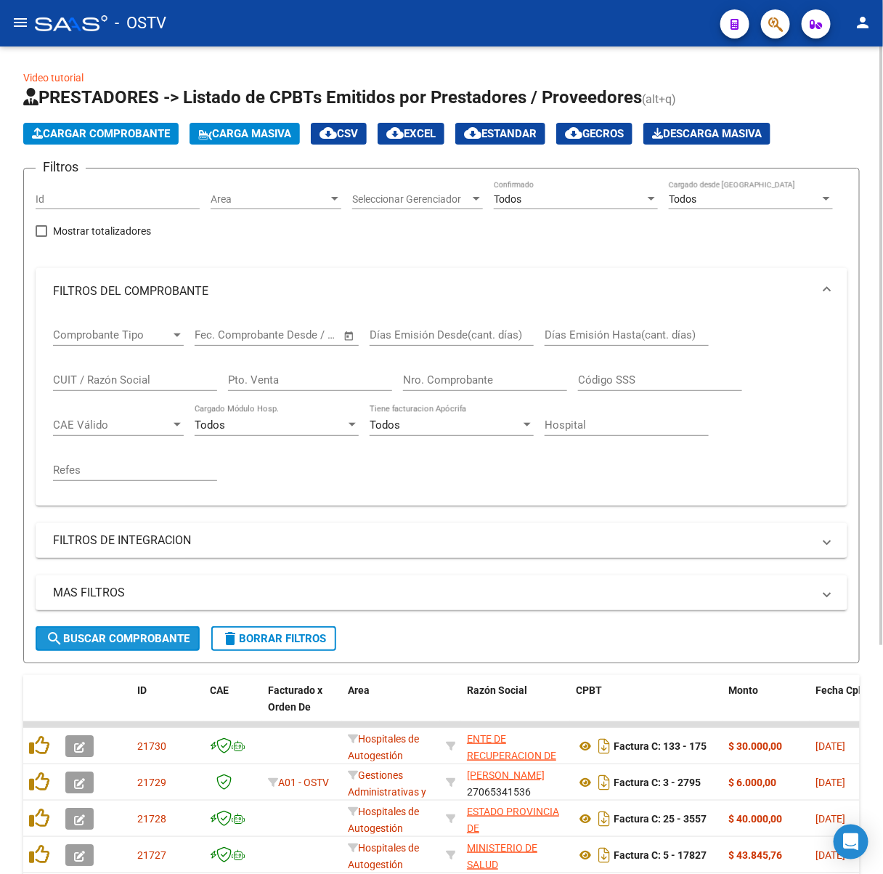
click at [140, 638] on span "search Buscar Comprobante" at bounding box center [118, 638] width 144 height 13
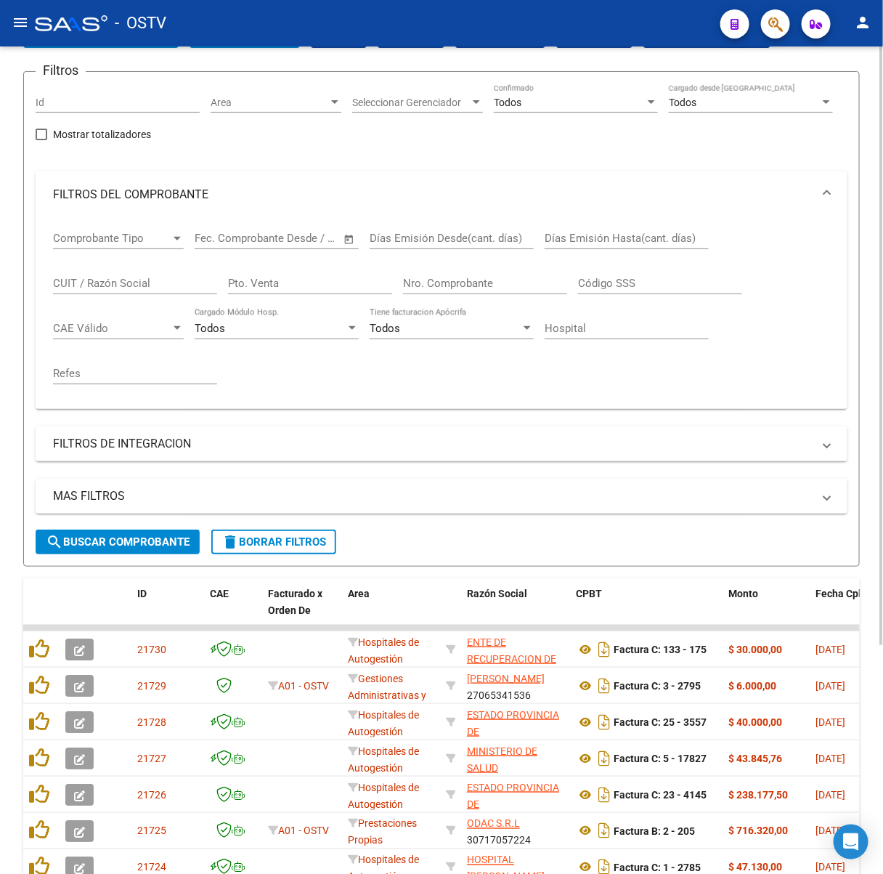
scroll to position [1, 0]
click at [169, 538] on span "search Buscar Comprobante" at bounding box center [118, 541] width 144 height 13
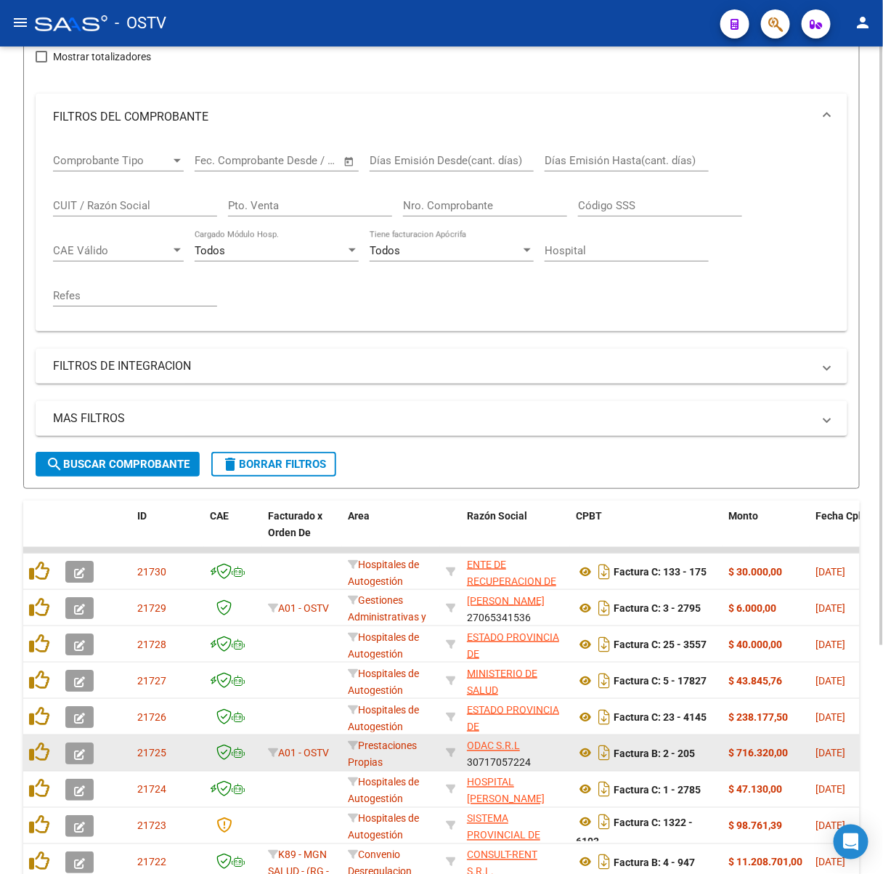
scroll to position [291, 0]
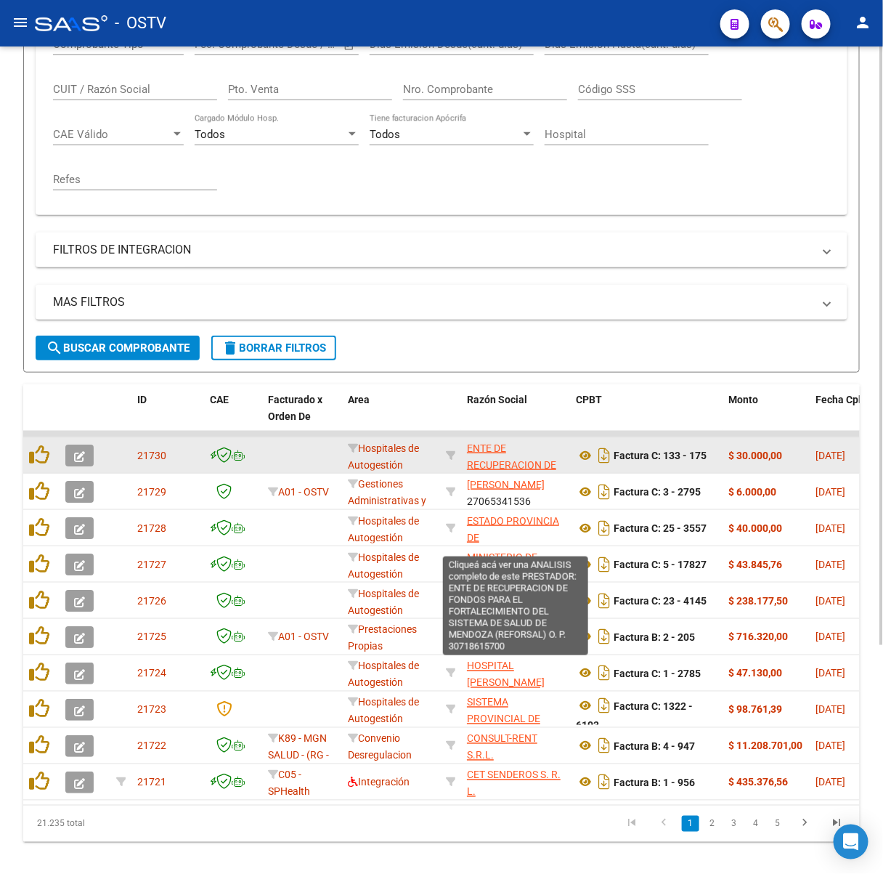
click at [535, 458] on span "ENTE DE RECUPERACION DE FONDOS PARA EL FORTALECIMIENTO DEL SISTEMA DE SALUD DE …" at bounding box center [515, 497] width 96 height 111
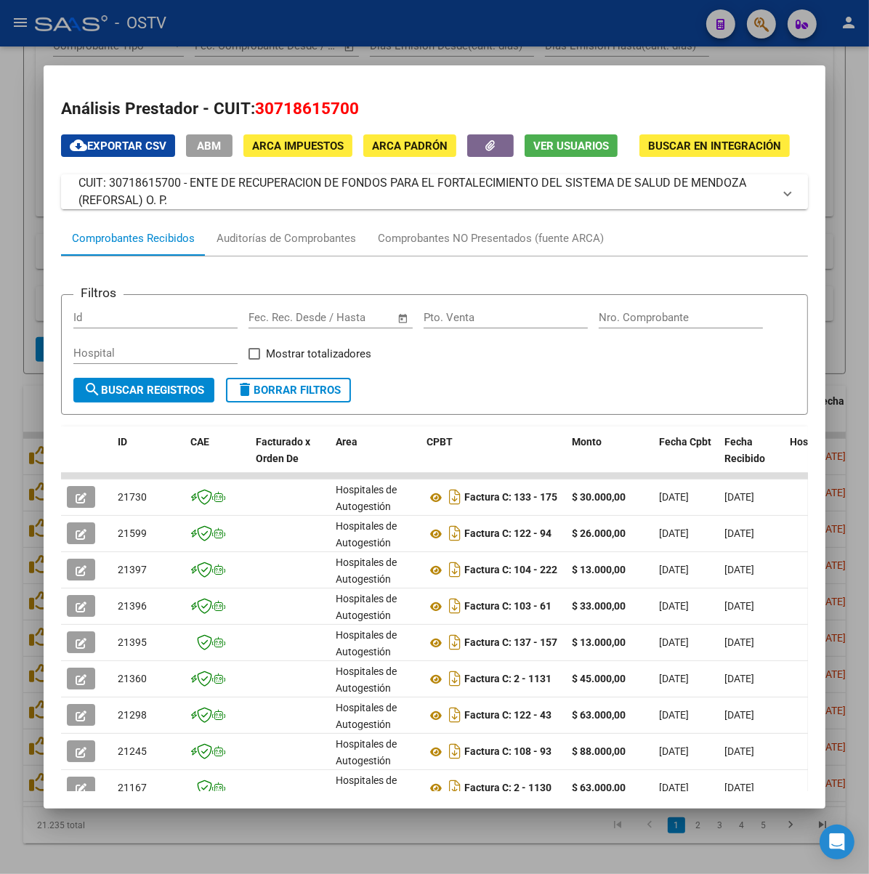
drag, startPoint x: 793, startPoint y: 192, endPoint x: 145, endPoint y: 207, distance: 648.2
click at [145, 207] on mat-expansion-panel-header "CUIT: 30718615700 - ENTE DE RECUPERACION DE FONDOS PARA EL FORTALECIMIENTO DEL …" at bounding box center [434, 191] width 747 height 35
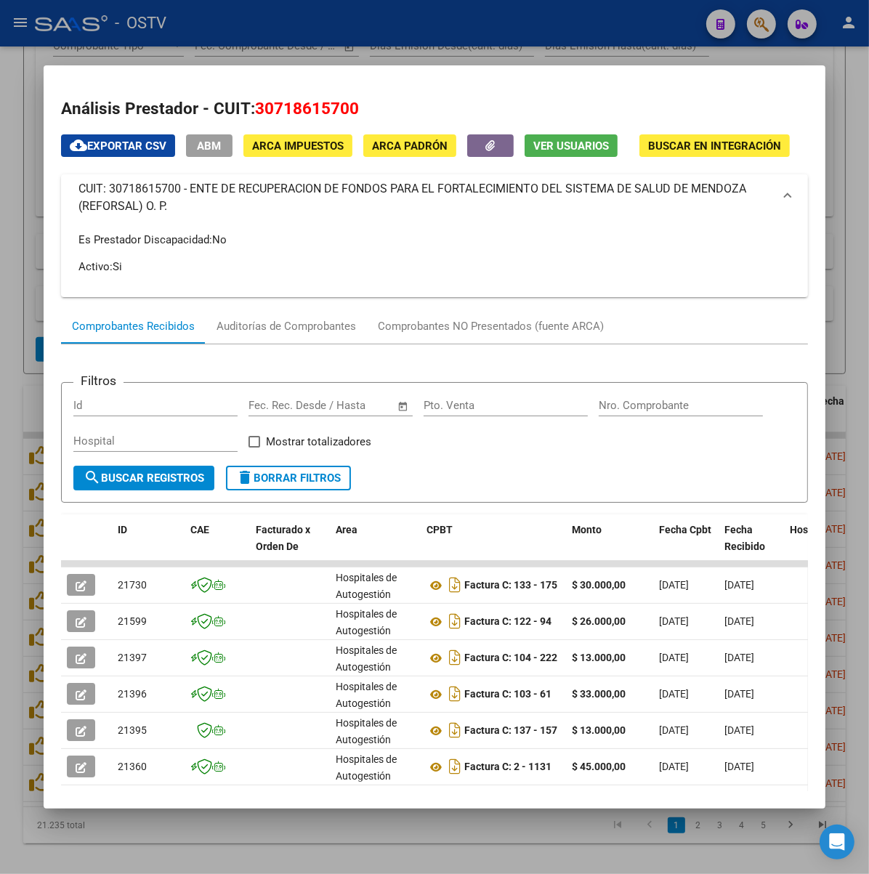
click at [318, 56] on div at bounding box center [434, 437] width 869 height 874
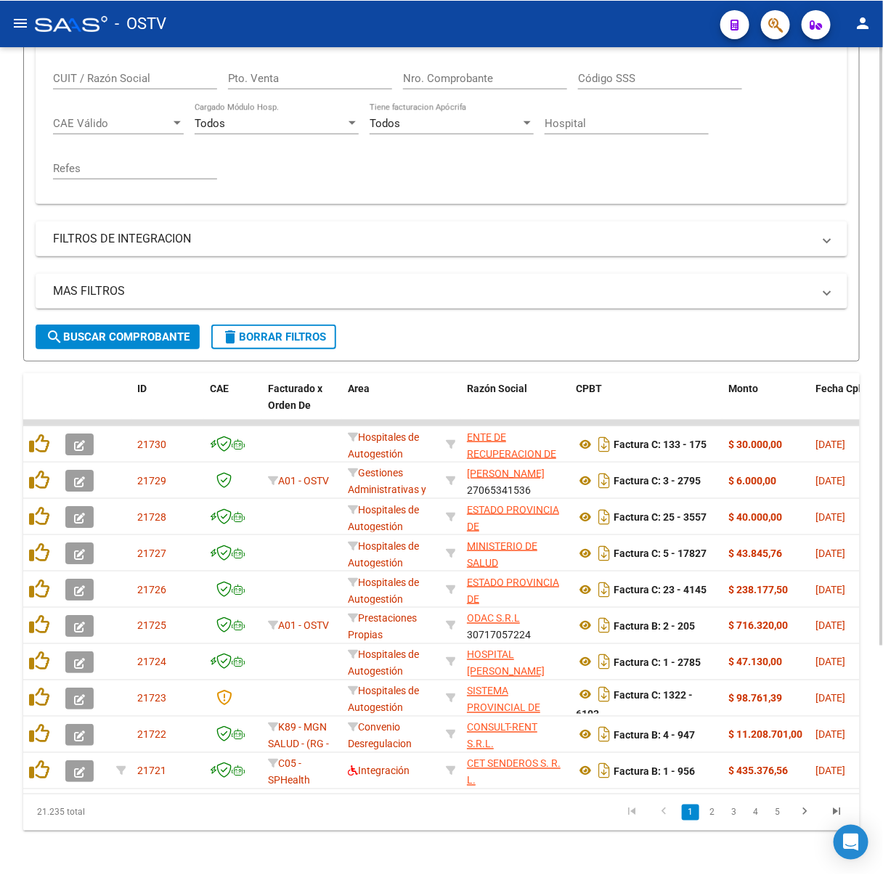
scroll to position [291, 0]
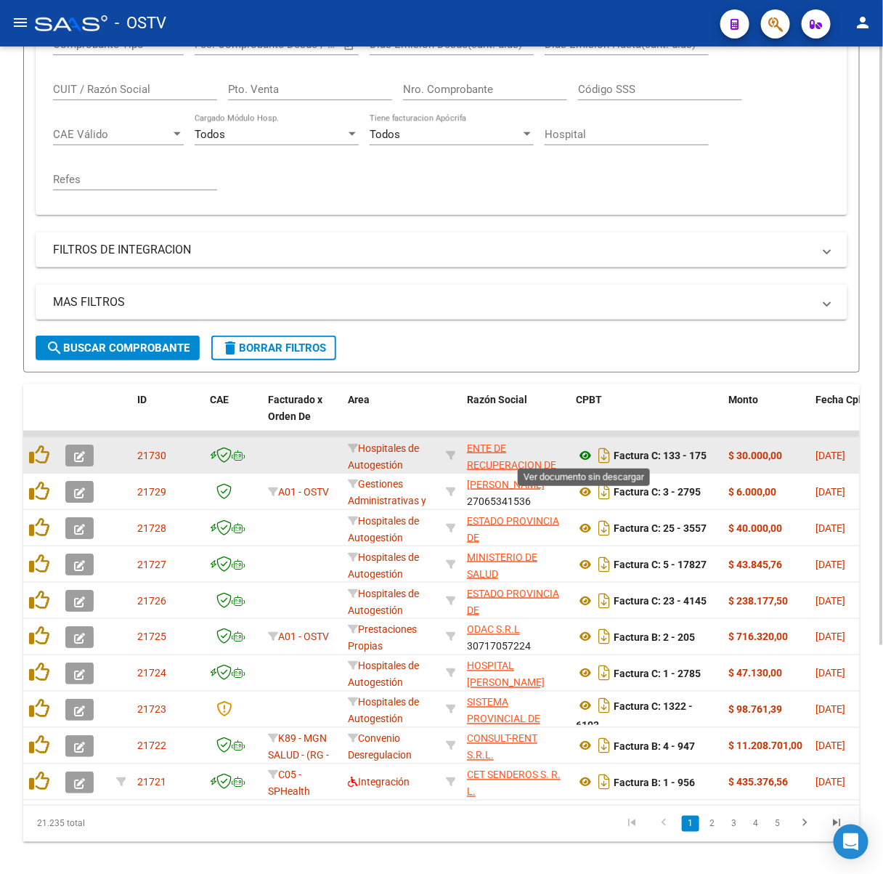
click at [590, 448] on icon at bounding box center [585, 455] width 19 height 17
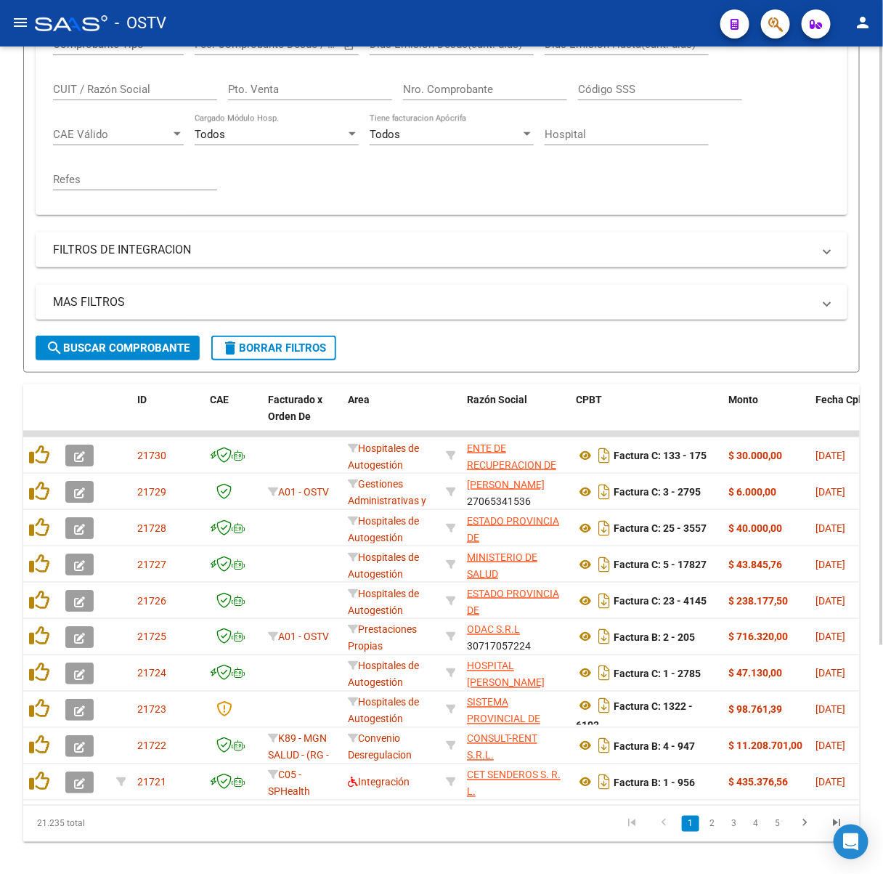
click at [158, 341] on span "search Buscar Comprobante" at bounding box center [118, 347] width 144 height 13
click at [140, 337] on button "search Buscar Comprobante" at bounding box center [118, 348] width 164 height 25
click at [117, 341] on span "search Buscar Comprobante" at bounding box center [118, 347] width 144 height 13
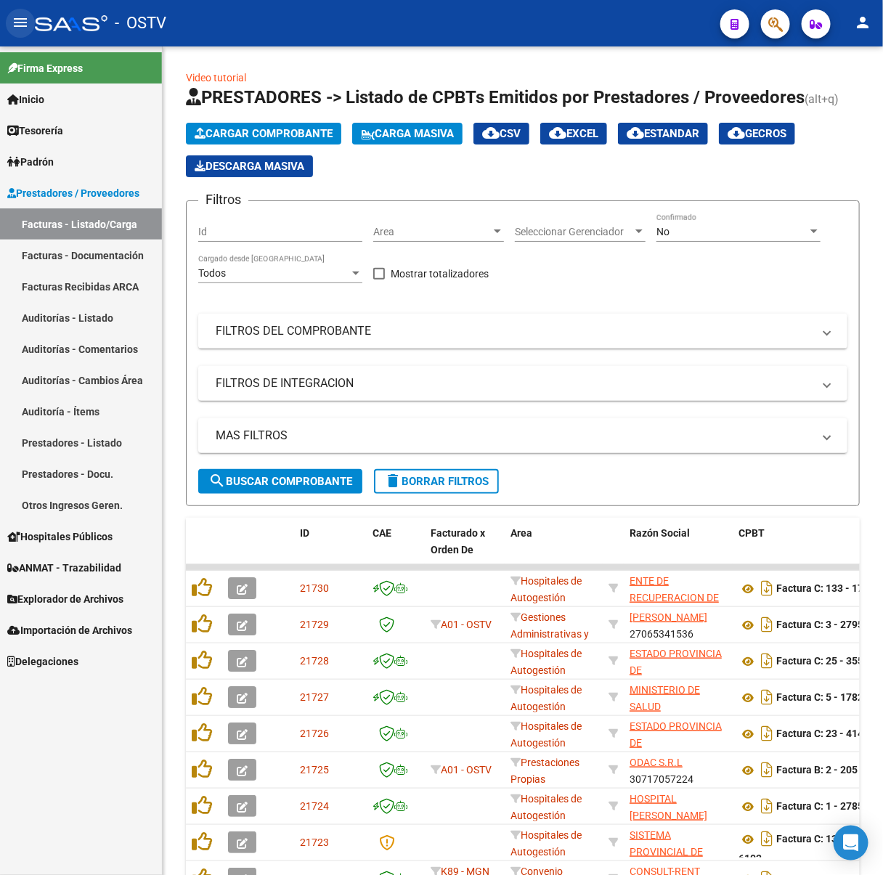
click at [25, 15] on mat-icon "menu" at bounding box center [20, 22] width 17 height 17
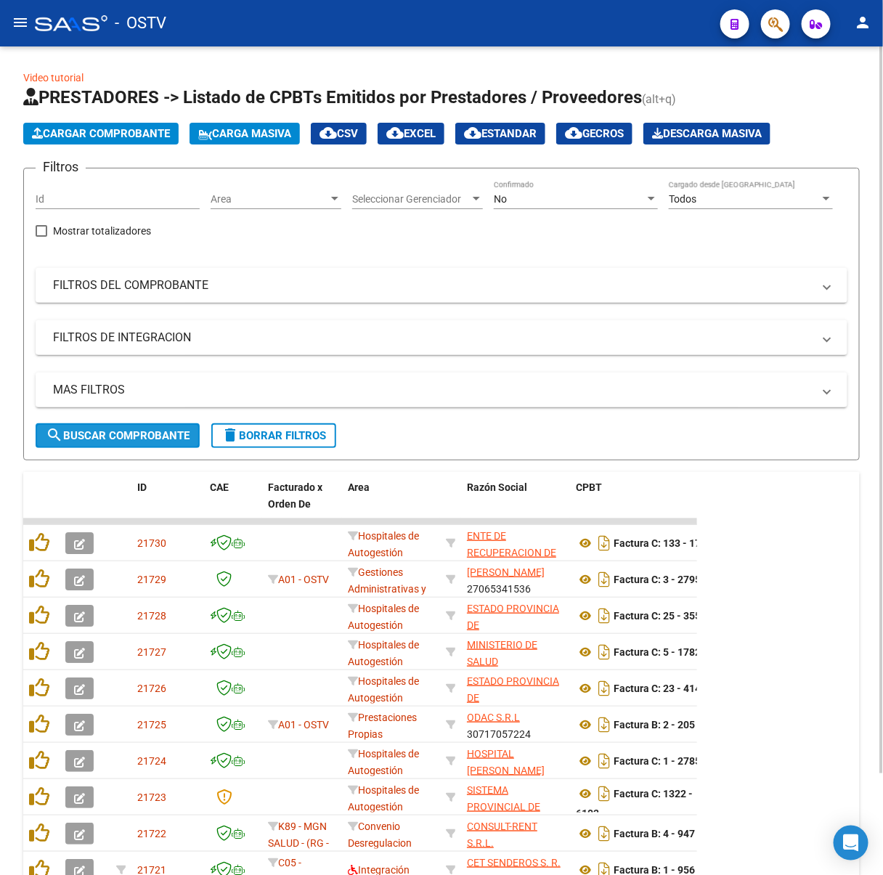
click at [97, 429] on span "search Buscar Comprobante" at bounding box center [118, 435] width 144 height 13
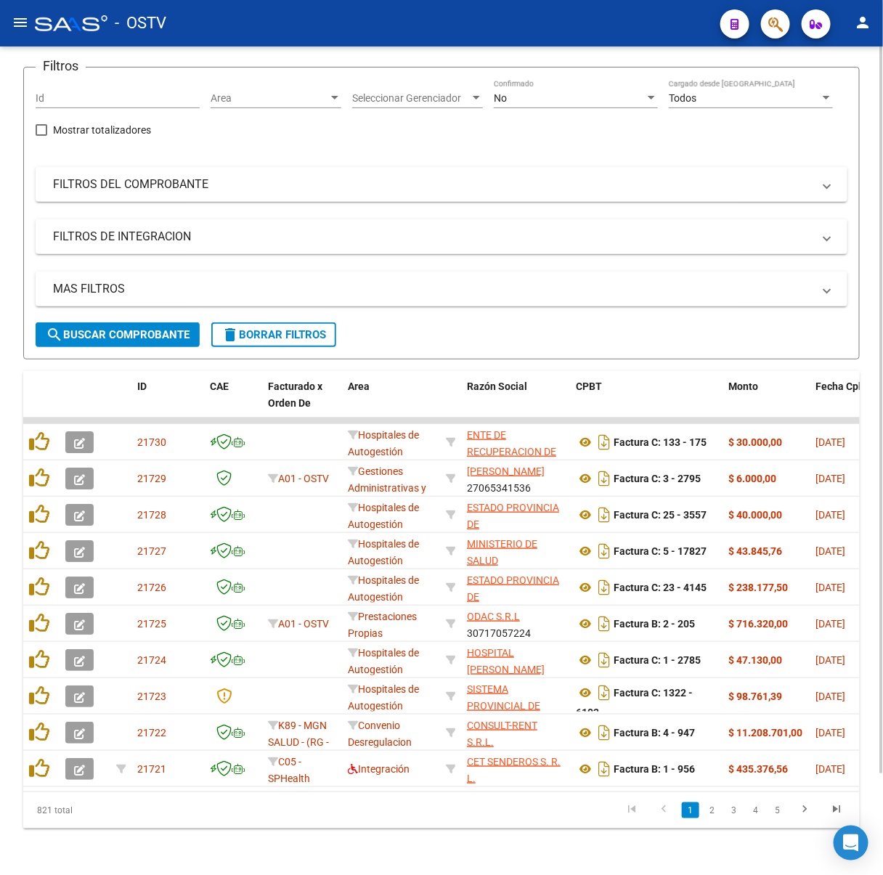
scroll to position [115, 0]
click at [539, 98] on div "No Confirmado" at bounding box center [576, 99] width 164 height 41
click at [544, 92] on div "No" at bounding box center [569, 98] width 151 height 12
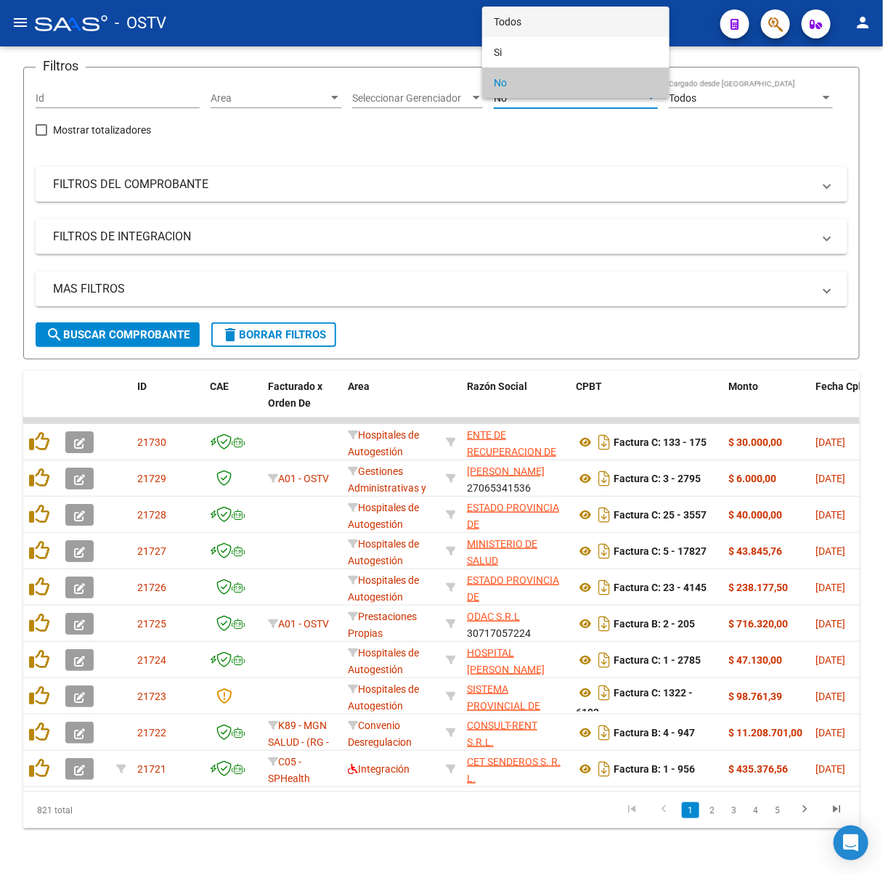
click at [542, 31] on span "Todos" at bounding box center [576, 22] width 164 height 31
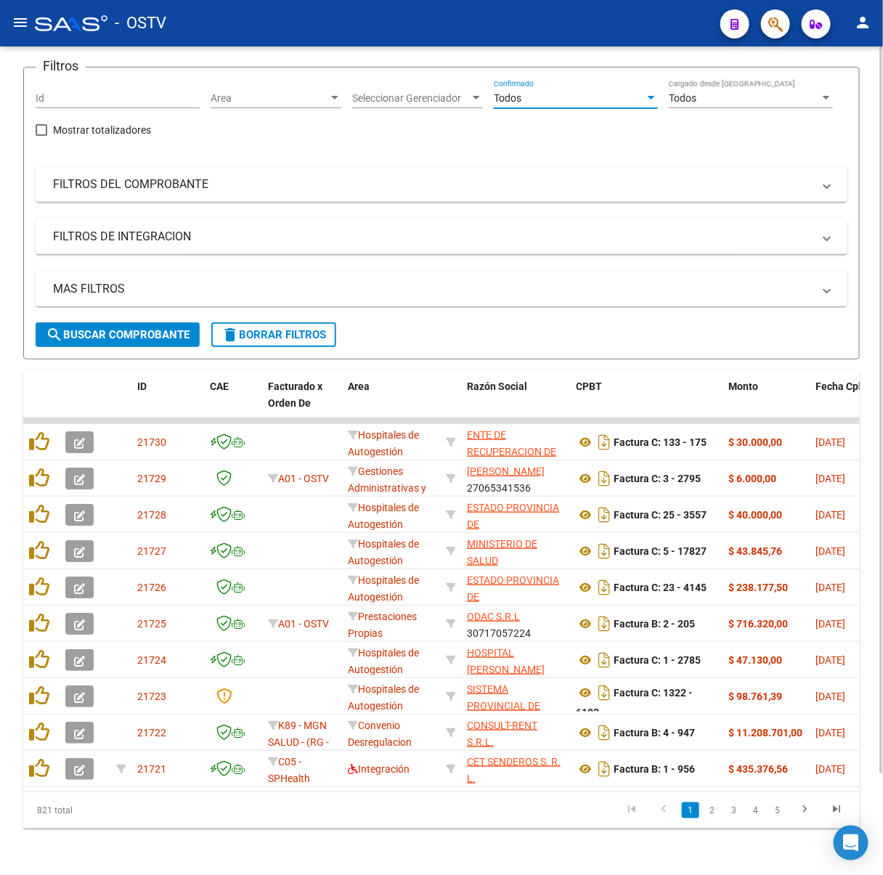
click at [179, 323] on button "search Buscar Comprobante" at bounding box center [118, 335] width 164 height 25
click at [159, 328] on span "search Buscar Comprobante" at bounding box center [118, 334] width 144 height 13
click at [162, 328] on span "search Buscar Comprobante" at bounding box center [118, 334] width 144 height 13
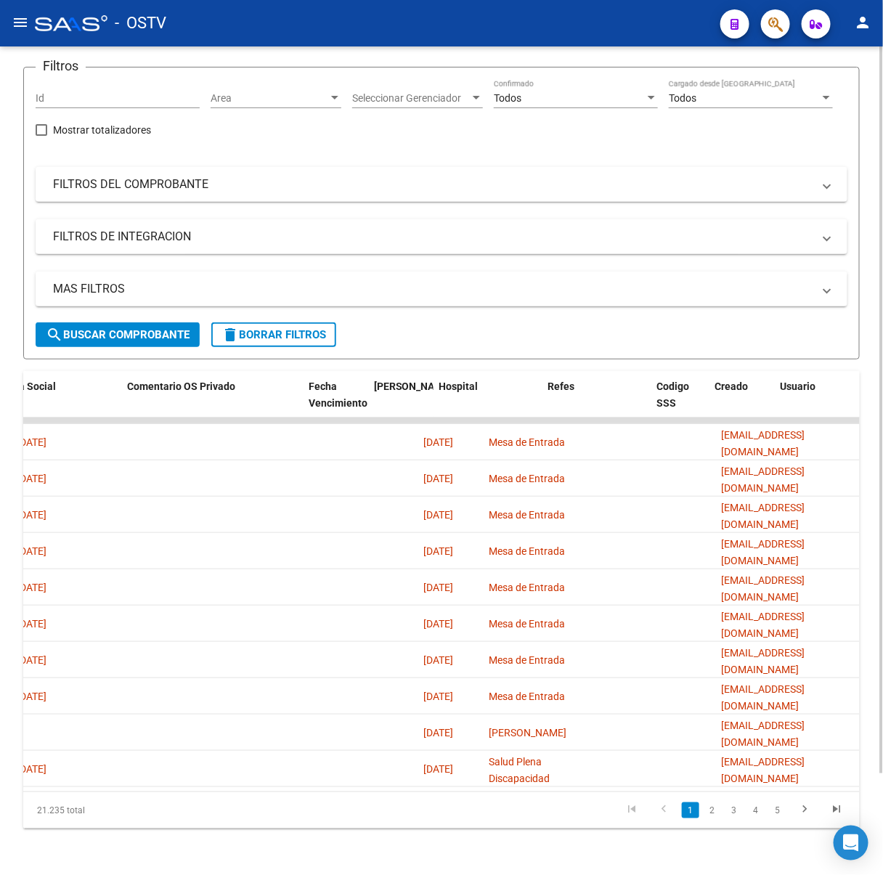
scroll to position [0, 0]
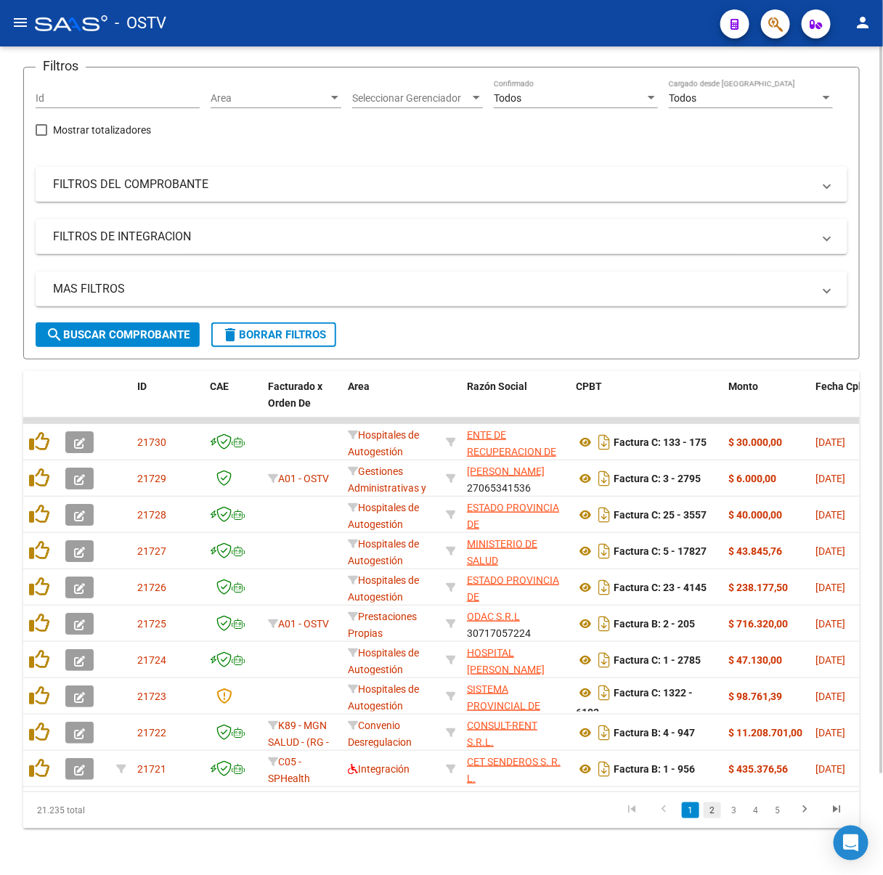
click at [721, 806] on link "2" at bounding box center [712, 811] width 17 height 16
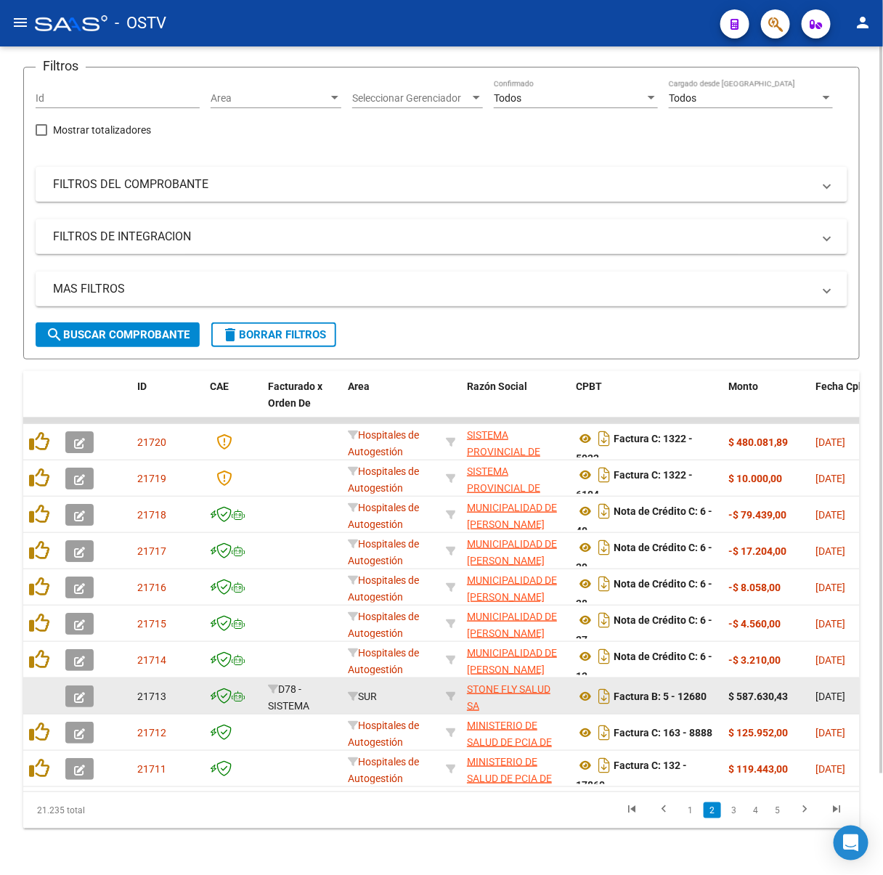
click at [86, 686] on button "button" at bounding box center [79, 697] width 28 height 22
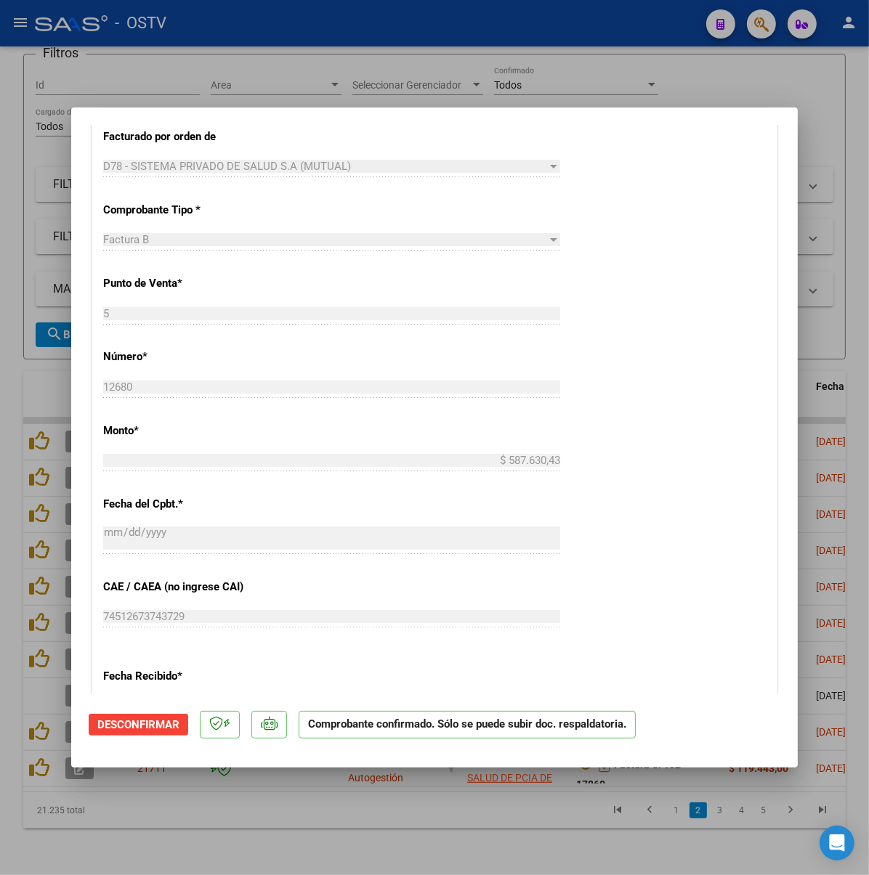
scroll to position [678, 0]
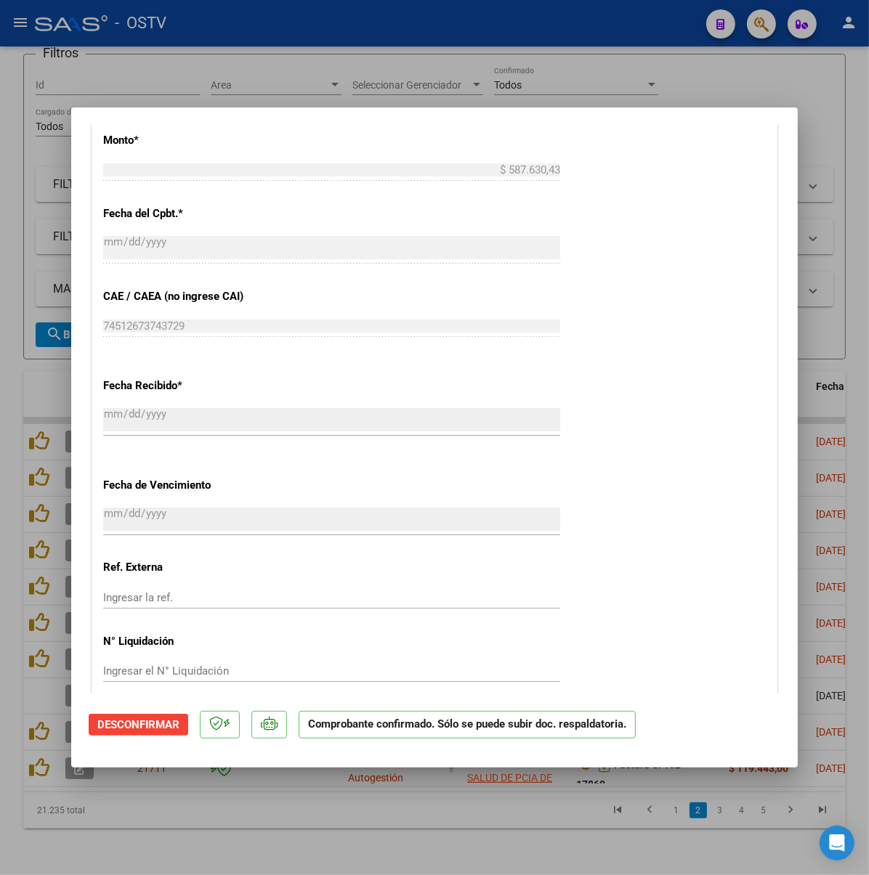
click at [97, 724] on span "Desconfirmar" at bounding box center [138, 725] width 82 height 13
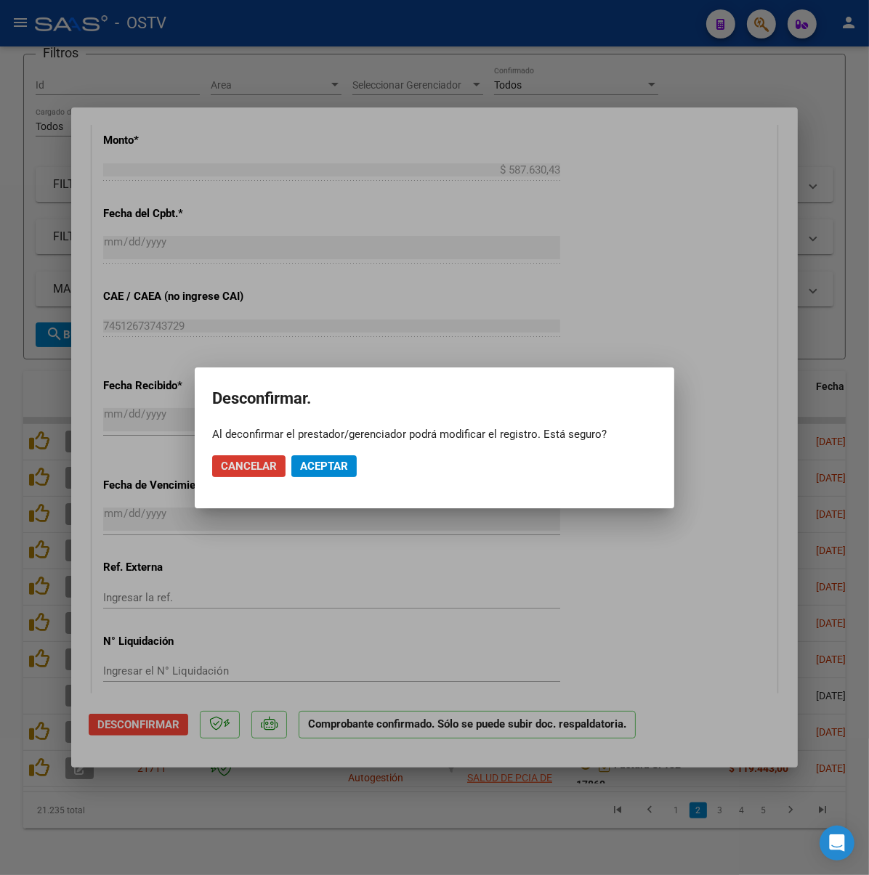
click at [315, 471] on span "Aceptar" at bounding box center [324, 466] width 48 height 13
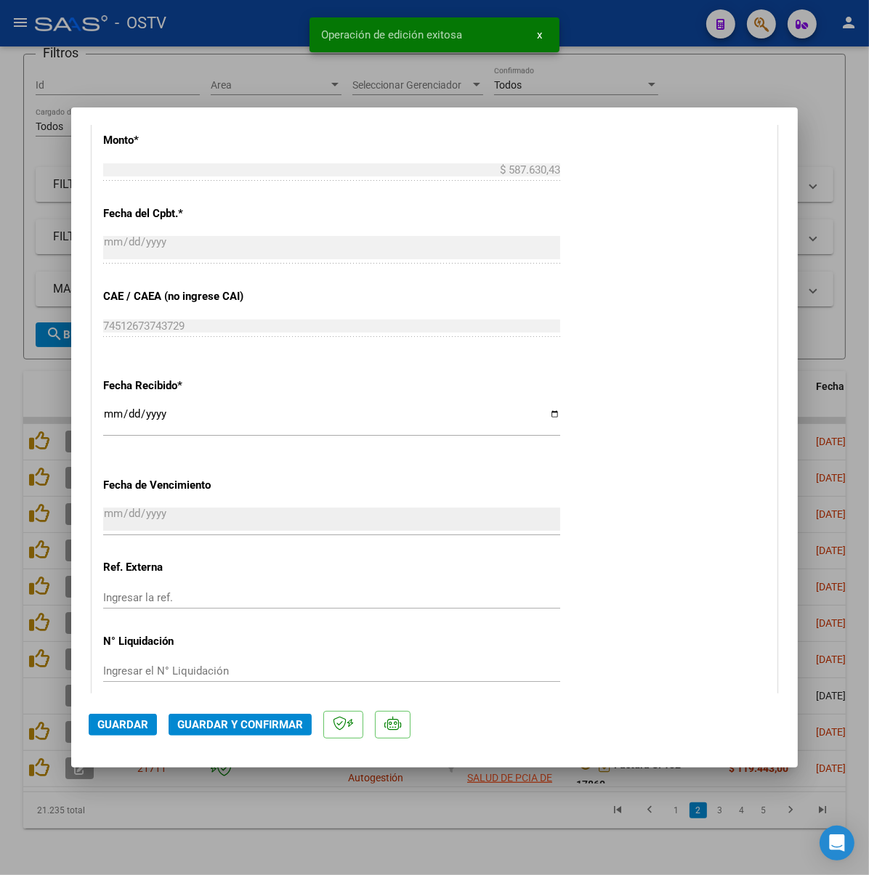
click at [570, 781] on div at bounding box center [434, 437] width 869 height 875
type input "$ 0,00"
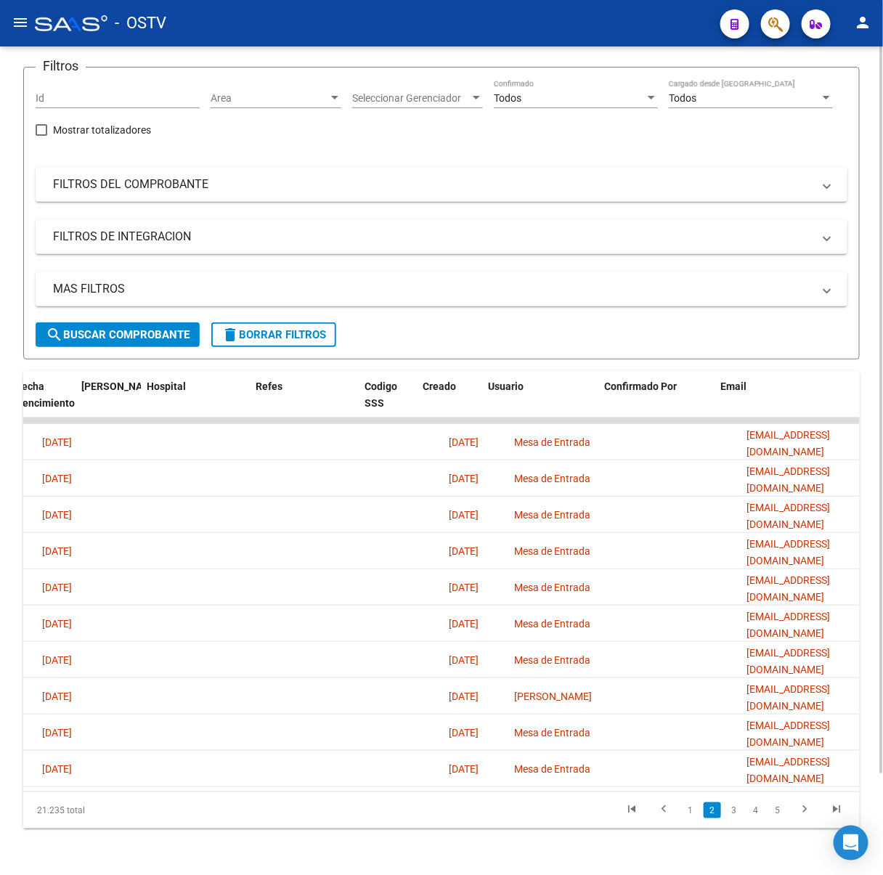
scroll to position [0, 2908]
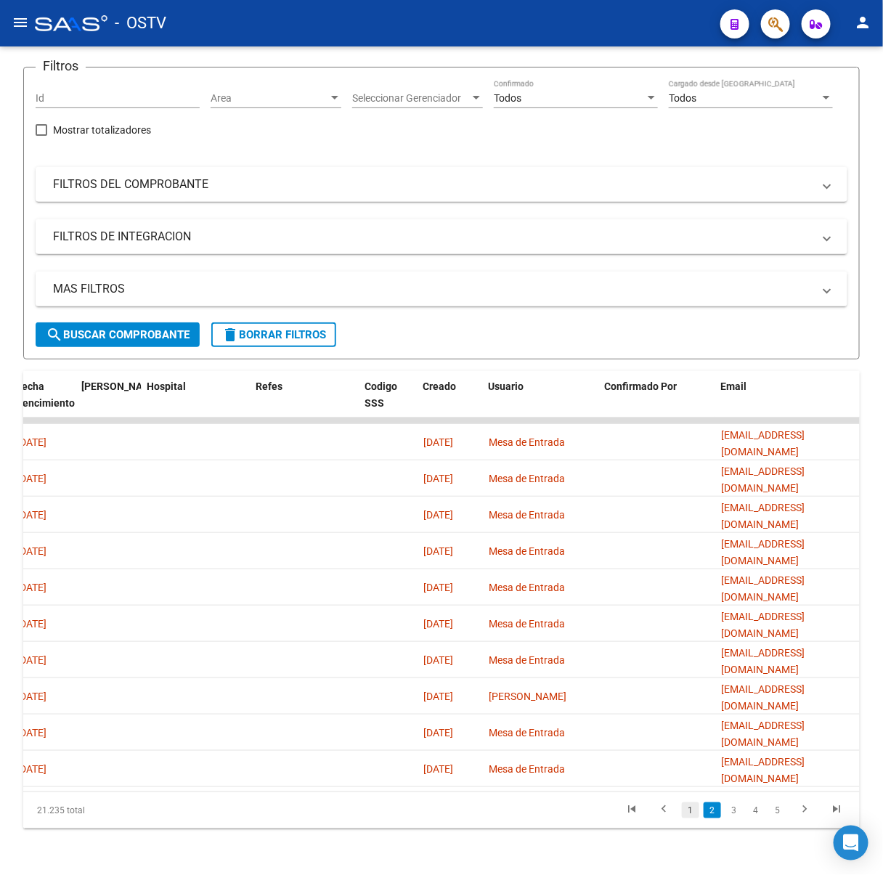
click at [688, 809] on link "1" at bounding box center [690, 811] width 17 height 16
click at [731, 806] on link "3" at bounding box center [734, 811] width 17 height 16
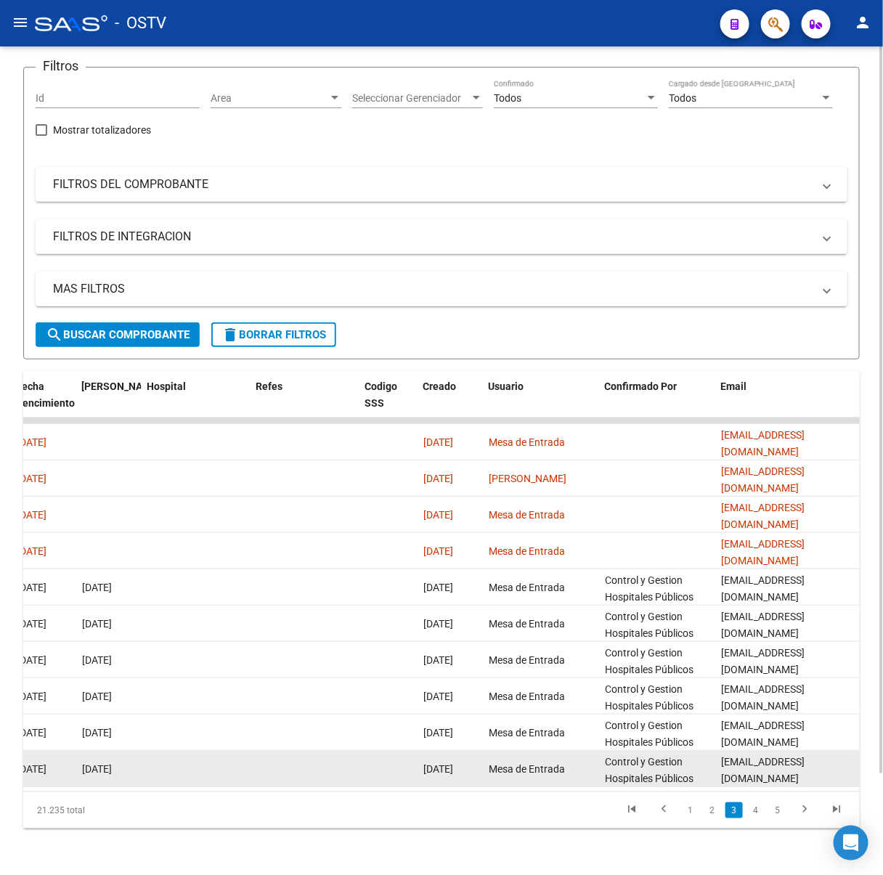
scroll to position [1, 0]
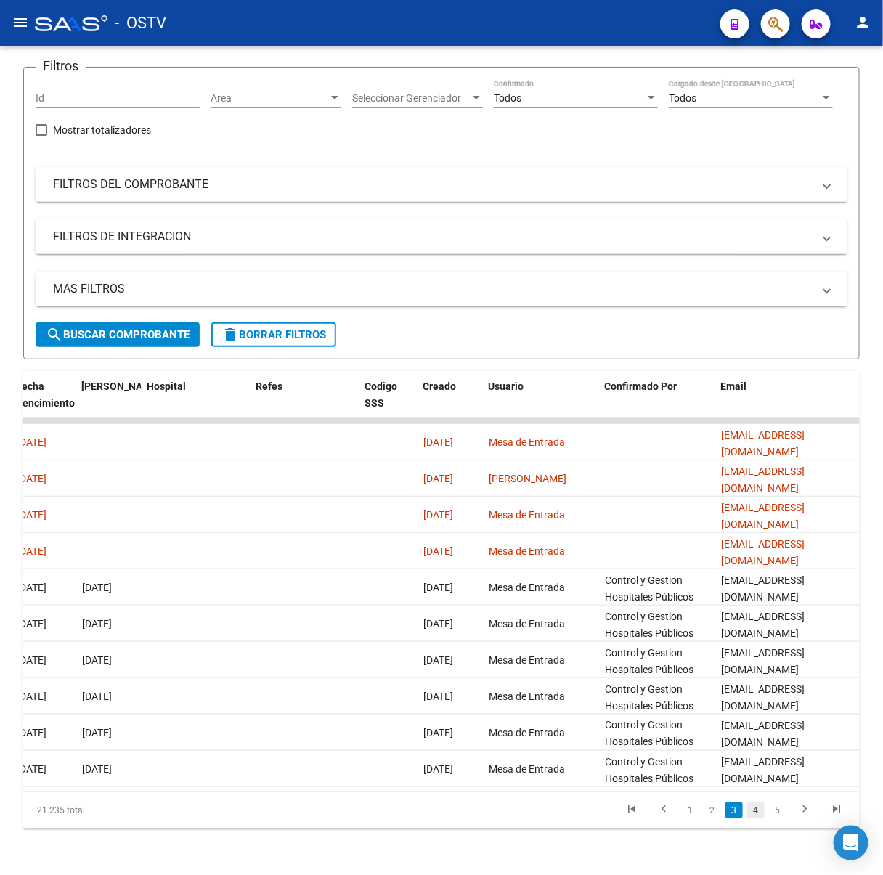
click at [750, 810] on link "4" at bounding box center [756, 811] width 17 height 16
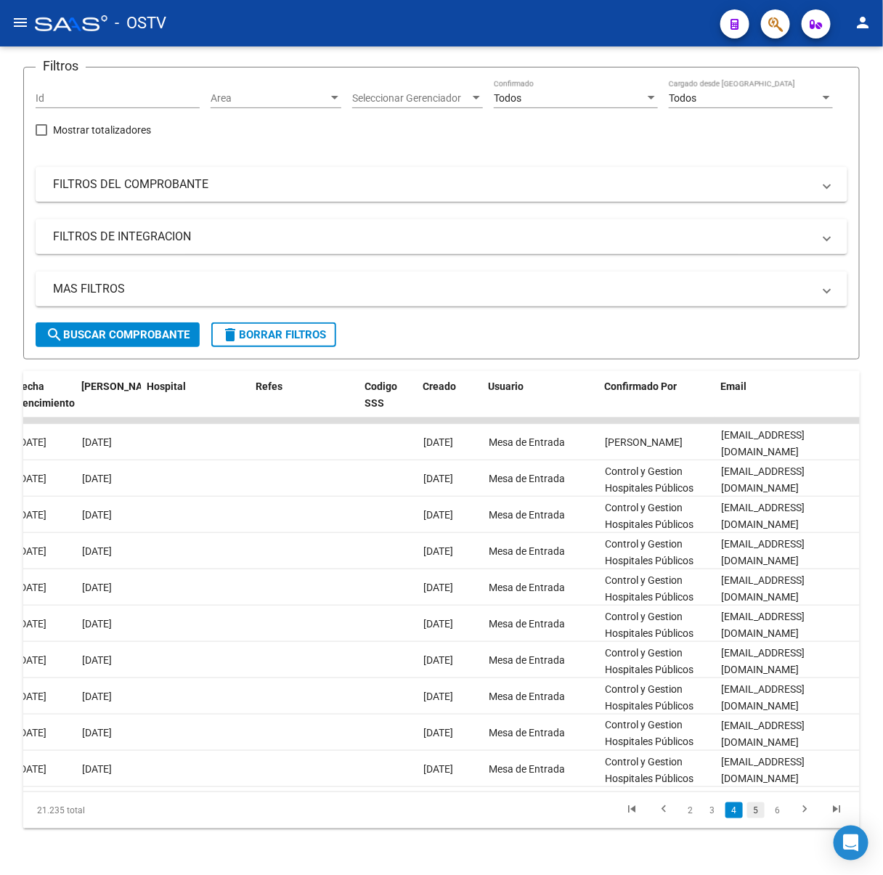
click at [763, 810] on link "5" at bounding box center [756, 811] width 17 height 16
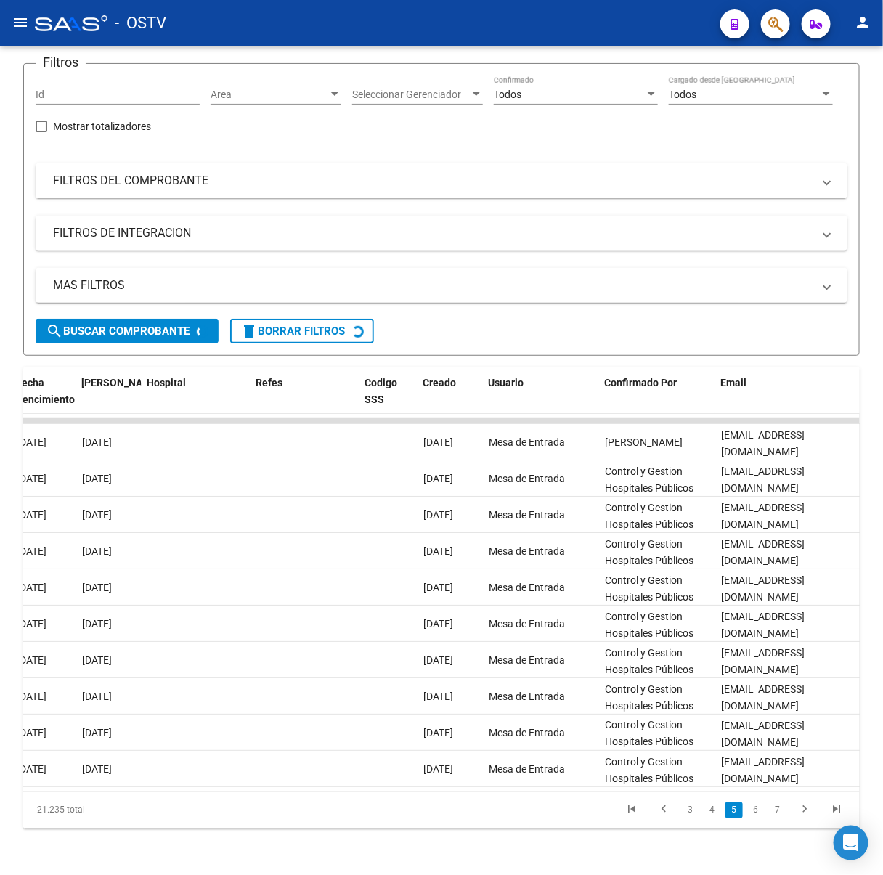
scroll to position [0, 0]
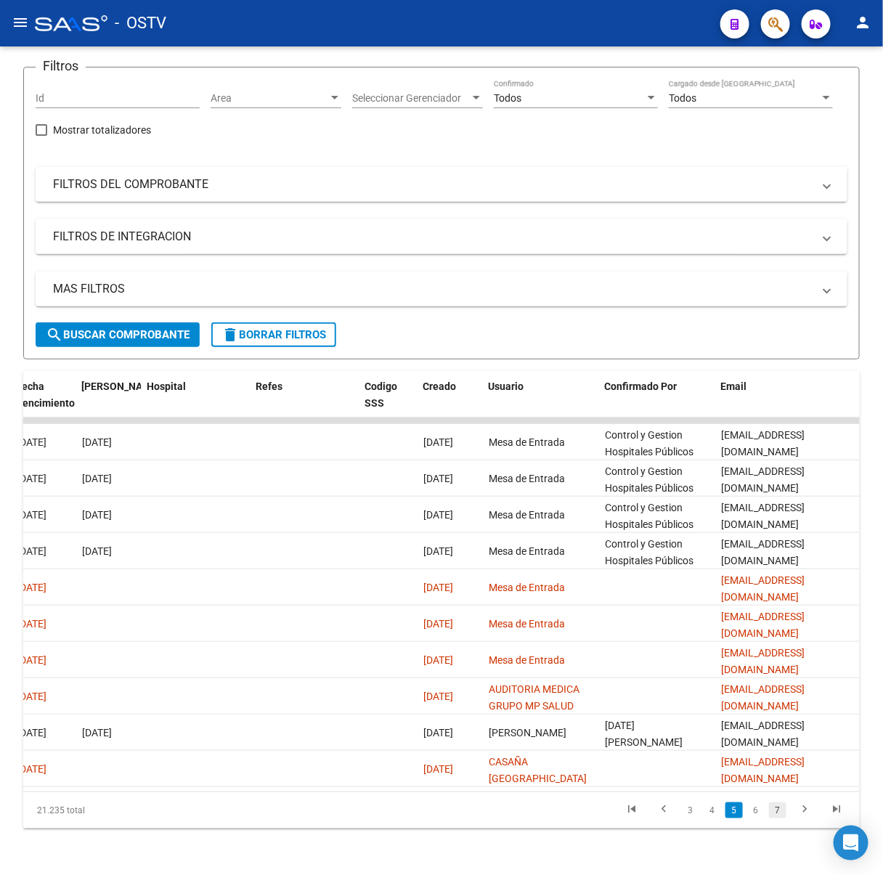
click at [780, 814] on link "7" at bounding box center [777, 811] width 17 height 16
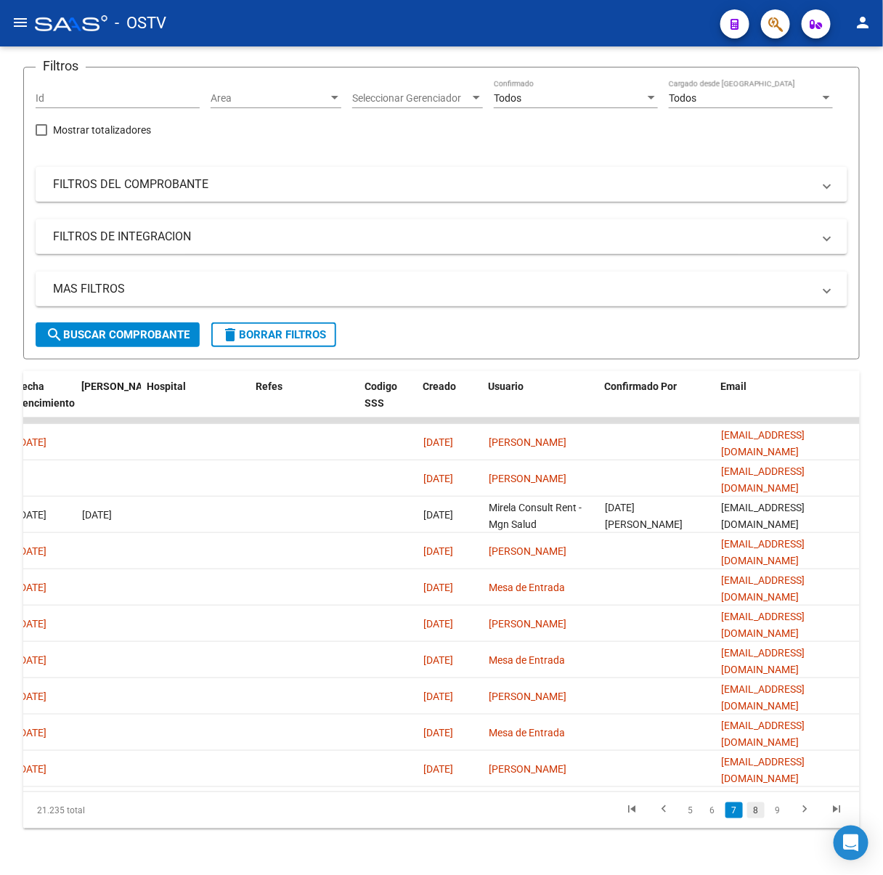
click at [761, 813] on link "8" at bounding box center [756, 811] width 17 height 16
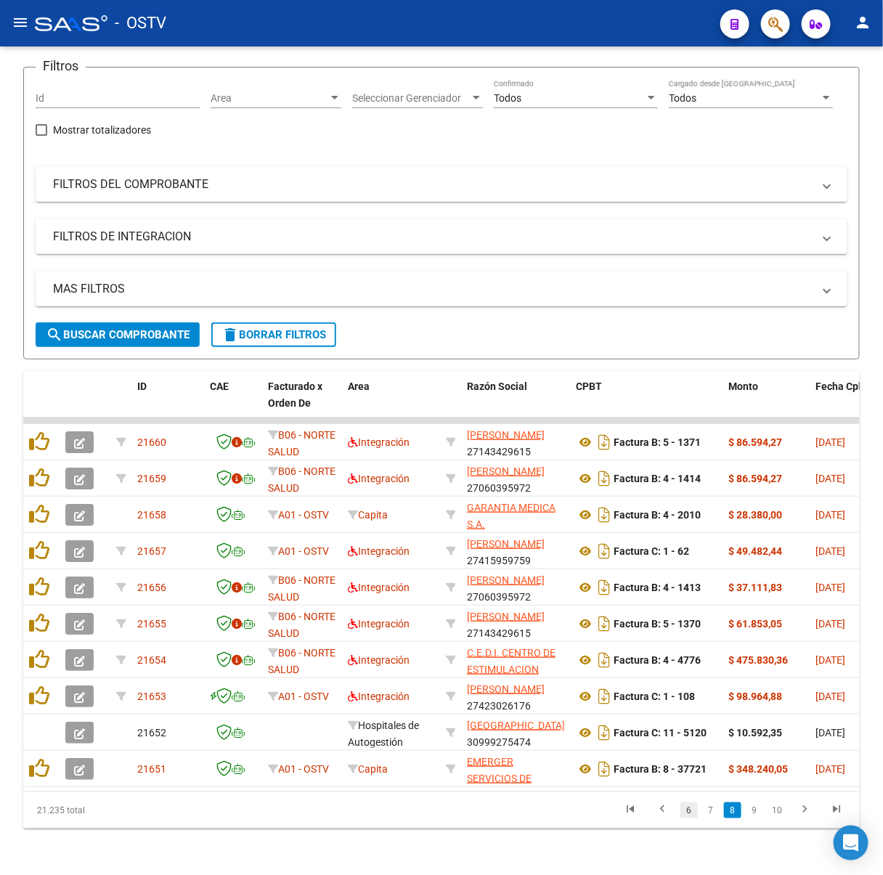
click at [682, 806] on link "6" at bounding box center [689, 811] width 17 height 16
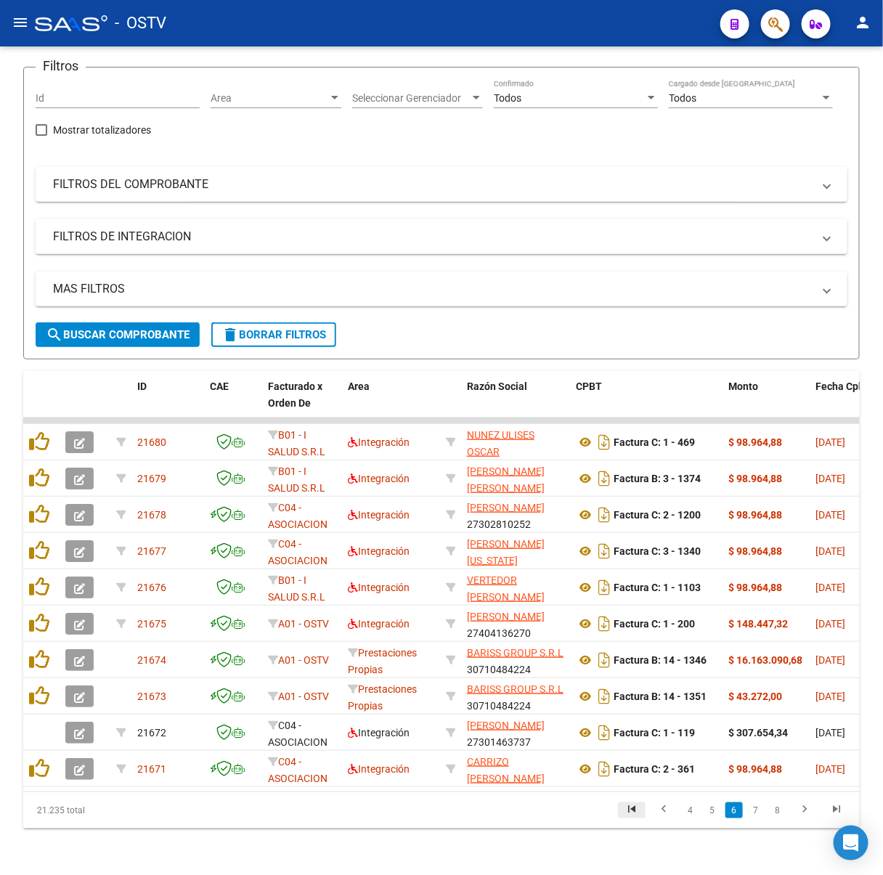
click at [624, 815] on icon "go to first page" at bounding box center [632, 812] width 19 height 17
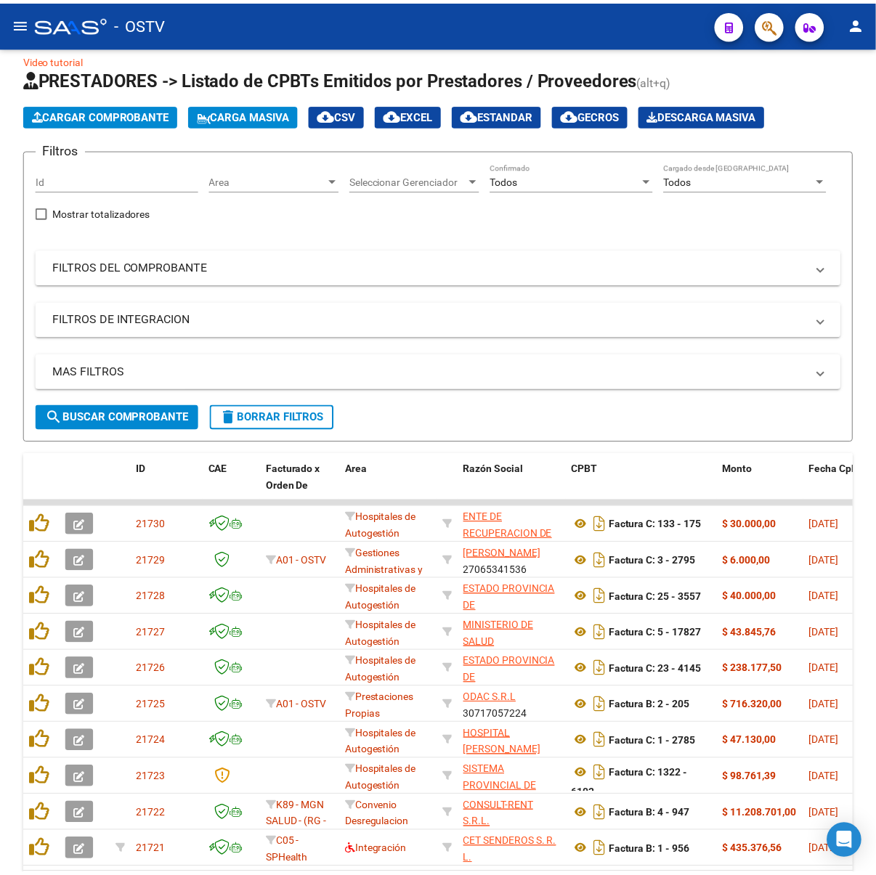
scroll to position [18, 0]
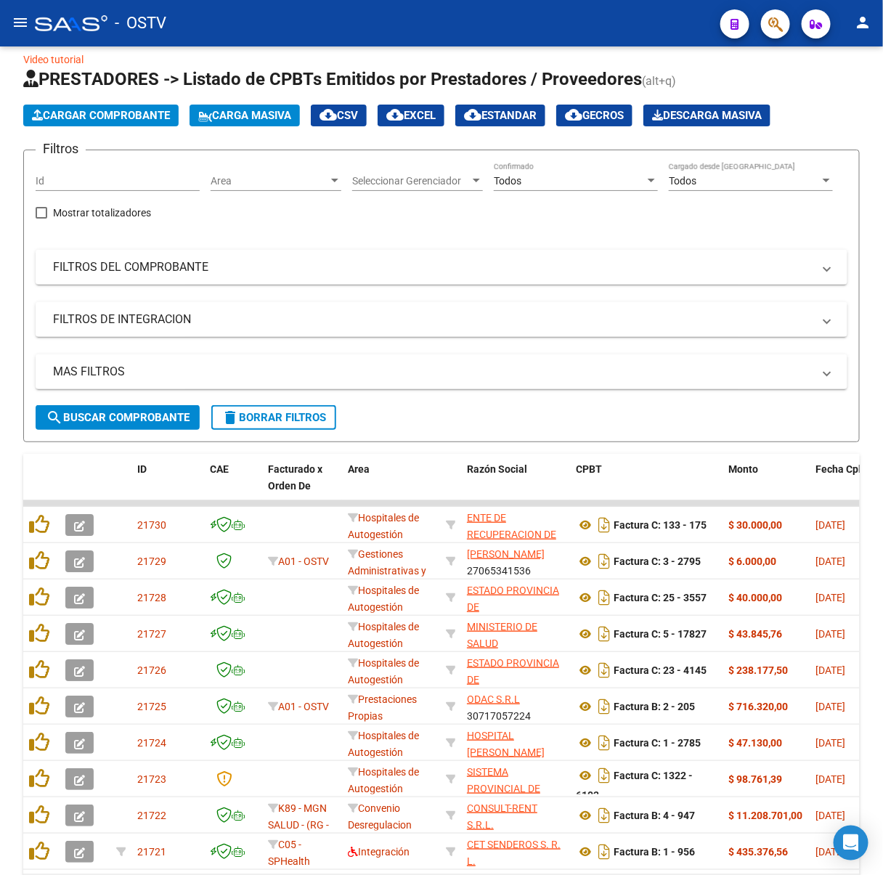
click at [9, 23] on button "menu" at bounding box center [20, 23] width 29 height 29
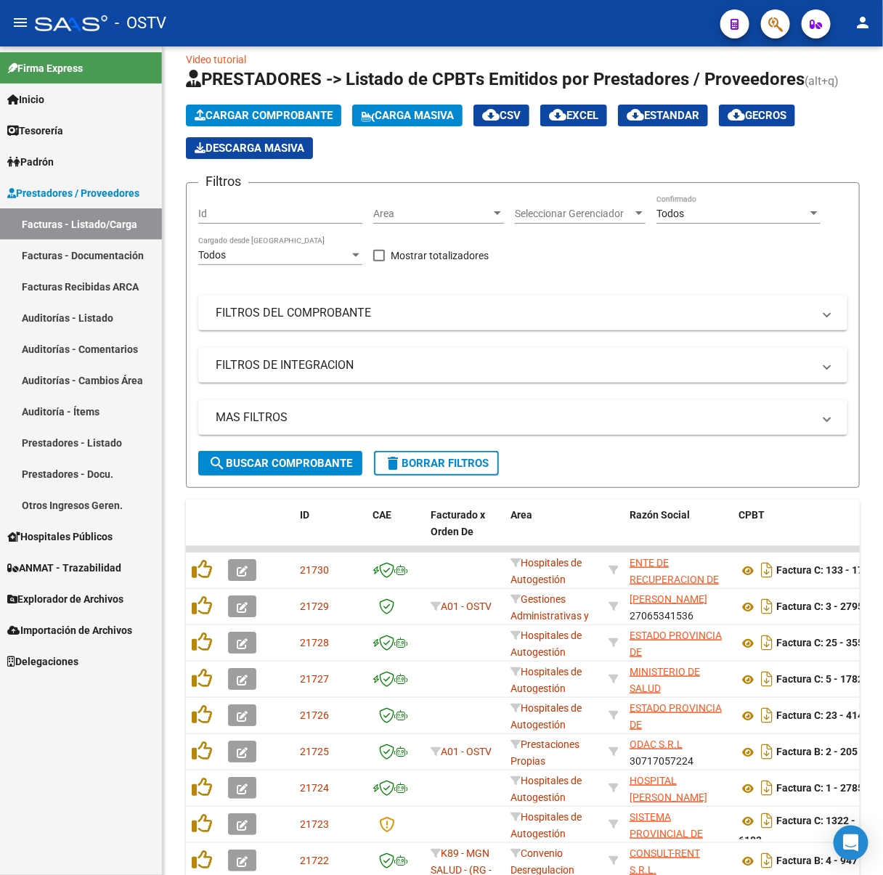
click at [23, 14] on mat-icon "menu" at bounding box center [20, 22] width 17 height 17
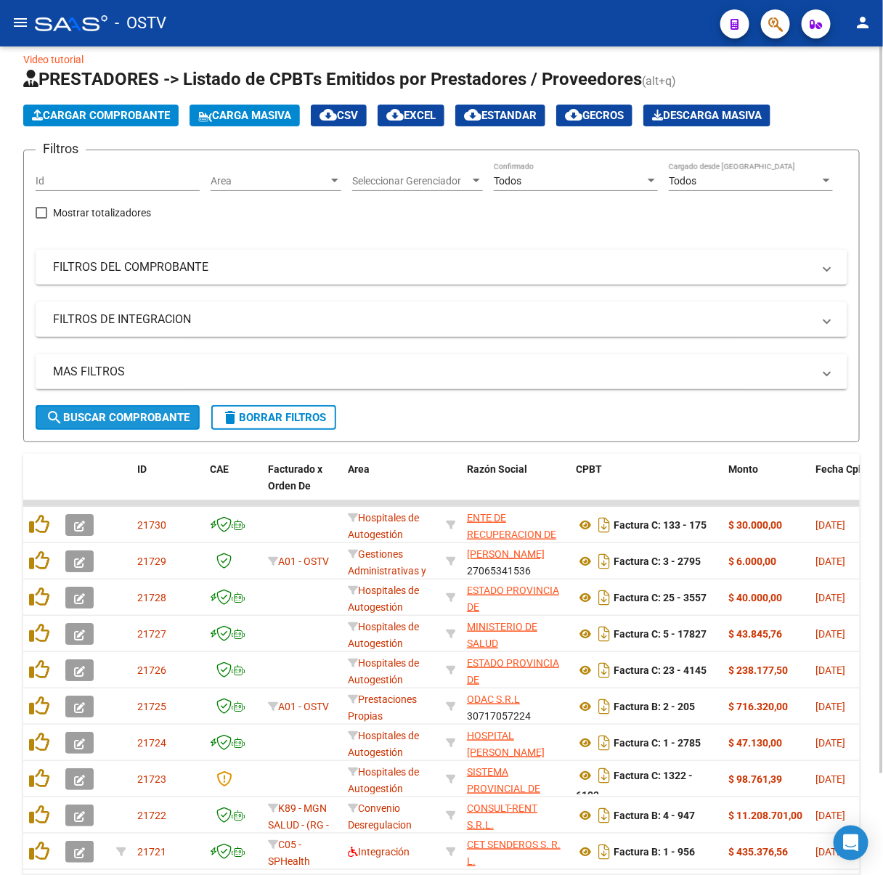
click at [141, 421] on span "search Buscar Comprobante" at bounding box center [118, 417] width 144 height 13
click at [179, 421] on span "search Buscar Comprobante" at bounding box center [118, 417] width 144 height 13
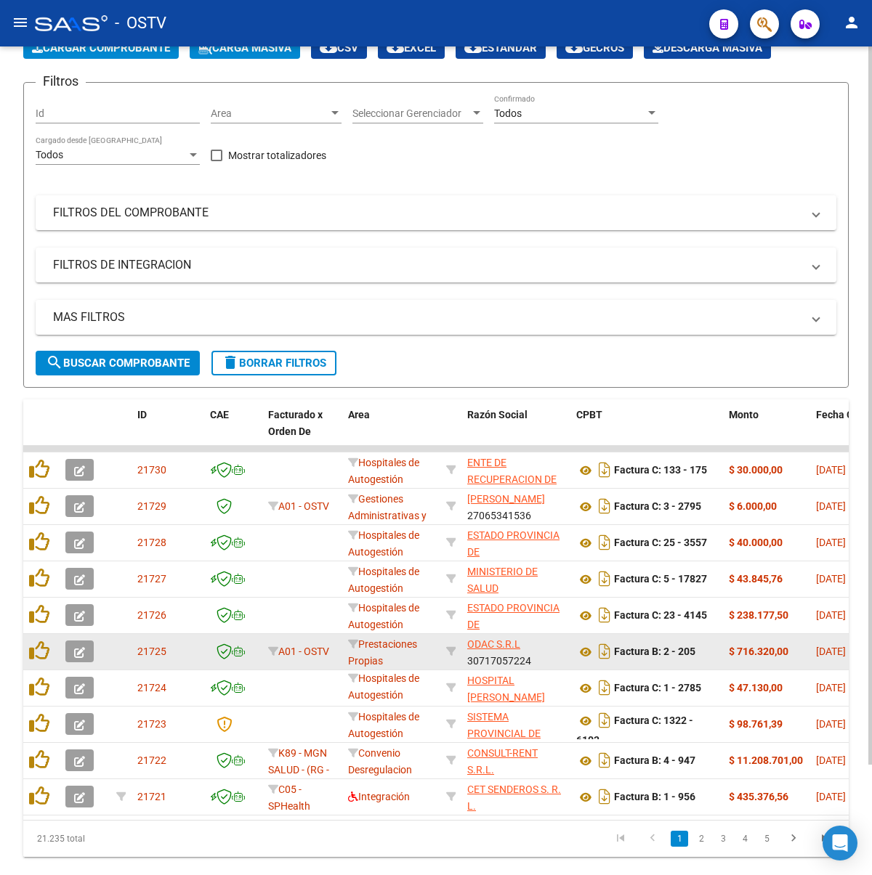
scroll to position [127, 0]
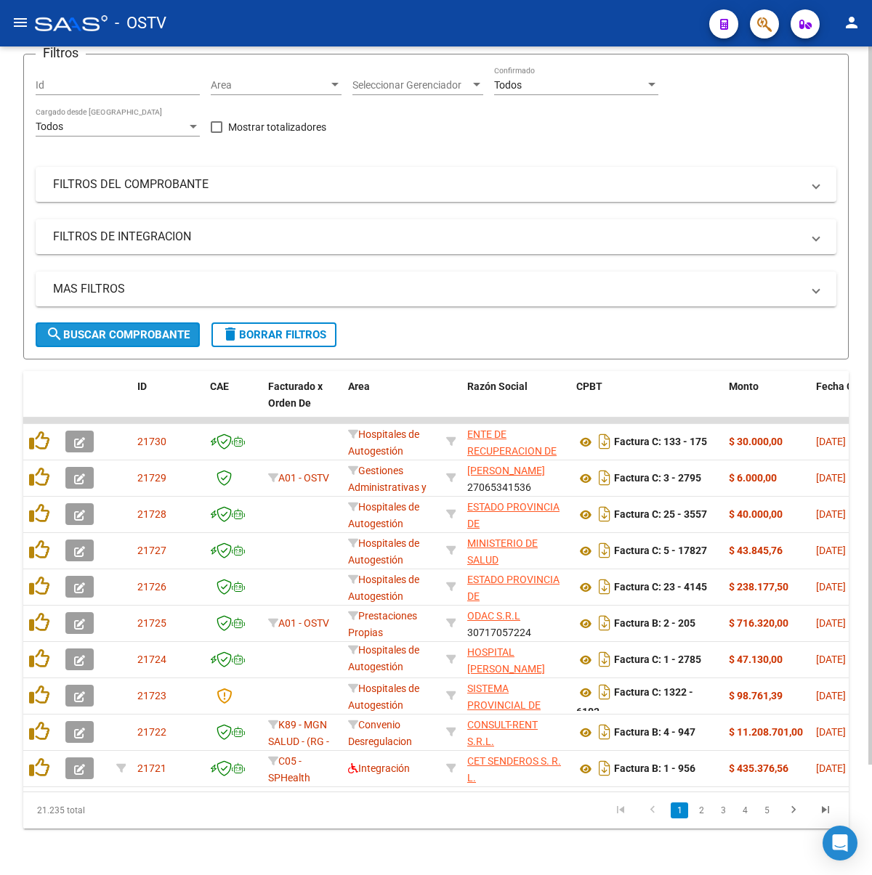
click at [128, 328] on span "search Buscar Comprobante" at bounding box center [118, 334] width 144 height 13
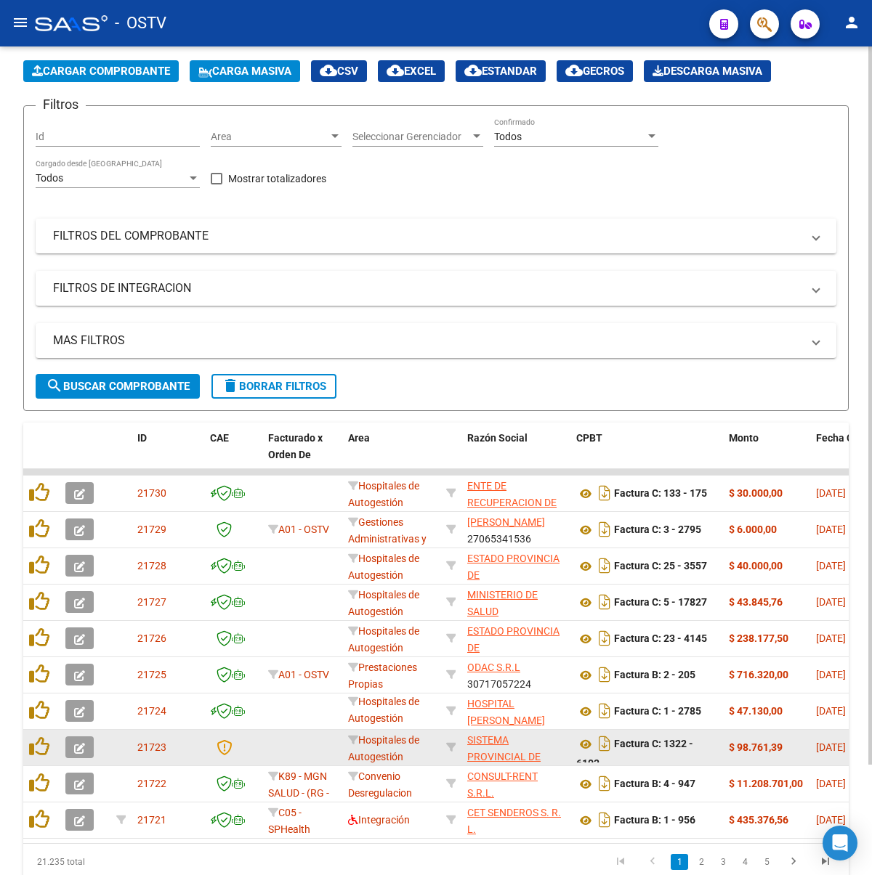
scroll to position [30, 0]
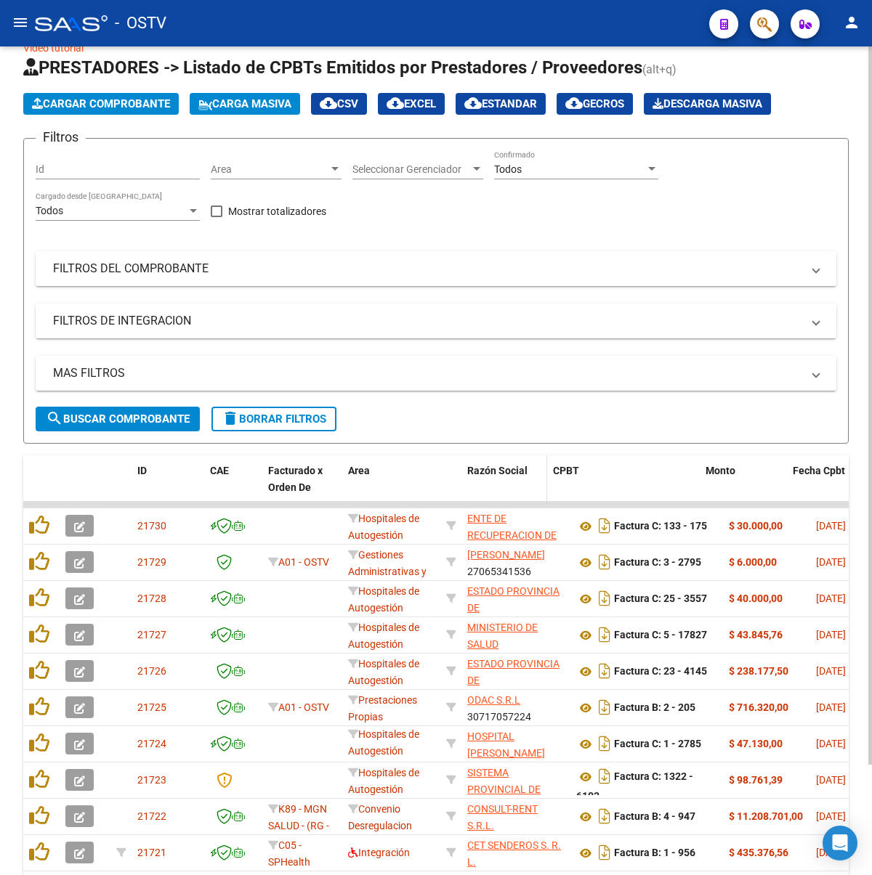
drag, startPoint x: 565, startPoint y: 481, endPoint x: 533, endPoint y: 485, distance: 33.0
click at [533, 485] on datatable-header-cell "Razón Social" at bounding box center [504, 488] width 86 height 64
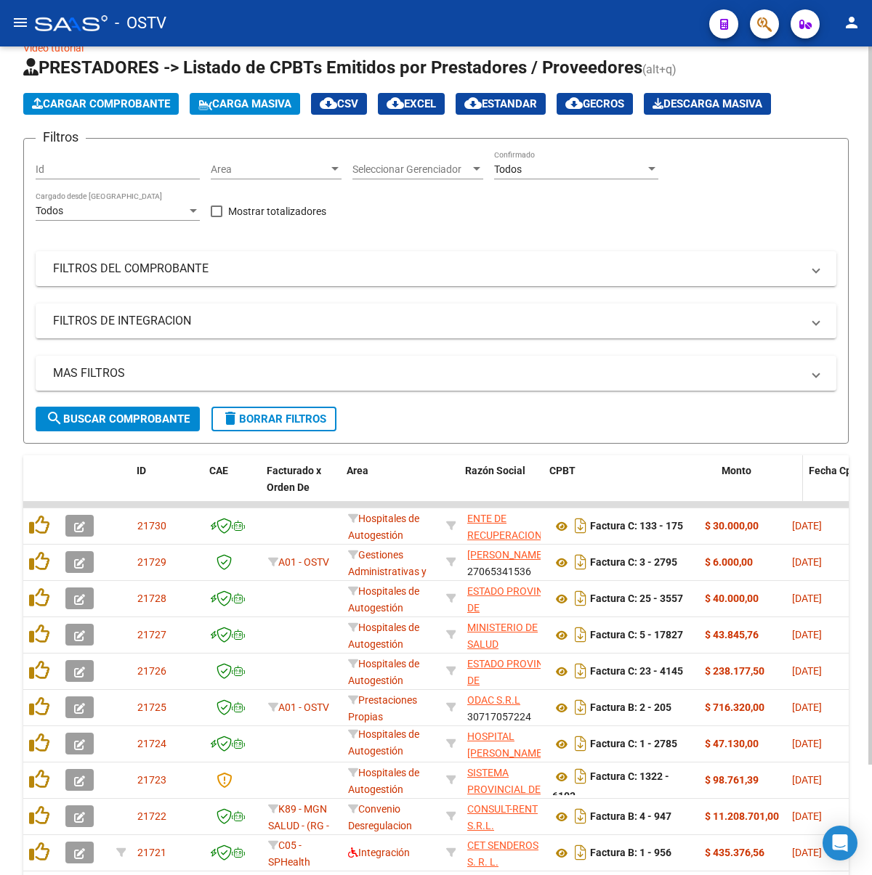
drag, startPoint x: 695, startPoint y: 478, endPoint x: 723, endPoint y: 480, distance: 28.4
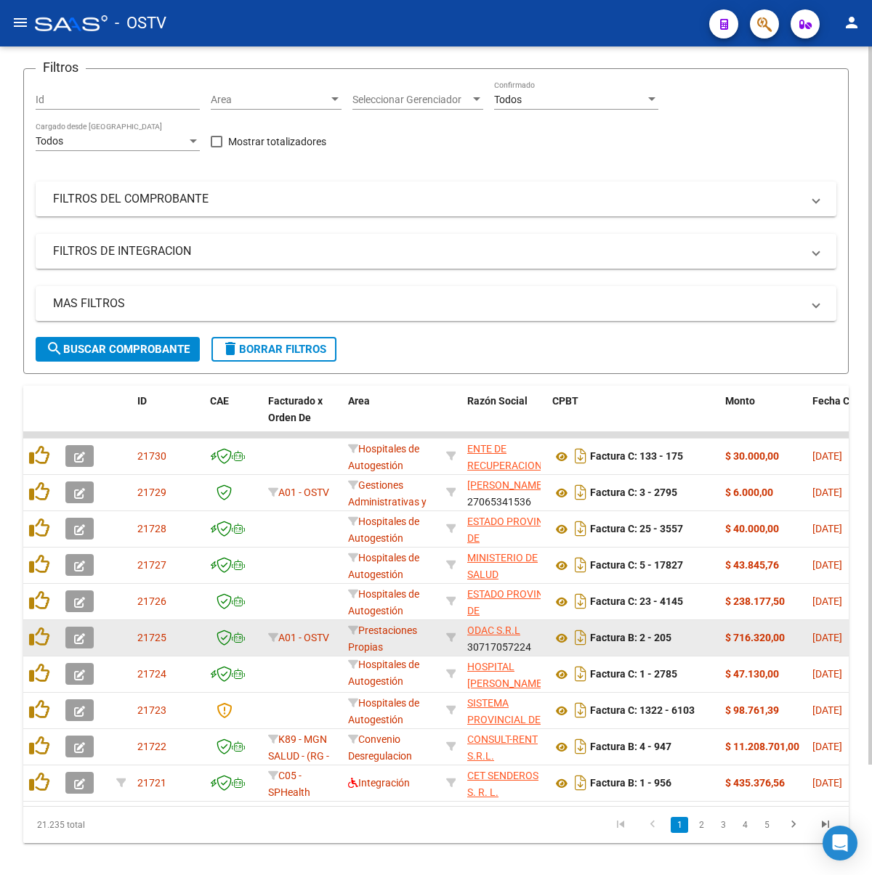
scroll to position [127, 0]
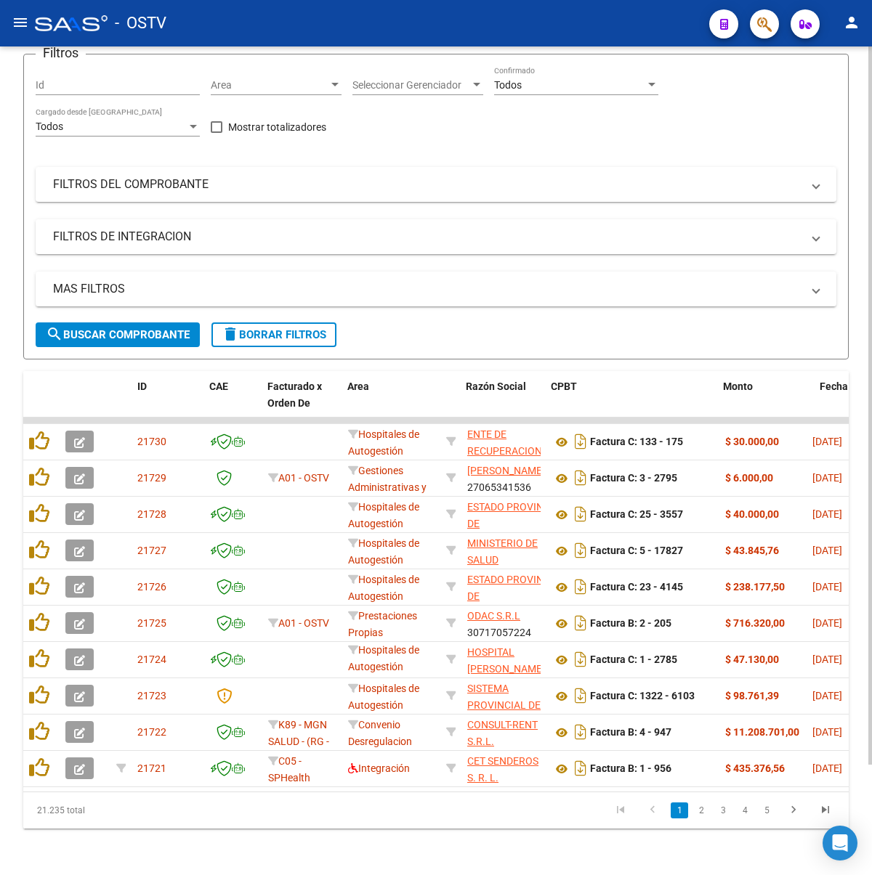
drag, startPoint x: 805, startPoint y: 386, endPoint x: 818, endPoint y: 386, distance: 13.1
drag, startPoint x: 336, startPoint y: 382, endPoint x: 315, endPoint y: 382, distance: 21.1
click at [317, 382] on datatable-header-cell "Facturado x Orden De" at bounding box center [302, 403] width 80 height 64
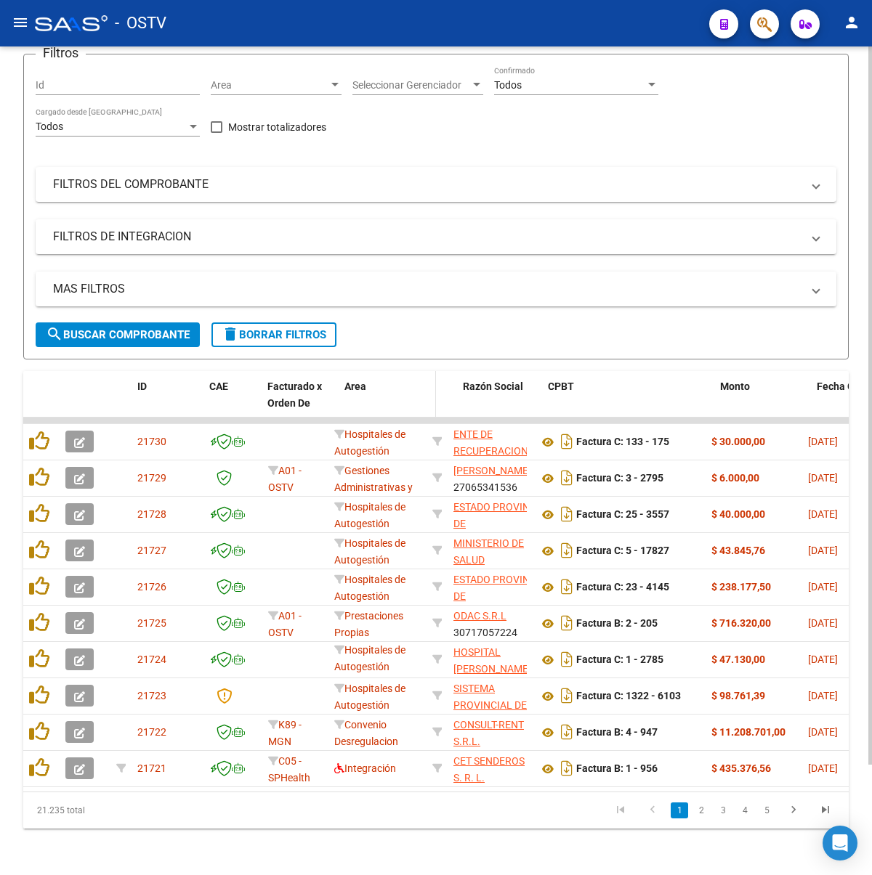
click at [341, 393] on datatable-header-cell "Area" at bounding box center [388, 403] width 98 height 64
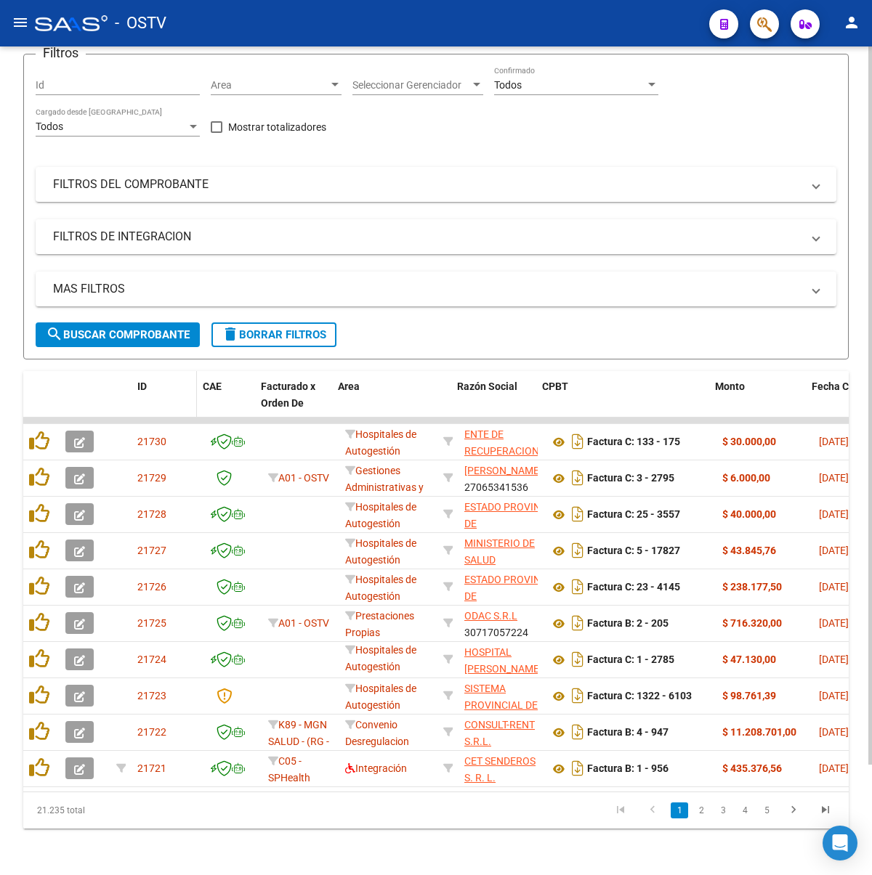
drag, startPoint x: 201, startPoint y: 383, endPoint x: 192, endPoint y: 383, distance: 8.7
click at [192, 383] on span at bounding box center [193, 403] width 7 height 64
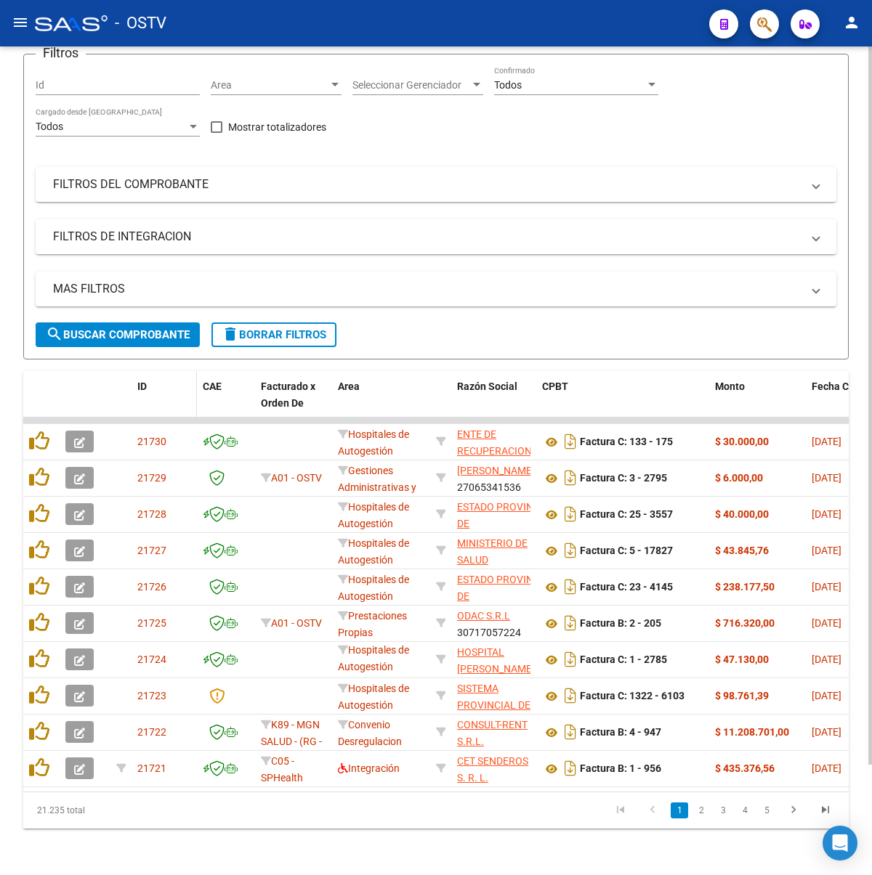
drag, startPoint x: 190, startPoint y: 384, endPoint x: 179, endPoint y: 384, distance: 10.9
click at [179, 384] on datatable-header-cell "ID" at bounding box center [163, 403] width 65 height 64
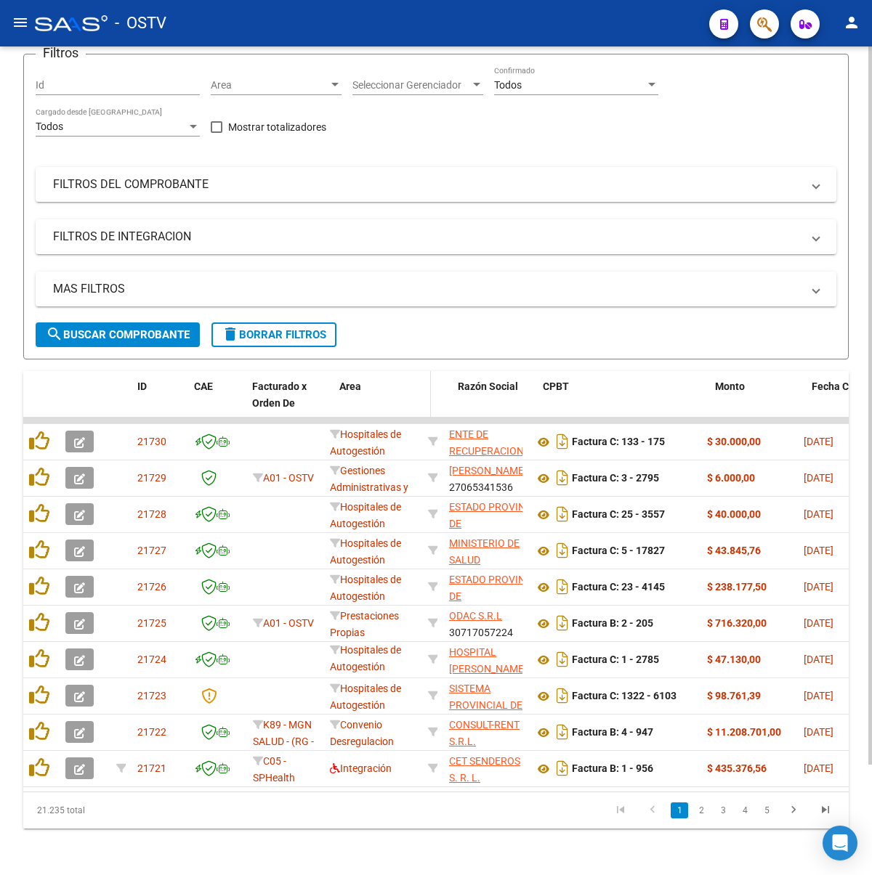
drag, startPoint x: 318, startPoint y: 384, endPoint x: 336, endPoint y: 383, distance: 18.2
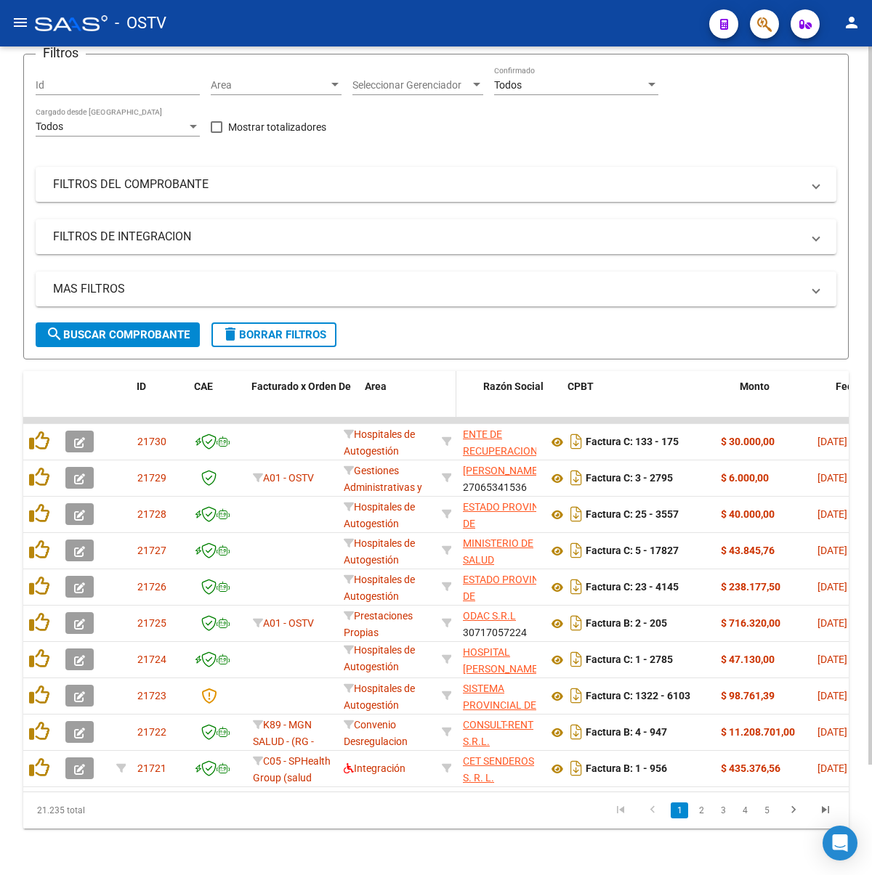
drag, startPoint x: 336, startPoint y: 383, endPoint x: 368, endPoint y: 381, distance: 31.3
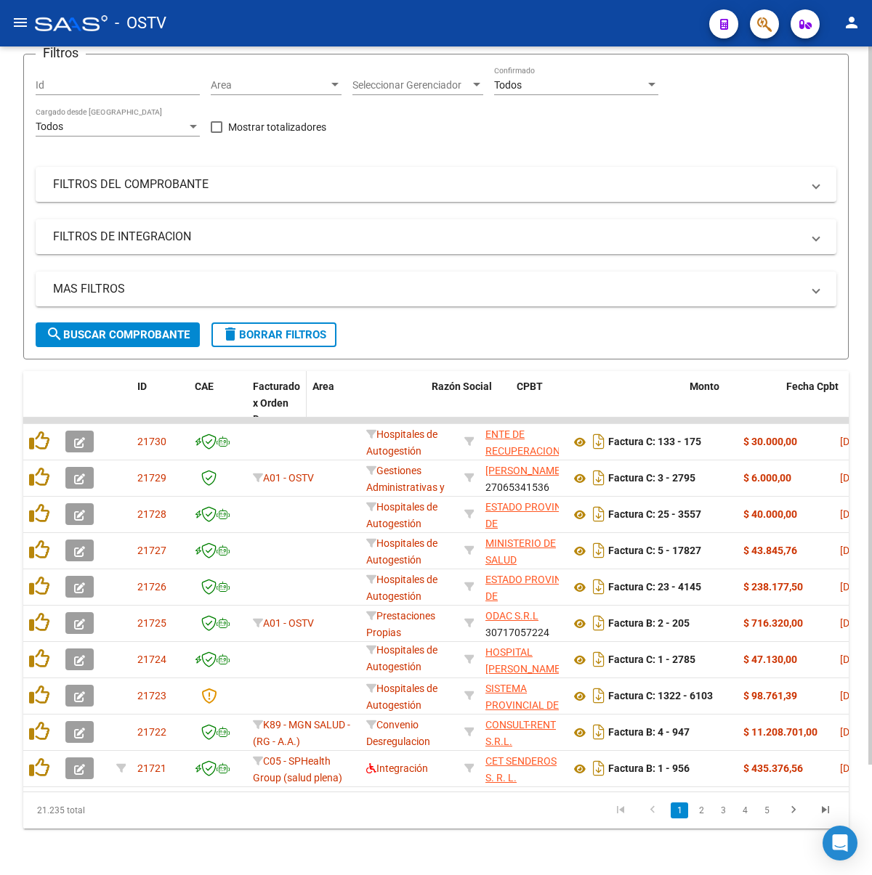
drag, startPoint x: 356, startPoint y: 382, endPoint x: 283, endPoint y: 381, distance: 73.4
click at [283, 381] on datatable-header-cell "Facturado x Orden De" at bounding box center [277, 403] width 60 height 64
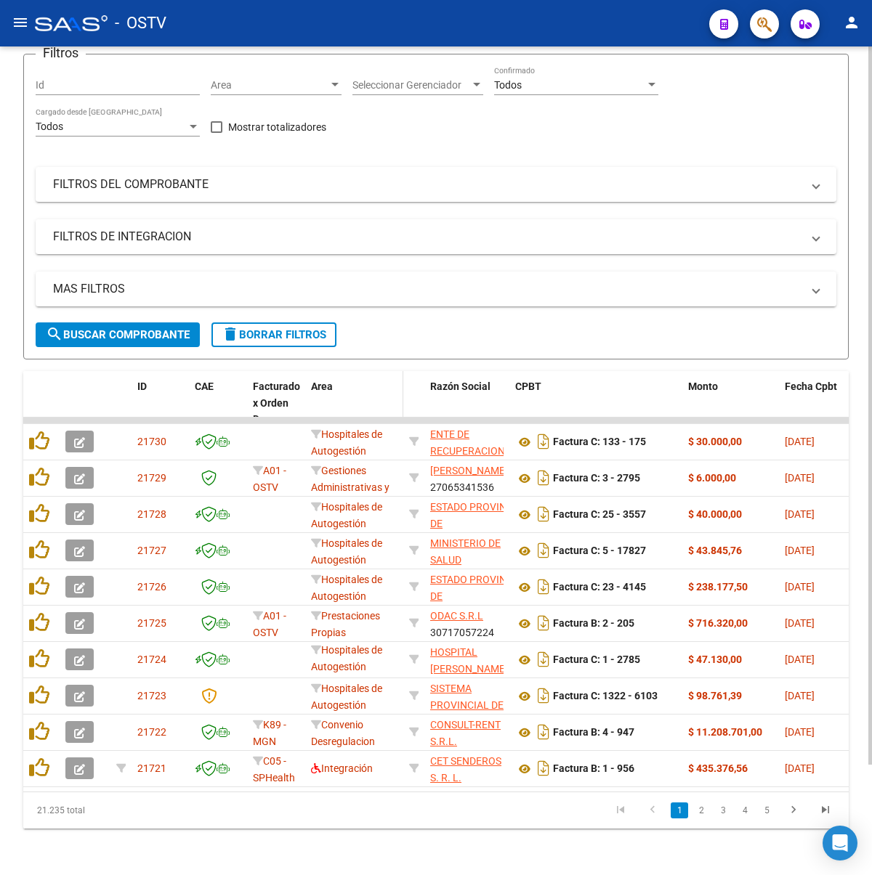
click at [389, 389] on datatable-header-cell "Area" at bounding box center [354, 403] width 98 height 64
click at [712, 806] on li "3" at bounding box center [723, 810] width 22 height 25
click at [705, 807] on link "2" at bounding box center [700, 811] width 17 height 16
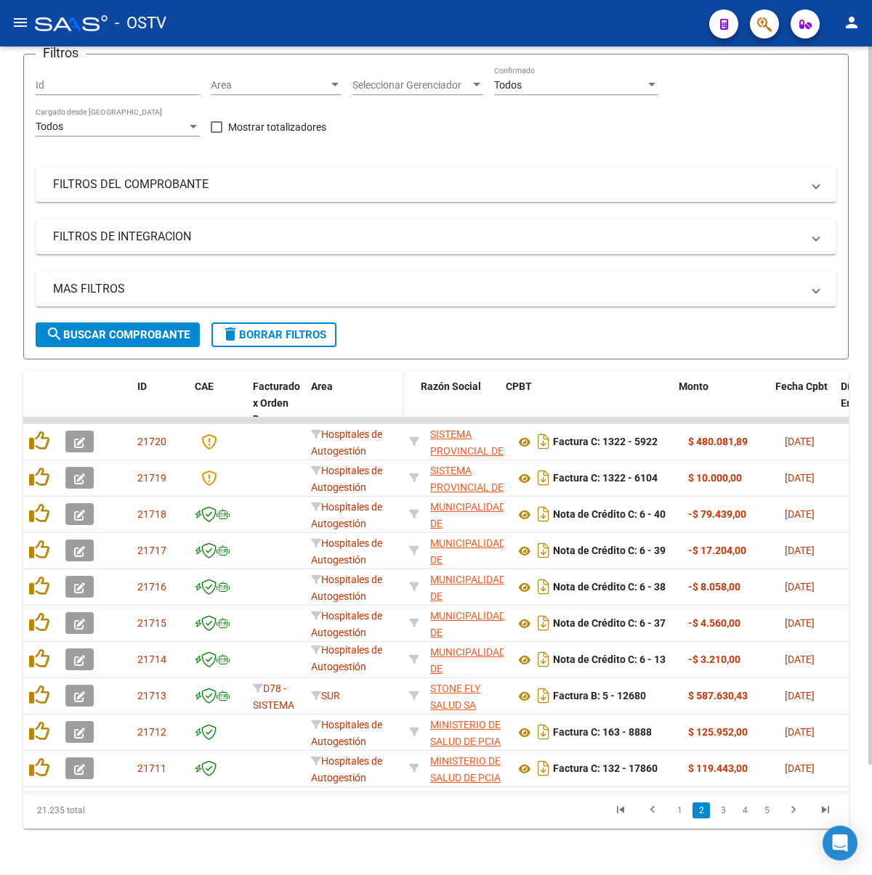
drag, startPoint x: 418, startPoint y: 373, endPoint x: 401, endPoint y: 371, distance: 16.8
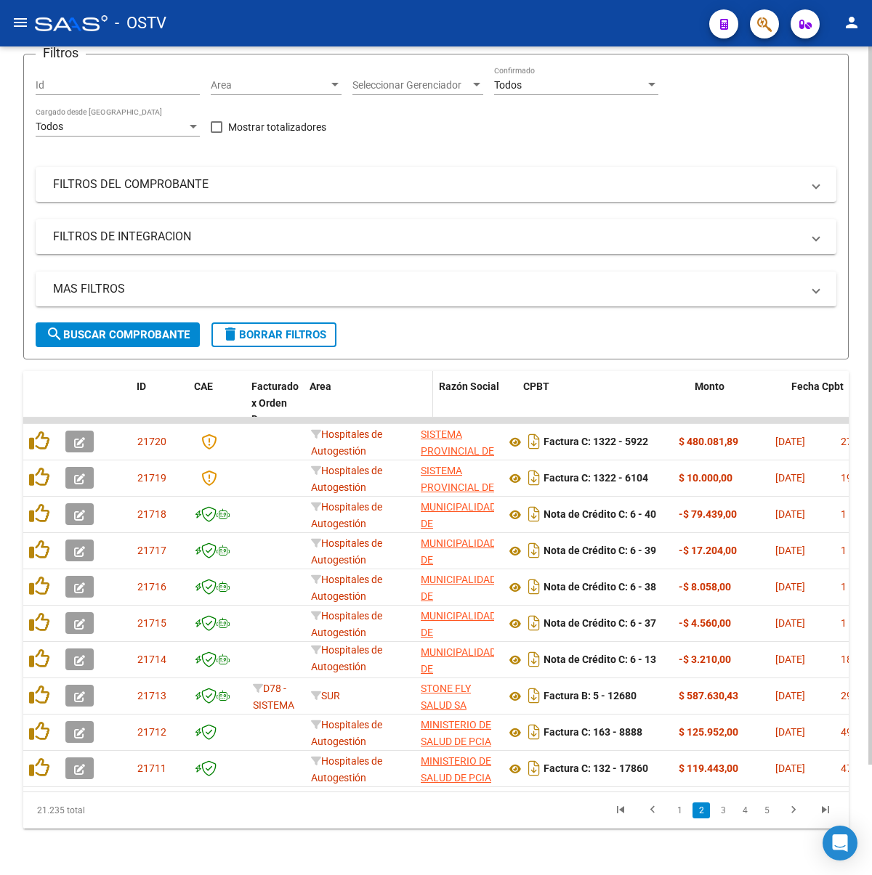
drag, startPoint x: 400, startPoint y: 371, endPoint x: 426, endPoint y: 375, distance: 25.7
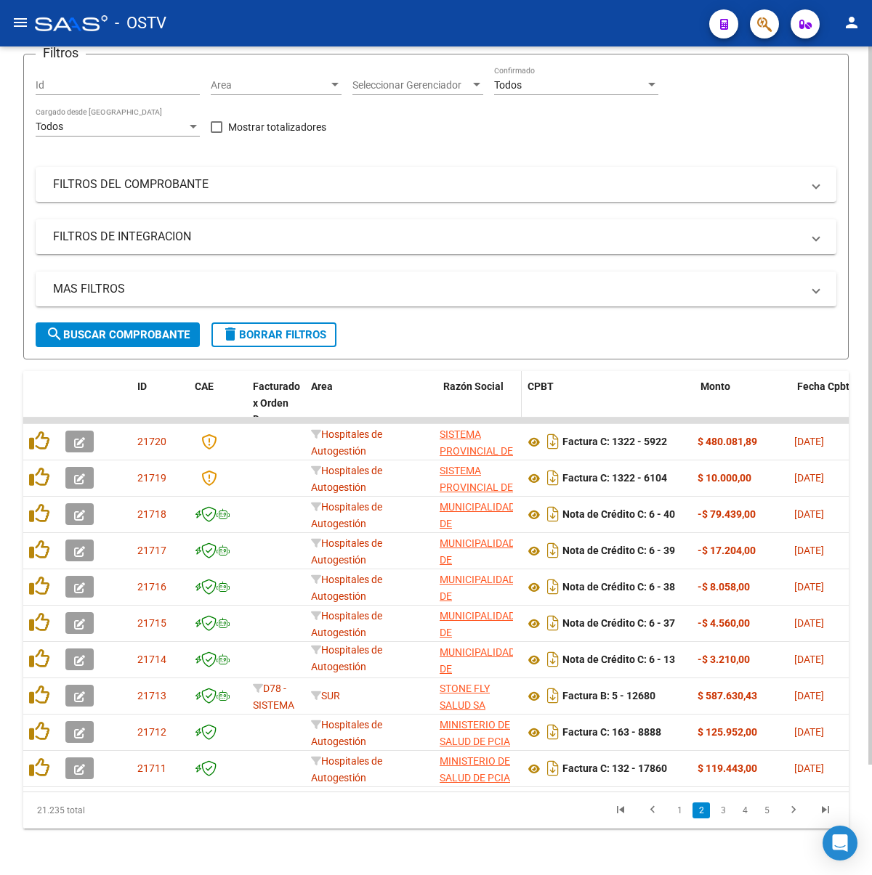
drag, startPoint x: 426, startPoint y: 375, endPoint x: 450, endPoint y: 381, distance: 25.6
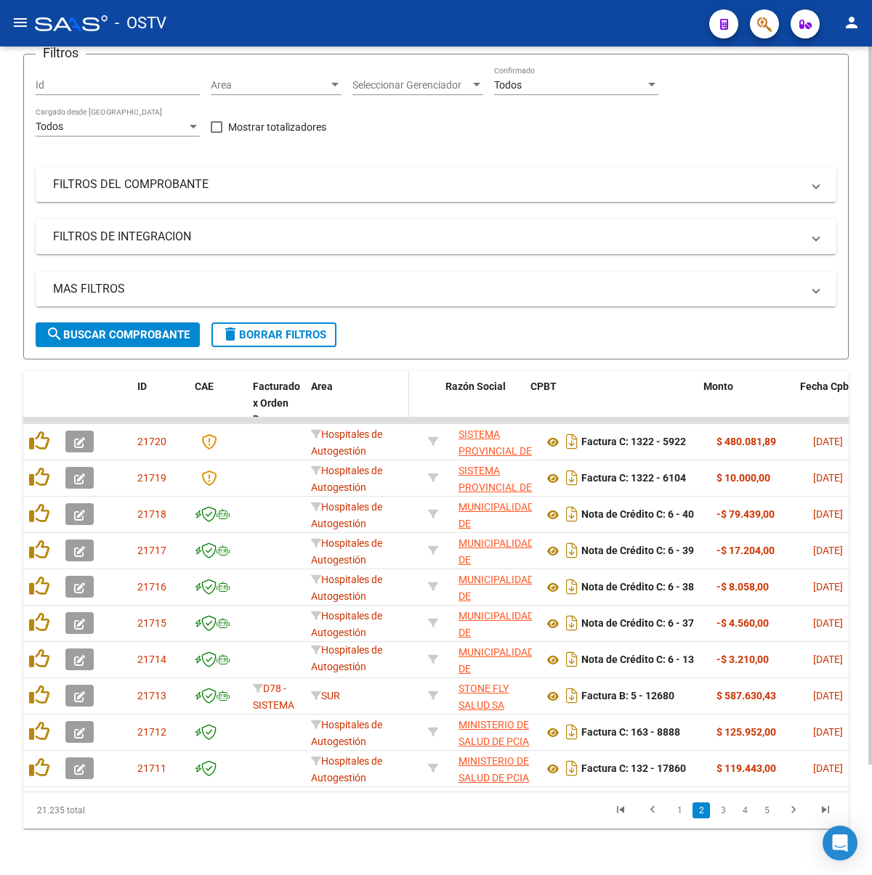
drag, startPoint x: 416, startPoint y: 379, endPoint x: 398, endPoint y: 379, distance: 18.2
click at [398, 379] on datatable-header-cell "Area" at bounding box center [357, 403] width 104 height 64
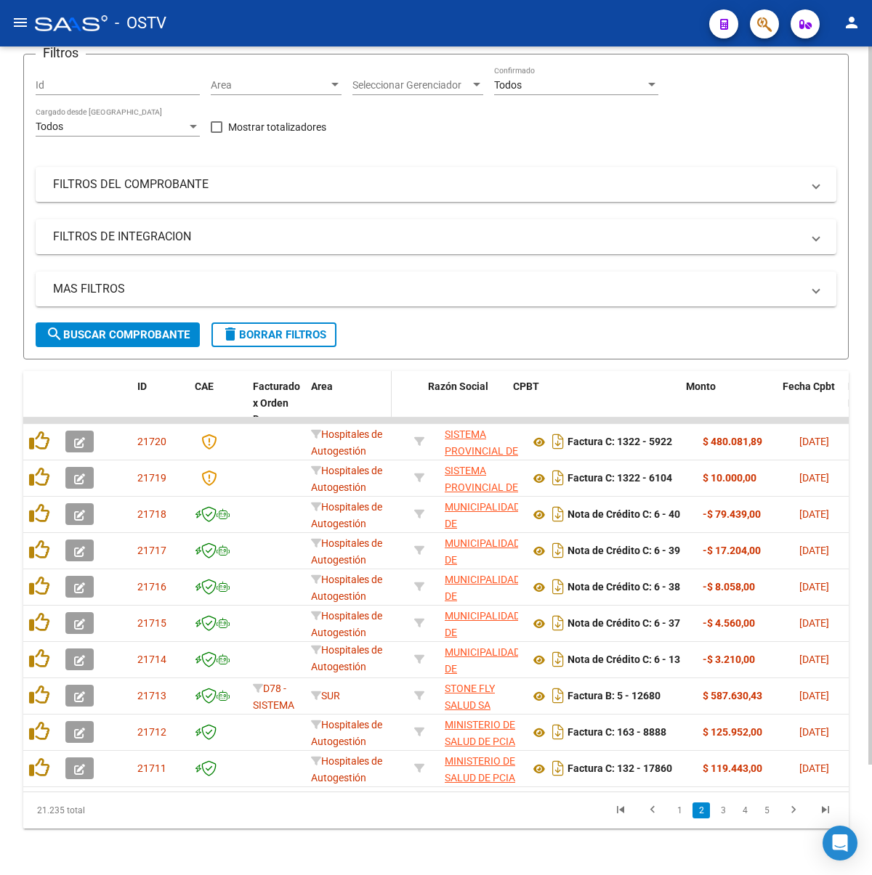
drag, startPoint x: 402, startPoint y: 382, endPoint x: 375, endPoint y: 383, distance: 26.9
click at [375, 383] on datatable-header-cell "Area" at bounding box center [348, 403] width 86 height 64
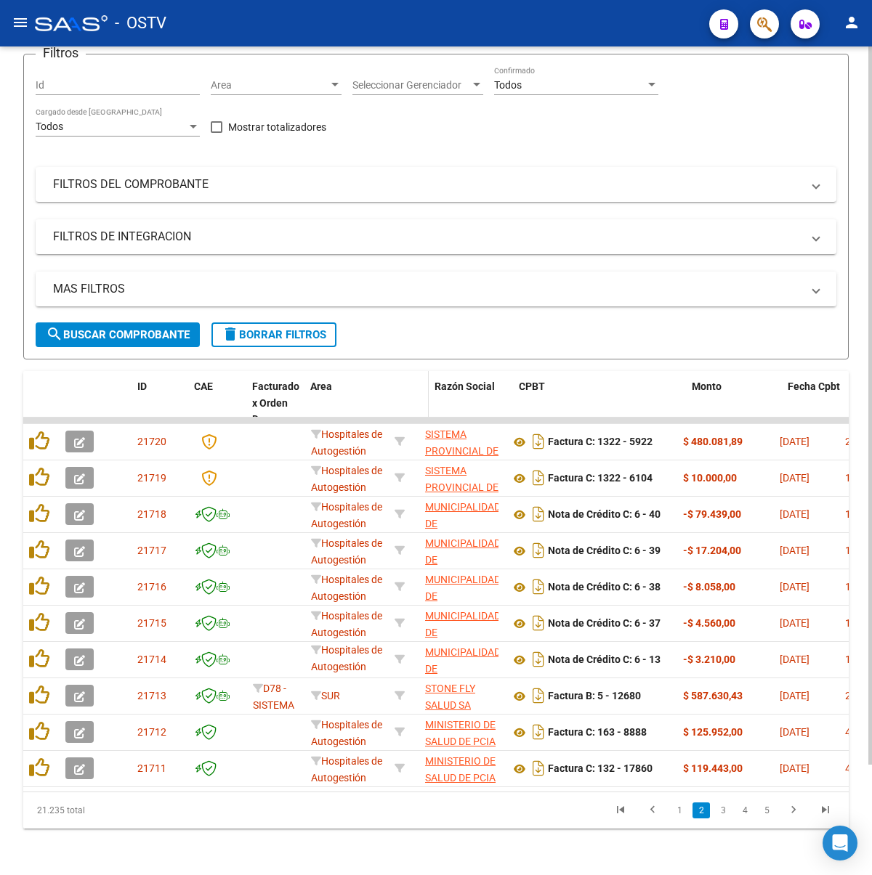
click at [399, 381] on datatable-header-cell at bounding box center [413, 403] width 31 height 64
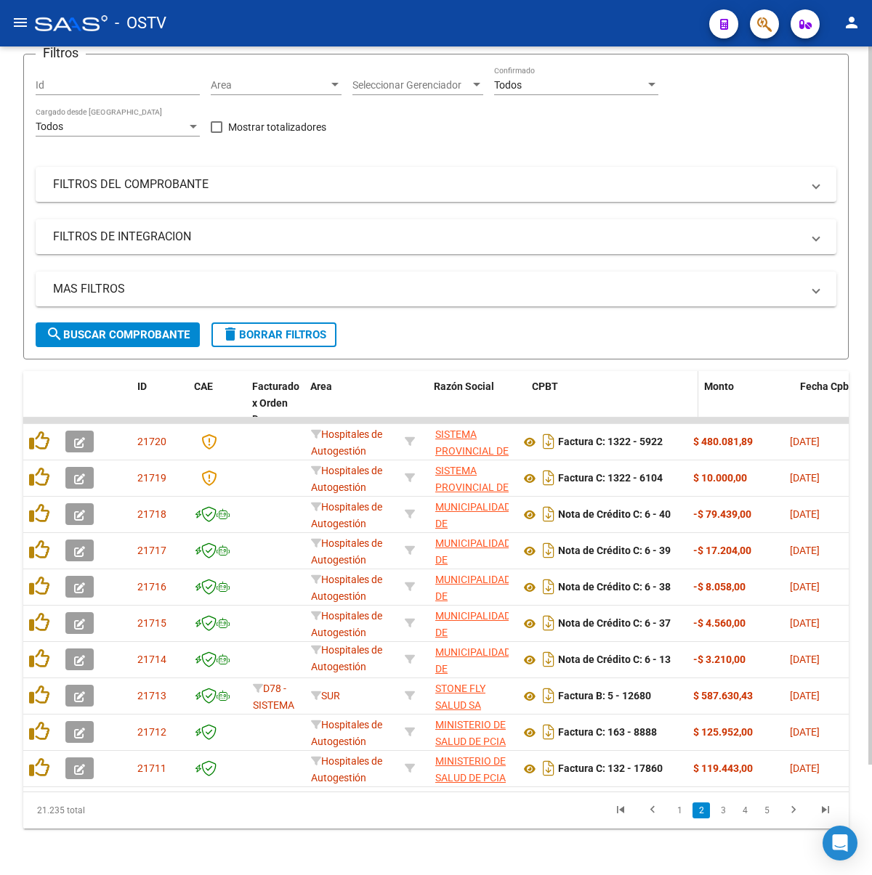
drag, startPoint x: 510, startPoint y: 378, endPoint x: 527, endPoint y: 379, distance: 17.5
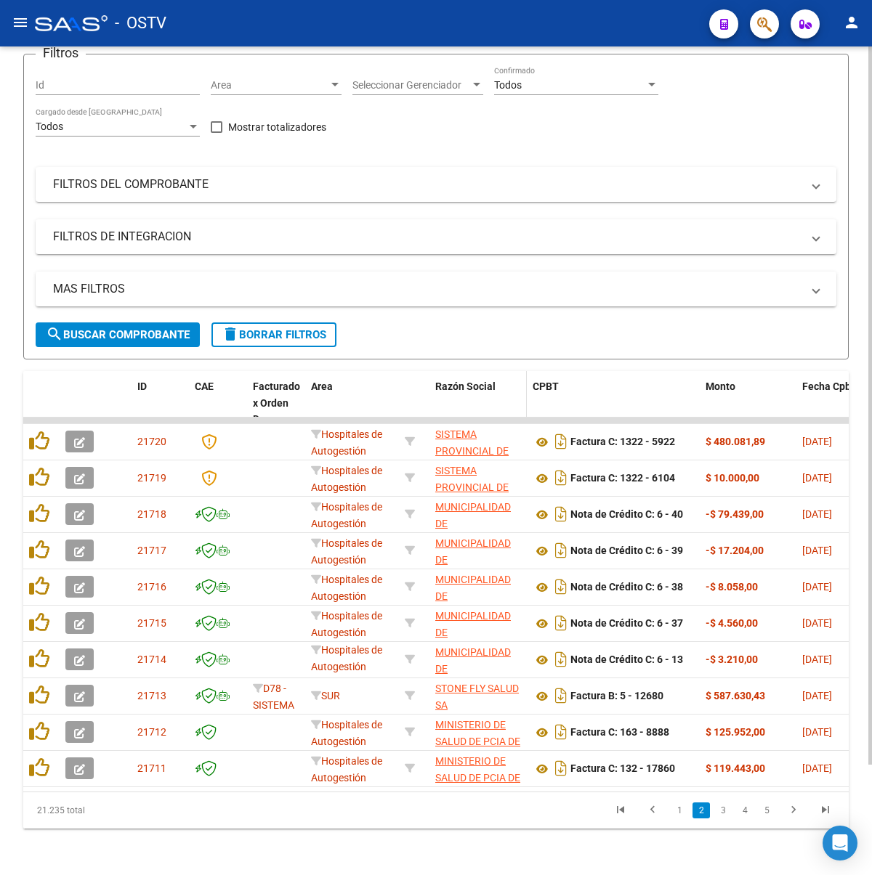
drag, startPoint x: 527, startPoint y: 379, endPoint x: 521, endPoint y: 383, distance: 7.5
click at [517, 383] on span at bounding box center [520, 403] width 7 height 64
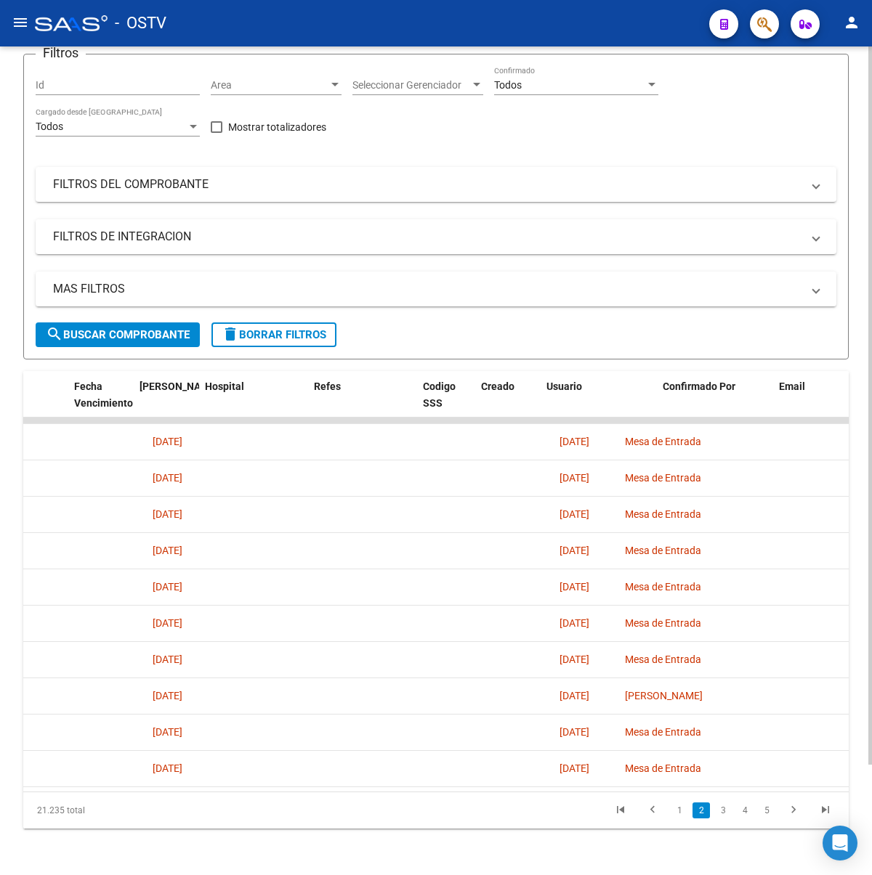
scroll to position [0, 2903]
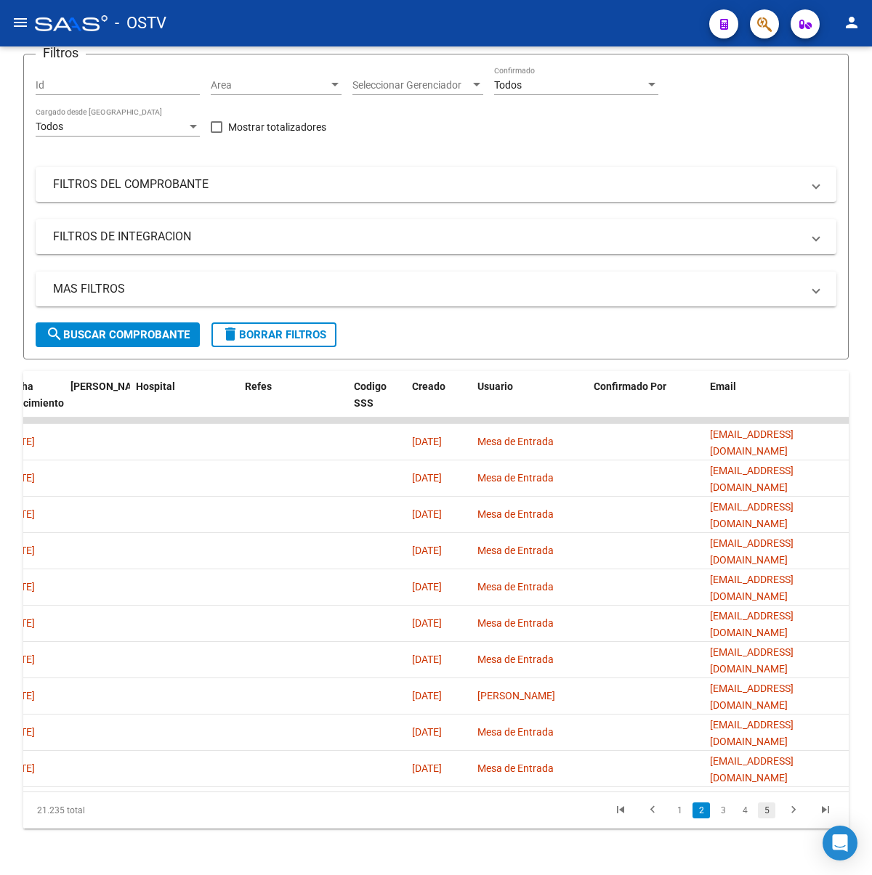
click at [774, 814] on link "5" at bounding box center [766, 811] width 17 height 16
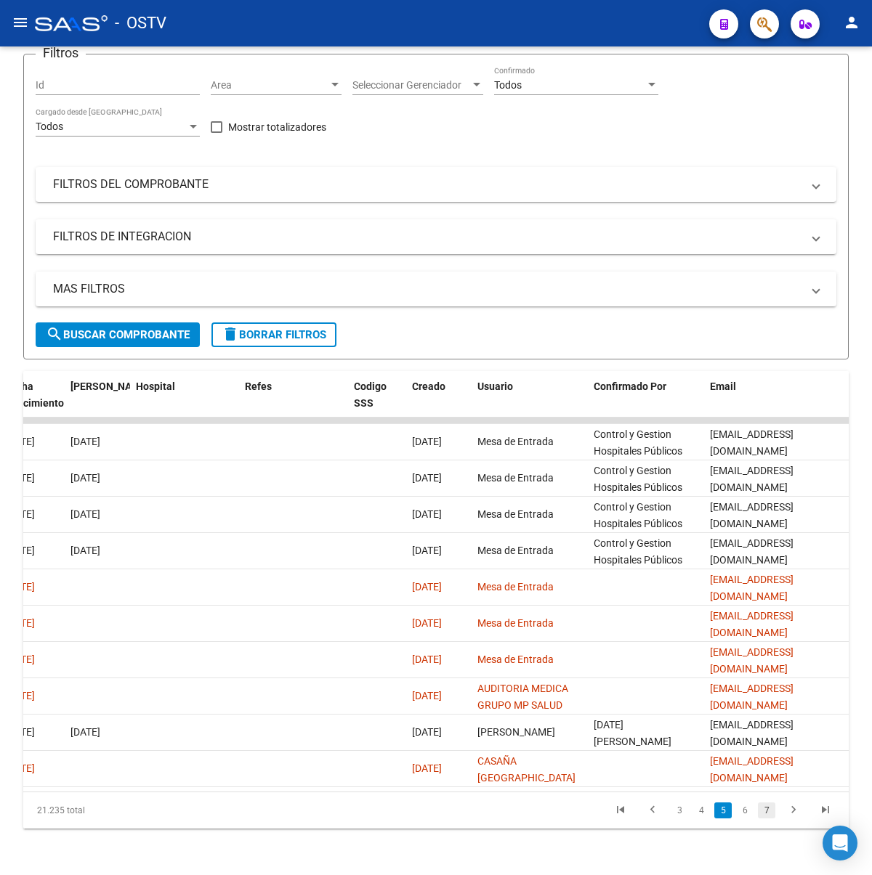
click at [772, 814] on link "7" at bounding box center [766, 811] width 17 height 16
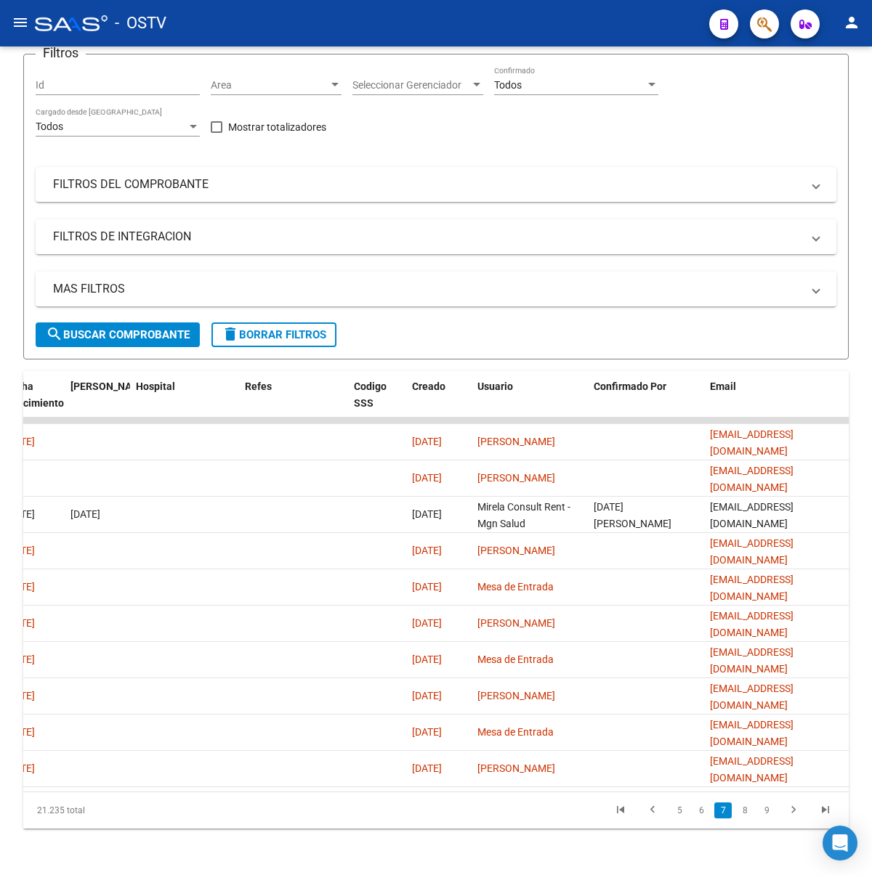
click at [772, 814] on link "9" at bounding box center [766, 811] width 17 height 16
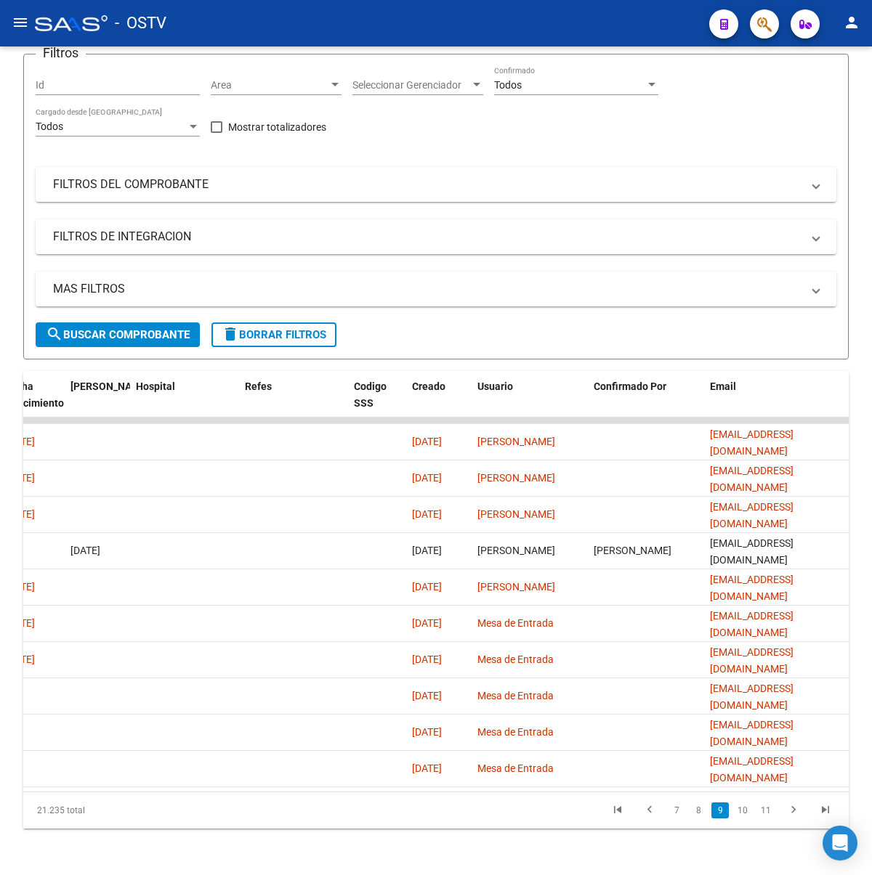
click at [772, 814] on link "11" at bounding box center [765, 811] width 19 height 16
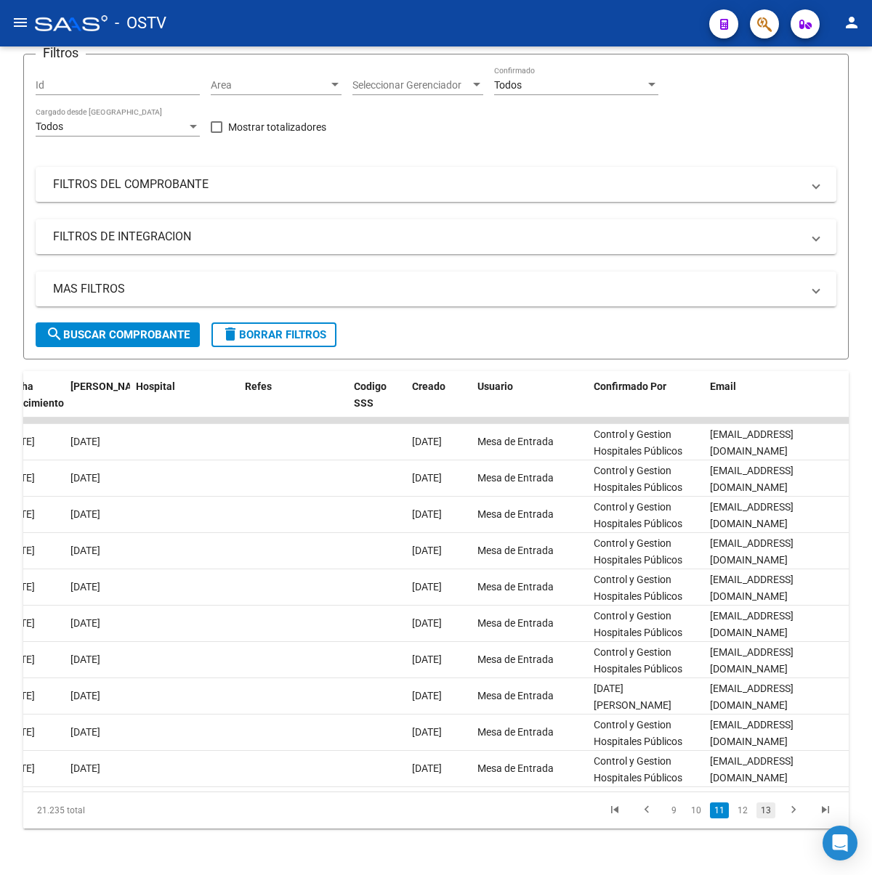
click at [771, 810] on link "13" at bounding box center [765, 811] width 19 height 16
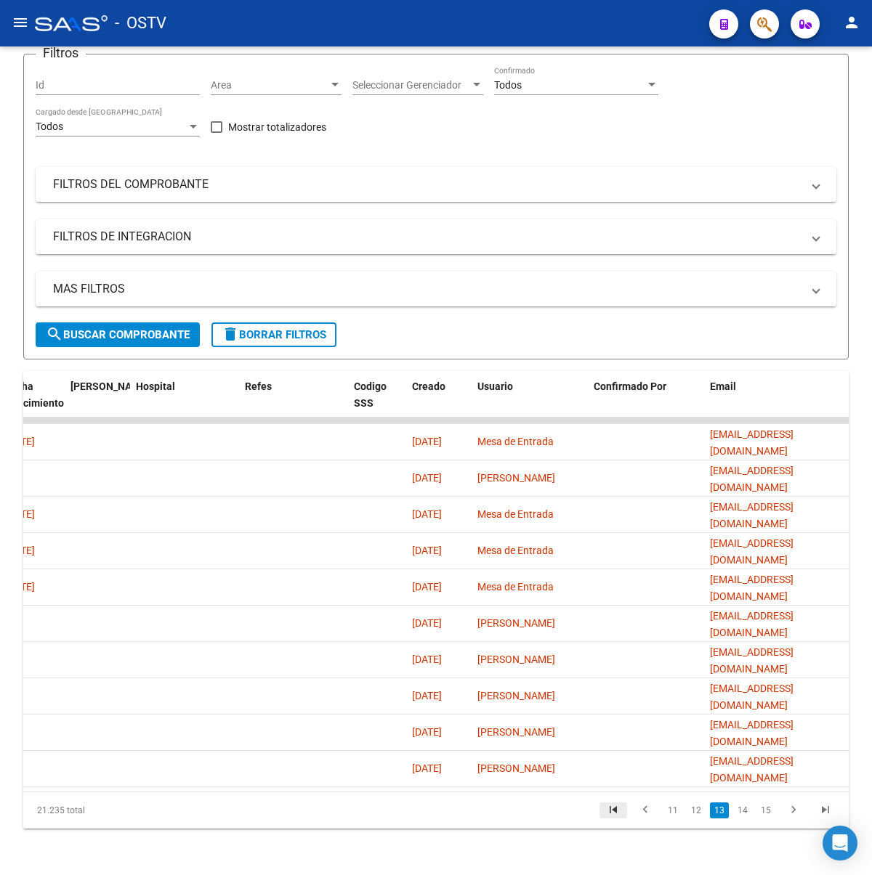
click at [623, 817] on icon "go to first page" at bounding box center [613, 812] width 19 height 17
